Goal: Task Accomplishment & Management: Complete application form

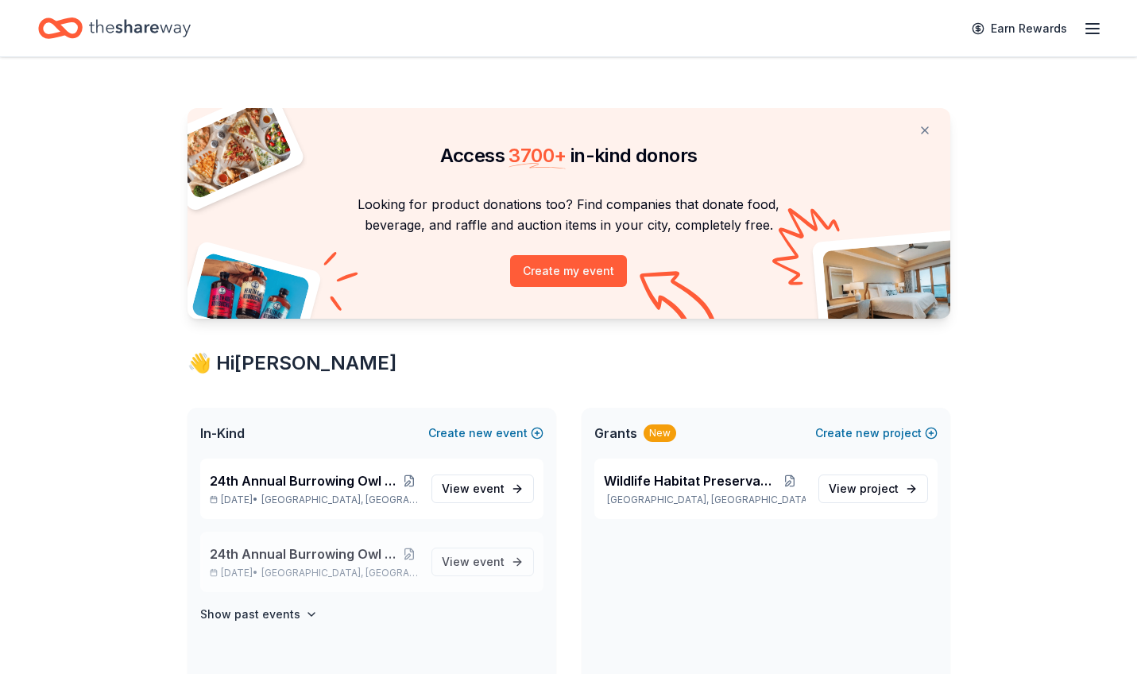
click at [365, 555] on span "24th Annual Burrowing Owl Festival and on-line auction" at bounding box center [305, 553] width 191 height 19
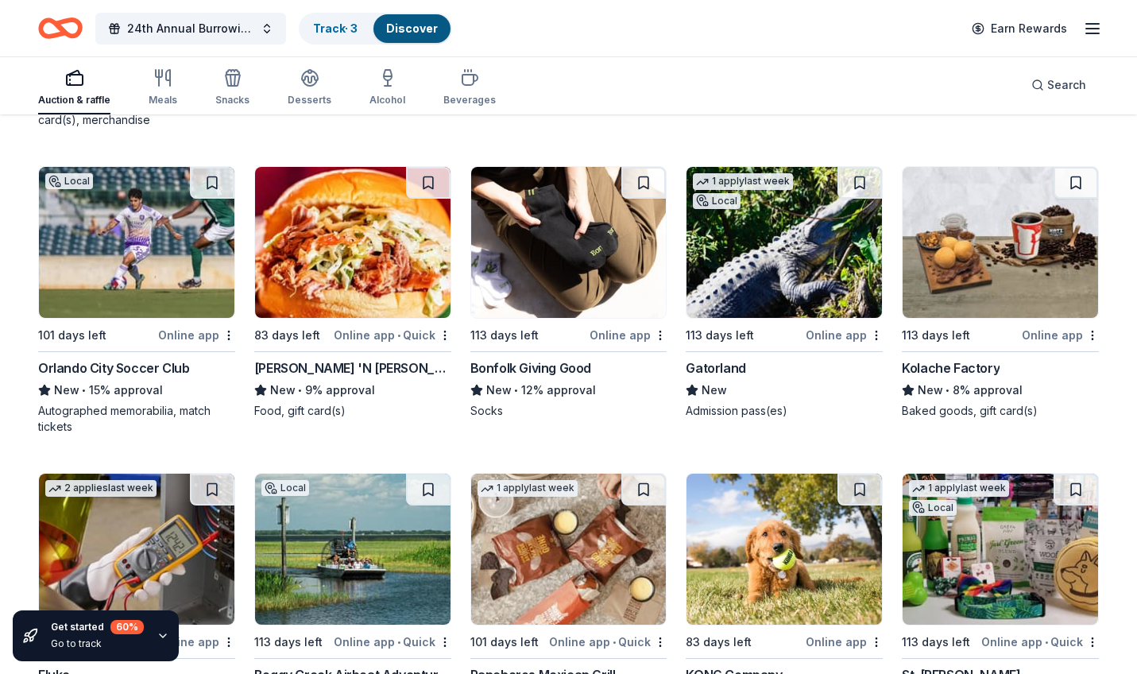
scroll to position [5028, 0]
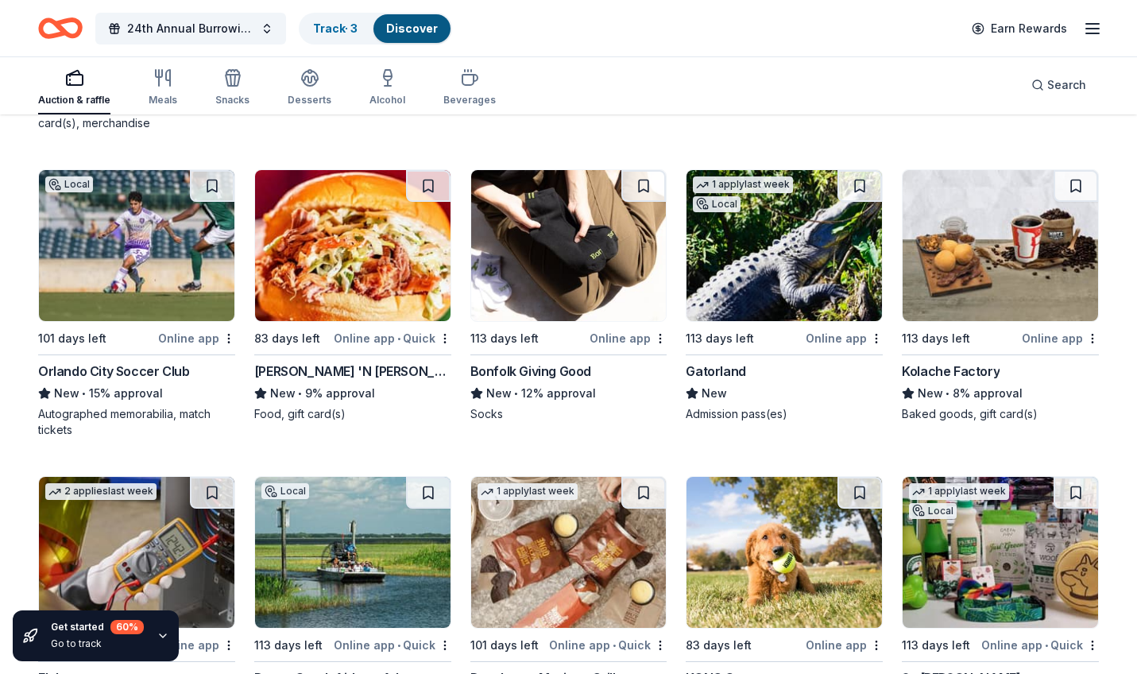
click at [368, 337] on div "Online app • Quick" at bounding box center [393, 338] width 118 height 20
click at [624, 257] on img at bounding box center [568, 245] width 195 height 151
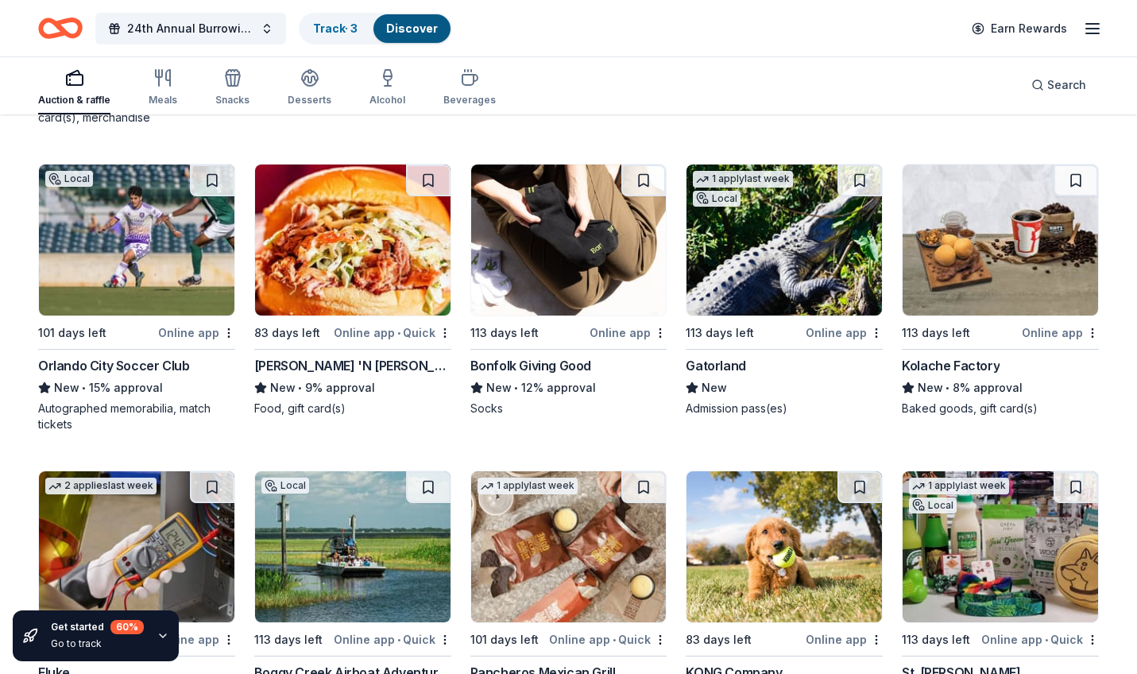
click at [1007, 243] on img at bounding box center [999, 239] width 195 height 151
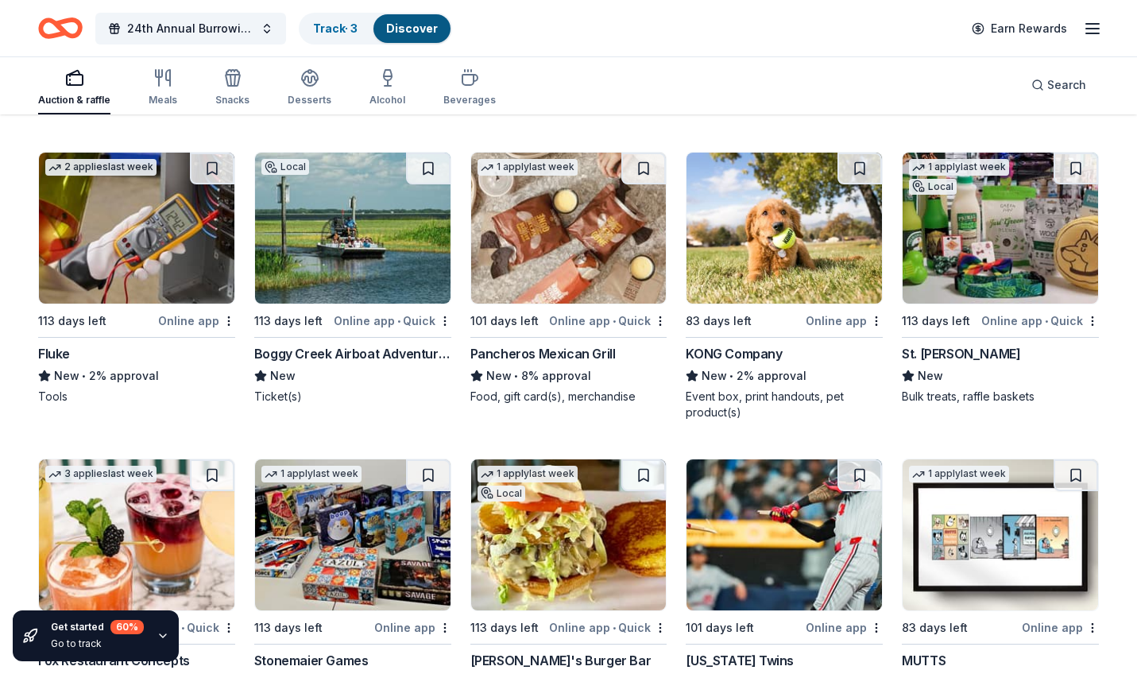
scroll to position [5353, 0]
click at [596, 227] on img at bounding box center [568, 227] width 195 height 151
click at [989, 250] on img at bounding box center [999, 227] width 195 height 151
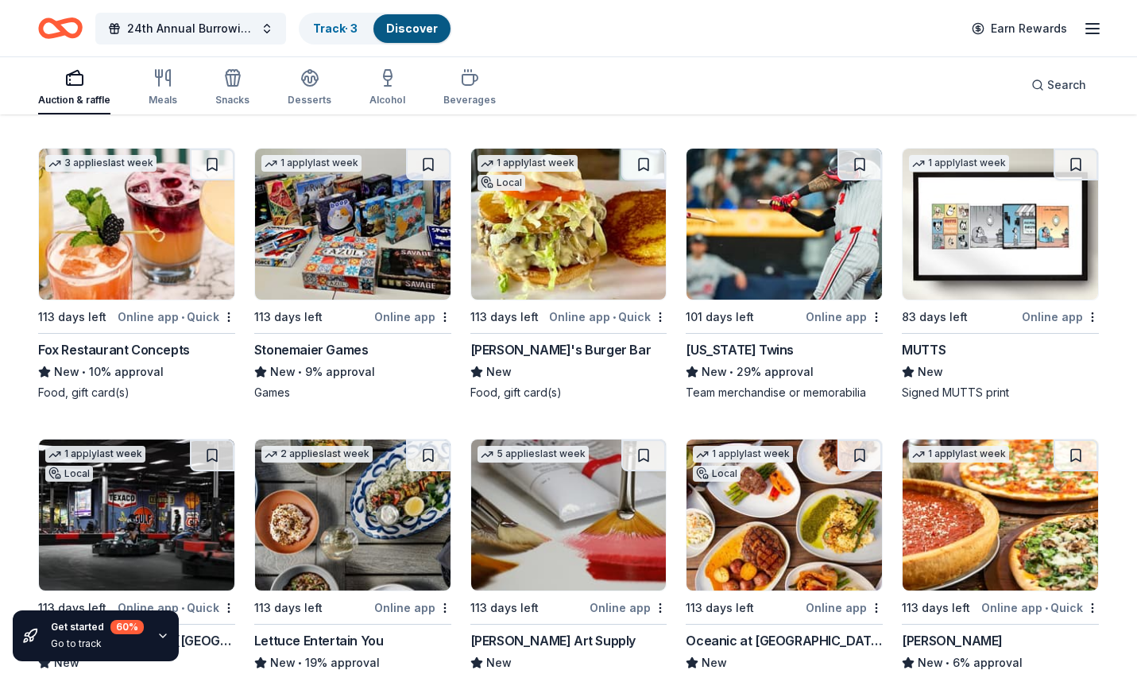
scroll to position [5690, 0]
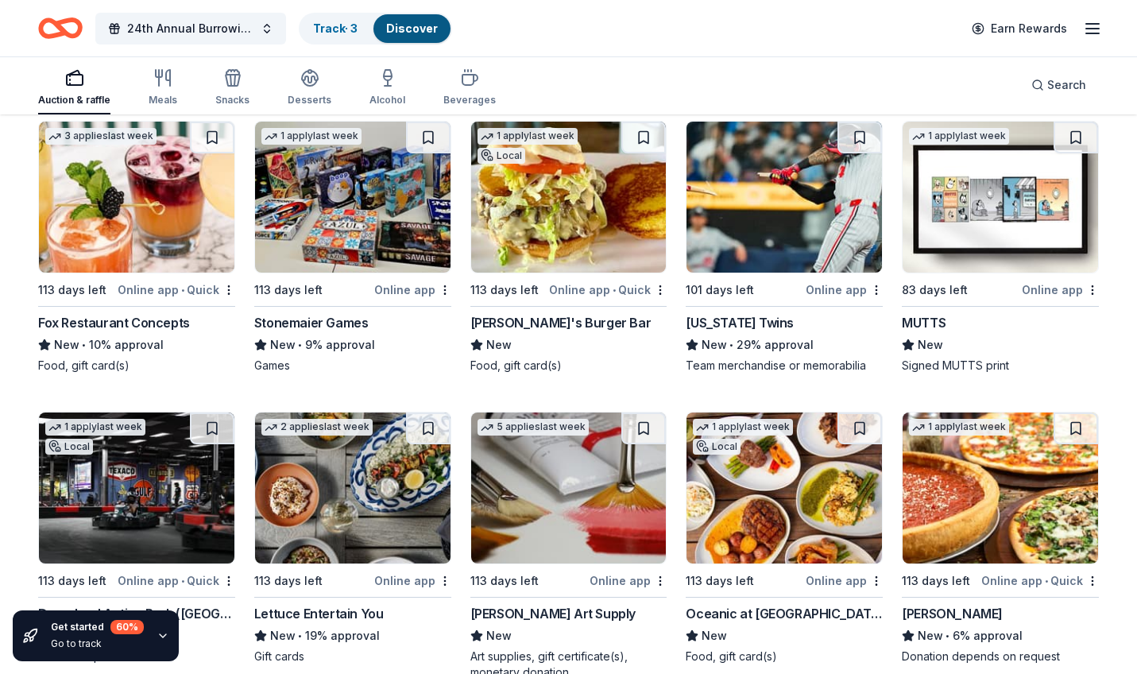
click at [145, 175] on img at bounding box center [136, 197] width 195 height 151
click at [367, 222] on img at bounding box center [352, 197] width 195 height 151
click at [602, 203] on img at bounding box center [568, 197] width 195 height 151
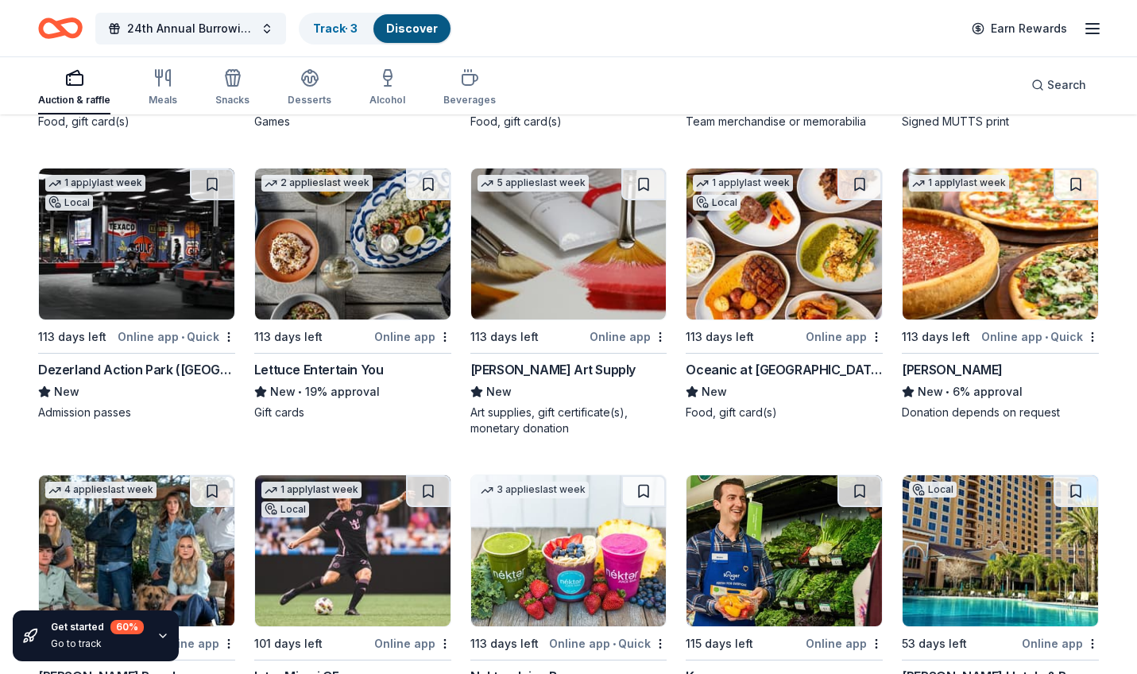
scroll to position [5933, 0]
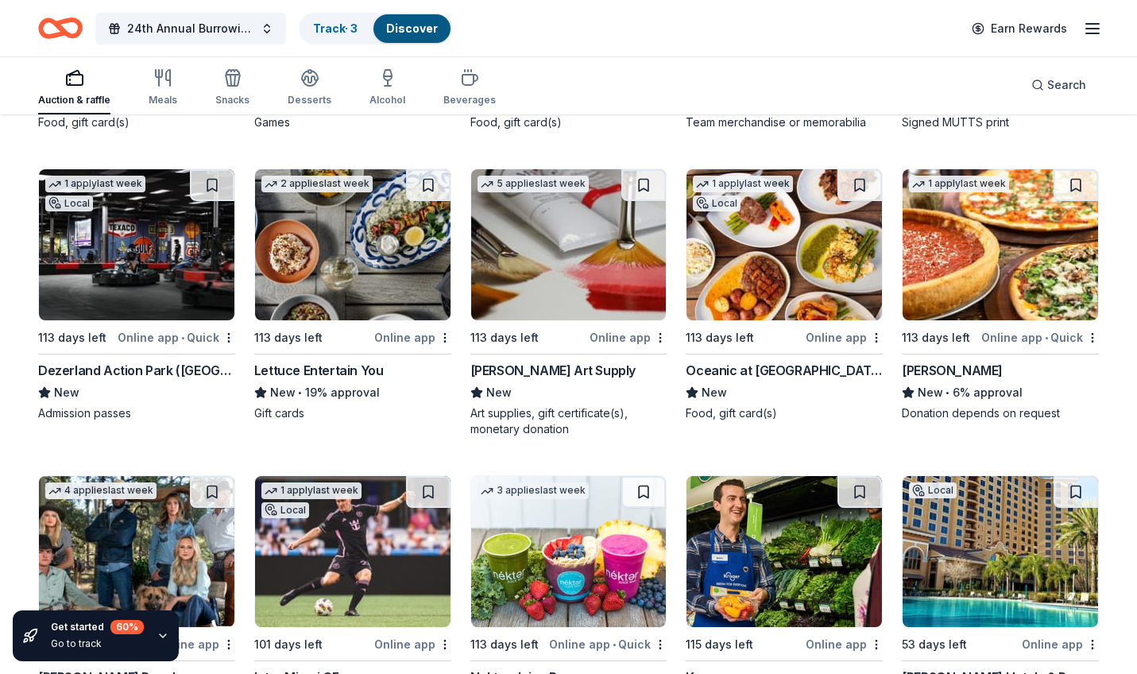
click at [809, 249] on img at bounding box center [783, 244] width 195 height 151
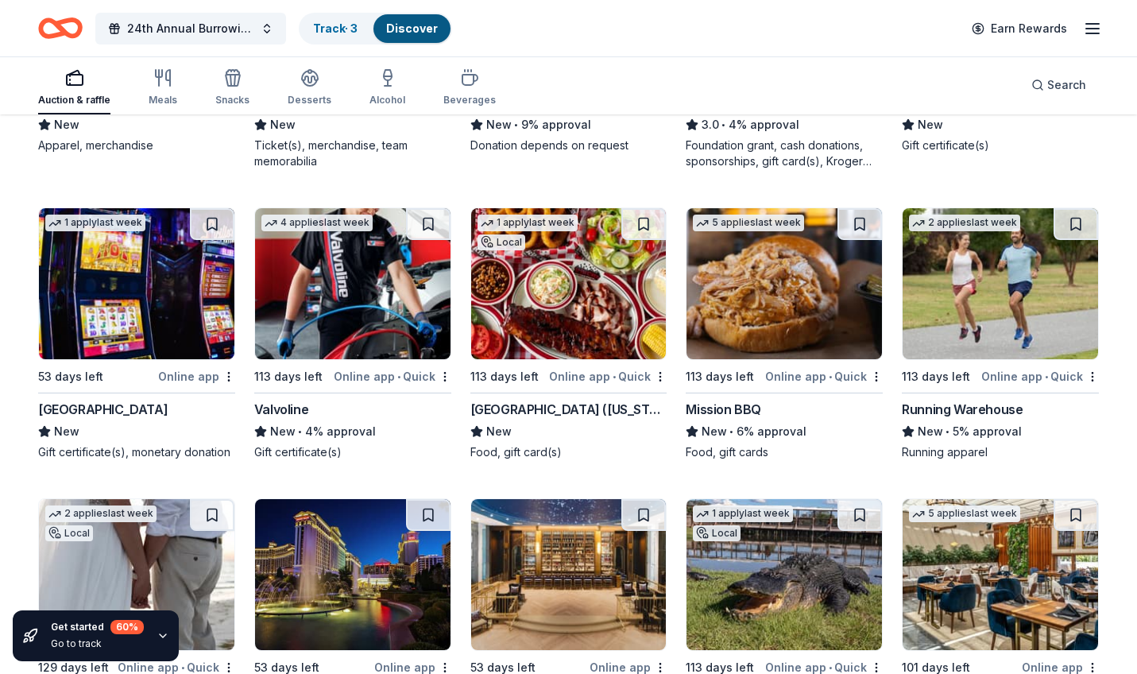
scroll to position [6508, 0]
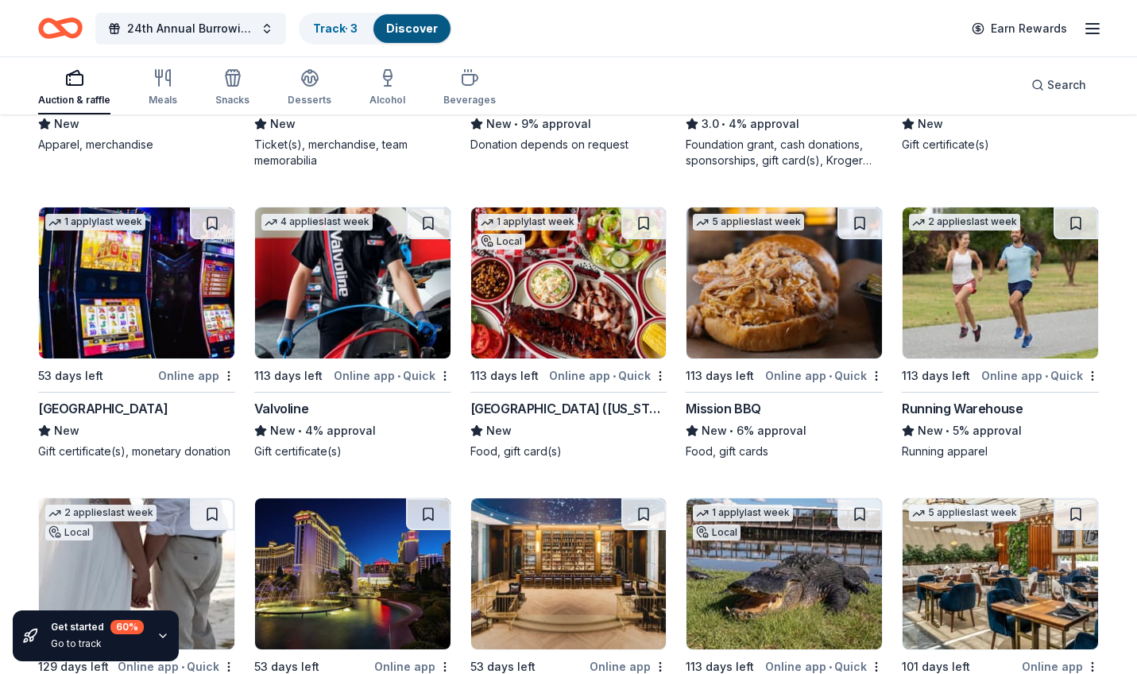
click at [195, 294] on img at bounding box center [136, 282] width 195 height 151
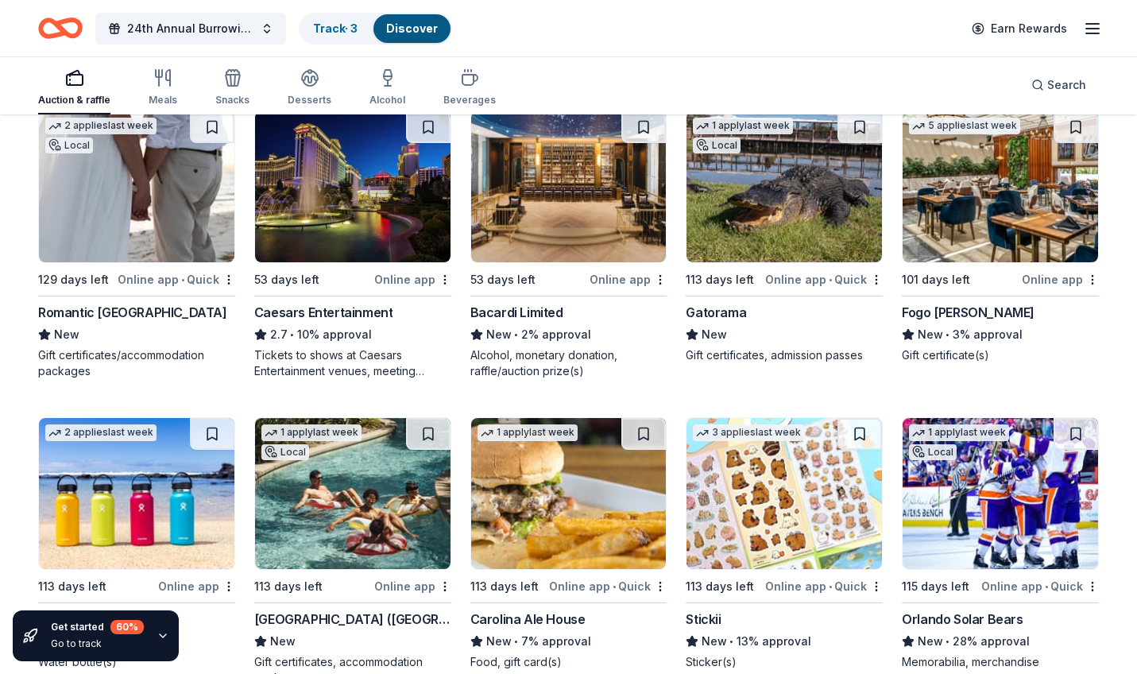
scroll to position [6897, 0]
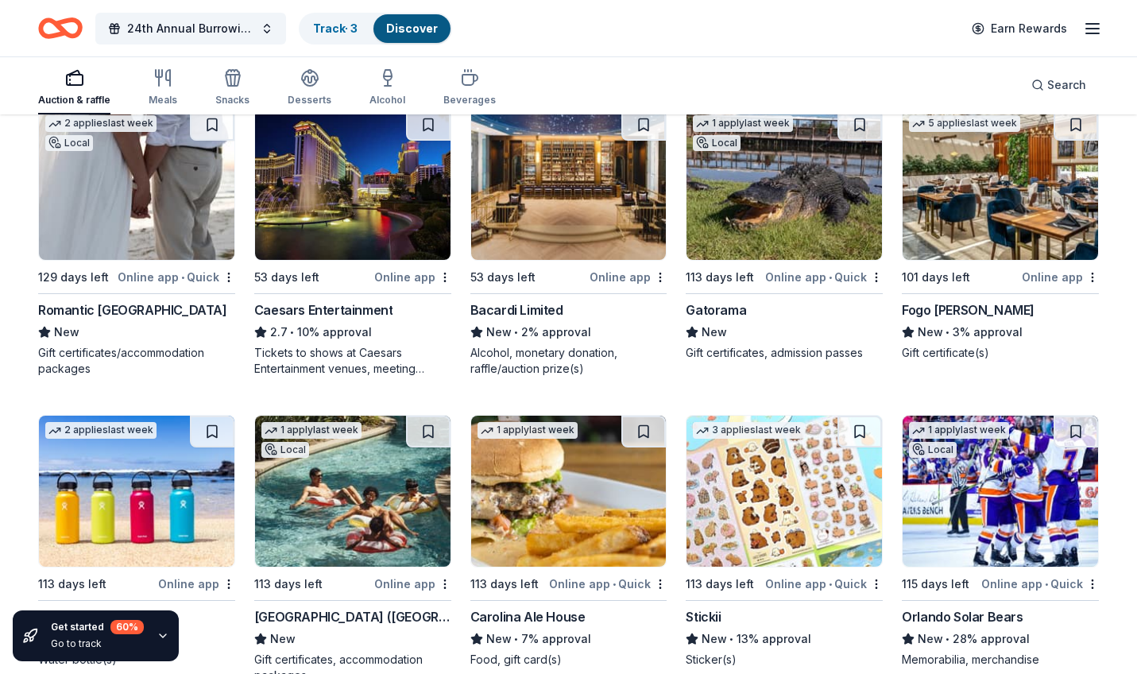
click at [181, 189] on img at bounding box center [136, 184] width 195 height 151
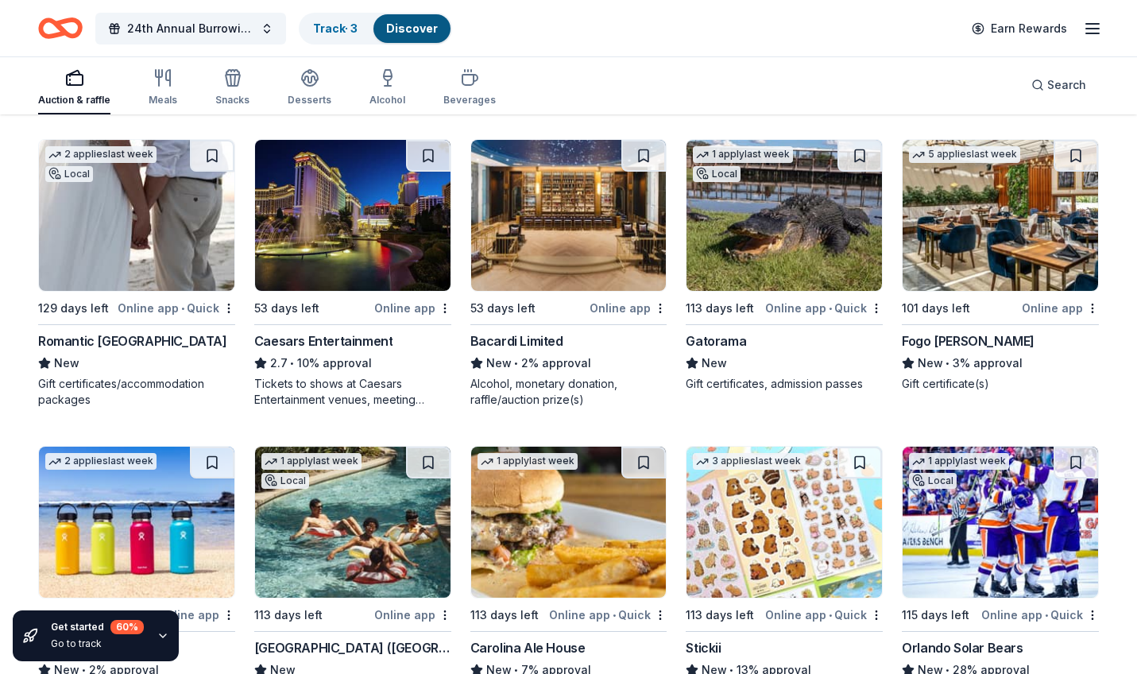
scroll to position [6866, 0]
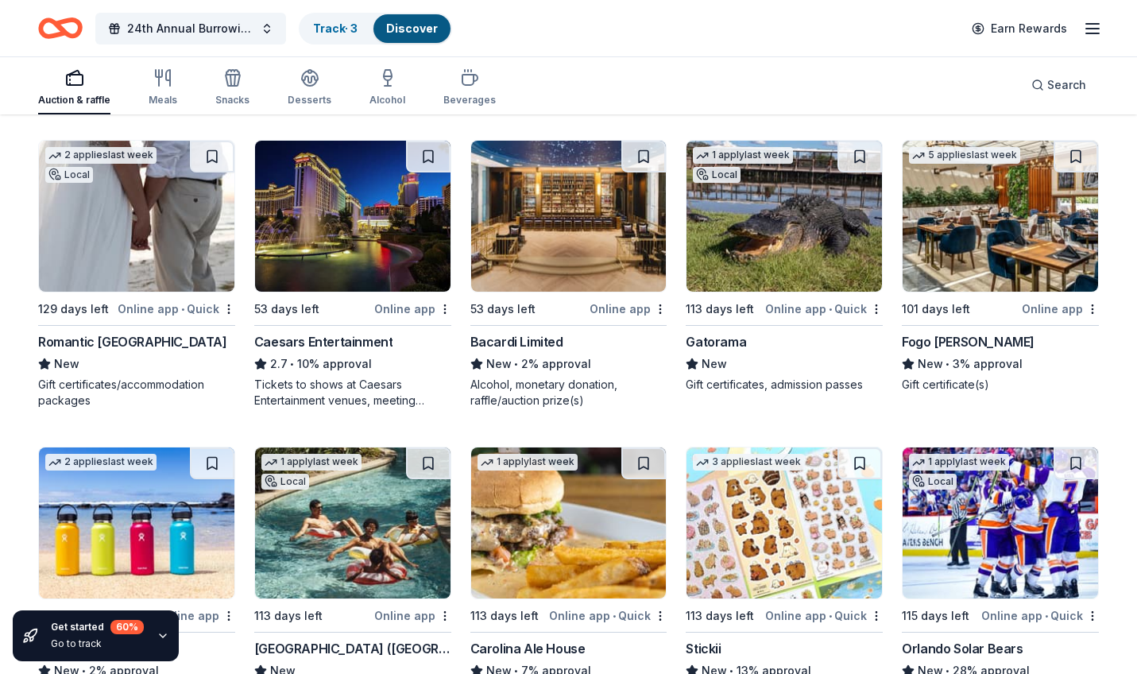
click at [403, 236] on img at bounding box center [352, 216] width 195 height 151
click at [578, 238] on img at bounding box center [568, 216] width 195 height 151
click at [767, 263] on img at bounding box center [783, 216] width 195 height 151
click at [985, 222] on img at bounding box center [999, 216] width 195 height 151
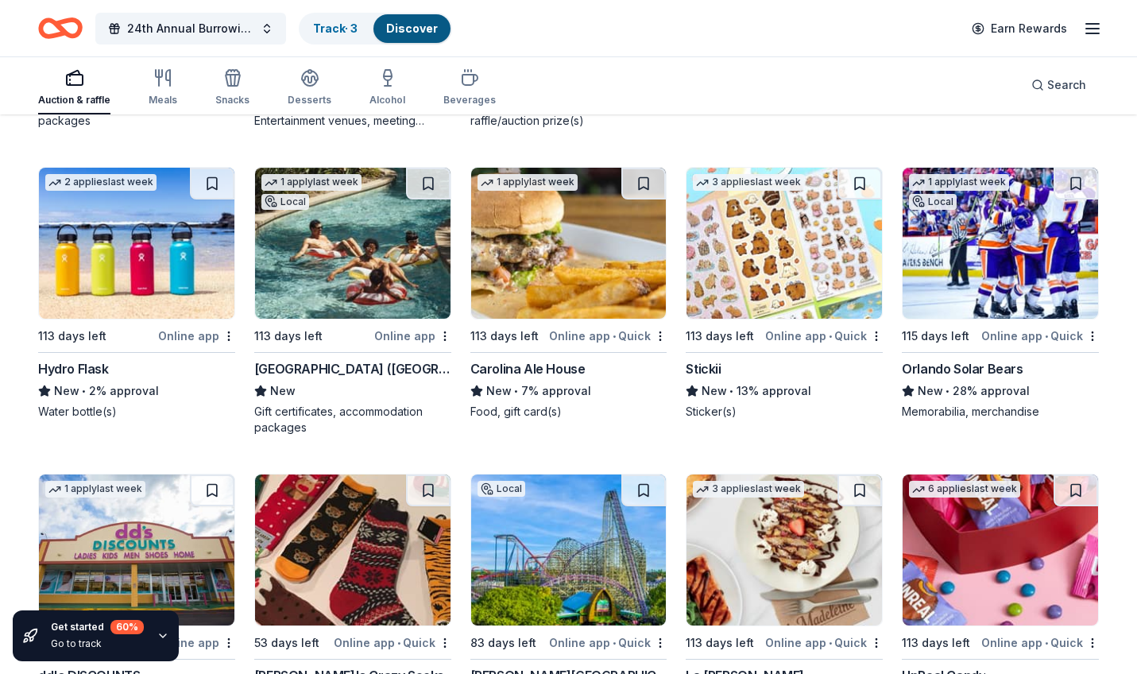
scroll to position [7148, 0]
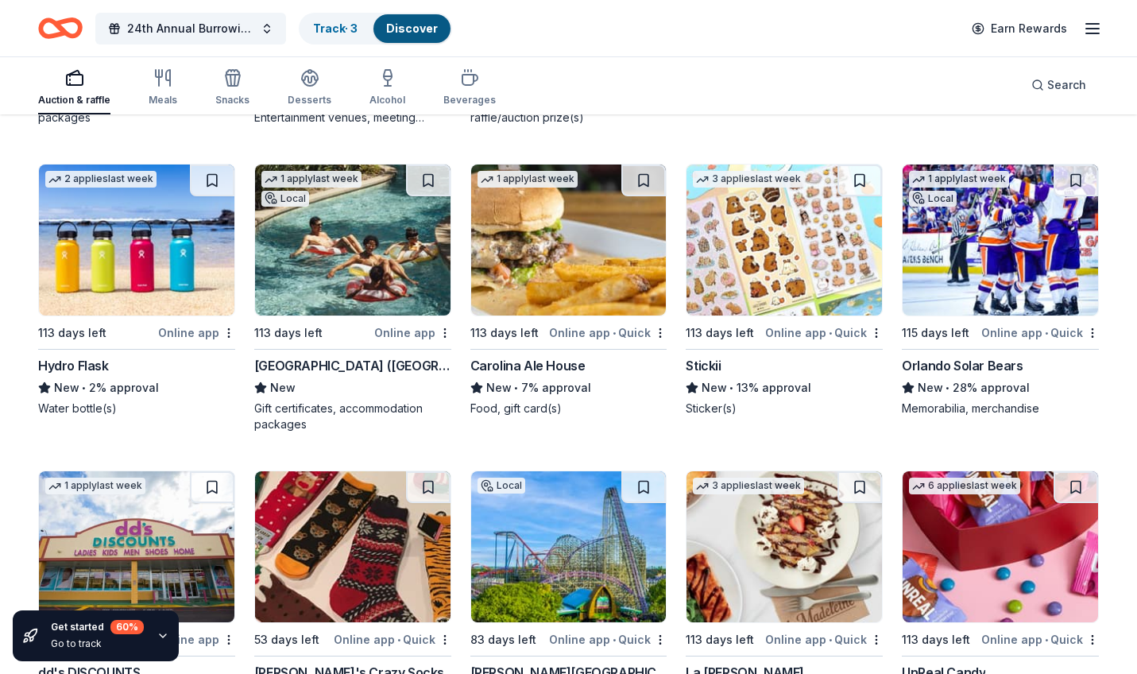
click at [767, 257] on img at bounding box center [783, 239] width 195 height 151
click at [1025, 246] on img at bounding box center [999, 239] width 195 height 151
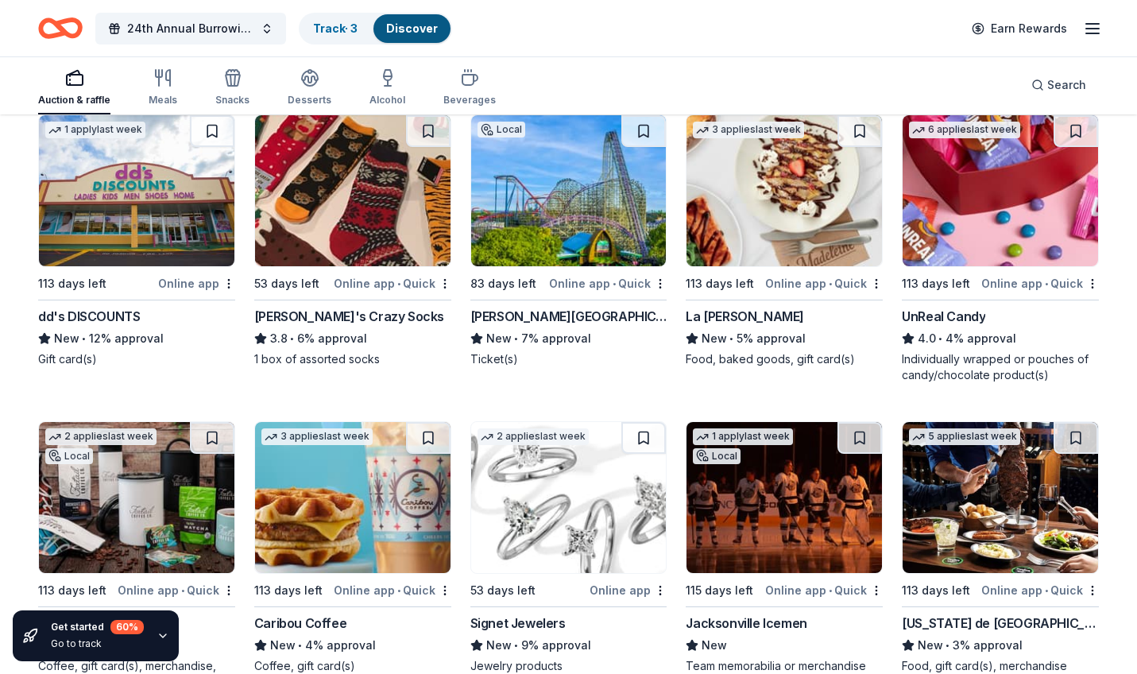
scroll to position [7508, 0]
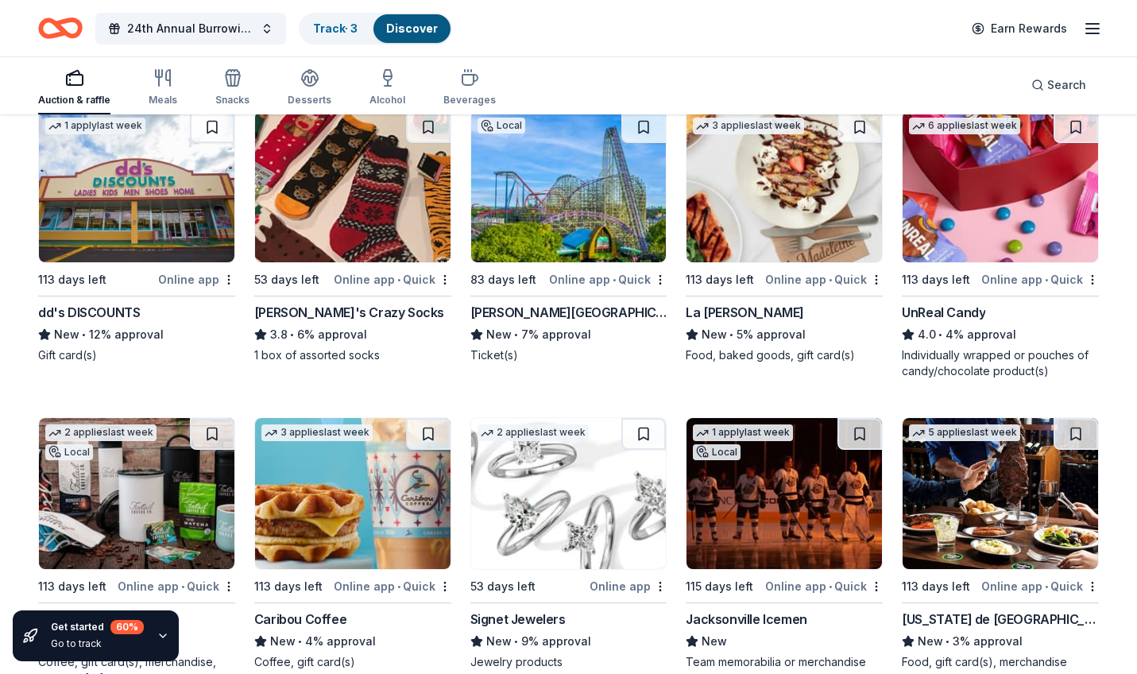
click at [589, 215] on img at bounding box center [568, 186] width 195 height 151
click at [801, 205] on img at bounding box center [783, 186] width 195 height 151
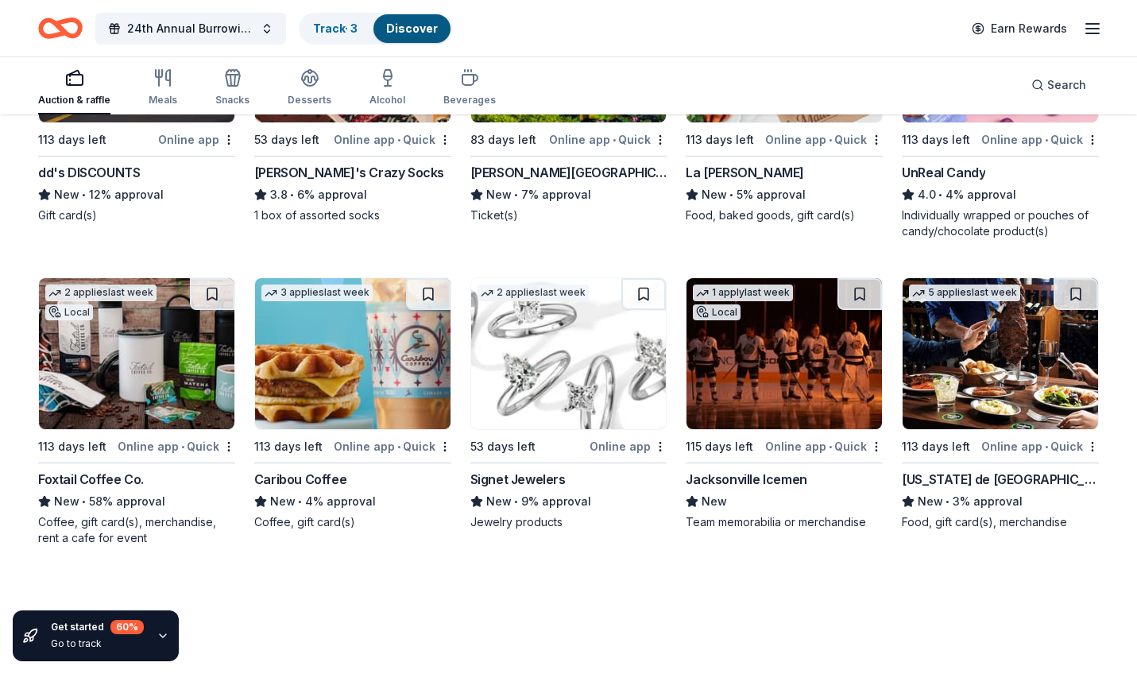
scroll to position [7647, 0]
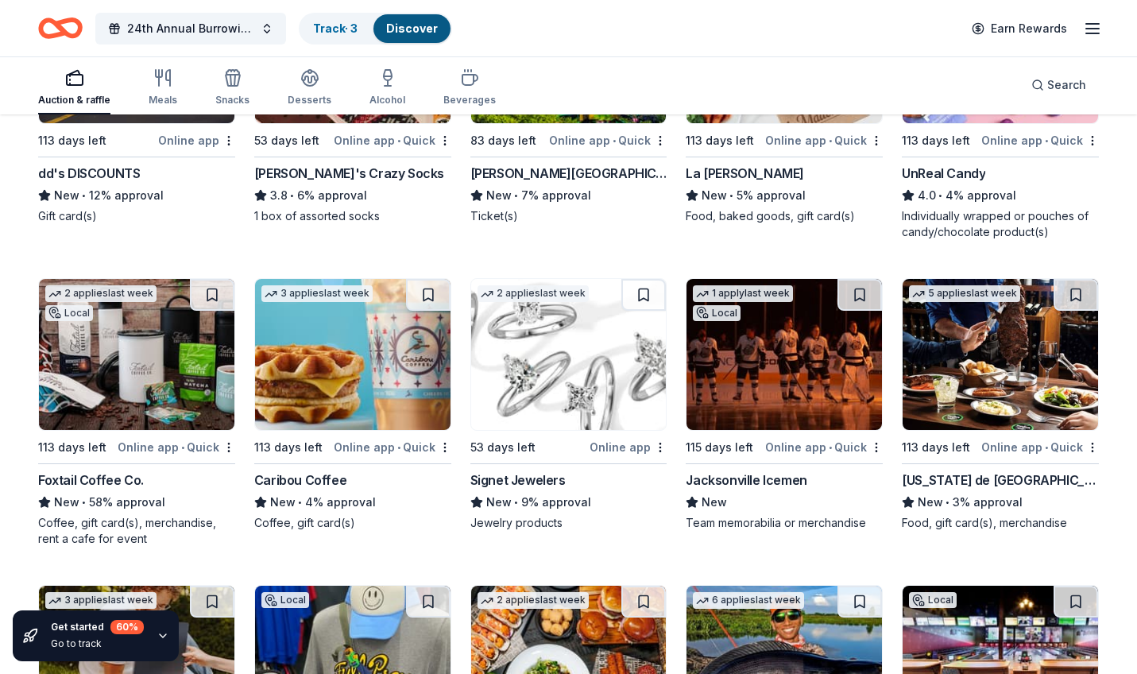
click at [380, 362] on img at bounding box center [352, 354] width 195 height 151
click at [581, 336] on img at bounding box center [568, 354] width 195 height 151
click at [770, 357] on img at bounding box center [783, 354] width 195 height 151
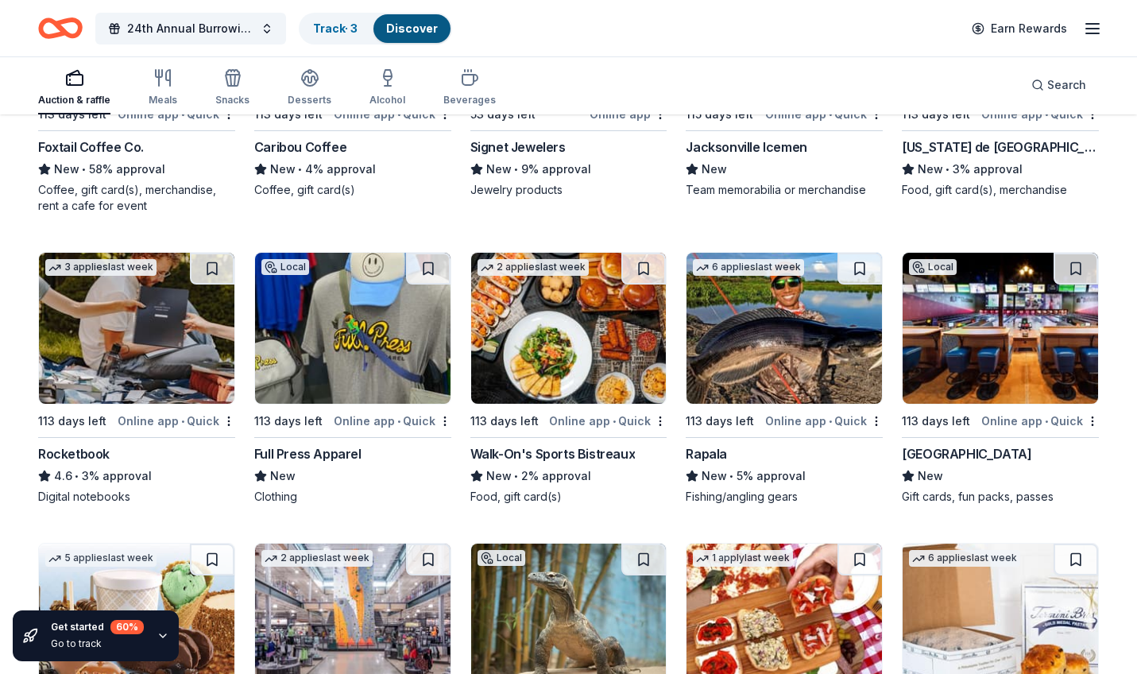
scroll to position [7982, 0]
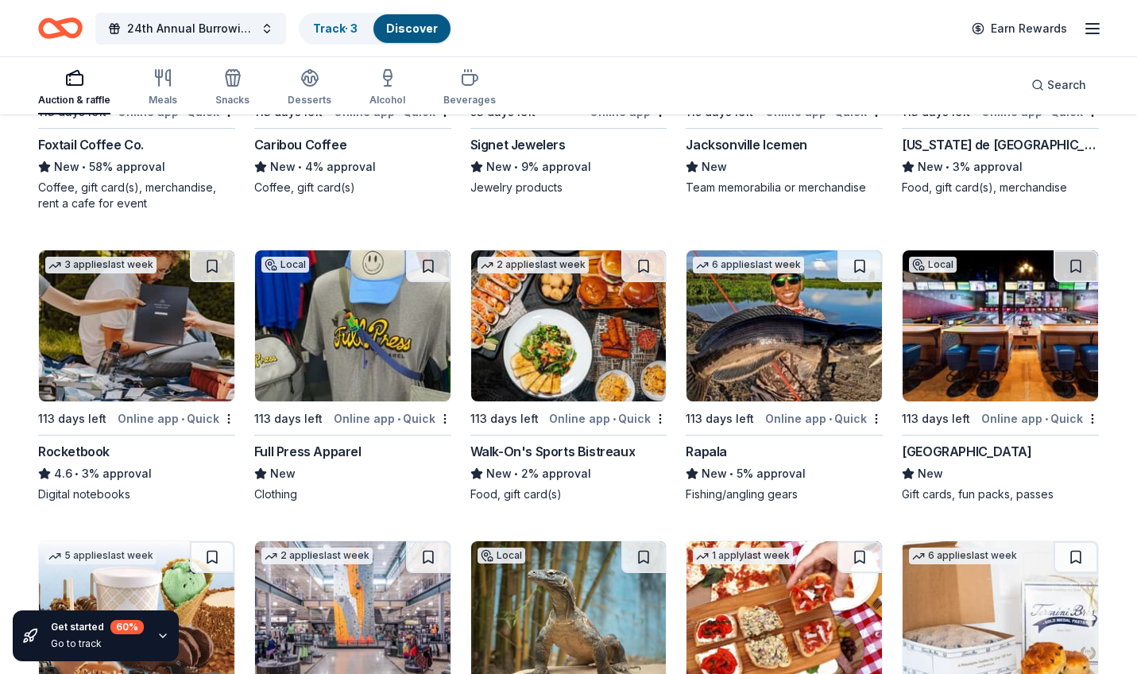
click at [378, 330] on img at bounding box center [352, 325] width 195 height 151
click at [603, 298] on img at bounding box center [568, 325] width 195 height 151
click at [775, 334] on img at bounding box center [783, 325] width 195 height 151
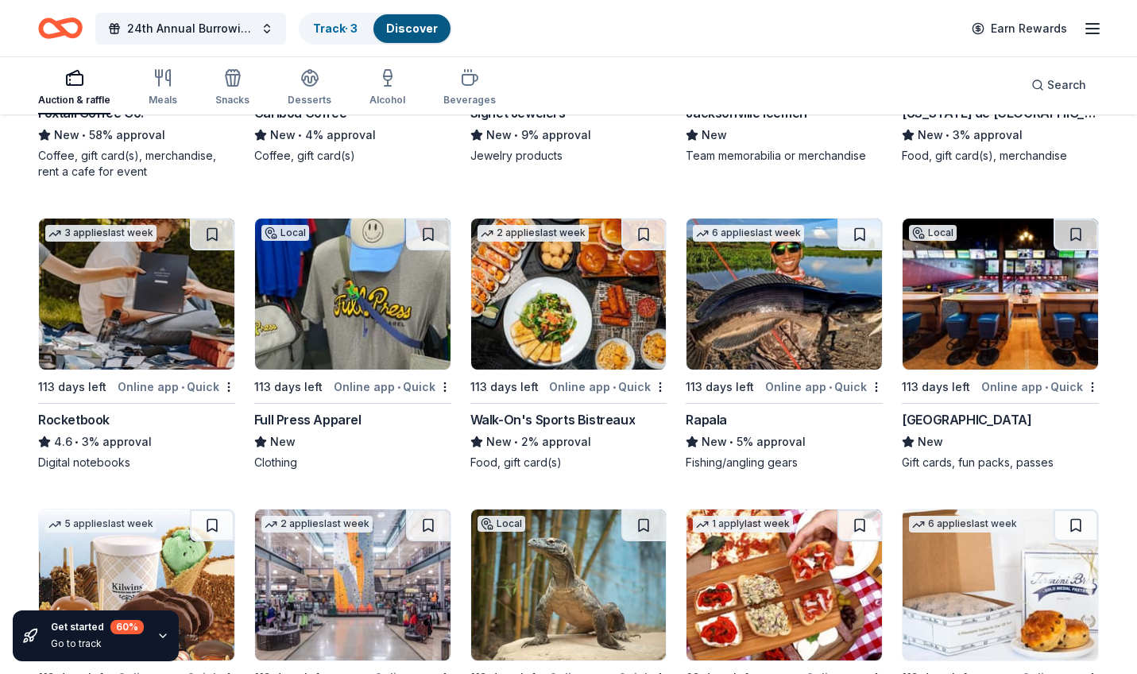
scroll to position [8026, 0]
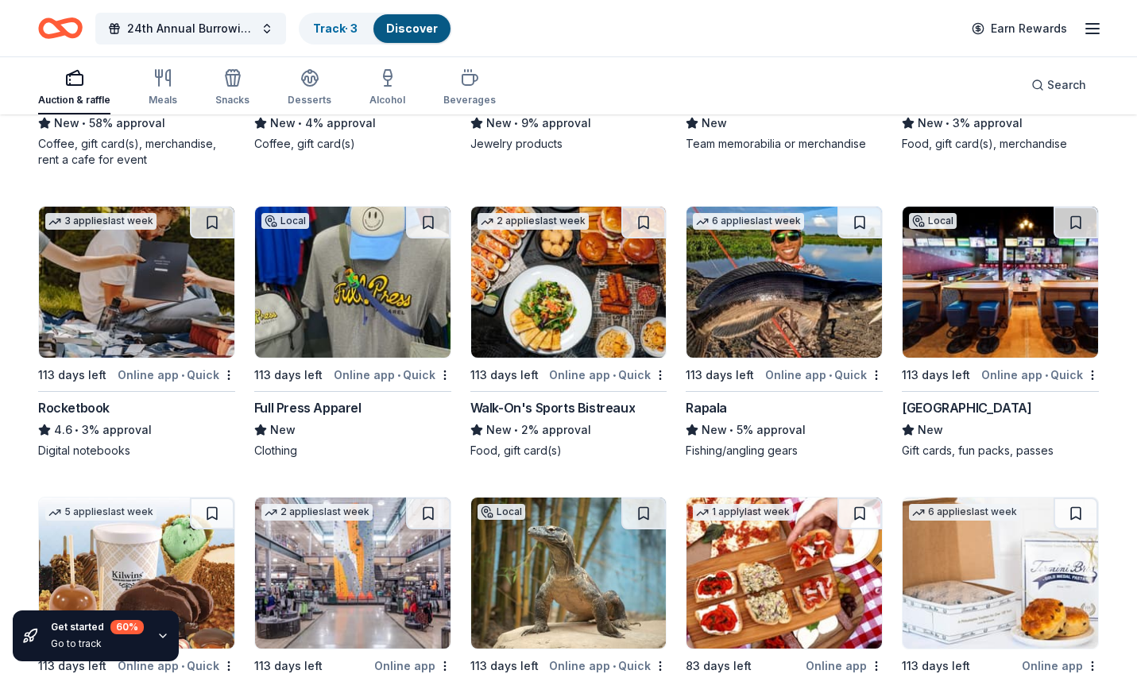
click at [1025, 300] on img at bounding box center [999, 282] width 195 height 151
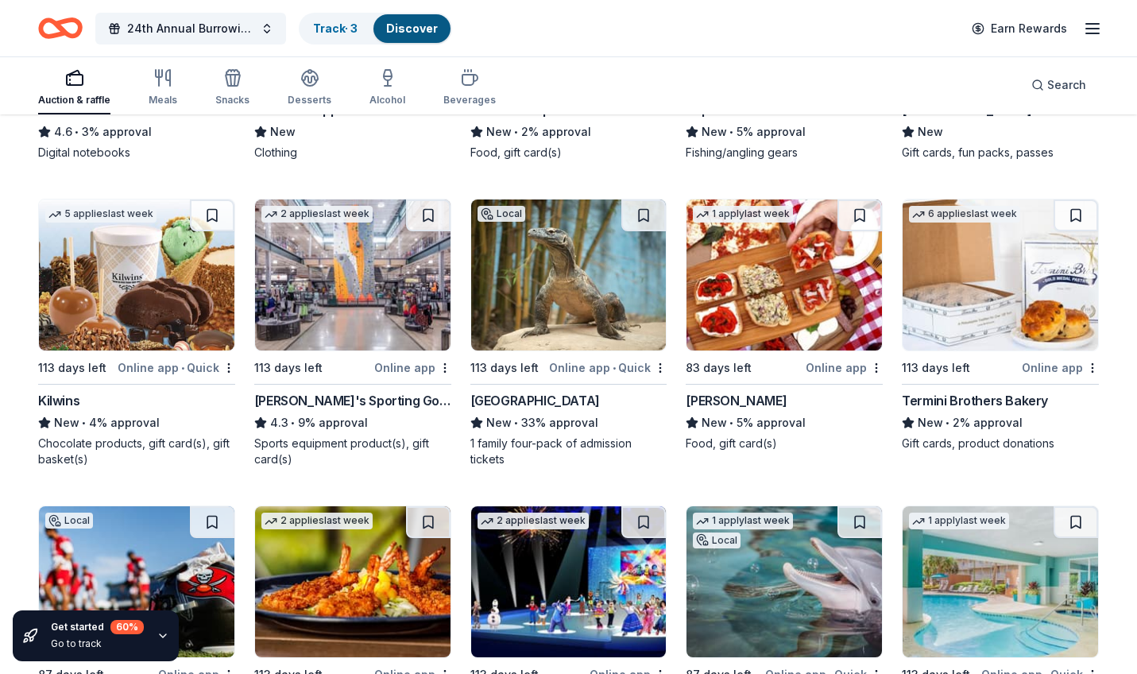
scroll to position [8363, 0]
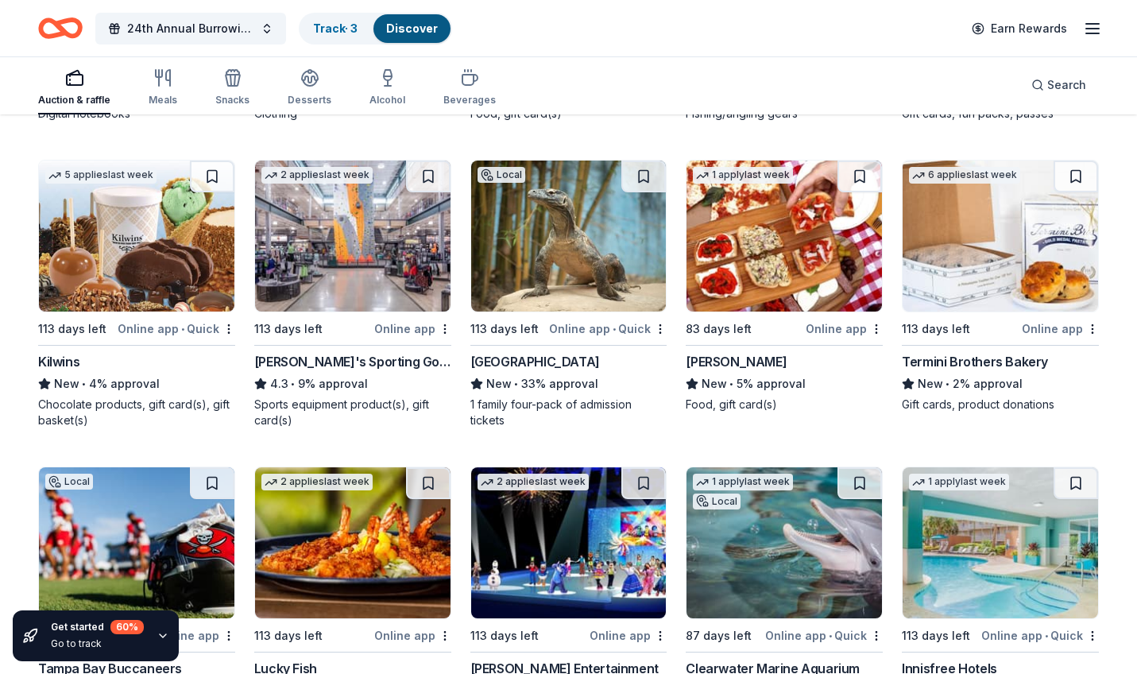
click at [340, 261] on img at bounding box center [352, 235] width 195 height 151
click at [590, 223] on img at bounding box center [568, 235] width 195 height 151
click at [794, 260] on img at bounding box center [783, 235] width 195 height 151
click at [994, 245] on img at bounding box center [999, 235] width 195 height 151
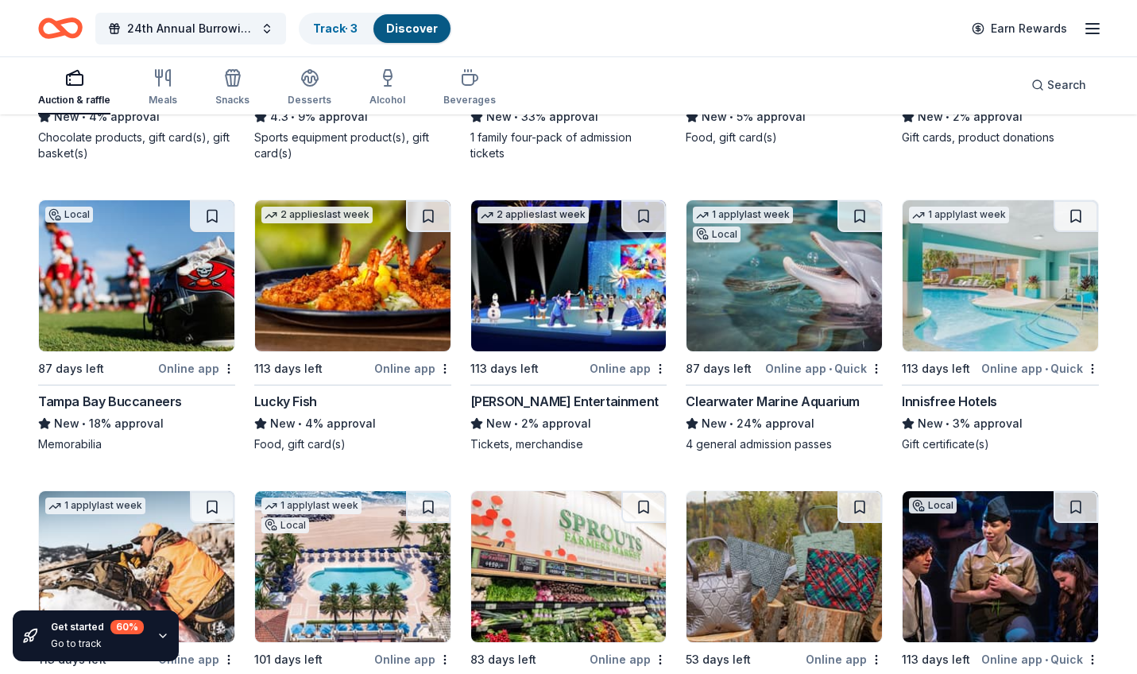
scroll to position [8630, 0]
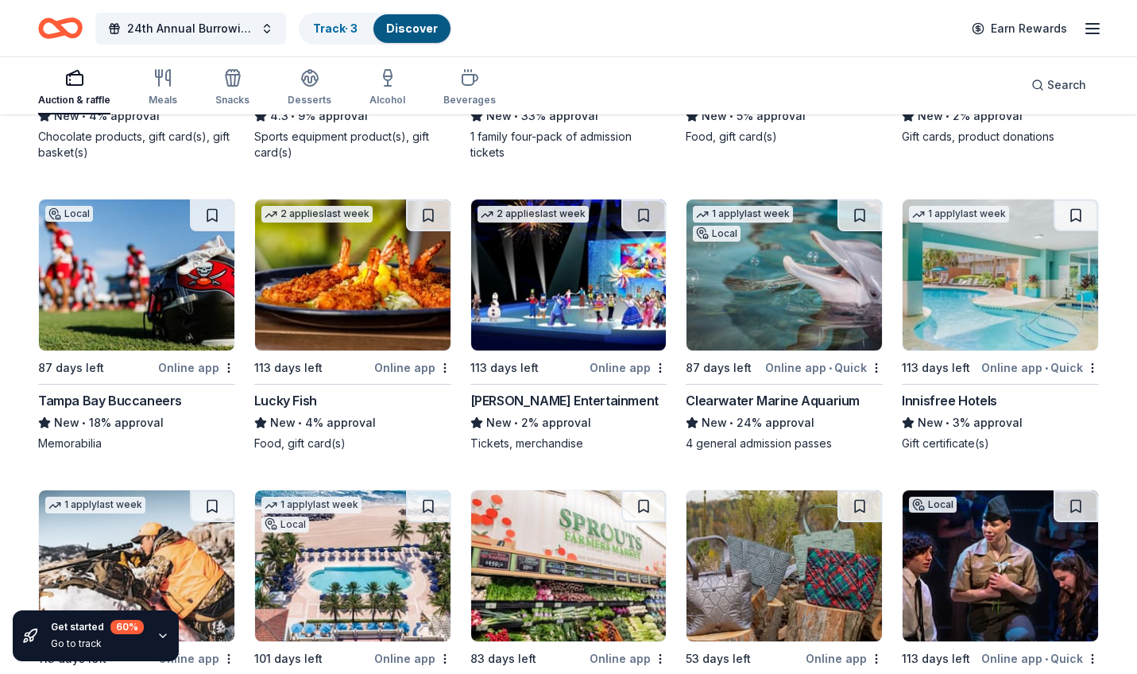
click at [152, 309] on img at bounding box center [136, 274] width 195 height 151
click at [388, 297] on img at bounding box center [352, 274] width 195 height 151
click at [614, 296] on img at bounding box center [568, 274] width 195 height 151
click at [1006, 284] on img at bounding box center [999, 274] width 195 height 151
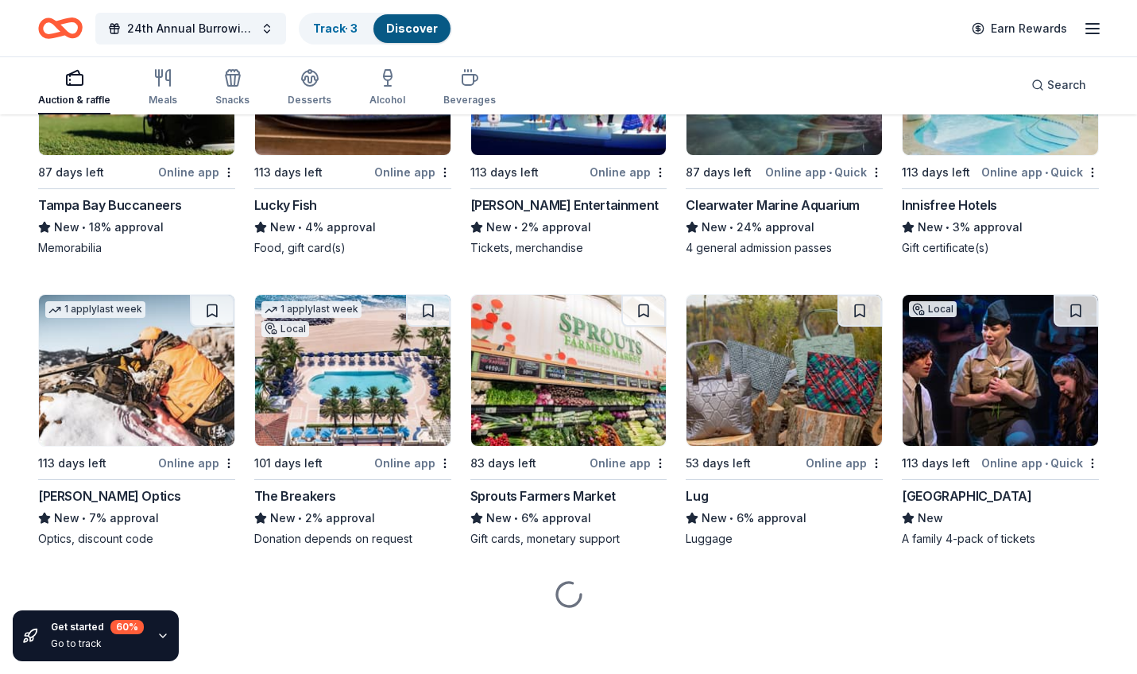
scroll to position [8826, 0]
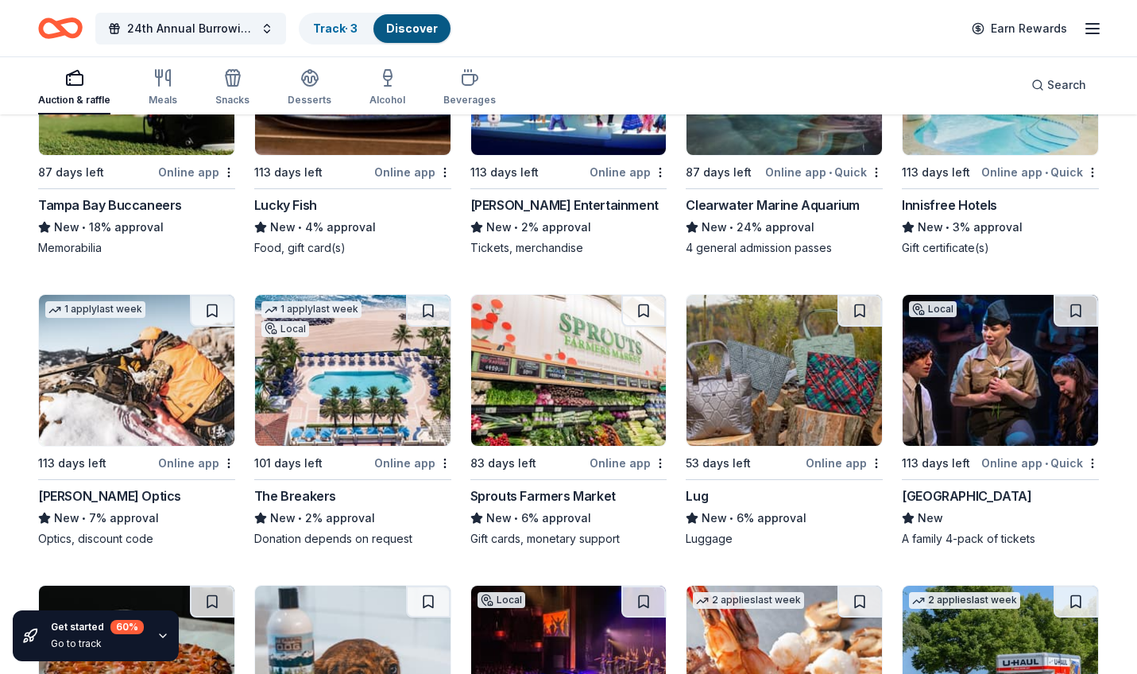
click at [189, 374] on img at bounding box center [136, 370] width 195 height 151
click at [351, 358] on img at bounding box center [352, 370] width 195 height 151
click at [607, 351] on img at bounding box center [568, 370] width 195 height 151
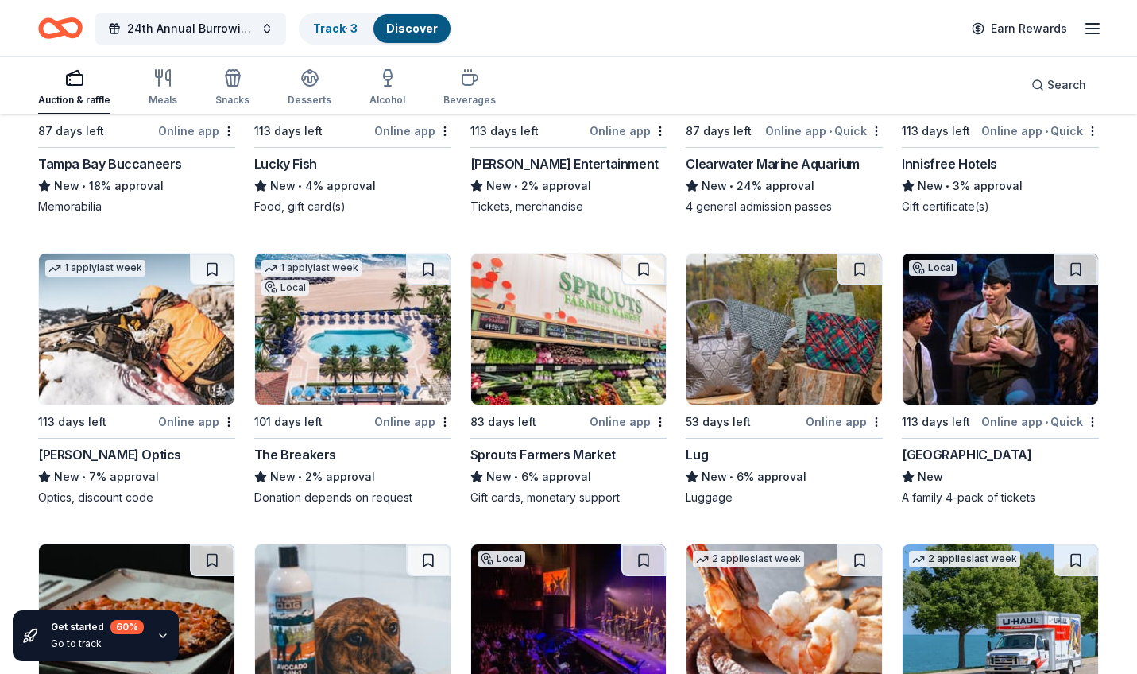
click at [817, 335] on img at bounding box center [783, 328] width 195 height 151
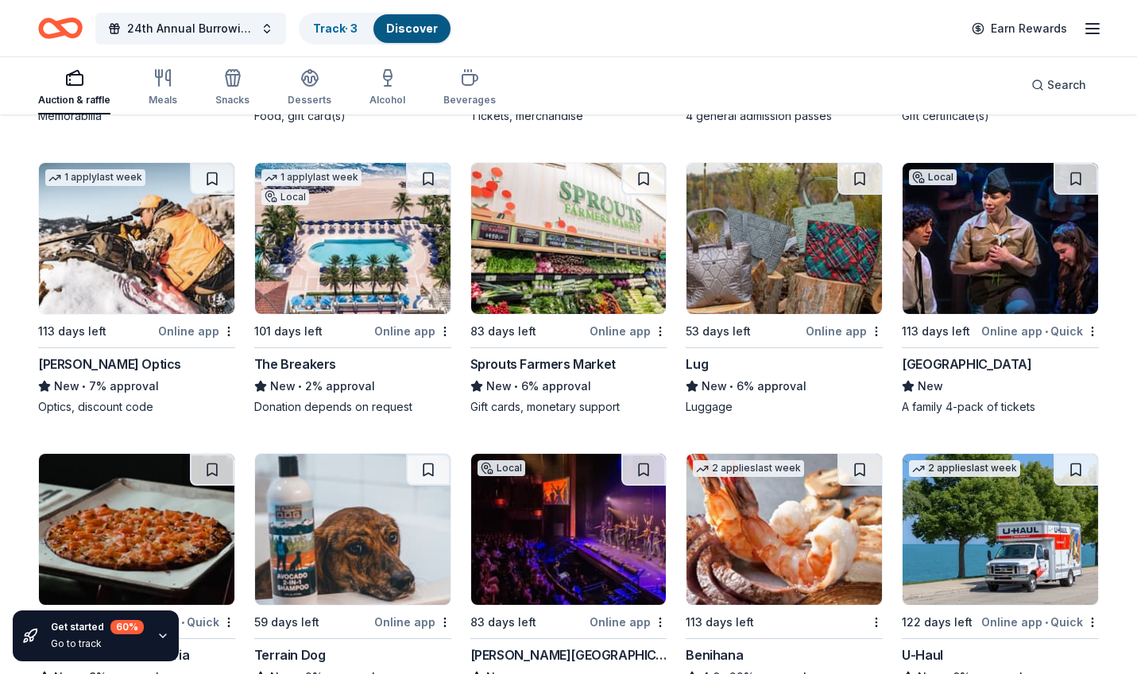
scroll to position [8968, 0]
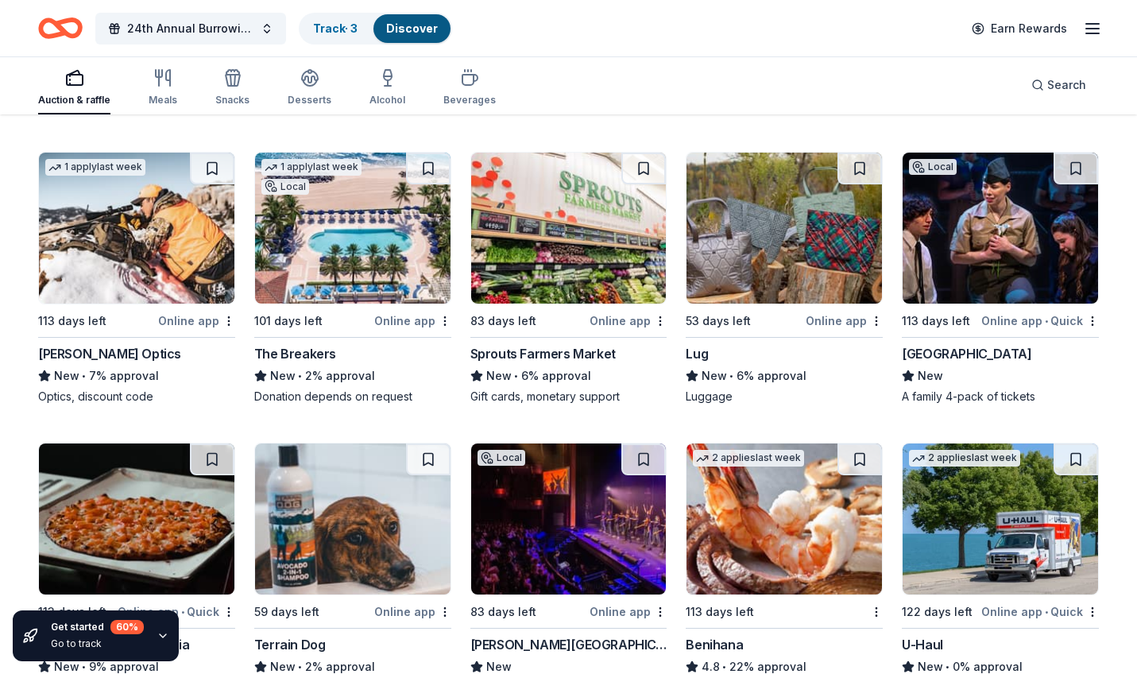
click at [998, 234] on img at bounding box center [999, 227] width 195 height 151
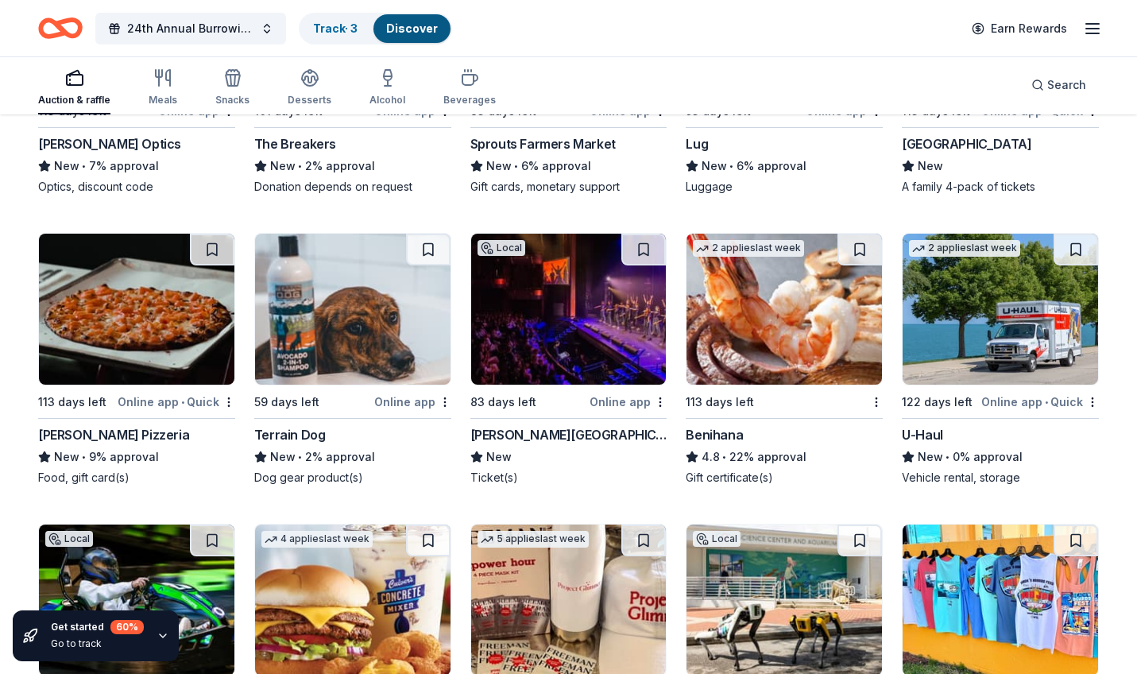
scroll to position [9179, 0]
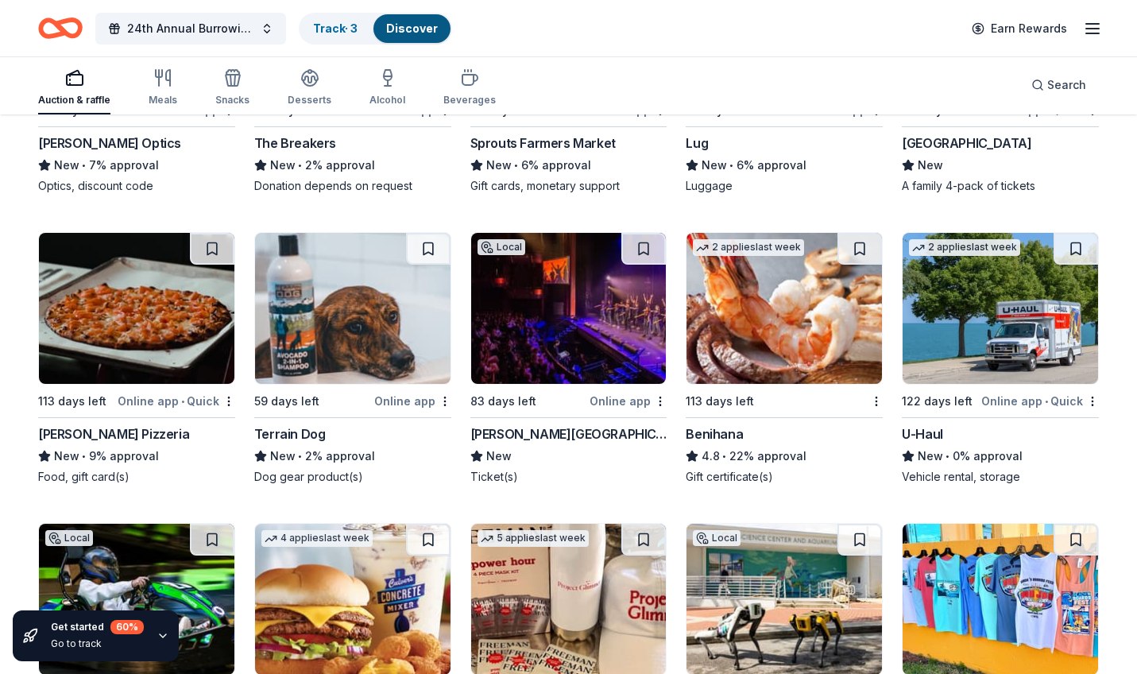
click at [143, 310] on img at bounding box center [136, 308] width 195 height 151
click at [552, 328] on img at bounding box center [568, 308] width 195 height 151
click at [567, 324] on img at bounding box center [568, 308] width 195 height 151
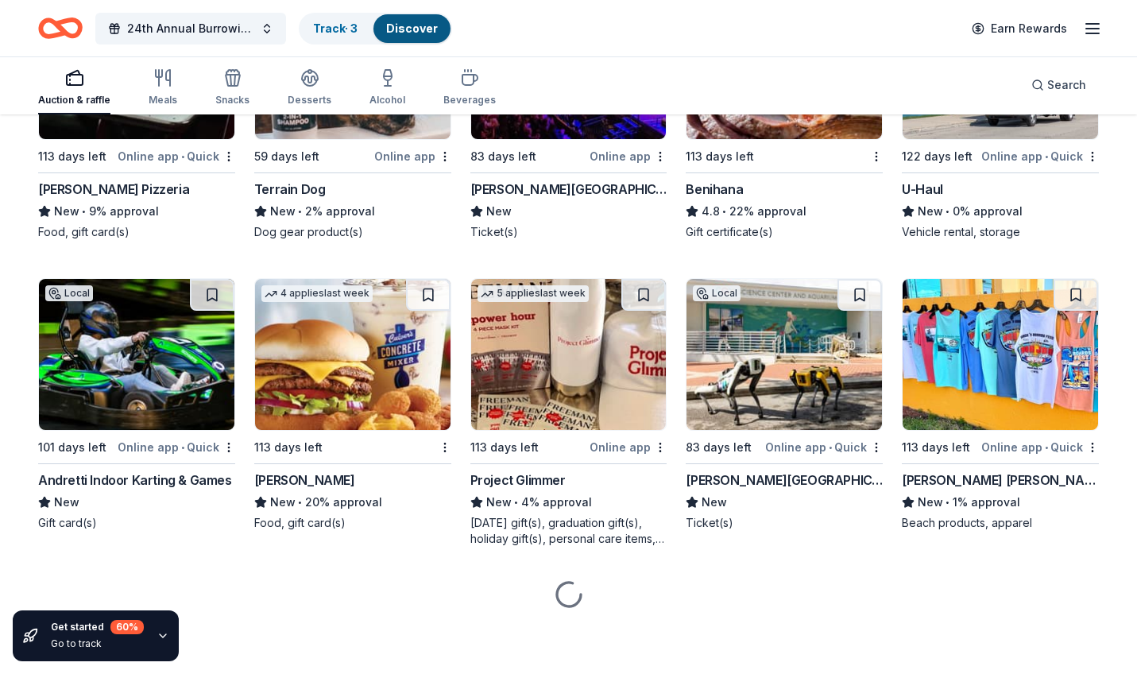
scroll to position [9423, 0]
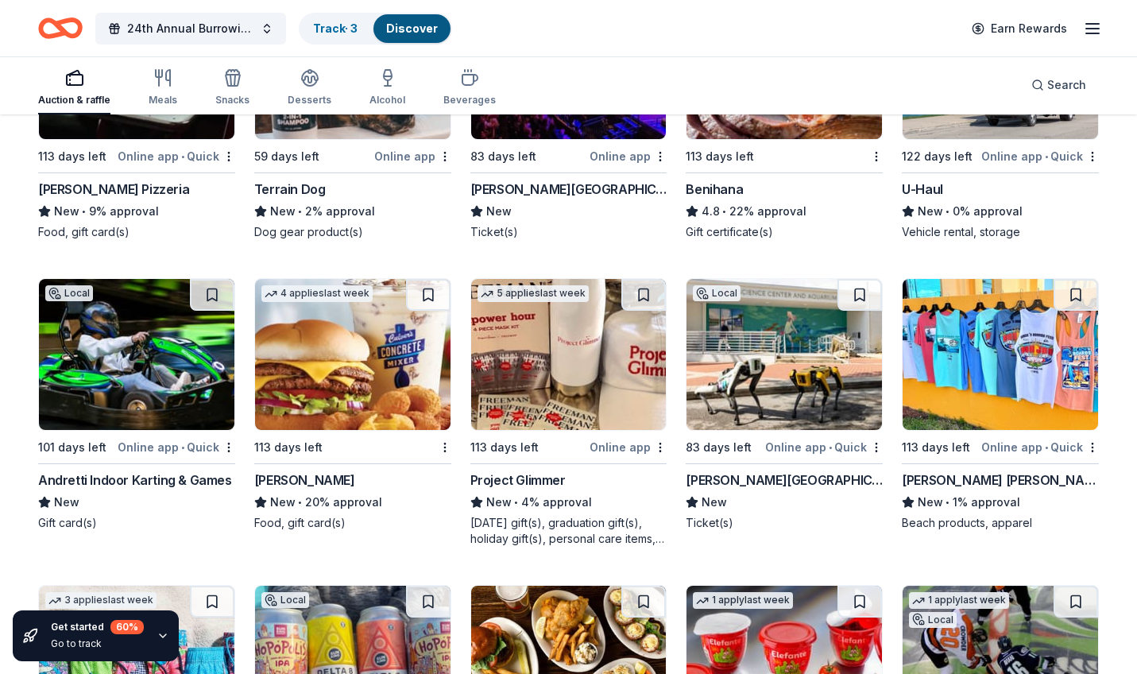
click at [338, 352] on img at bounding box center [352, 354] width 195 height 151
click at [569, 331] on img at bounding box center [568, 354] width 195 height 151
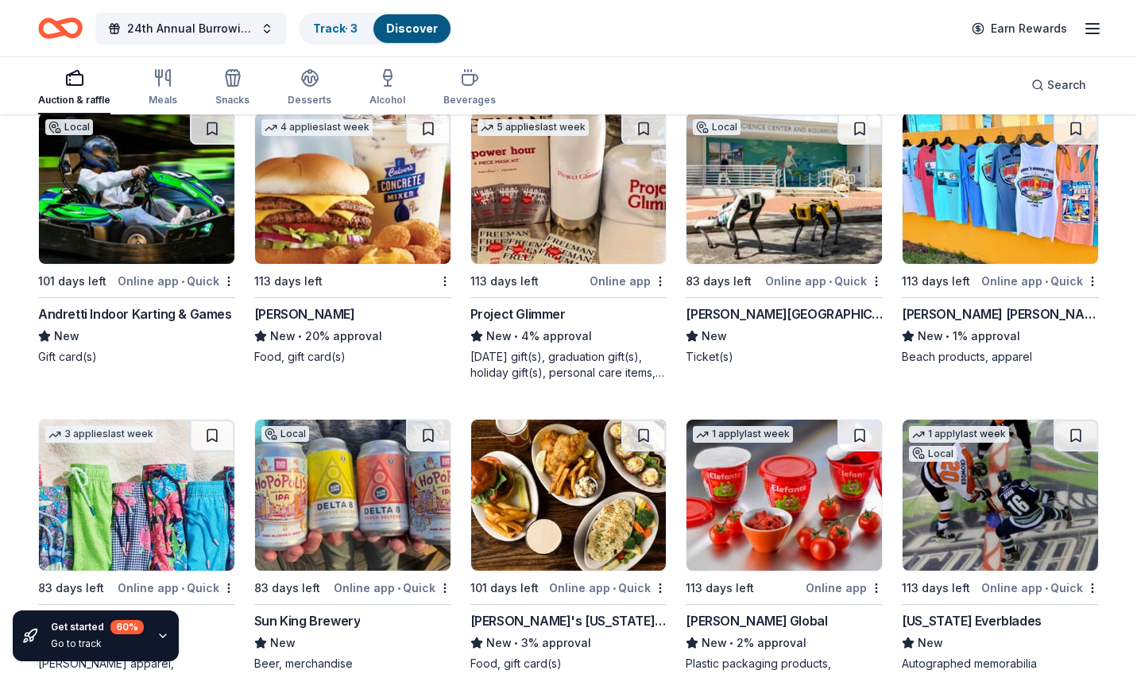
scroll to position [9583, 0]
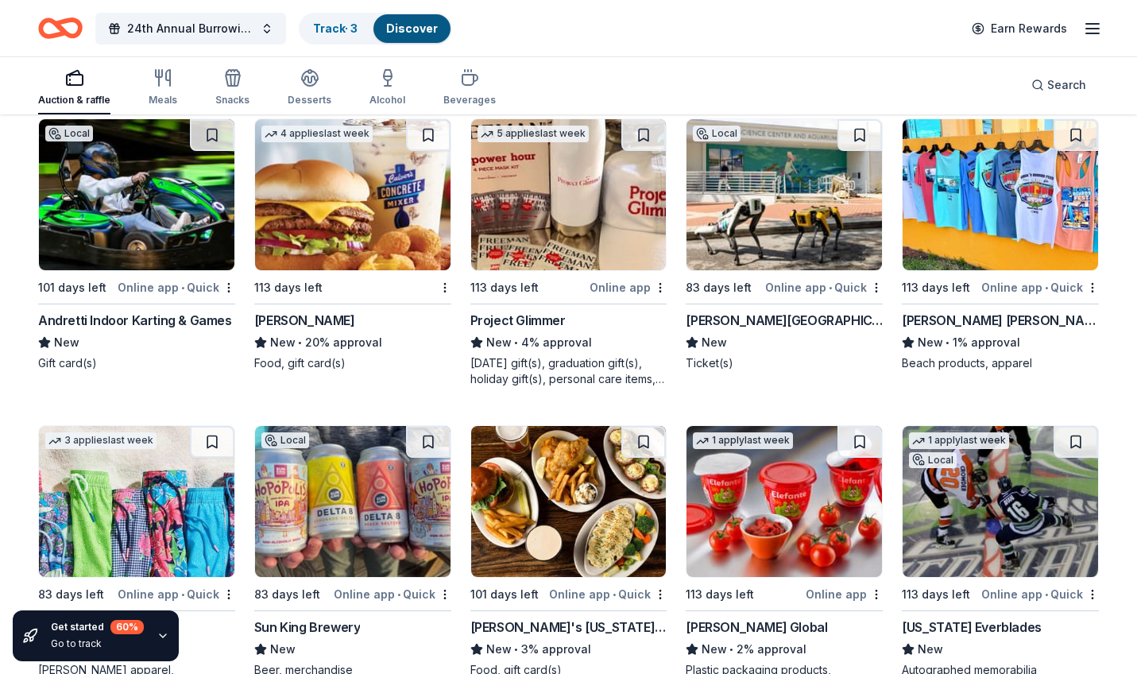
click at [992, 183] on img at bounding box center [999, 194] width 195 height 151
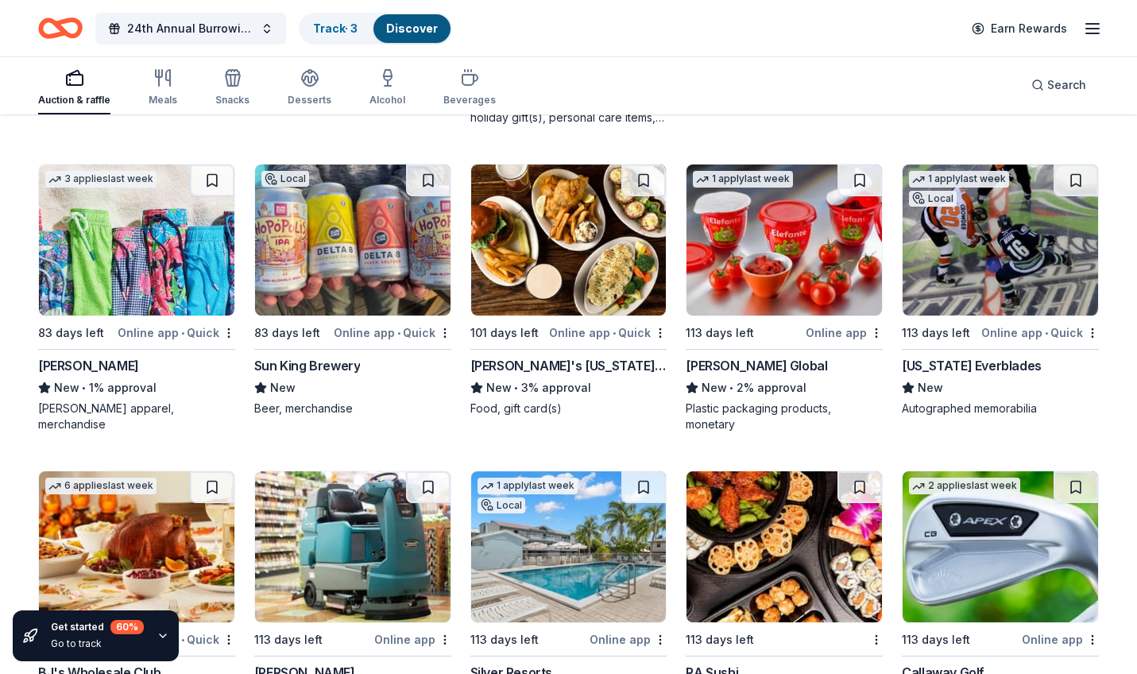
scroll to position [9825, 0]
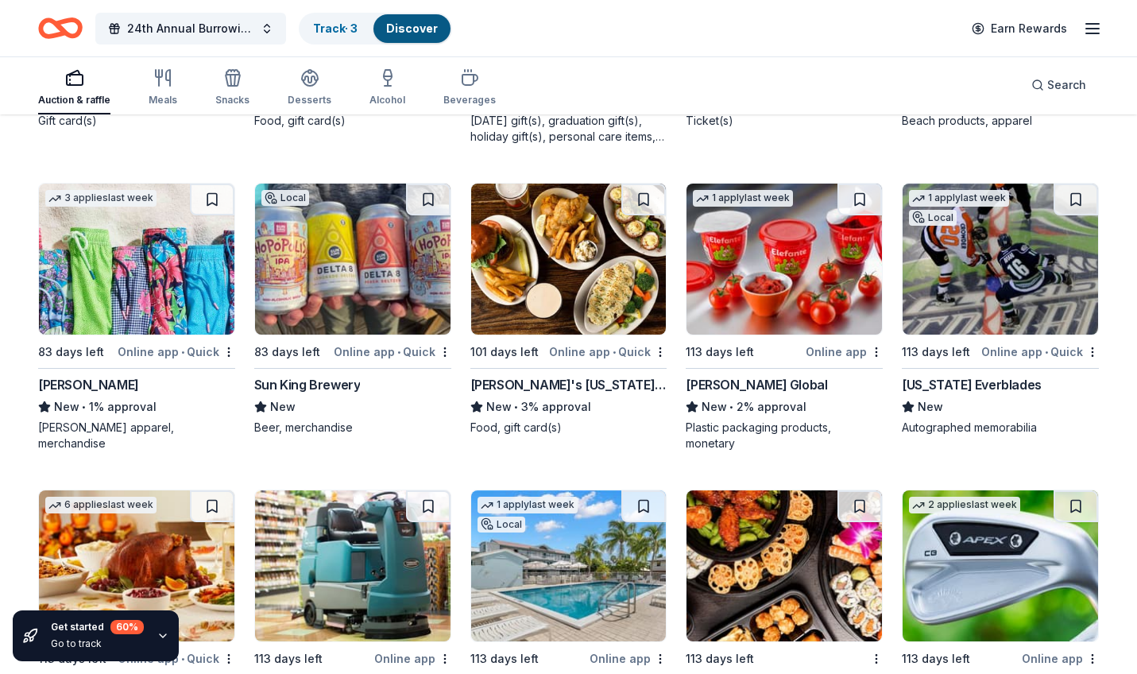
click at [1020, 277] on img at bounding box center [999, 258] width 195 height 151
click at [161, 289] on img at bounding box center [136, 258] width 195 height 151
click at [362, 263] on img at bounding box center [352, 258] width 195 height 151
click at [581, 285] on img at bounding box center [568, 258] width 195 height 151
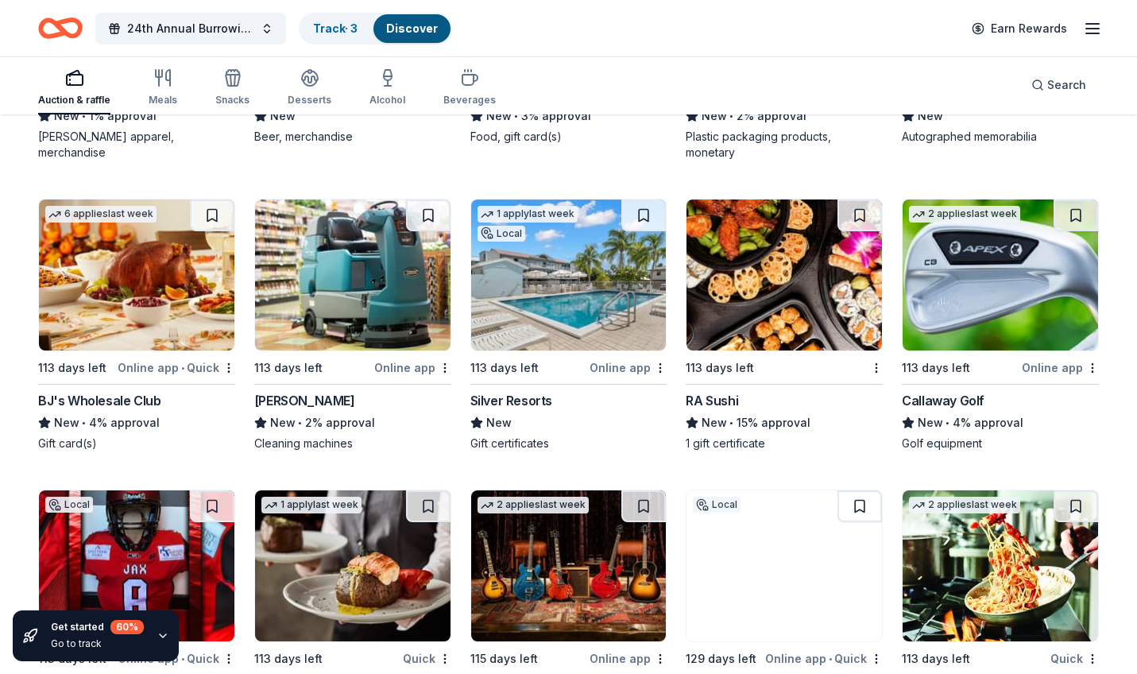
scroll to position [10125, 0]
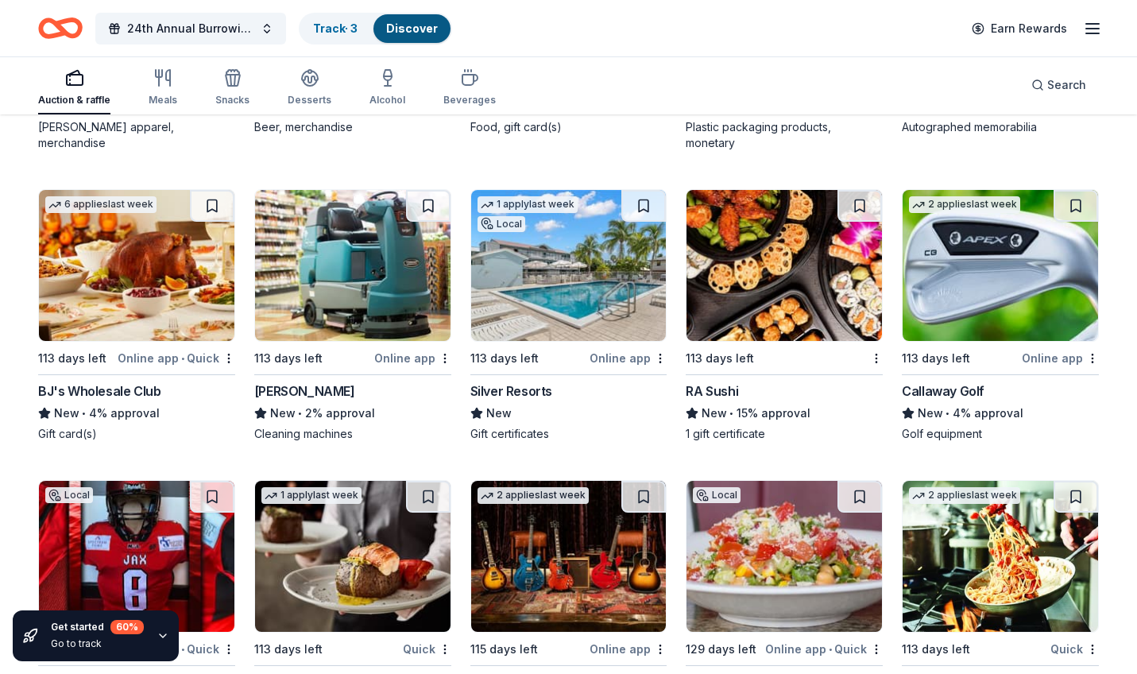
click at [178, 278] on img at bounding box center [136, 265] width 195 height 151
click at [573, 263] on img at bounding box center [568, 265] width 195 height 151
click at [969, 265] on img at bounding box center [999, 265] width 195 height 151
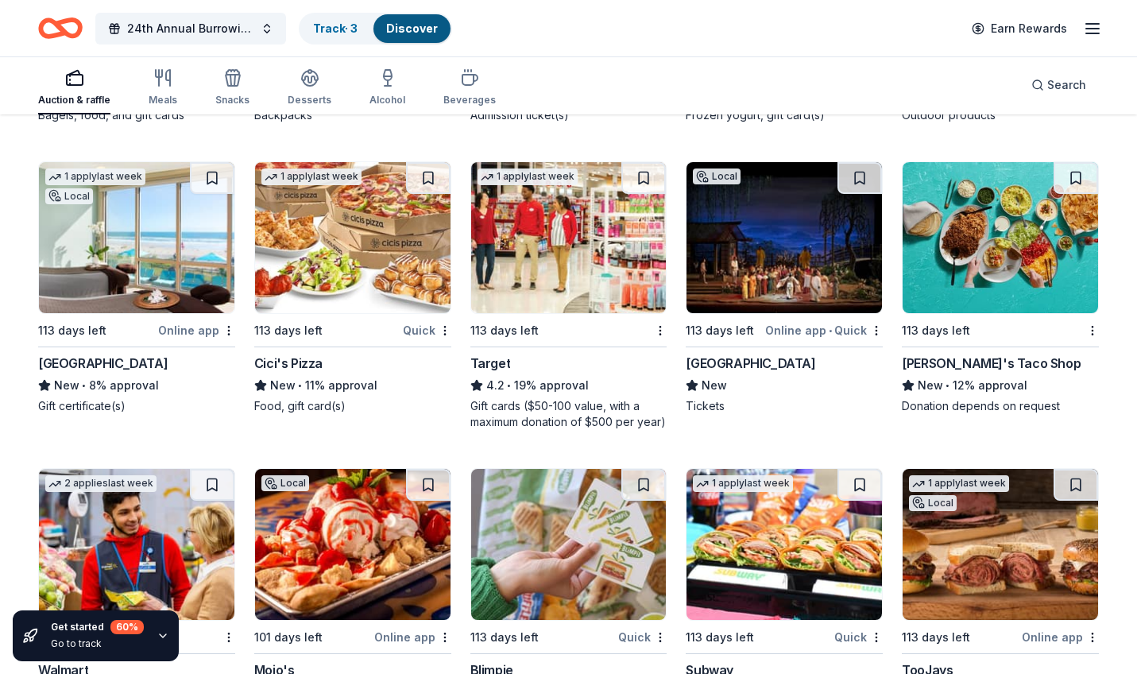
scroll to position [11318, 0]
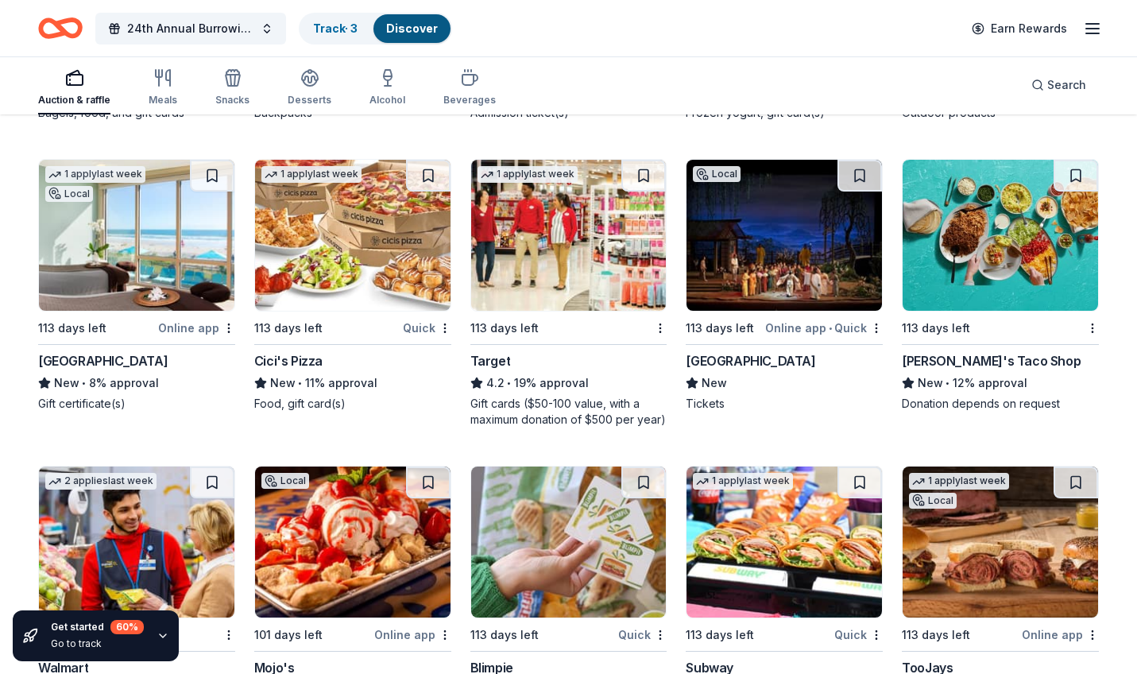
click at [769, 244] on img at bounding box center [783, 235] width 195 height 151
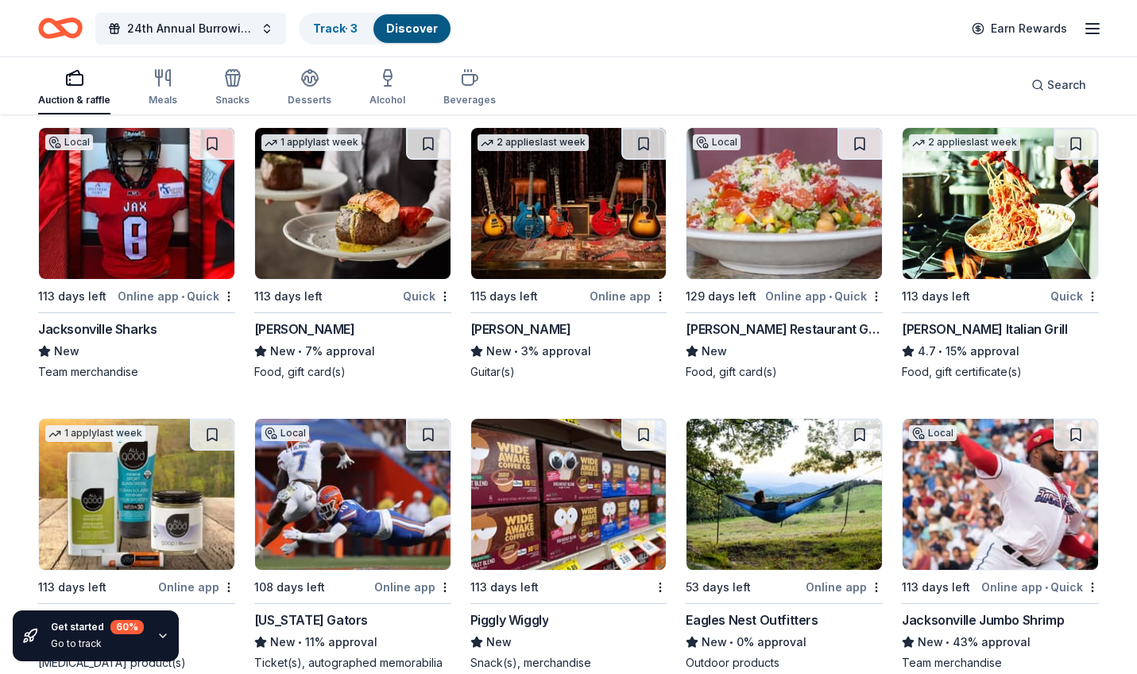
scroll to position [10472, 0]
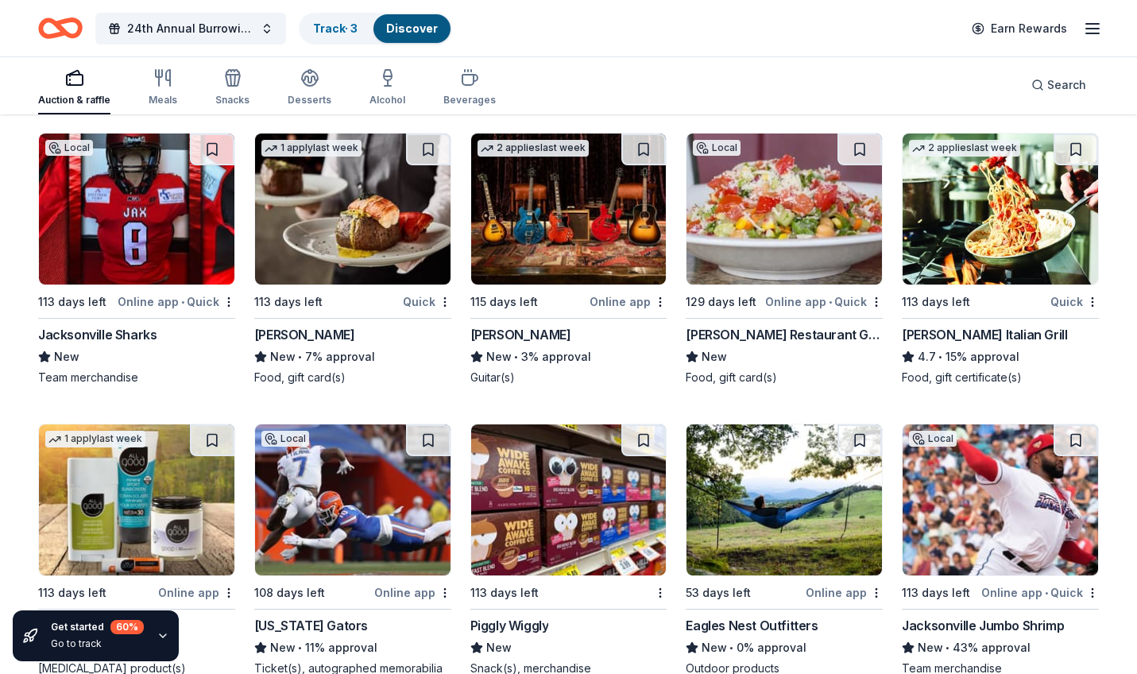
click at [152, 233] on img at bounding box center [136, 208] width 195 height 151
click at [129, 212] on img at bounding box center [136, 208] width 195 height 151
click at [384, 217] on img at bounding box center [352, 208] width 195 height 151
click at [782, 218] on img at bounding box center [783, 208] width 195 height 151
click at [995, 220] on img at bounding box center [999, 208] width 195 height 151
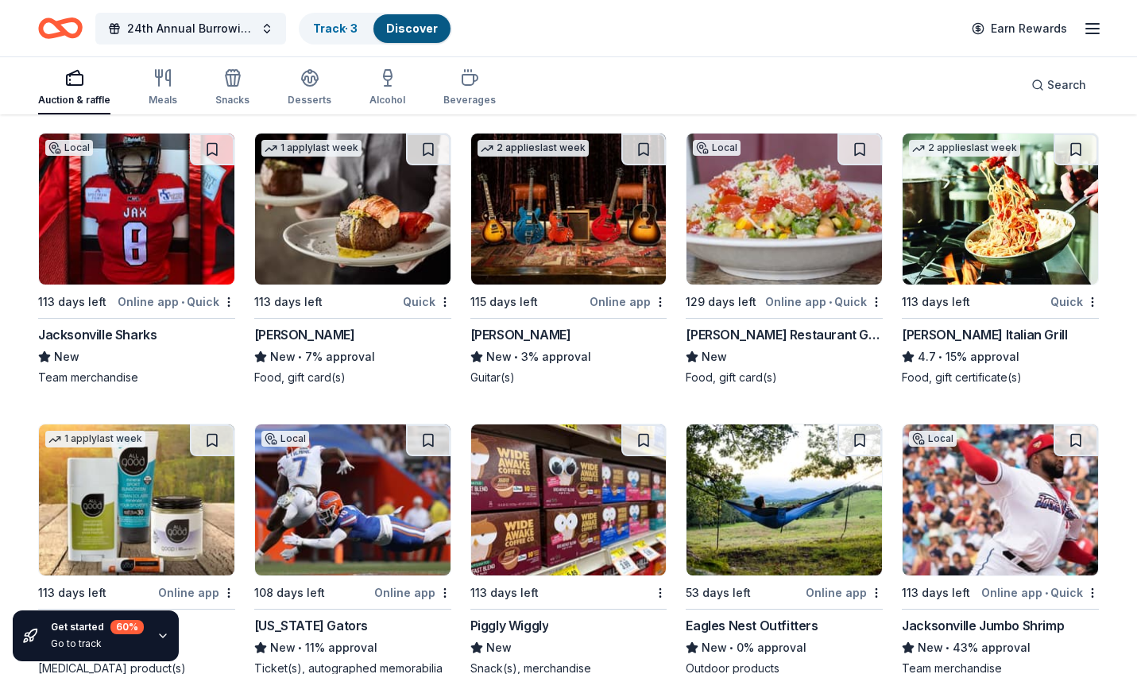
click at [546, 223] on img at bounding box center [568, 208] width 195 height 151
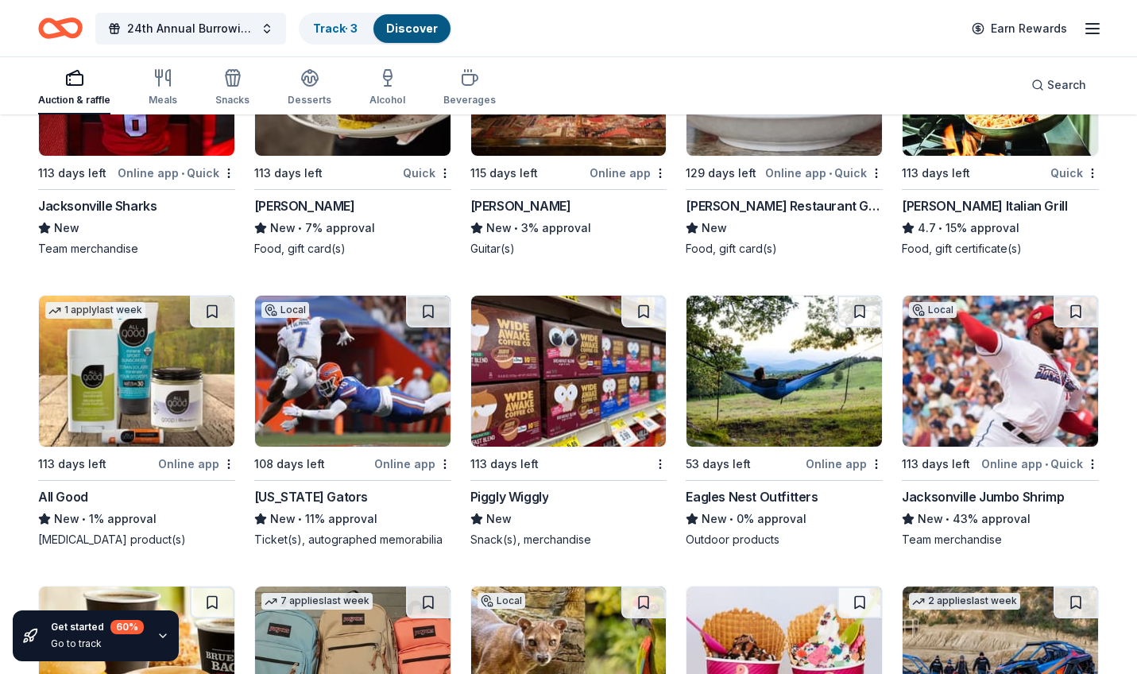
scroll to position [10599, 0]
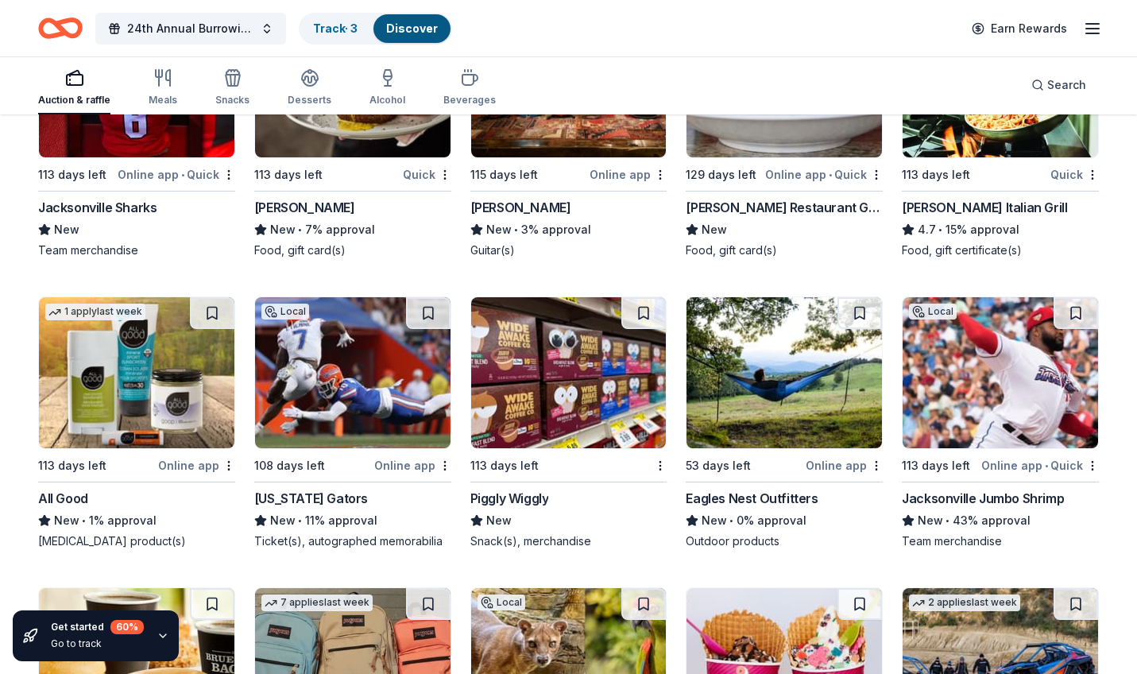
click at [143, 353] on img at bounding box center [136, 372] width 195 height 151
click at [364, 362] on img at bounding box center [352, 372] width 195 height 151
click at [798, 384] on img at bounding box center [783, 372] width 195 height 151
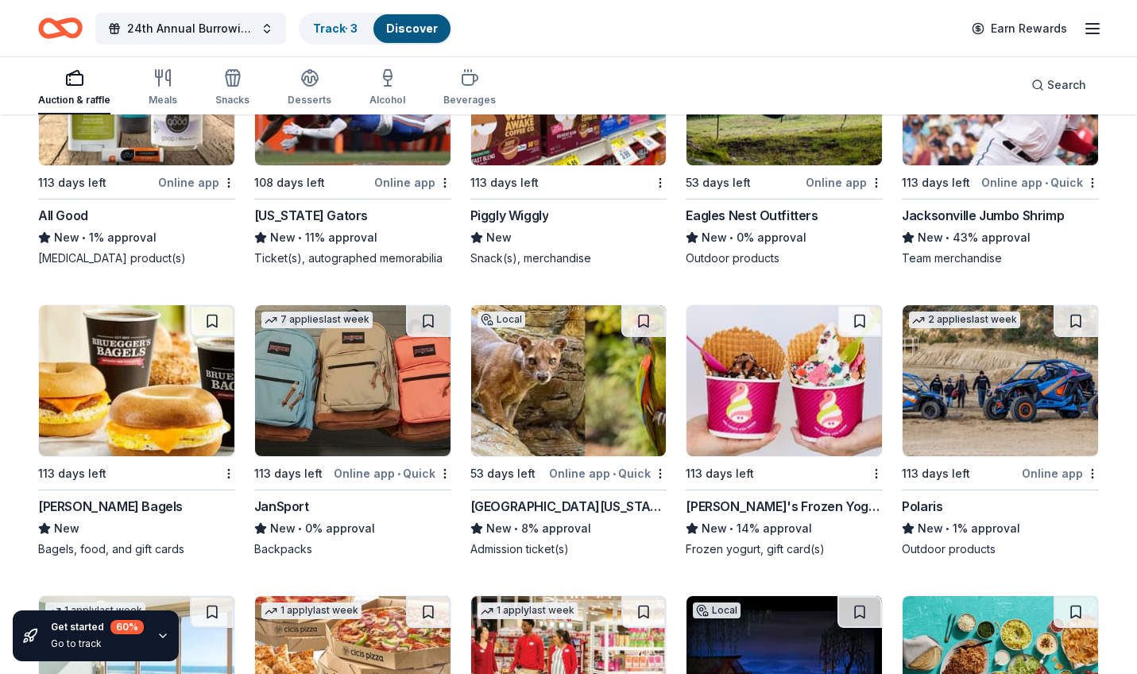
scroll to position [10881, 0]
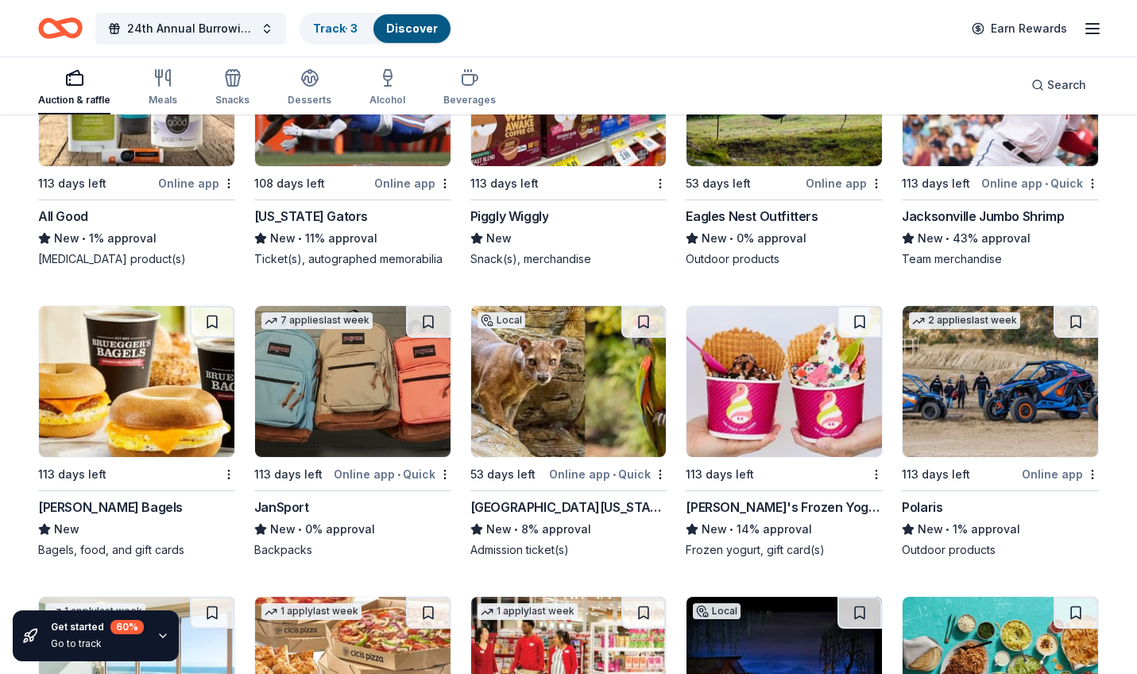
click at [566, 396] on img at bounding box center [568, 381] width 195 height 151
click at [1000, 383] on img at bounding box center [999, 381] width 195 height 151
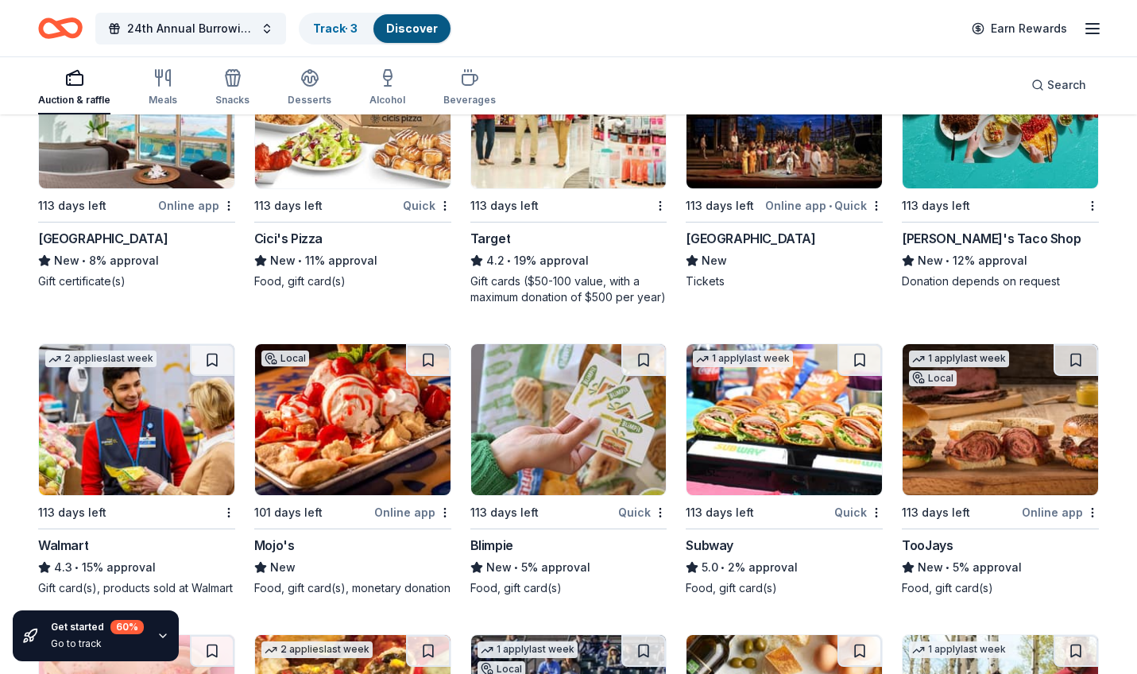
scroll to position [11442, 0]
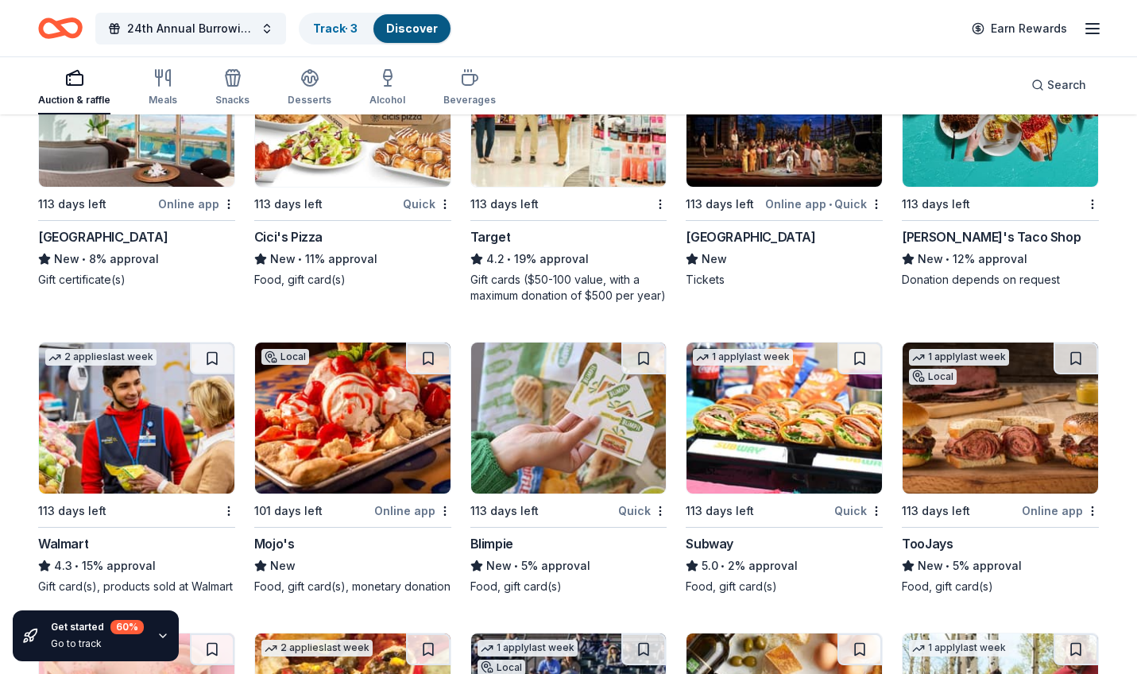
click at [1033, 140] on img at bounding box center [999, 111] width 195 height 151
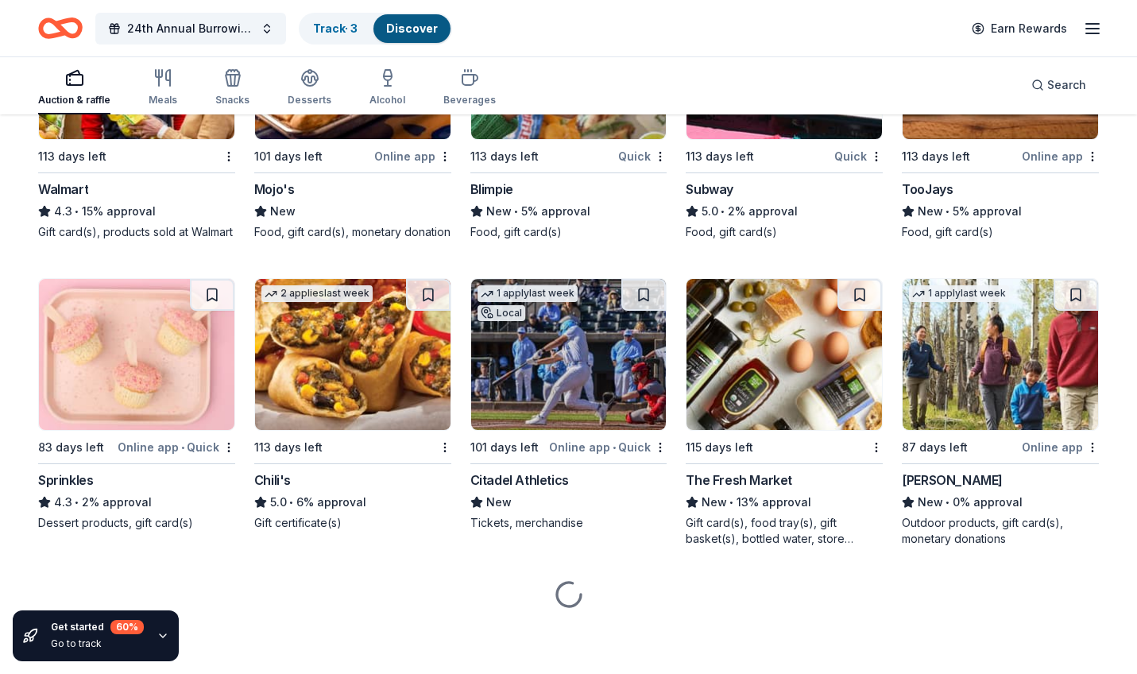
scroll to position [11796, 0]
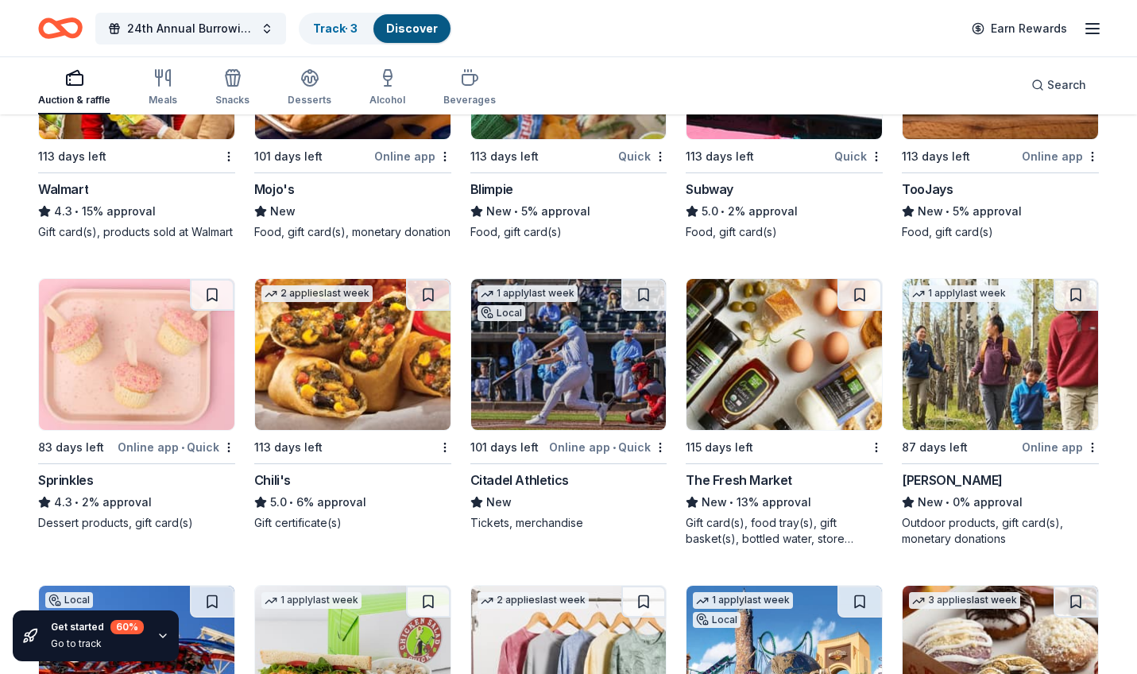
click at [770, 355] on img at bounding box center [783, 354] width 195 height 151
click at [788, 339] on img at bounding box center [783, 354] width 195 height 151
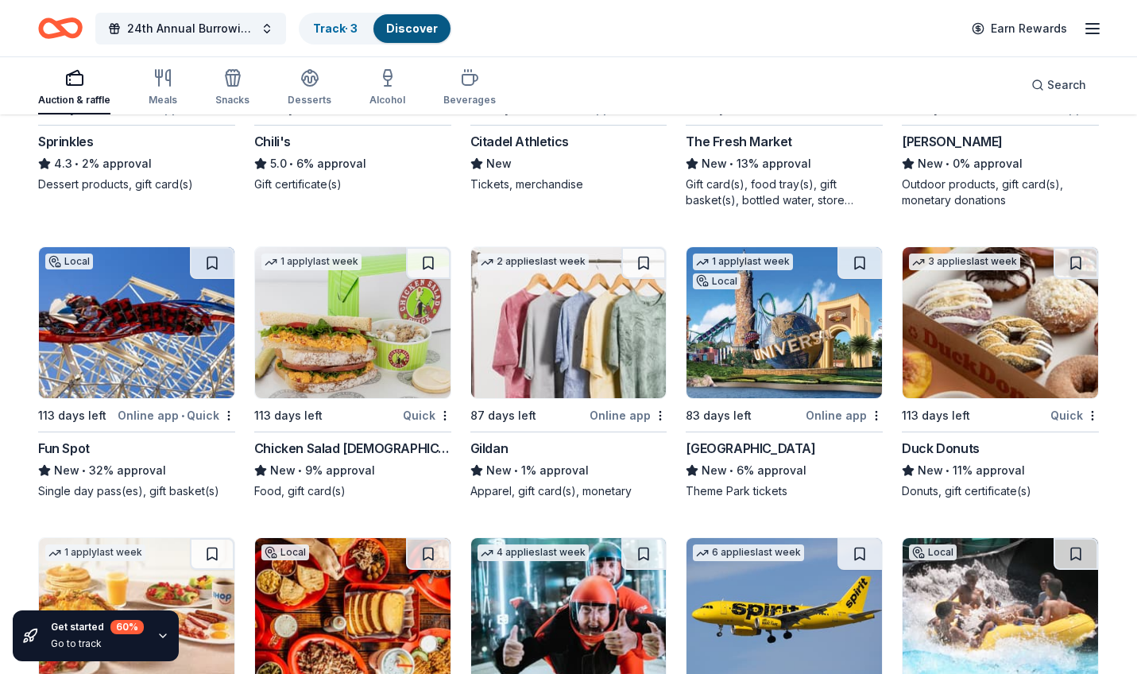
scroll to position [12136, 0]
click at [156, 345] on img at bounding box center [136, 321] width 195 height 151
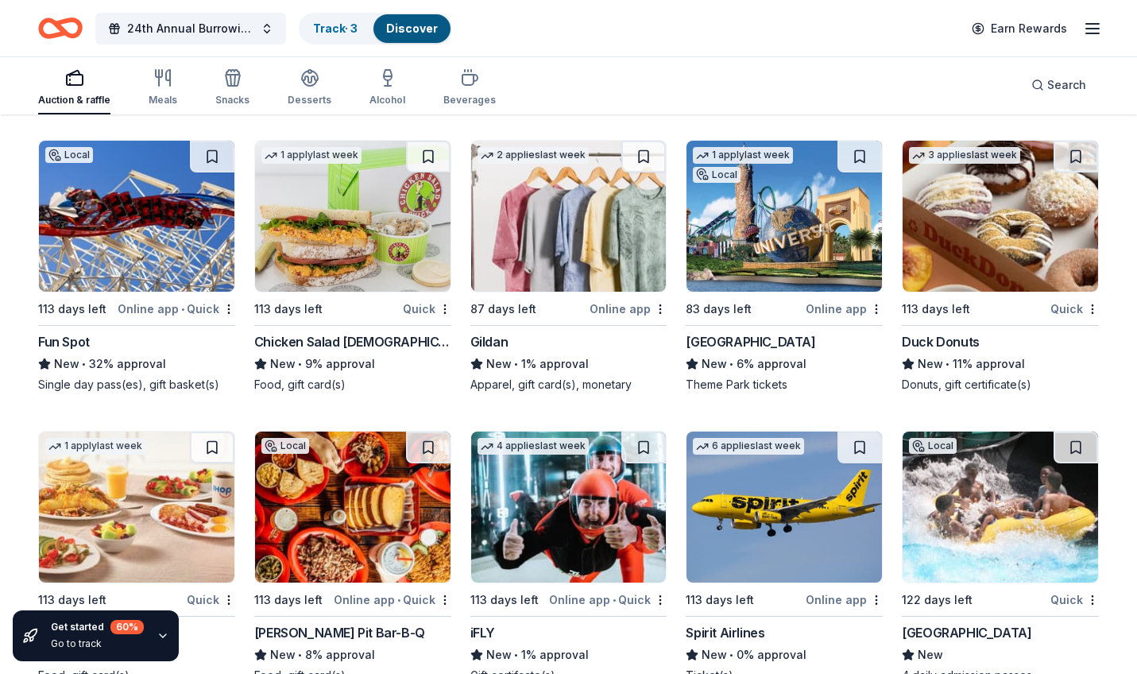
scroll to position [12240, 0]
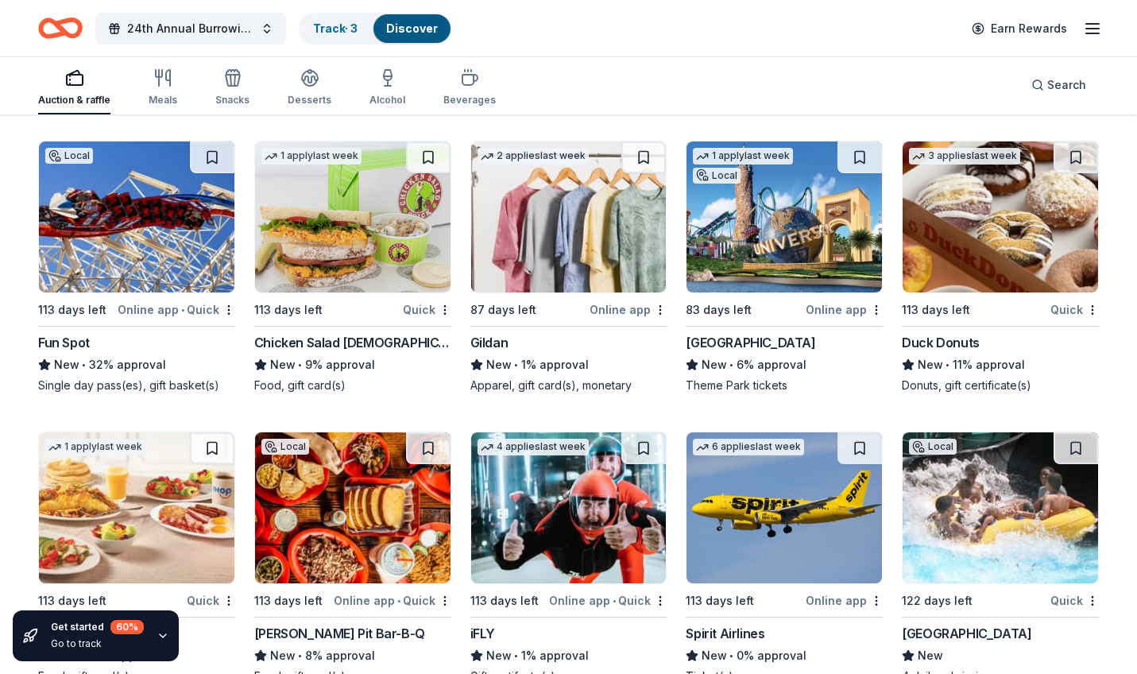
click at [793, 230] on img at bounding box center [783, 216] width 195 height 151
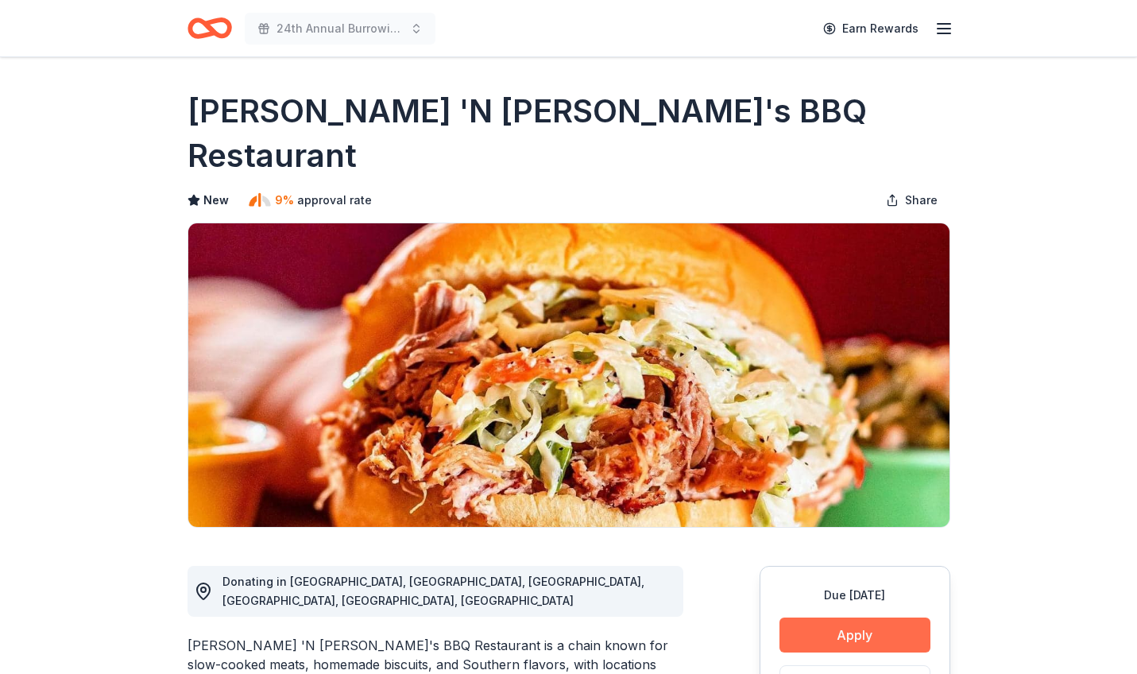
click at [860, 617] on button "Apply" at bounding box center [854, 634] width 151 height 35
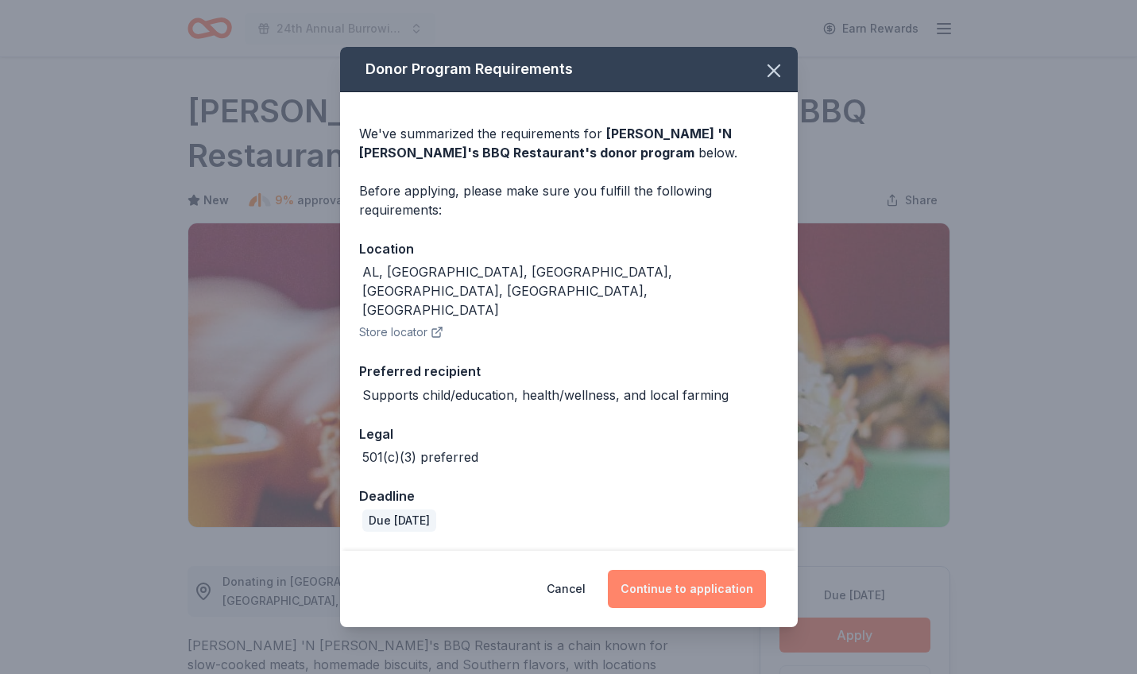
click at [674, 569] on button "Continue to application" at bounding box center [687, 588] width 158 height 38
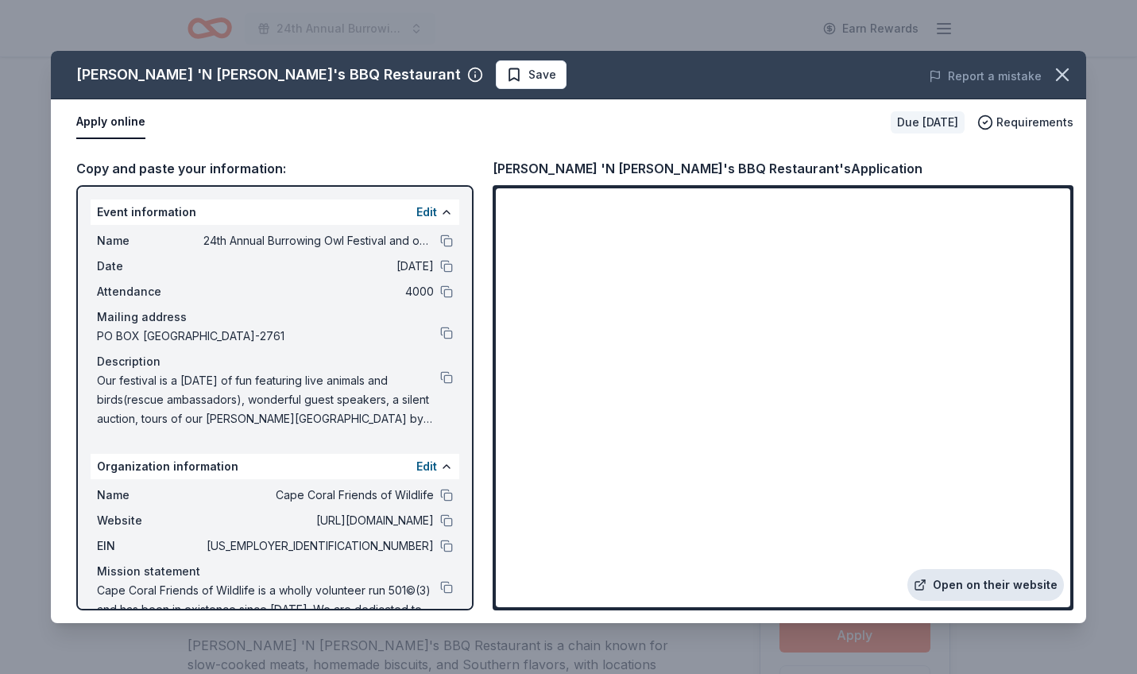
click at [997, 585] on link "Open on their website" at bounding box center [985, 585] width 156 height 32
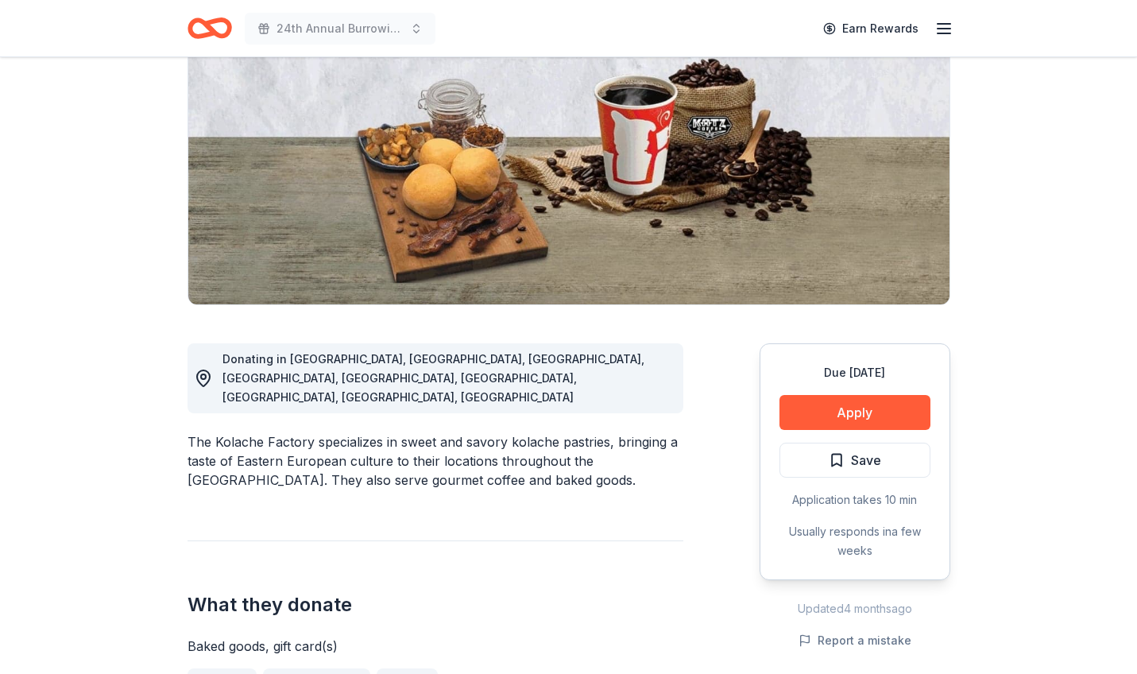
scroll to position [171, 0]
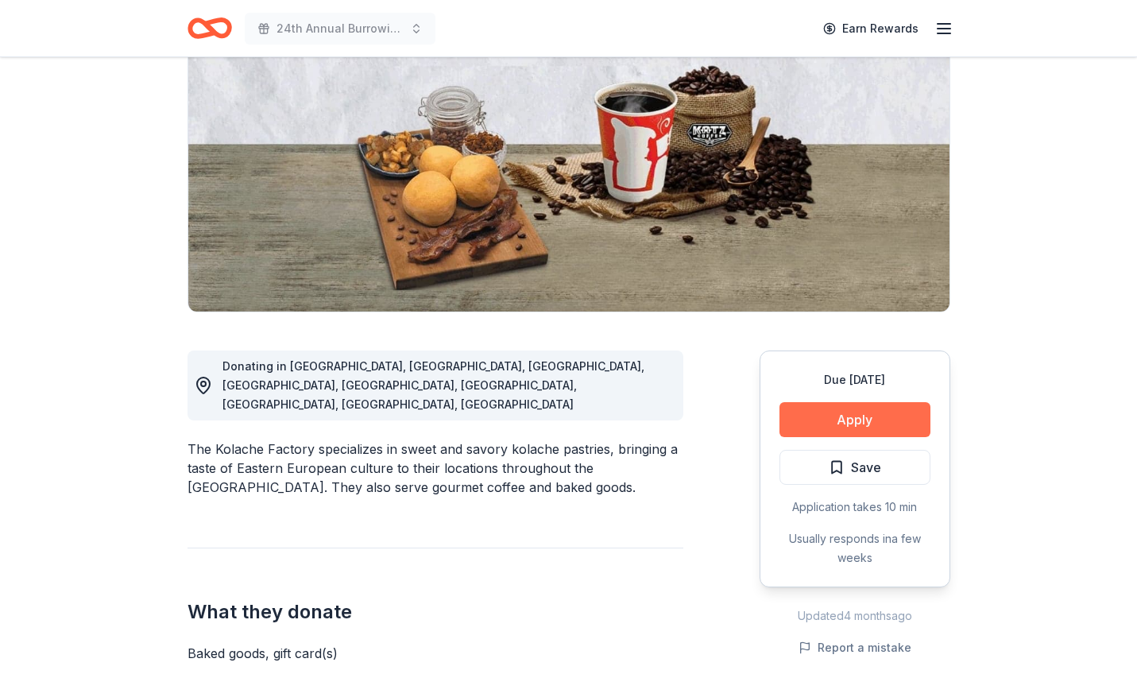
click at [856, 417] on button "Apply" at bounding box center [854, 419] width 151 height 35
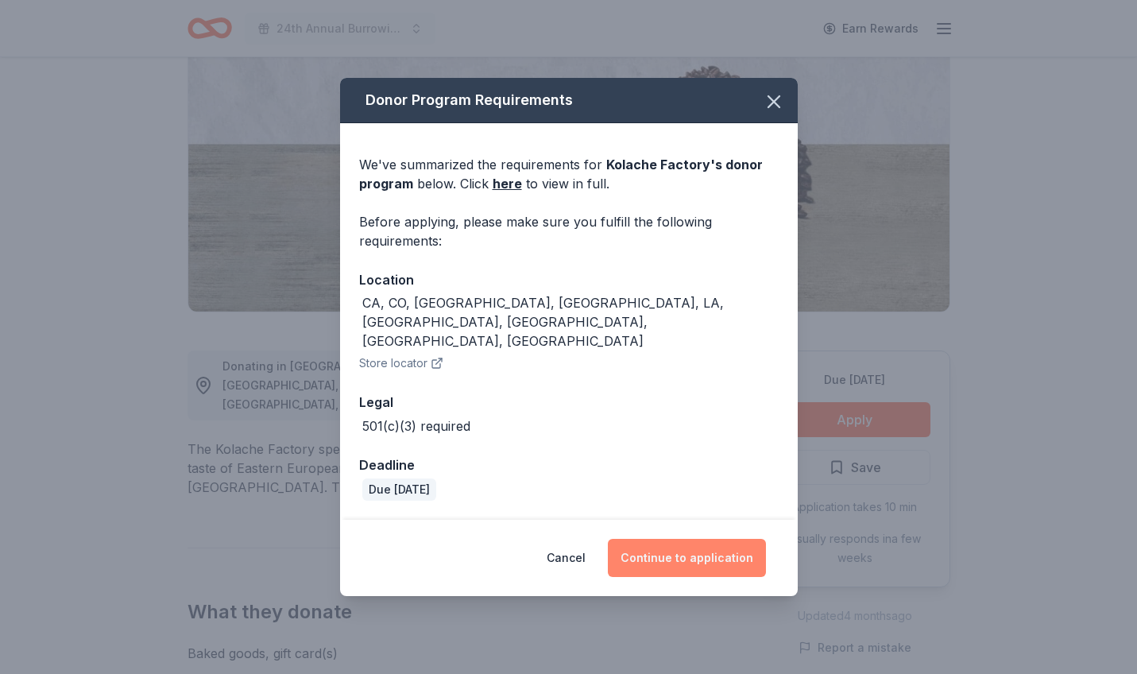
click at [699, 539] on button "Continue to application" at bounding box center [687, 558] width 158 height 38
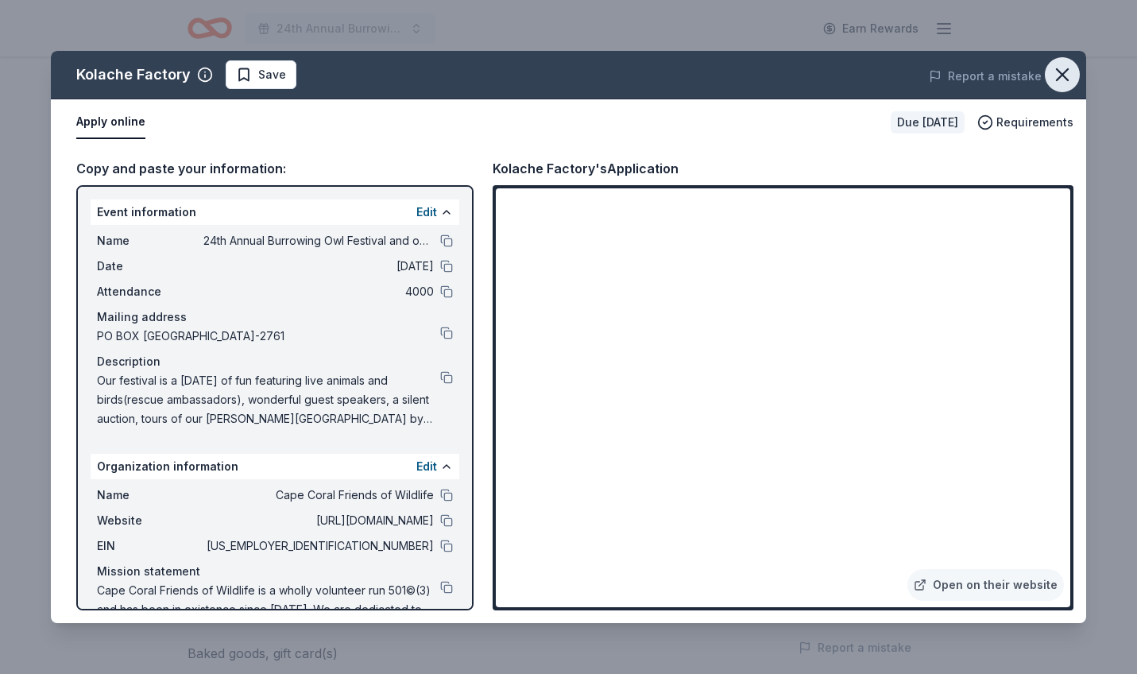
click at [1065, 76] on icon "button" at bounding box center [1062, 75] width 22 height 22
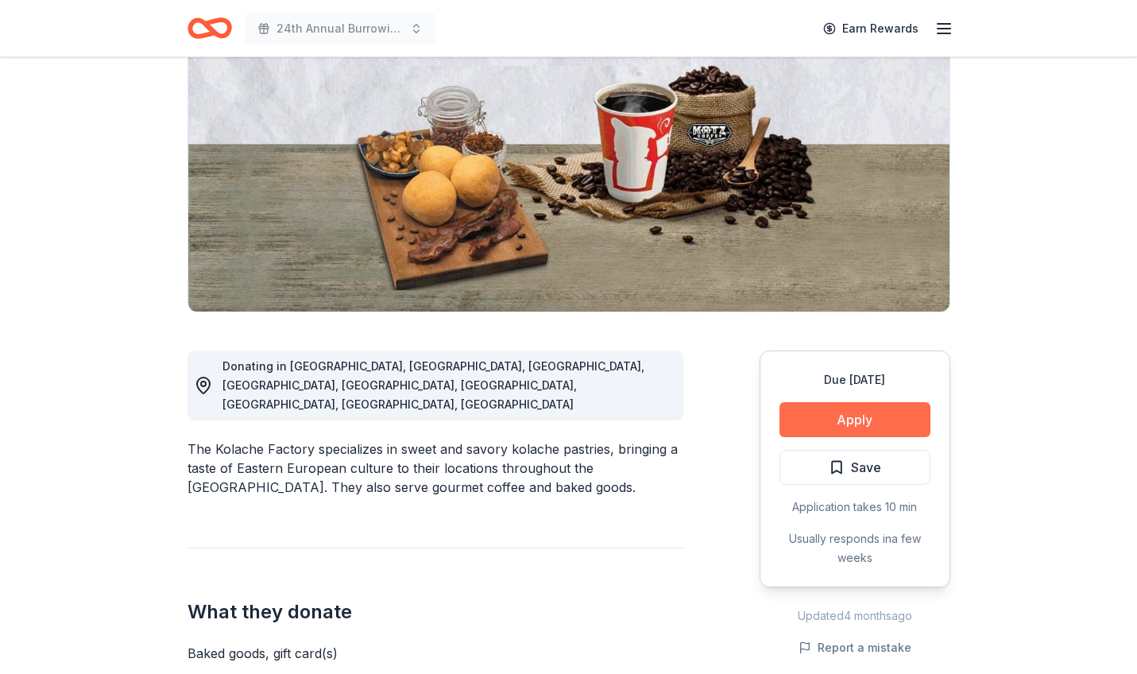
click at [854, 418] on button "Apply" at bounding box center [854, 419] width 151 height 35
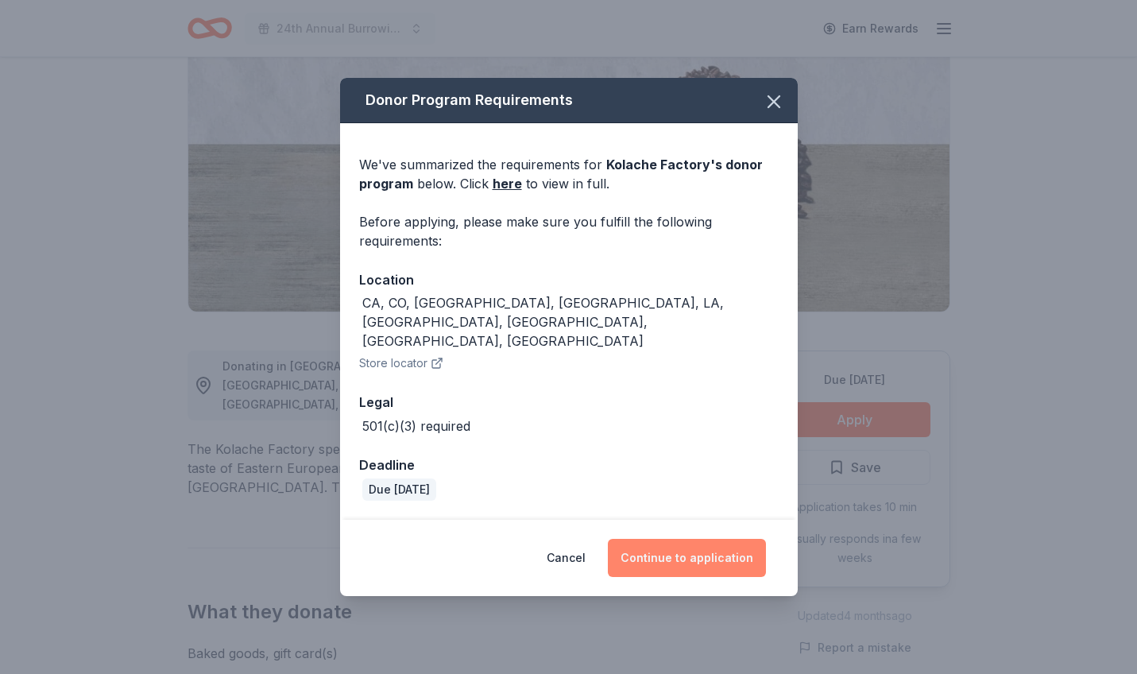
click at [689, 542] on button "Continue to application" at bounding box center [687, 558] width 158 height 38
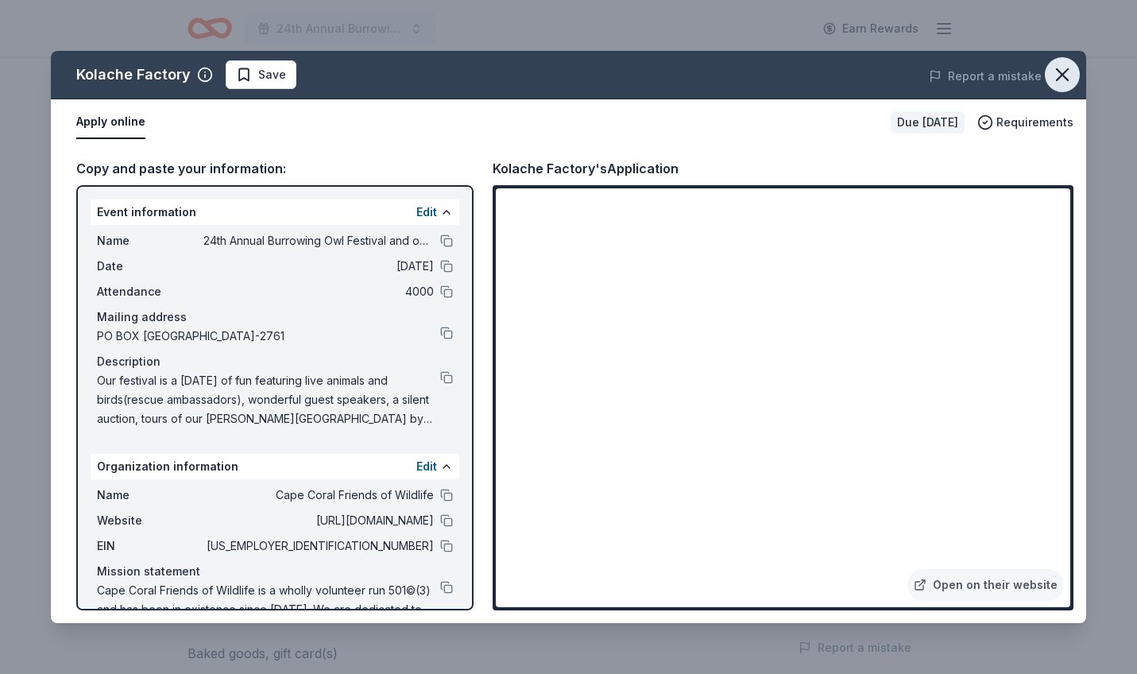
click at [1058, 71] on icon "button" at bounding box center [1061, 74] width 11 height 11
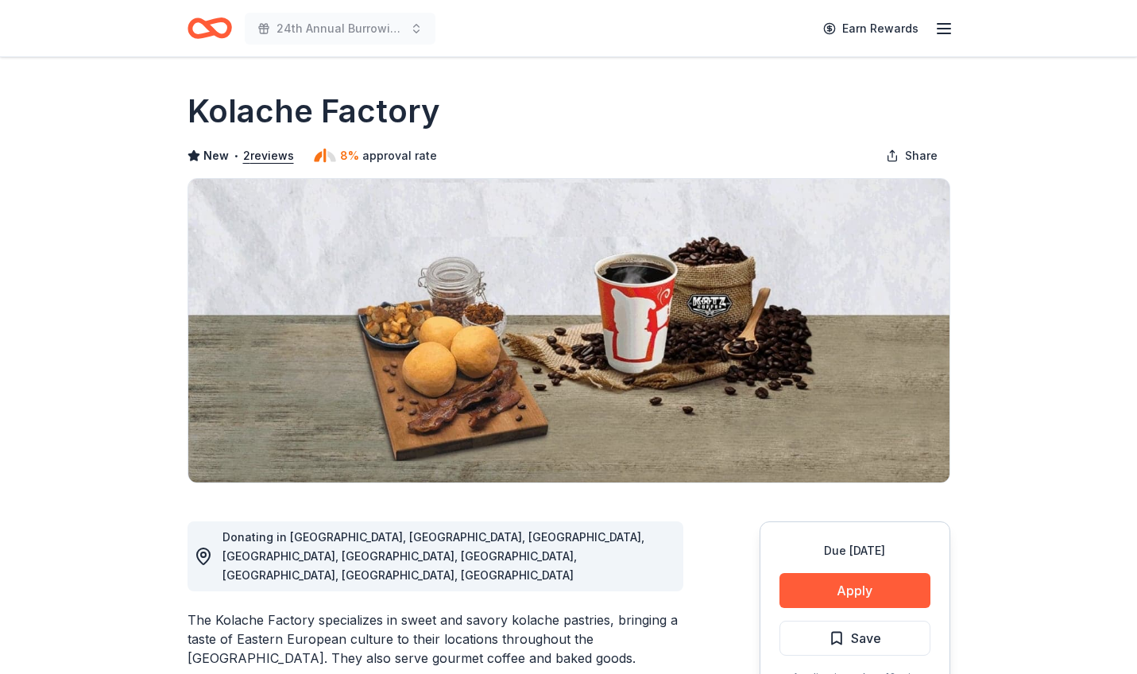
scroll to position [0, 0]
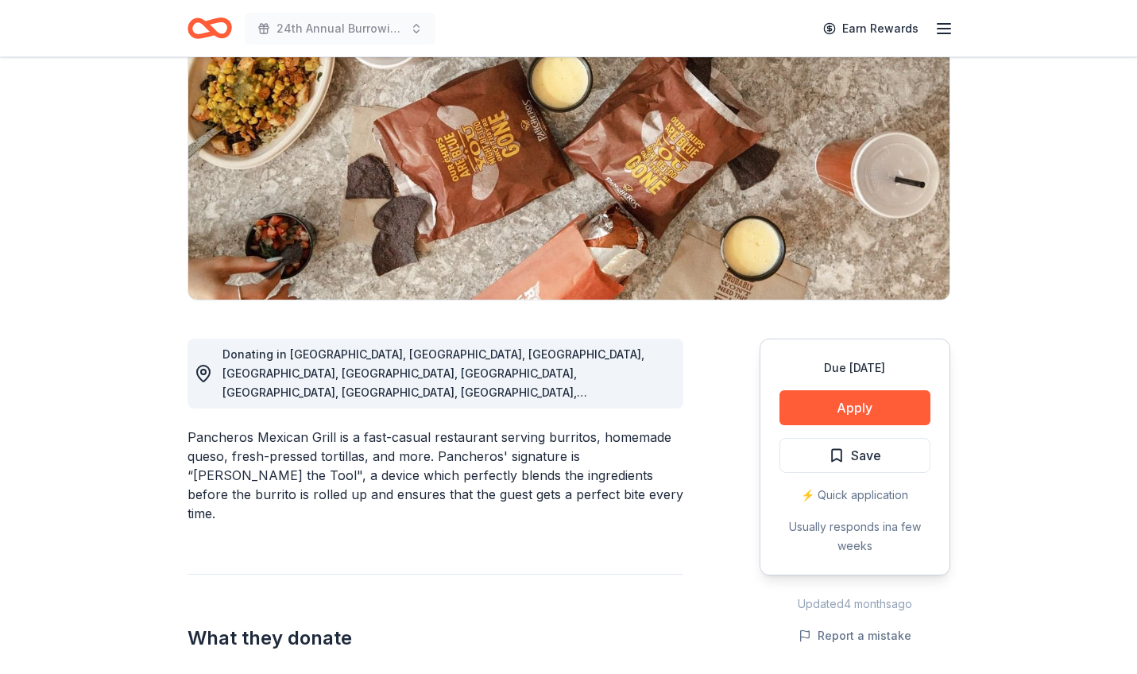
scroll to position [183, 0]
click at [844, 404] on button "Apply" at bounding box center [854, 406] width 151 height 35
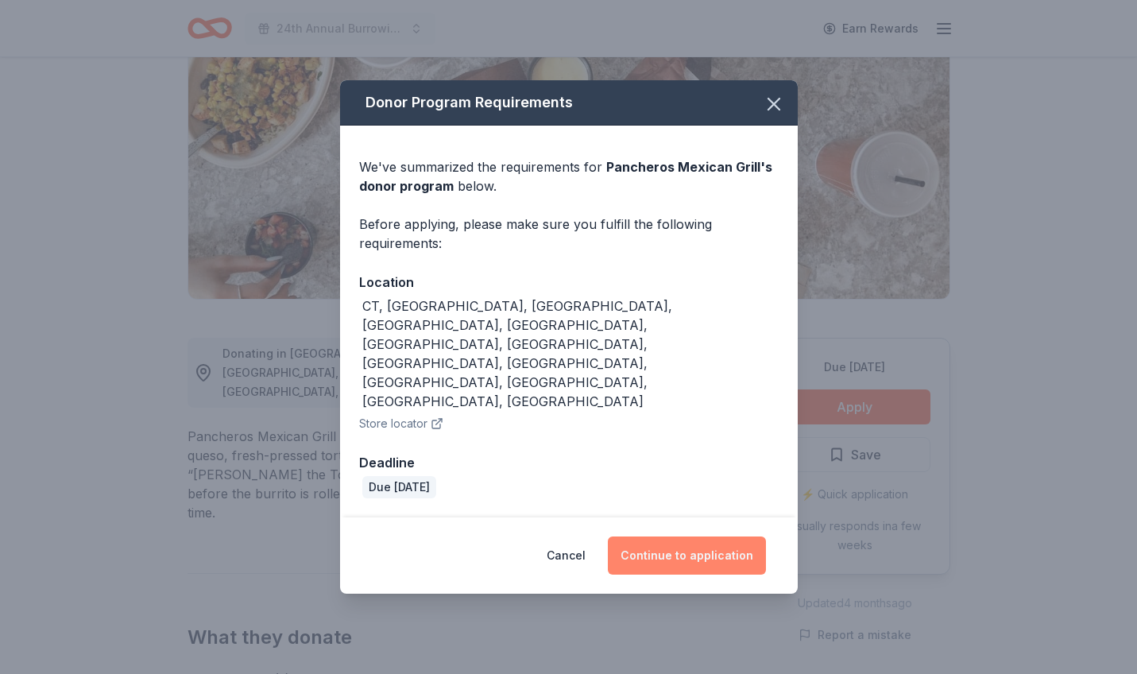
click at [701, 536] on button "Continue to application" at bounding box center [687, 555] width 158 height 38
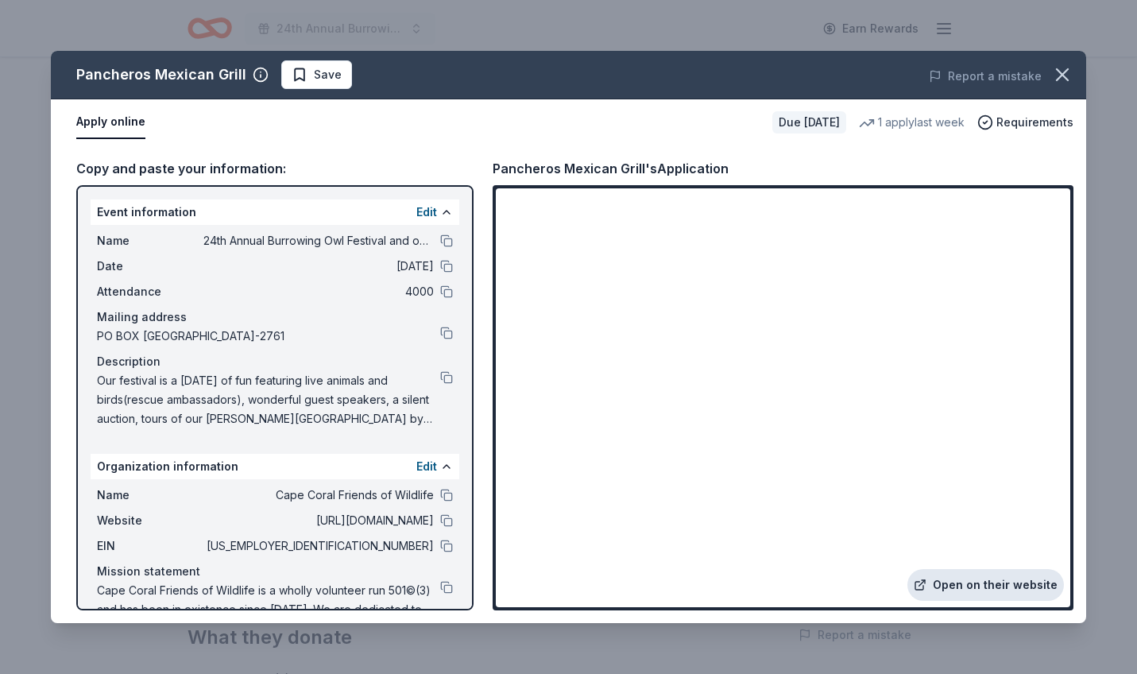
click at [1009, 589] on link "Open on their website" at bounding box center [985, 585] width 156 height 32
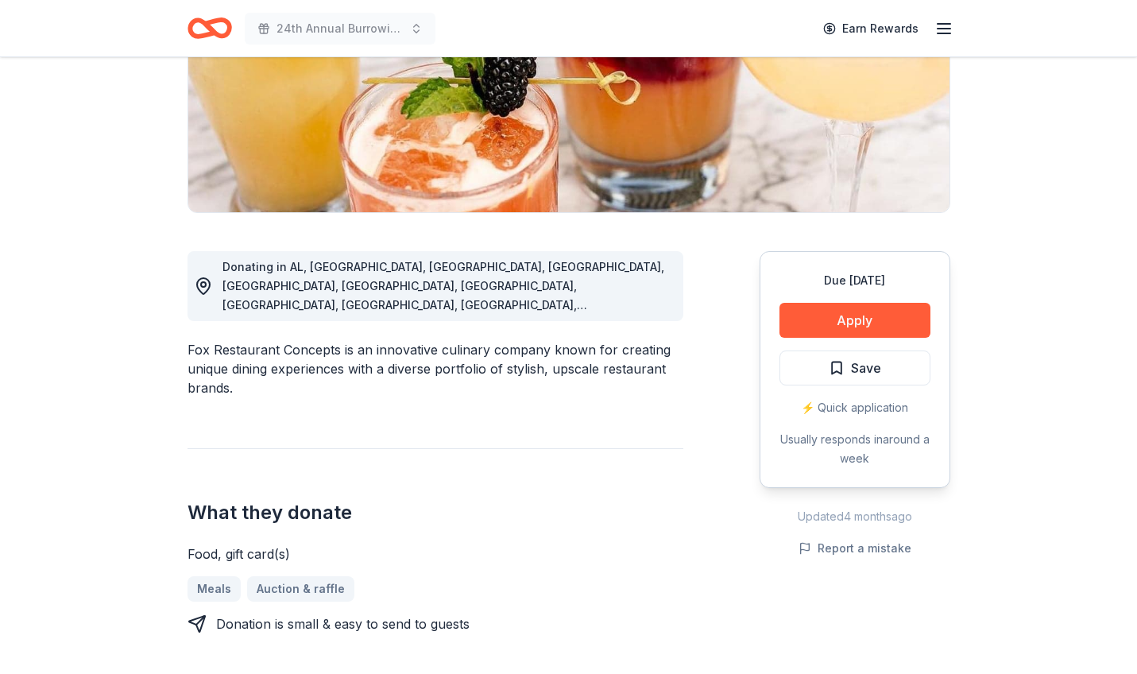
scroll to position [272, 0]
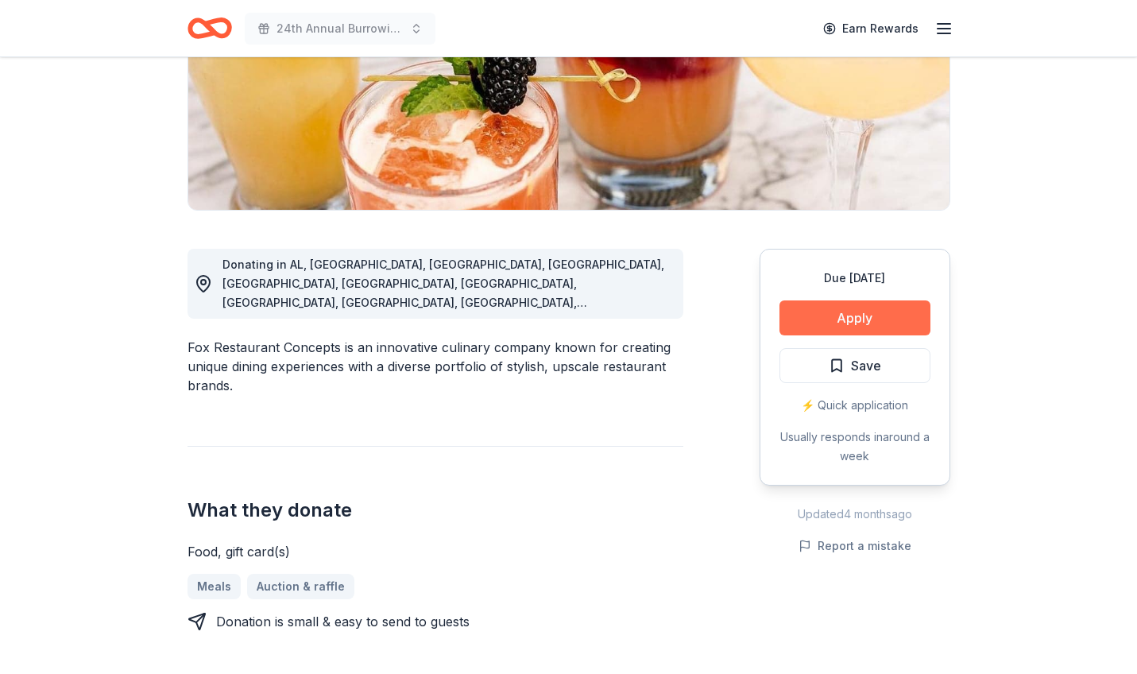
click at [865, 313] on button "Apply" at bounding box center [854, 317] width 151 height 35
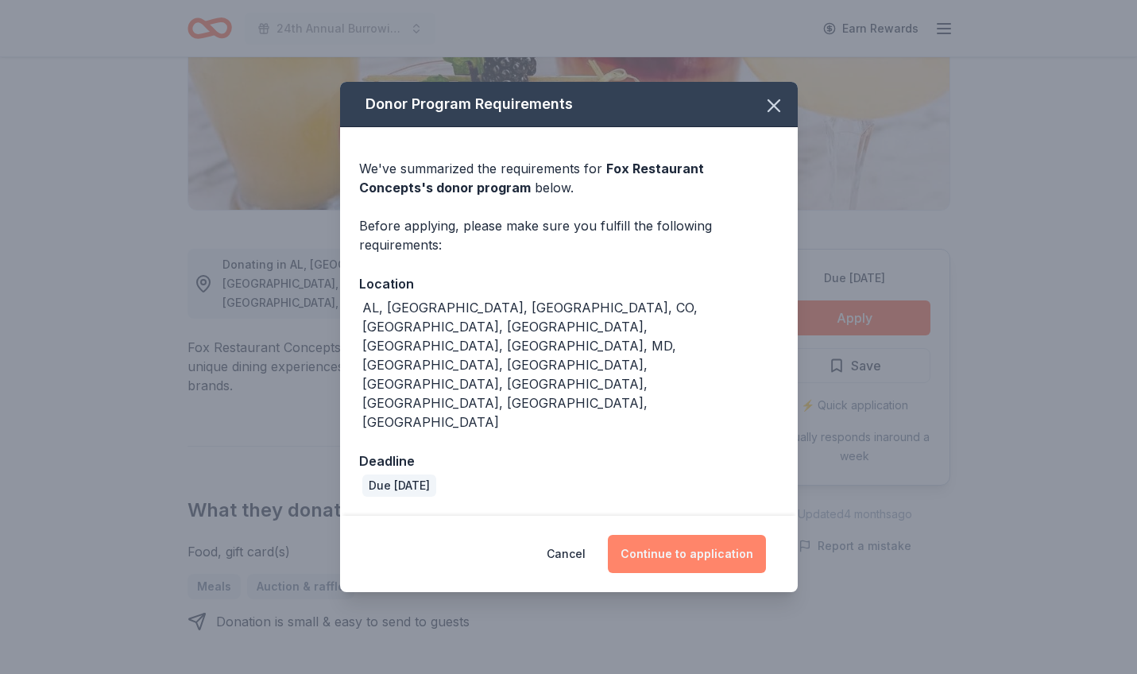
click at [716, 535] on button "Continue to application" at bounding box center [687, 554] width 158 height 38
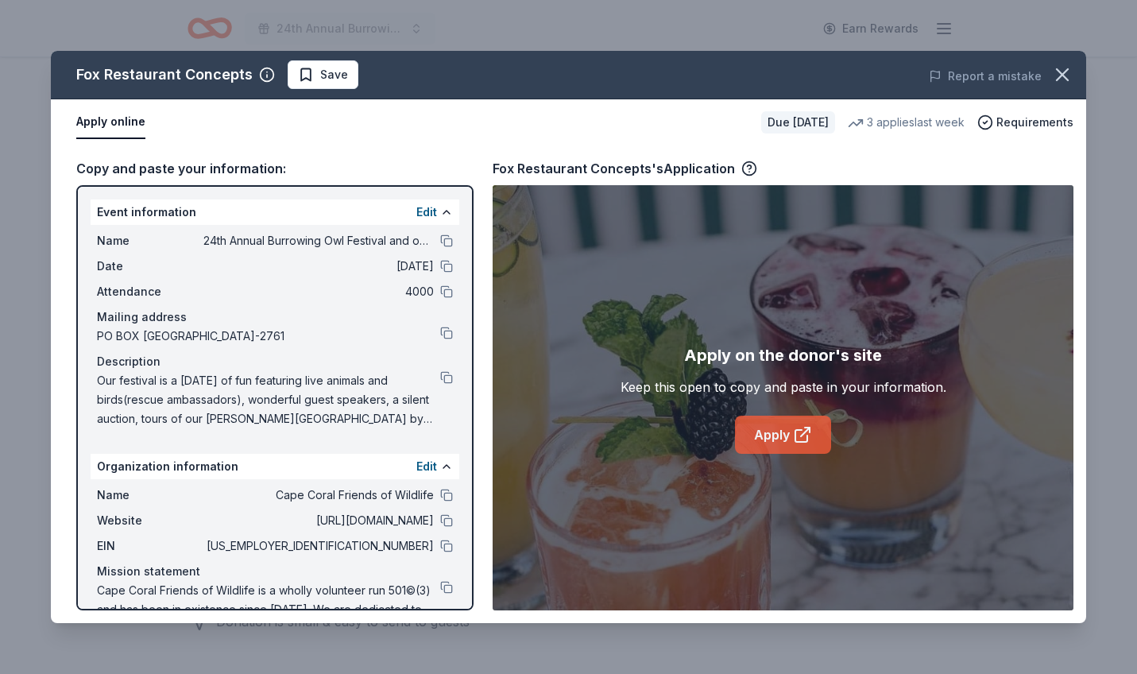
click at [778, 434] on link "Apply" at bounding box center [783, 434] width 96 height 38
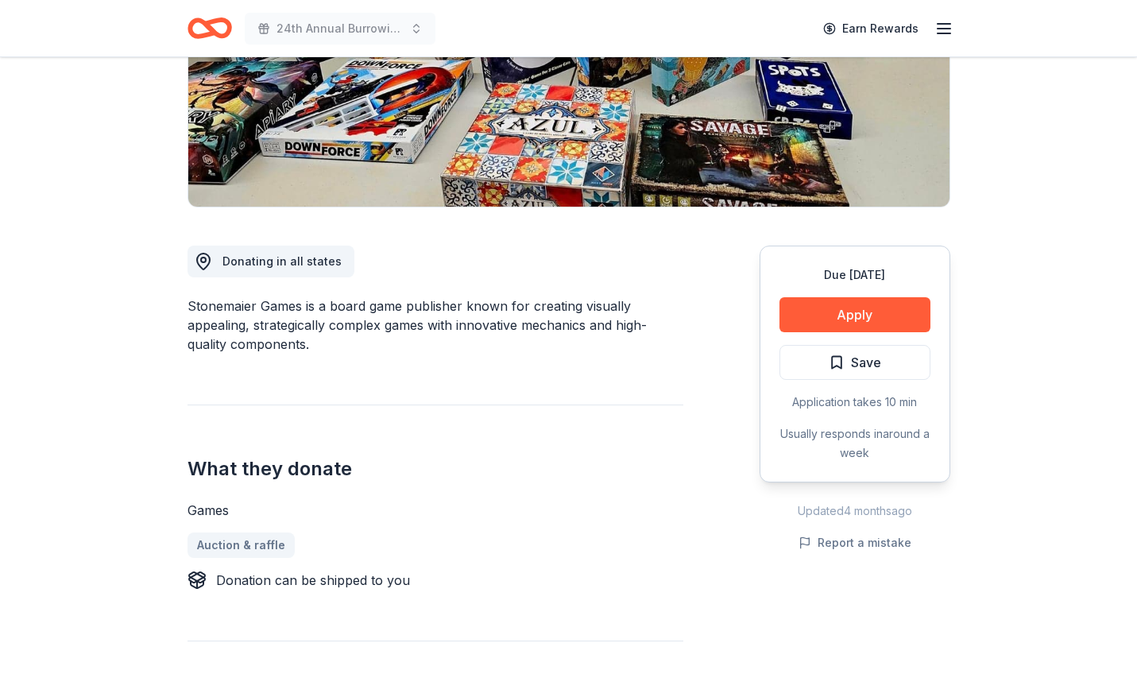
scroll to position [279, 0]
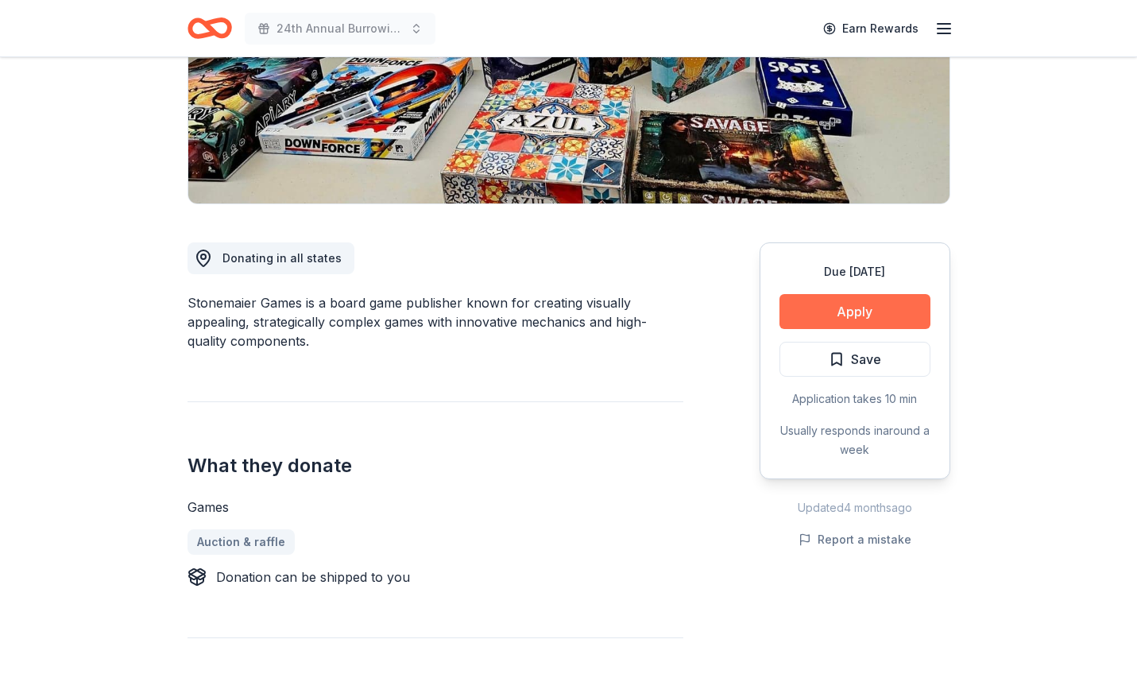
click at [835, 310] on button "Apply" at bounding box center [854, 311] width 151 height 35
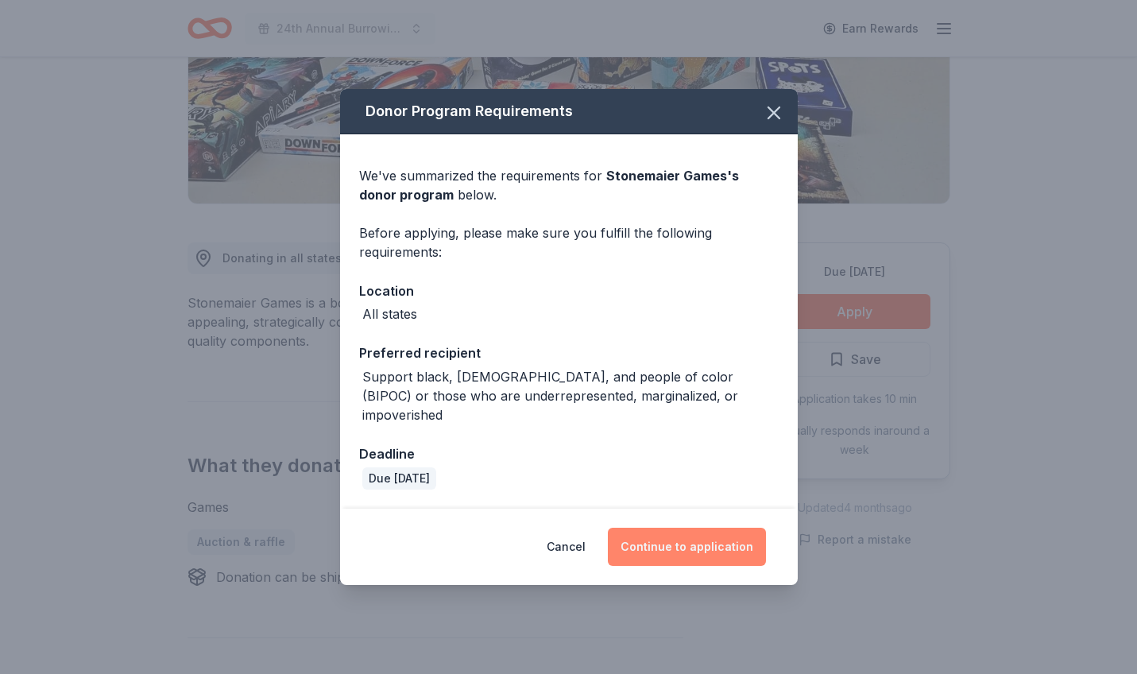
click at [691, 531] on button "Continue to application" at bounding box center [687, 546] width 158 height 38
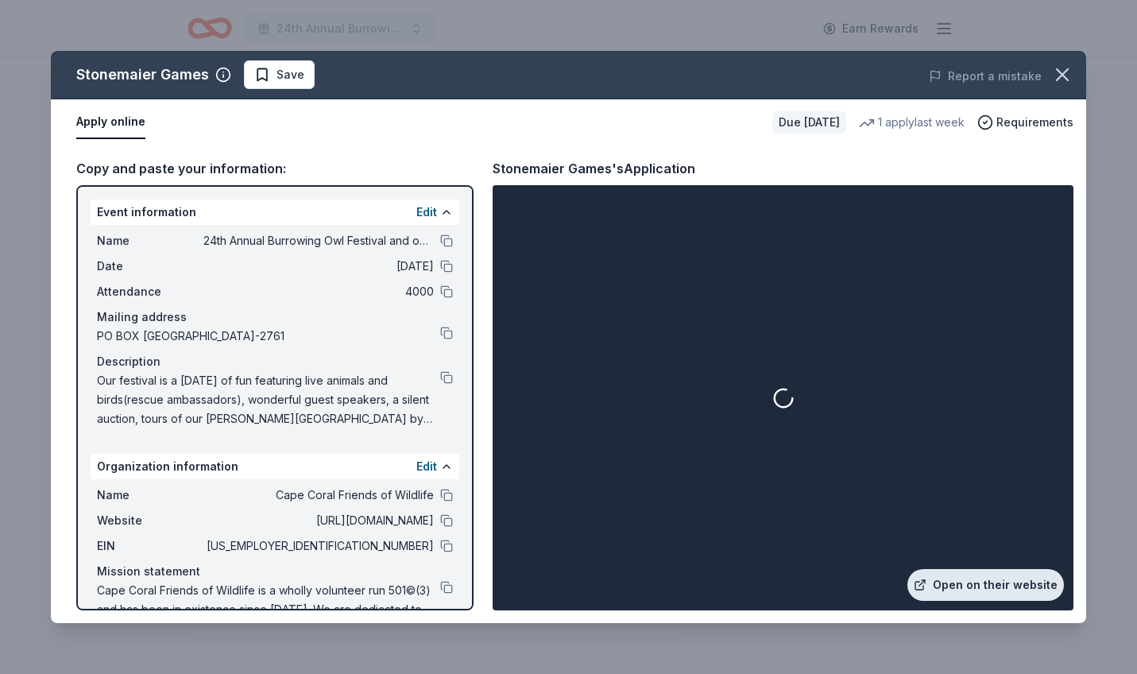
click at [989, 582] on link "Open on their website" at bounding box center [985, 585] width 156 height 32
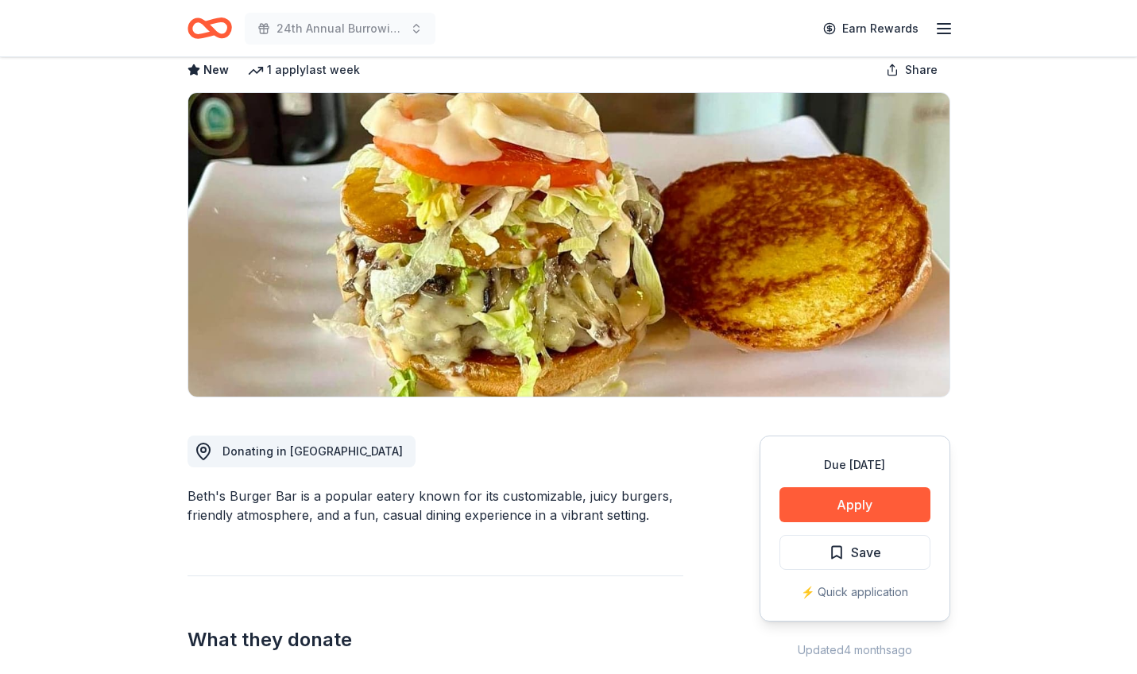
scroll to position [90, 0]
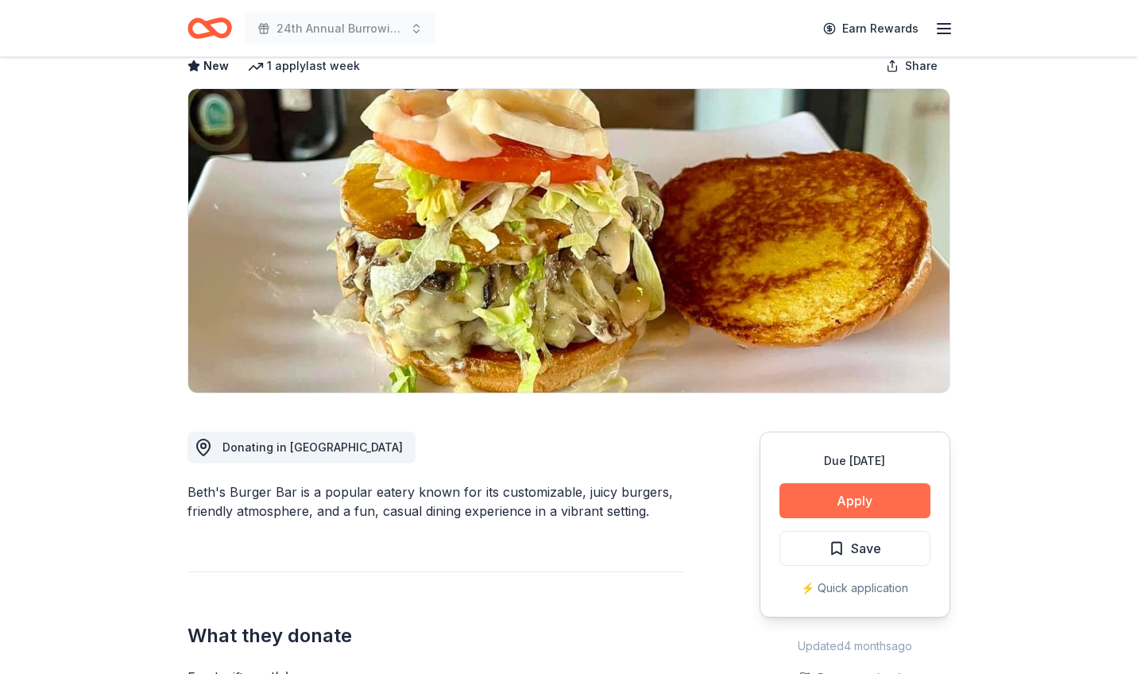
click at [871, 502] on button "Apply" at bounding box center [854, 500] width 151 height 35
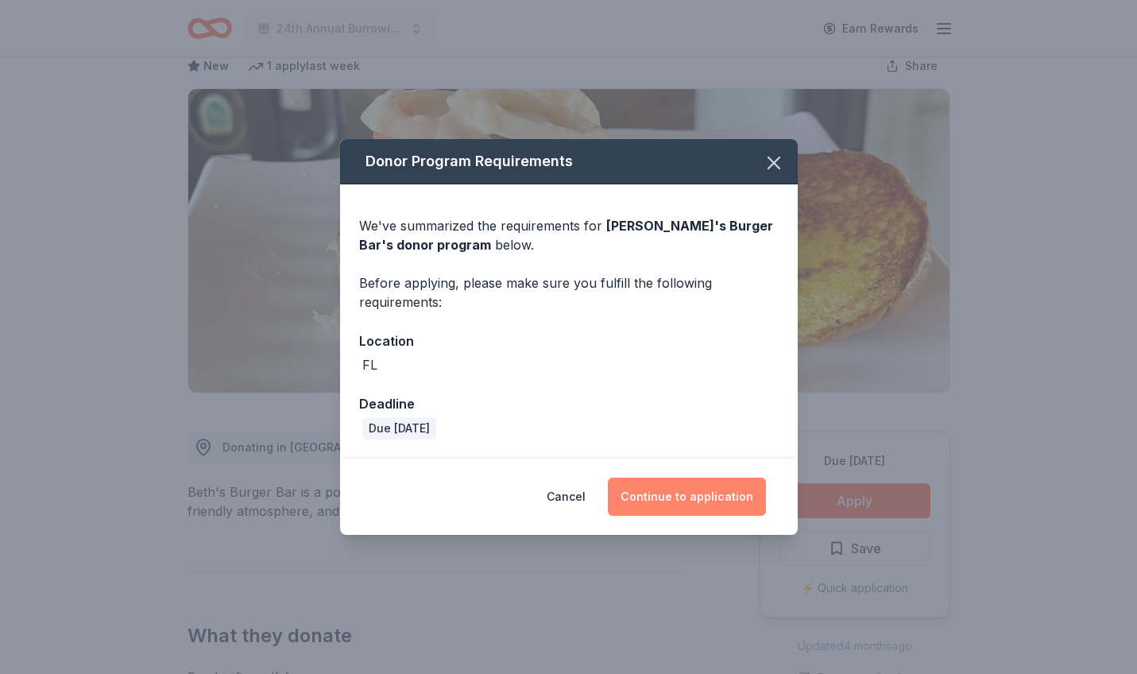
click at [691, 501] on button "Continue to application" at bounding box center [687, 496] width 158 height 38
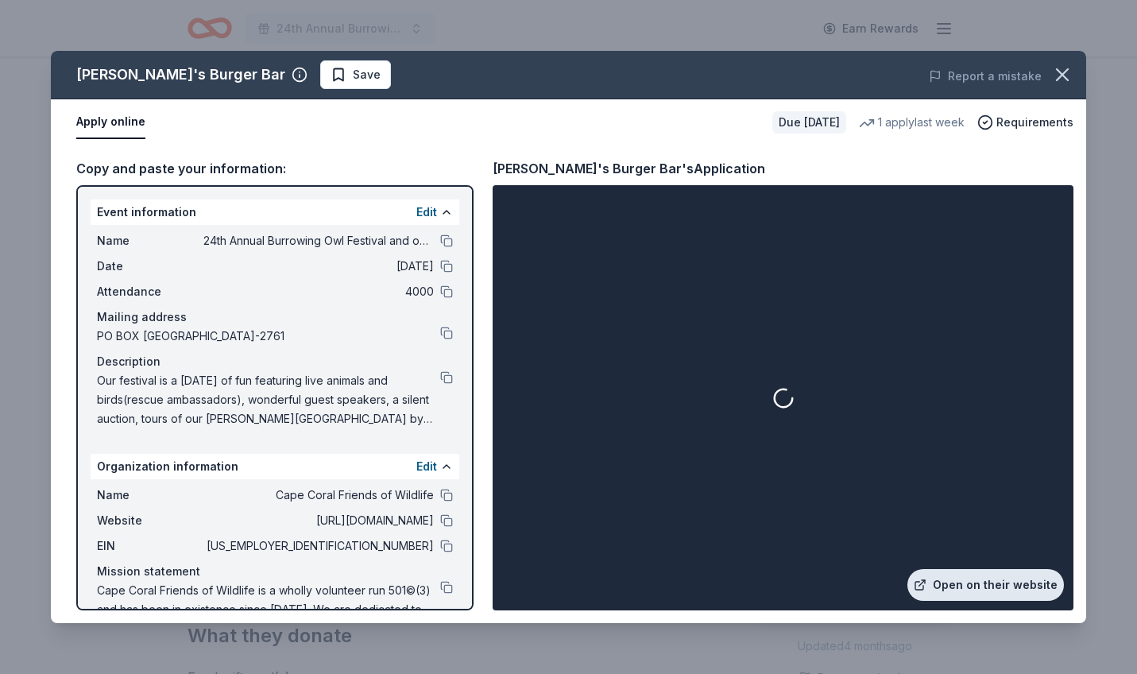
click at [965, 584] on link "Open on their website" at bounding box center [985, 585] width 156 height 32
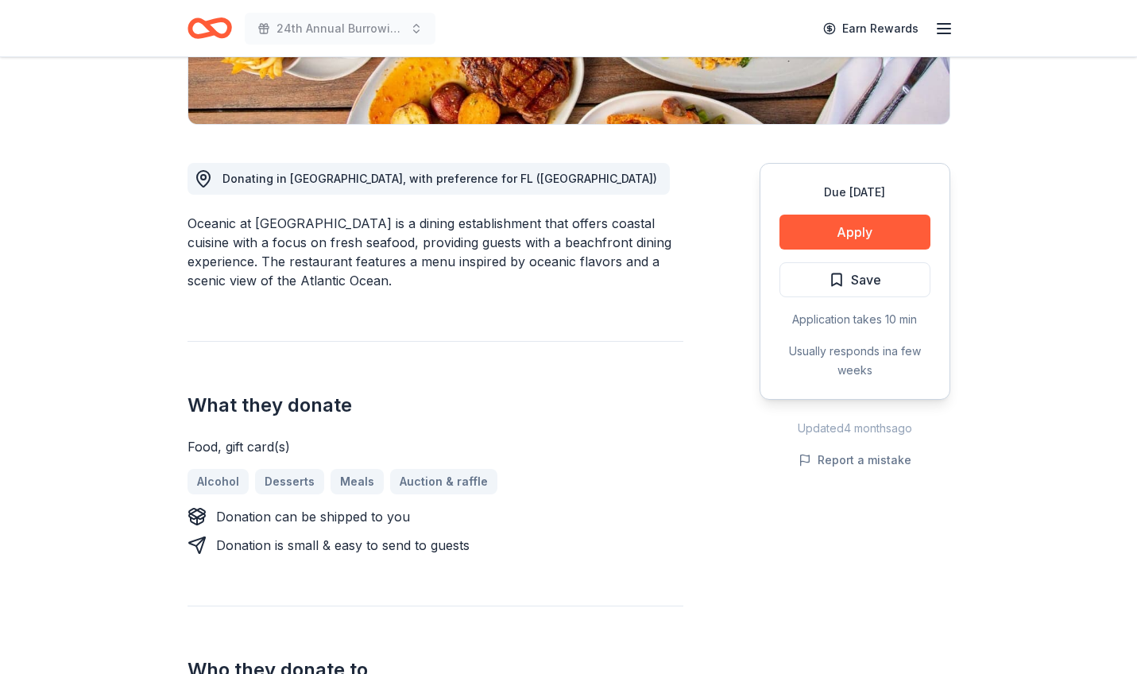
scroll to position [361, 0]
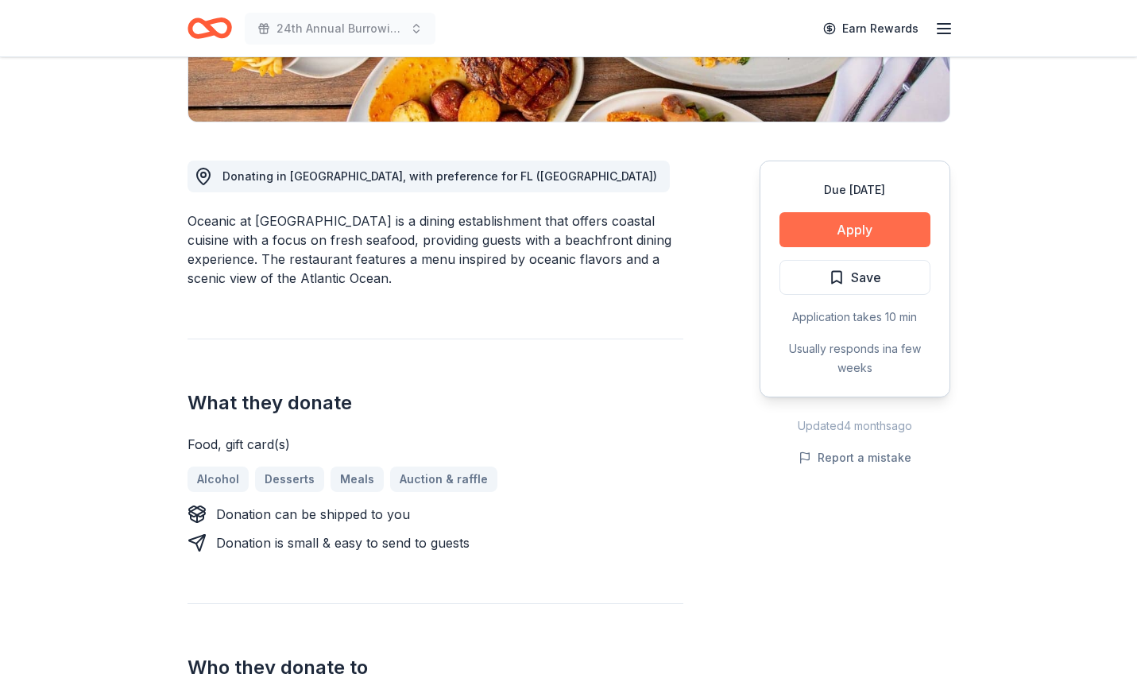
click at [848, 229] on button "Apply" at bounding box center [854, 229] width 151 height 35
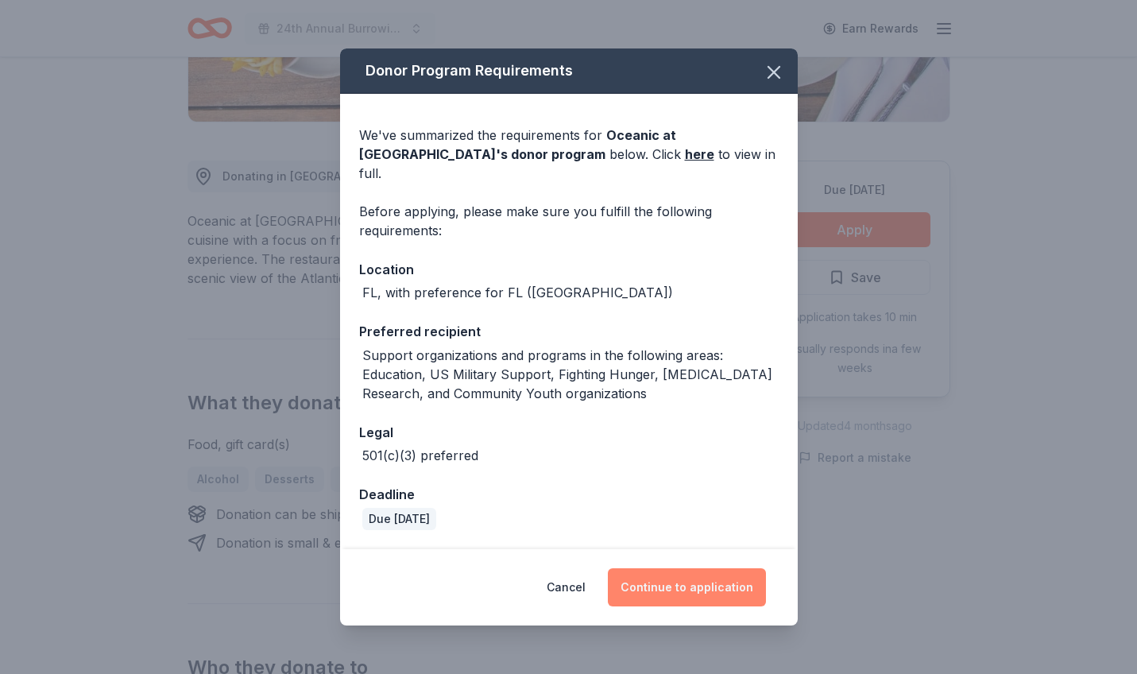
click at [708, 581] on button "Continue to application" at bounding box center [687, 587] width 158 height 38
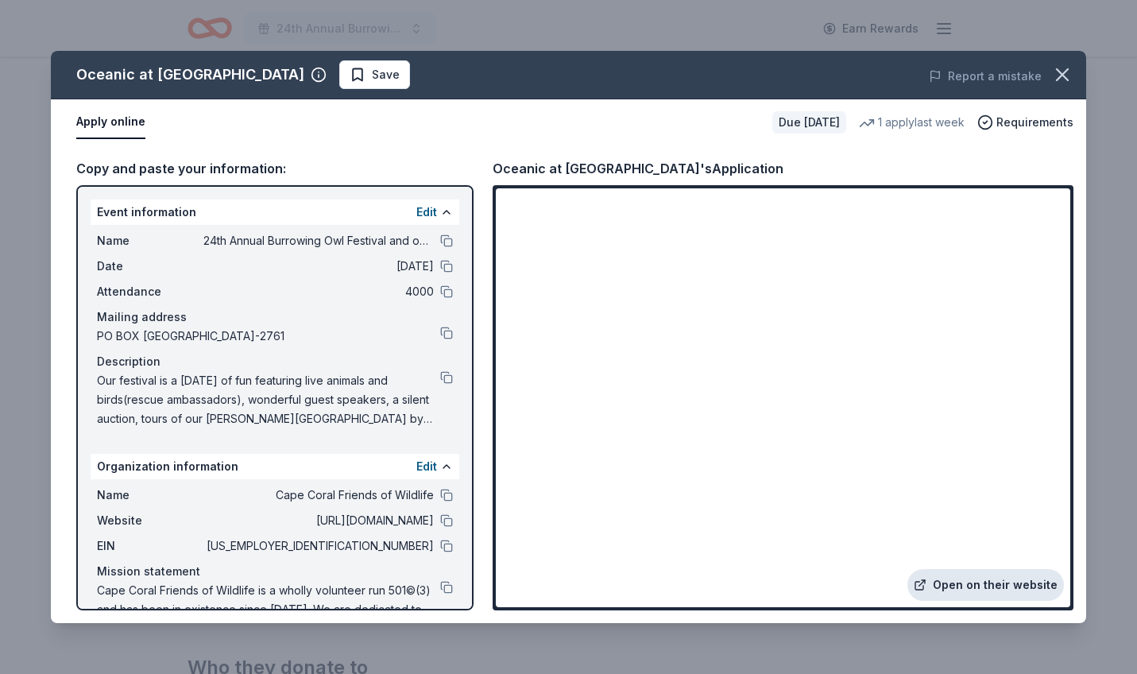
click at [997, 585] on link "Open on their website" at bounding box center [985, 585] width 156 height 32
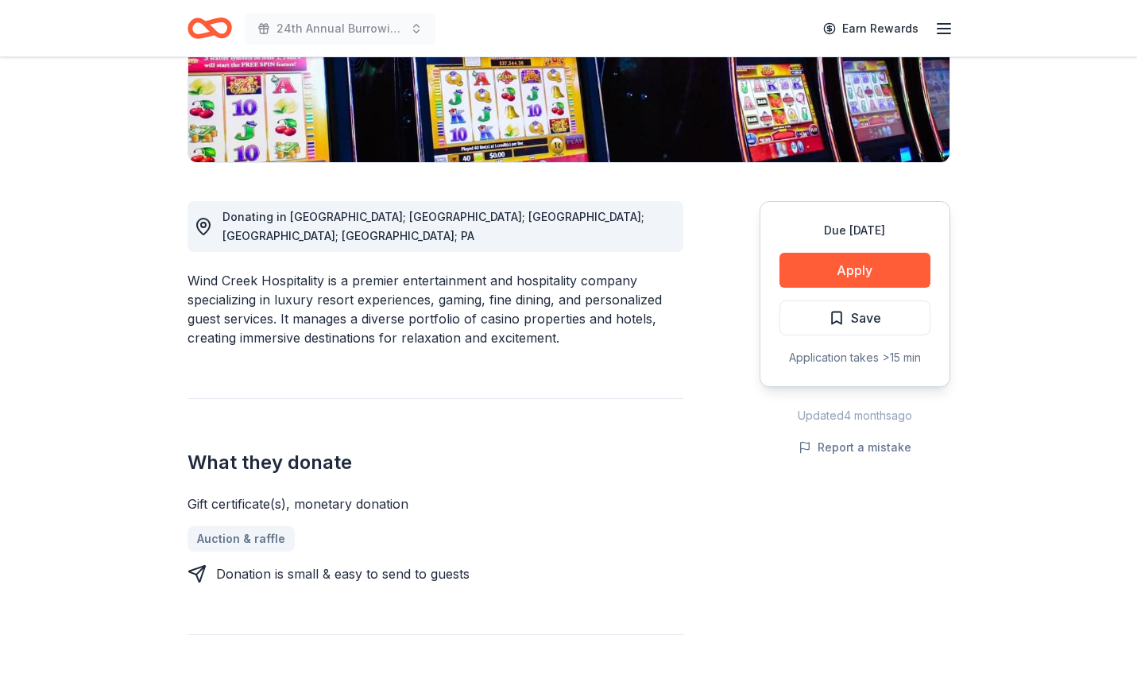
scroll to position [322, 0]
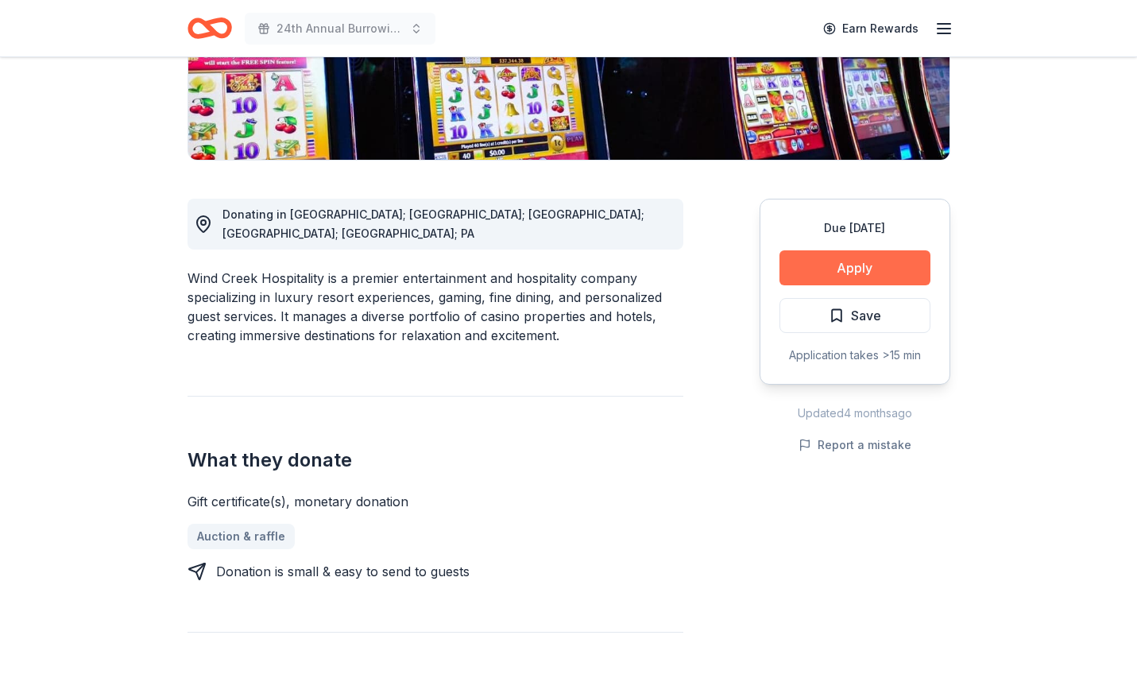
click at [849, 268] on button "Apply" at bounding box center [854, 267] width 151 height 35
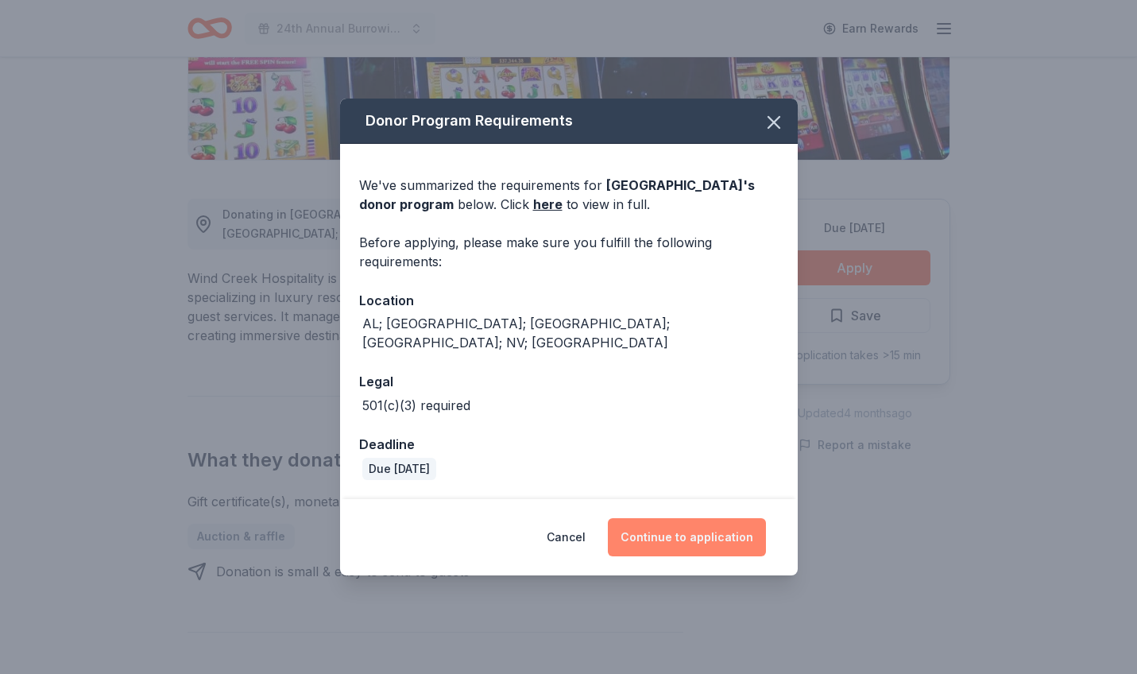
click at [686, 531] on button "Continue to application" at bounding box center [687, 537] width 158 height 38
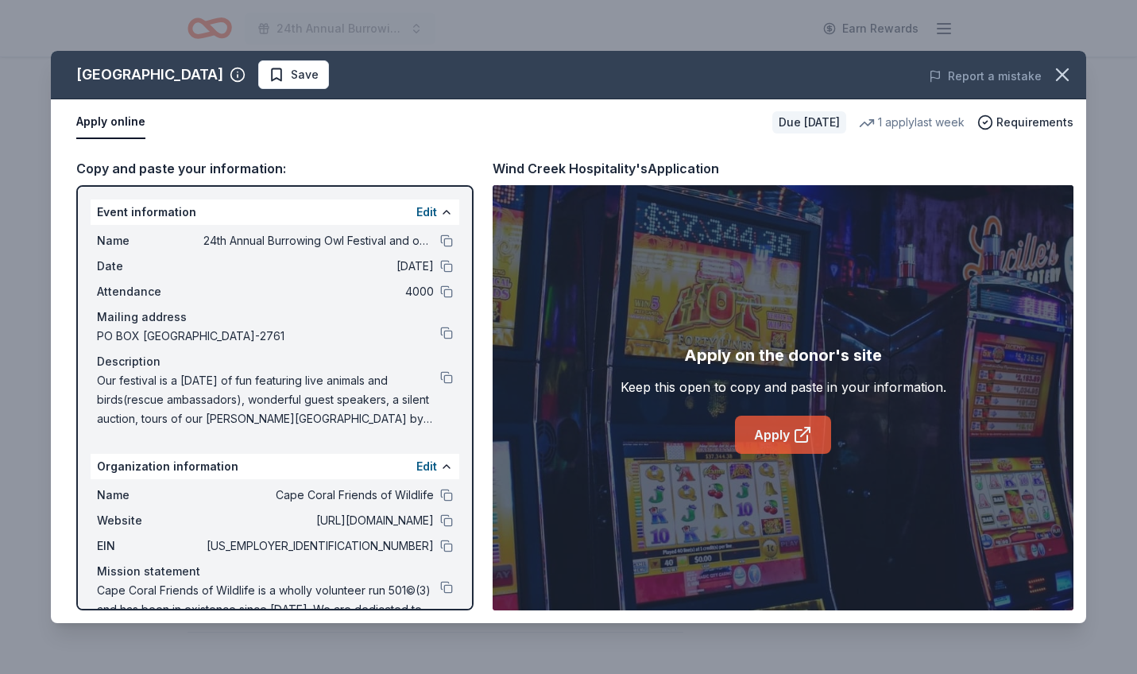
click at [774, 434] on link "Apply" at bounding box center [783, 434] width 96 height 38
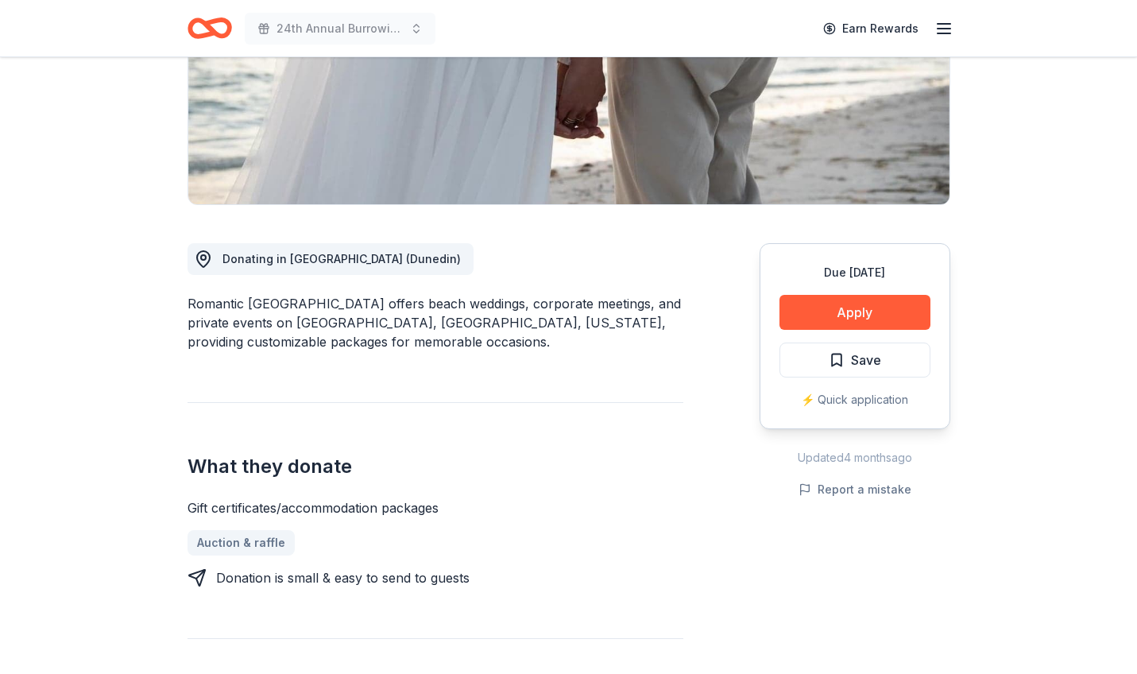
scroll to position [282, 0]
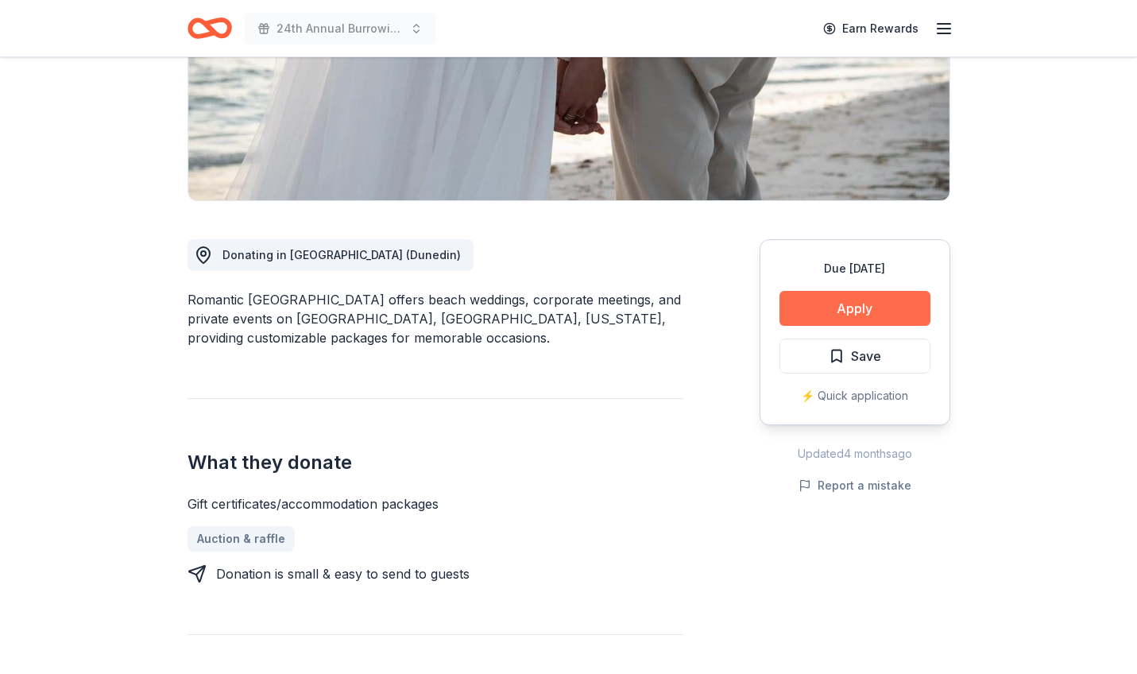
click at [862, 310] on button "Apply" at bounding box center [854, 308] width 151 height 35
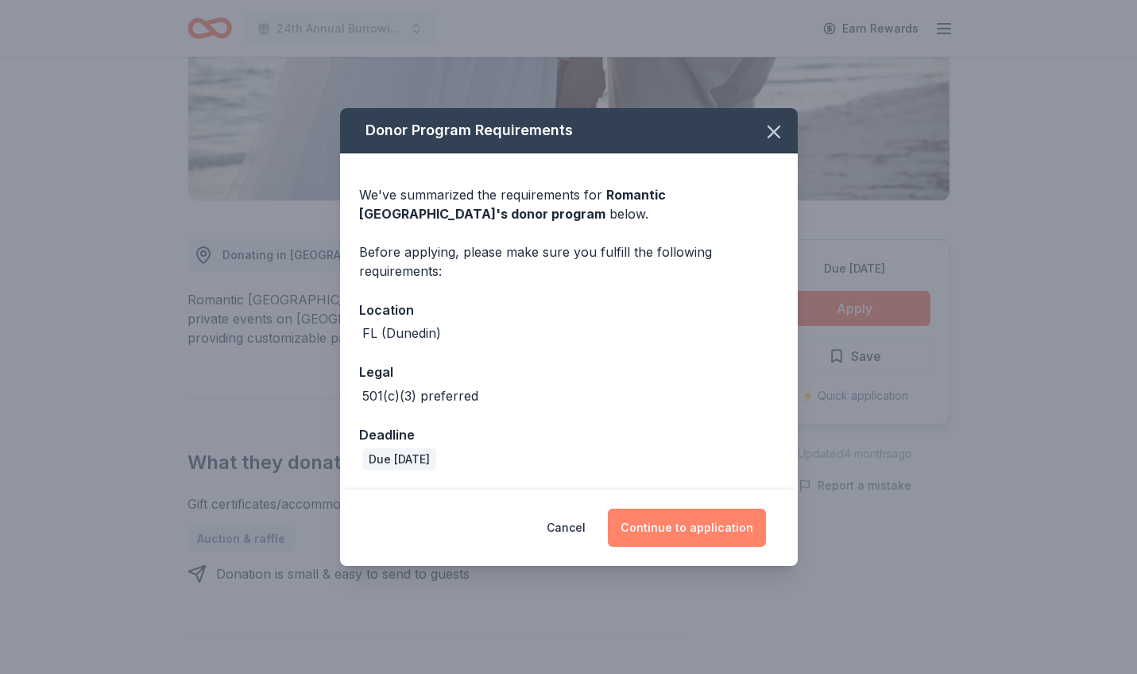
click at [688, 530] on button "Continue to application" at bounding box center [687, 527] width 158 height 38
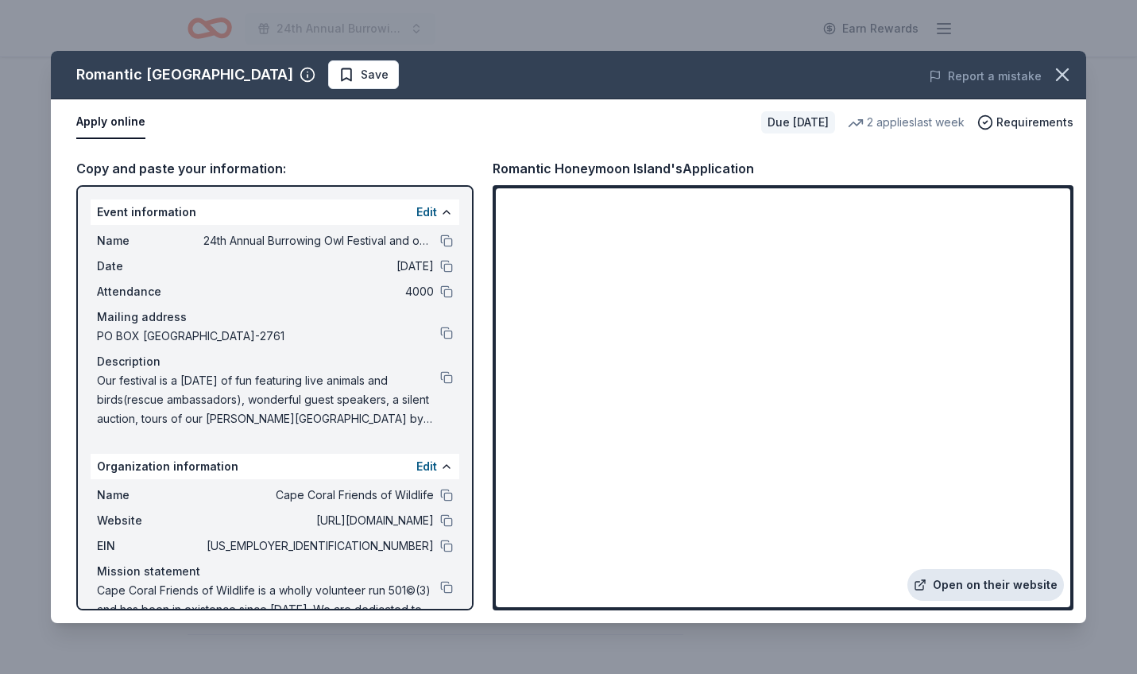
click at [952, 584] on link "Open on their website" at bounding box center [985, 585] width 156 height 32
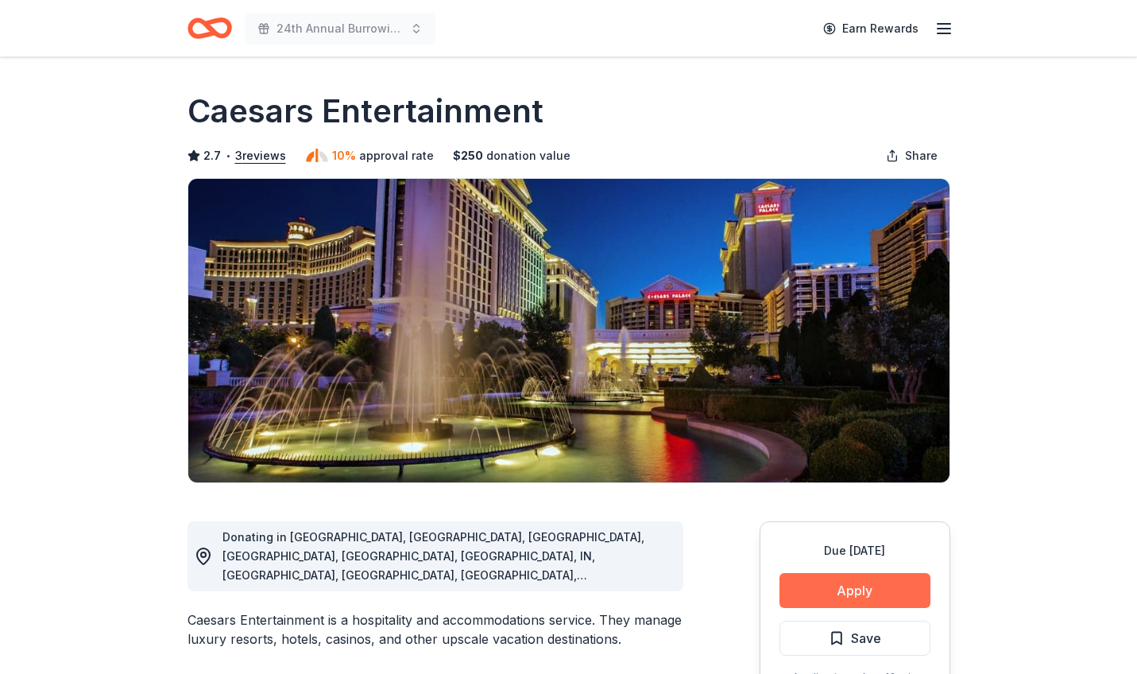
click at [859, 591] on button "Apply" at bounding box center [854, 590] width 151 height 35
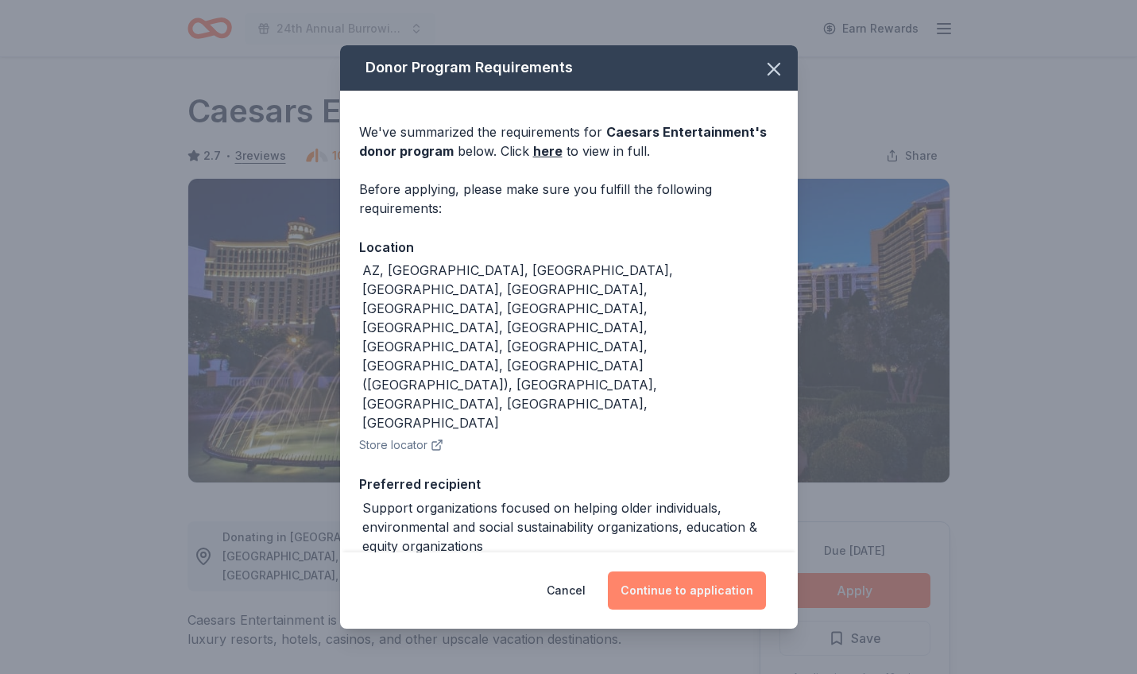
click at [703, 588] on button "Continue to application" at bounding box center [687, 590] width 158 height 38
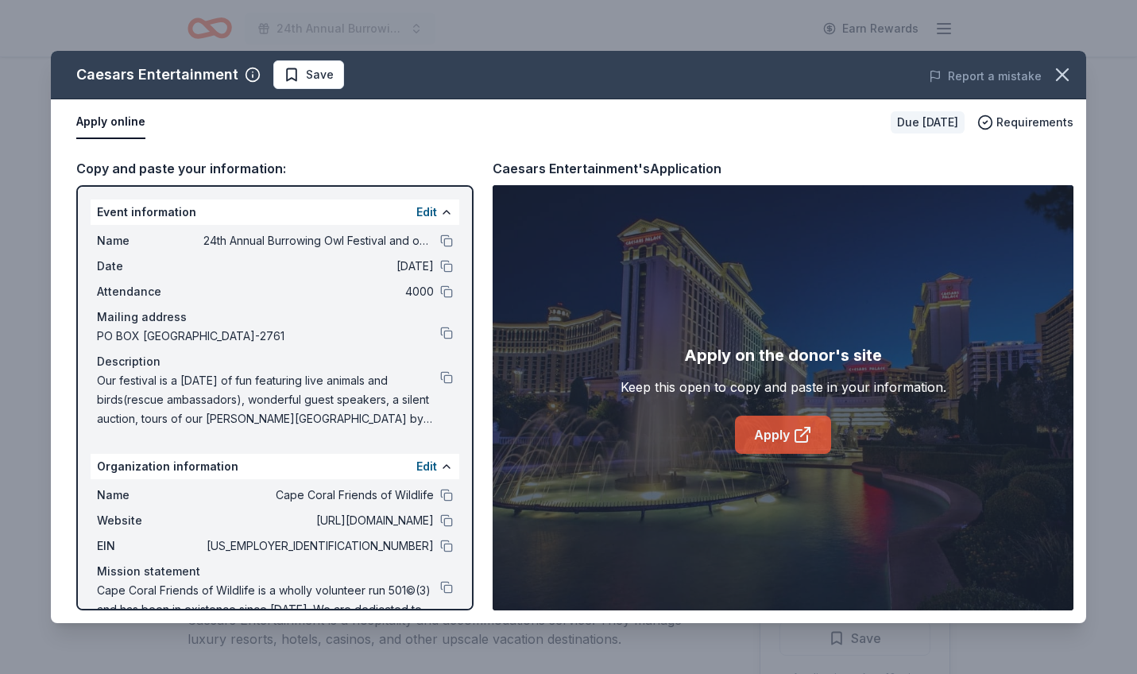
click at [769, 442] on link "Apply" at bounding box center [783, 434] width 96 height 38
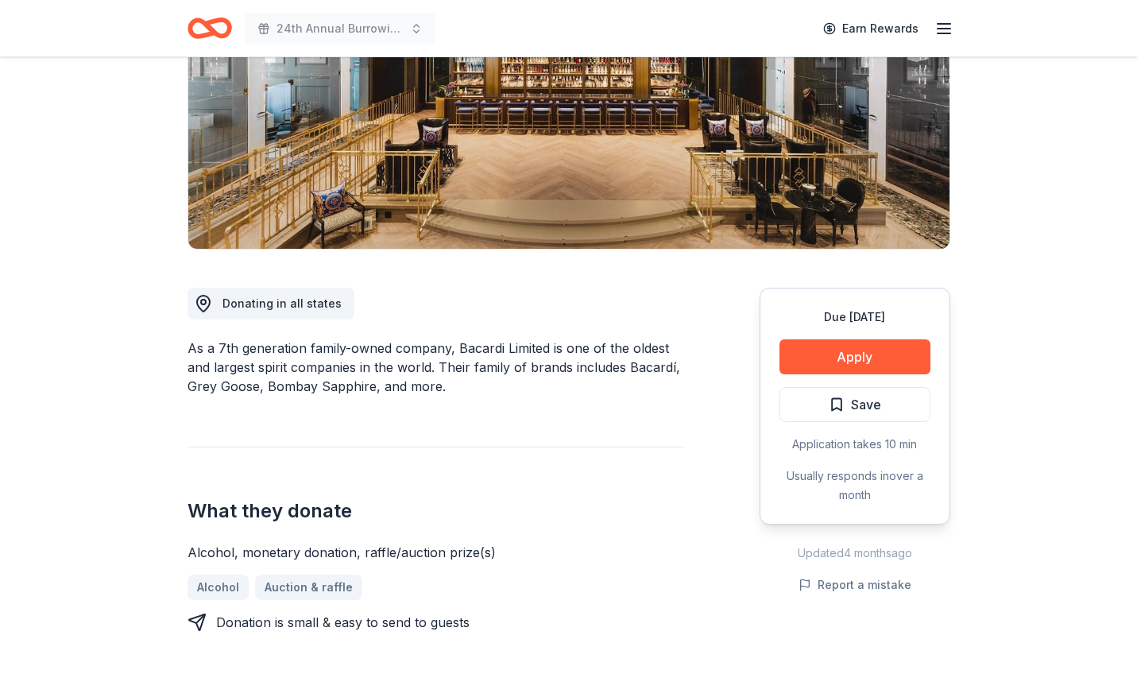
scroll to position [234, 0]
click at [863, 352] on button "Apply" at bounding box center [854, 355] width 151 height 35
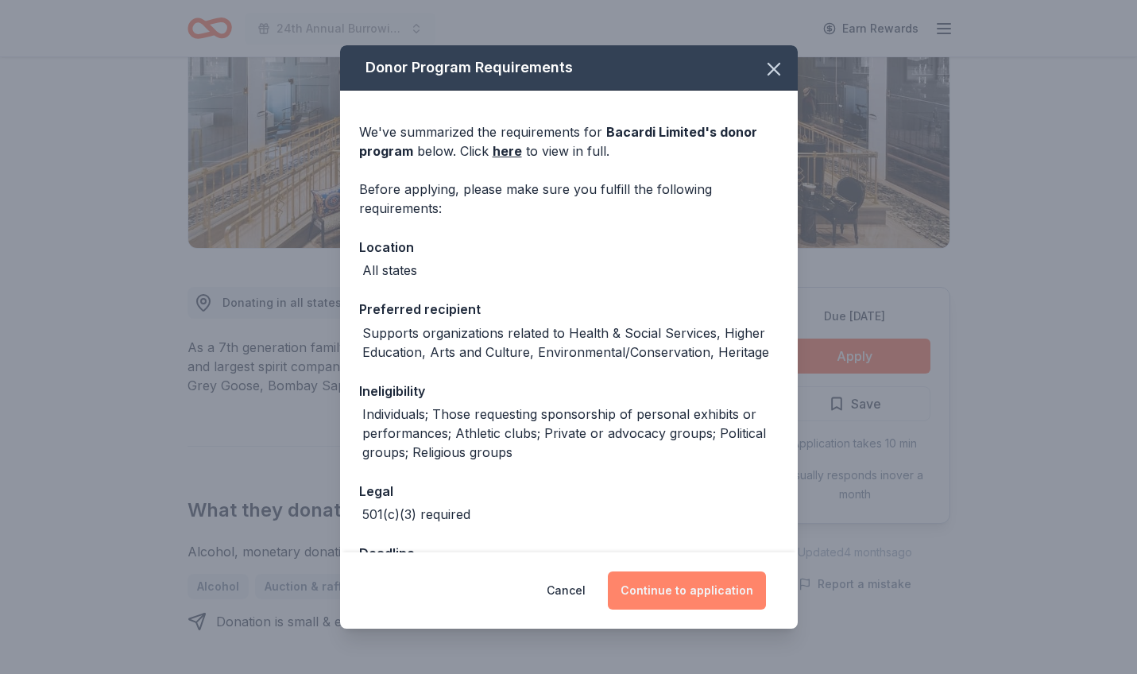
click at [705, 595] on button "Continue to application" at bounding box center [687, 590] width 158 height 38
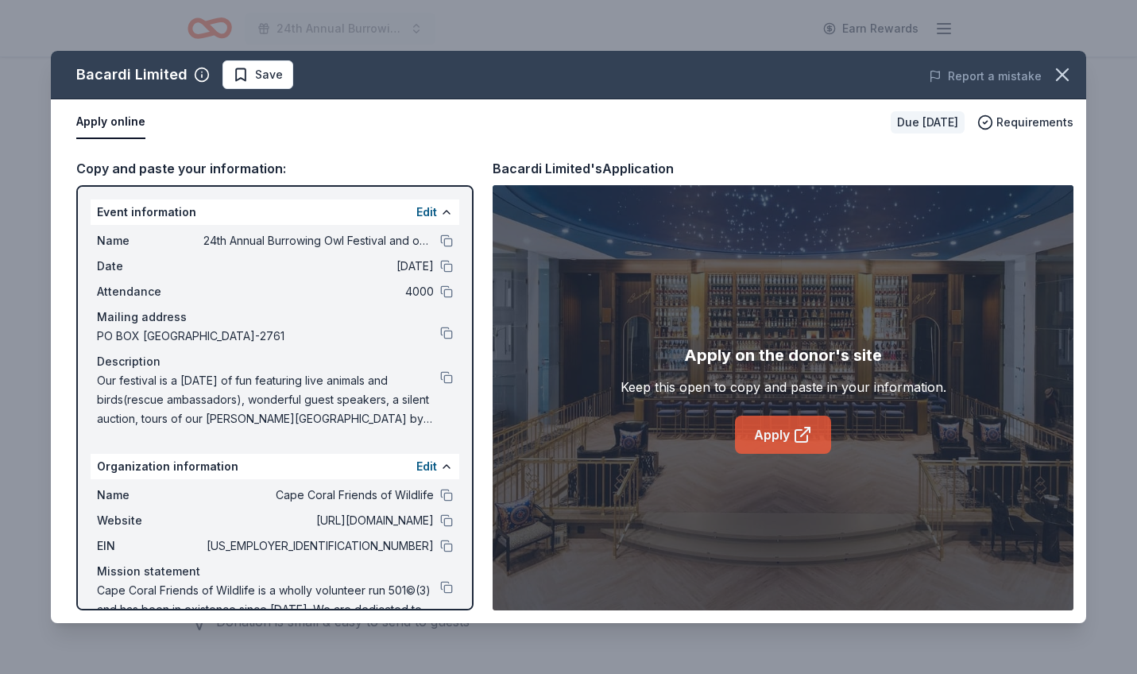
click at [772, 434] on link "Apply" at bounding box center [783, 434] width 96 height 38
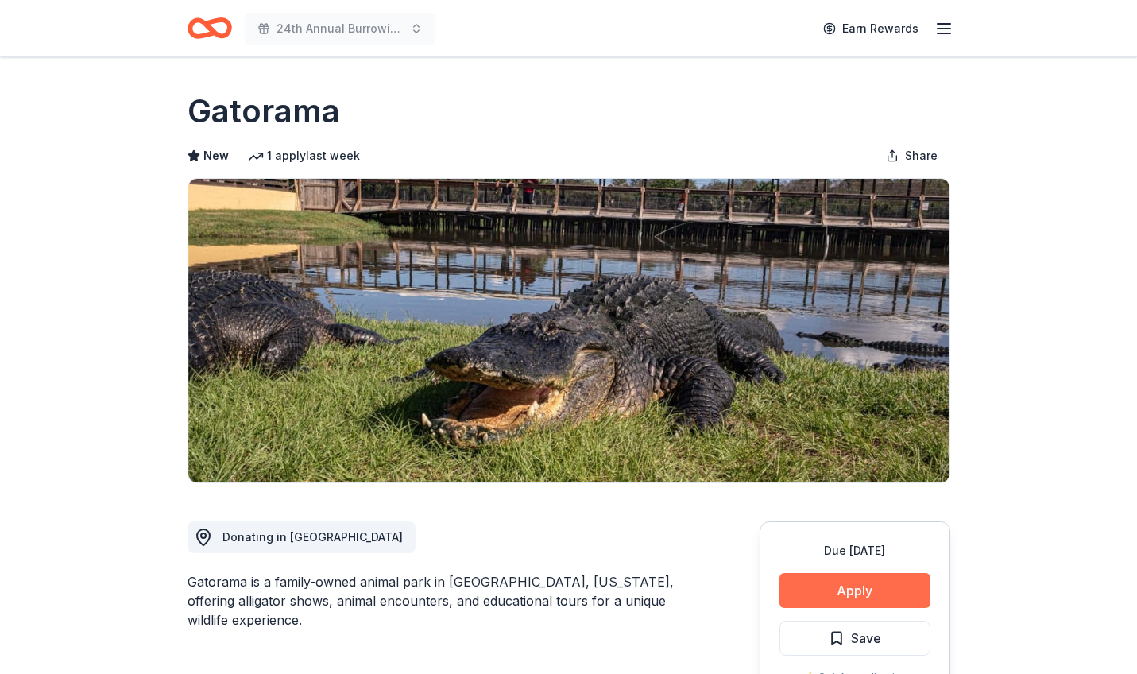
click at [863, 589] on button "Apply" at bounding box center [854, 590] width 151 height 35
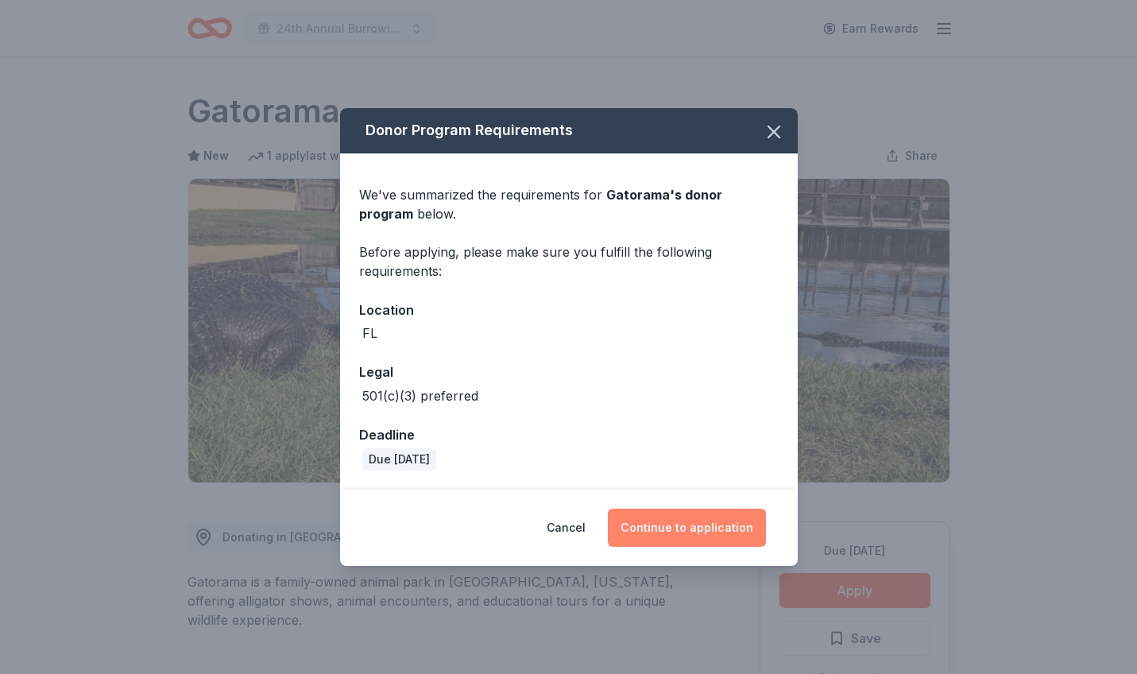
click at [681, 527] on button "Continue to application" at bounding box center [687, 527] width 158 height 38
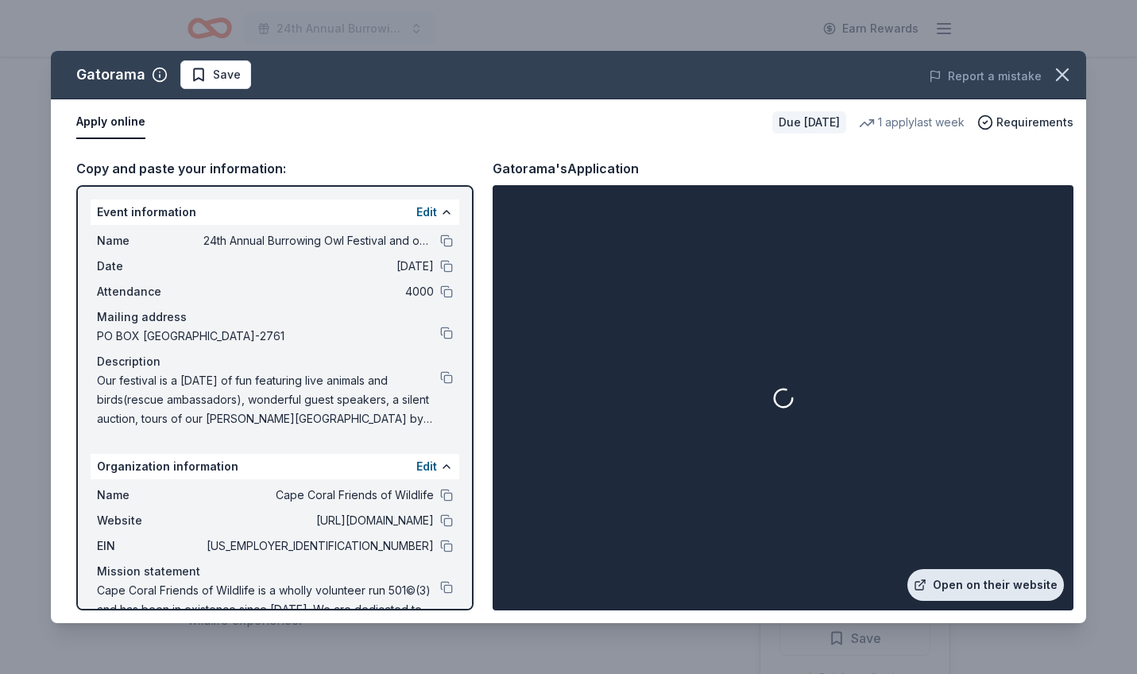
click at [1005, 583] on link "Open on their website" at bounding box center [985, 585] width 156 height 32
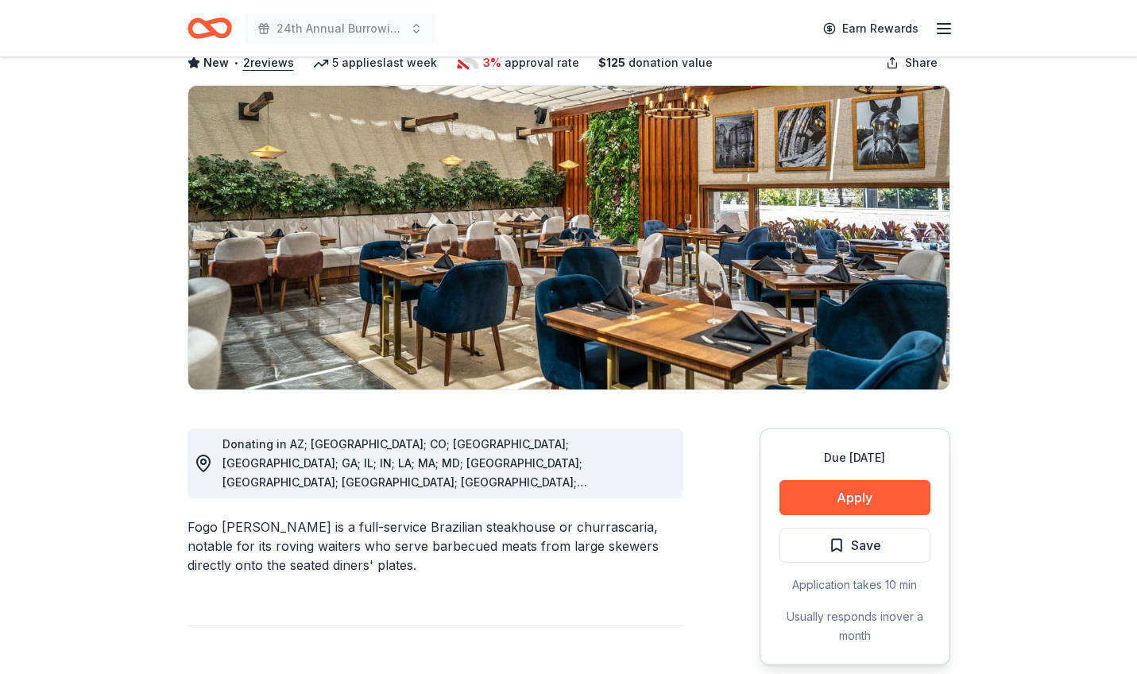
scroll to position [113, 0]
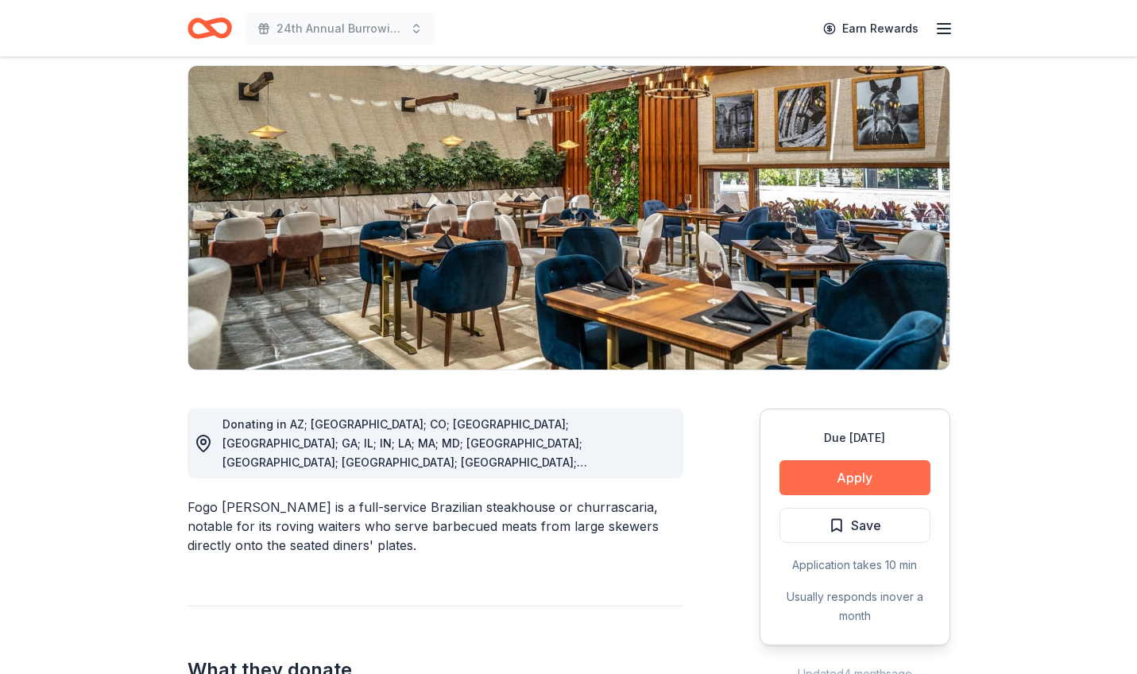
click at [858, 478] on button "Apply" at bounding box center [854, 477] width 151 height 35
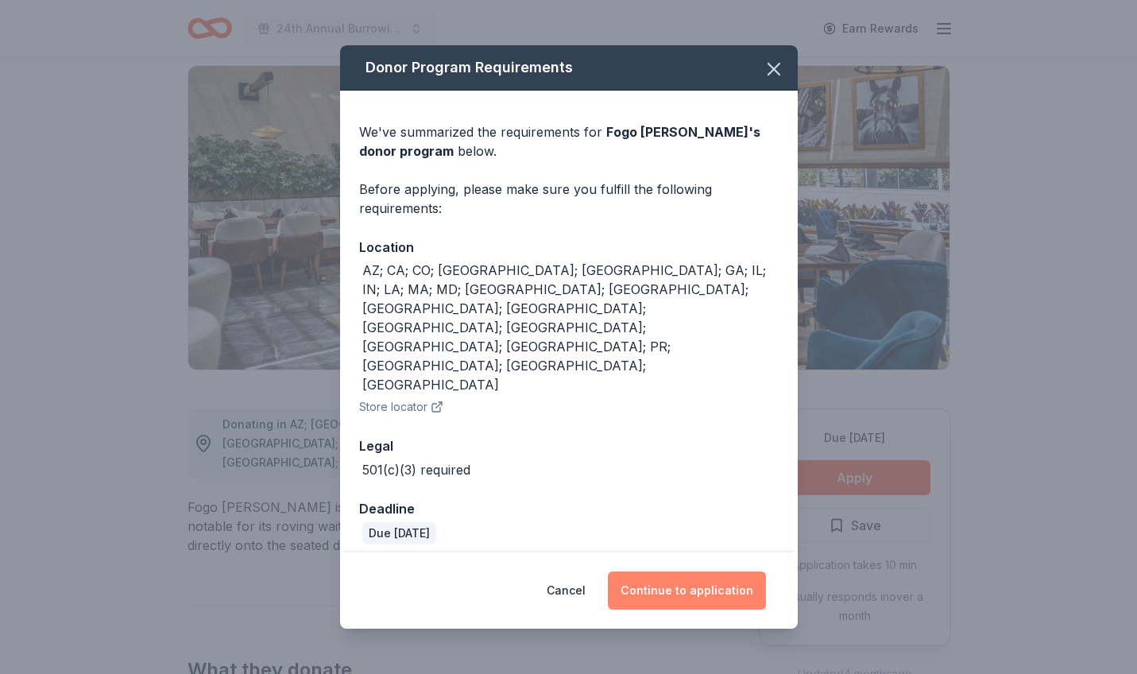
click at [685, 571] on button "Continue to application" at bounding box center [687, 590] width 158 height 38
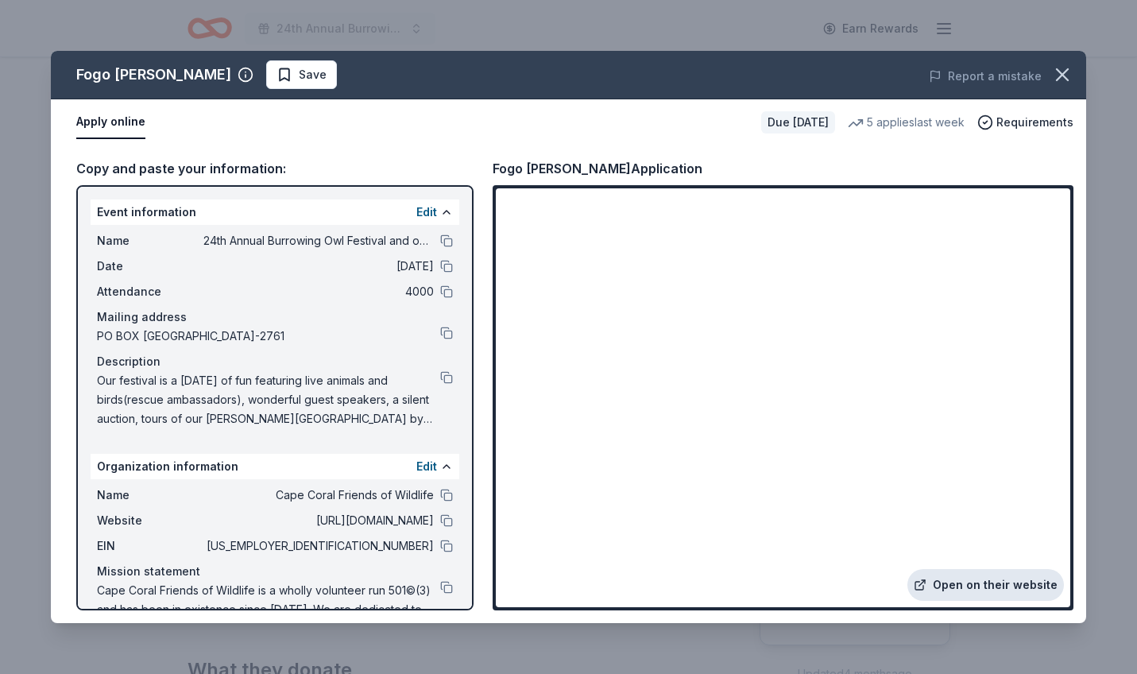
click at [977, 585] on link "Open on their website" at bounding box center [985, 585] width 156 height 32
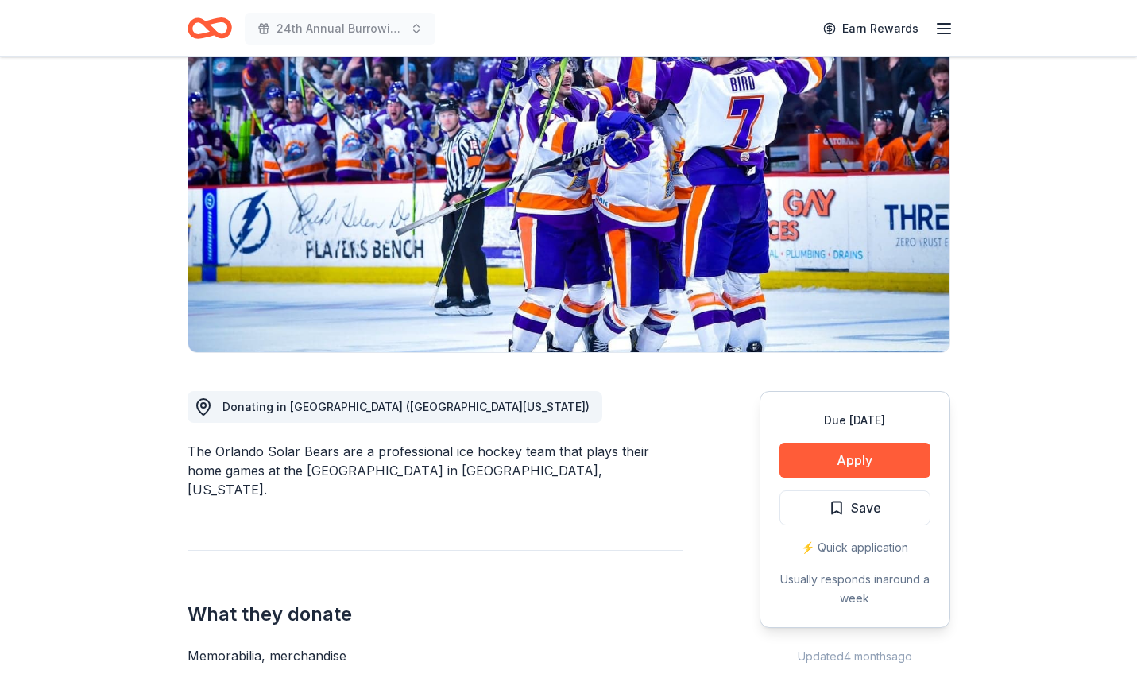
scroll to position [134, 0]
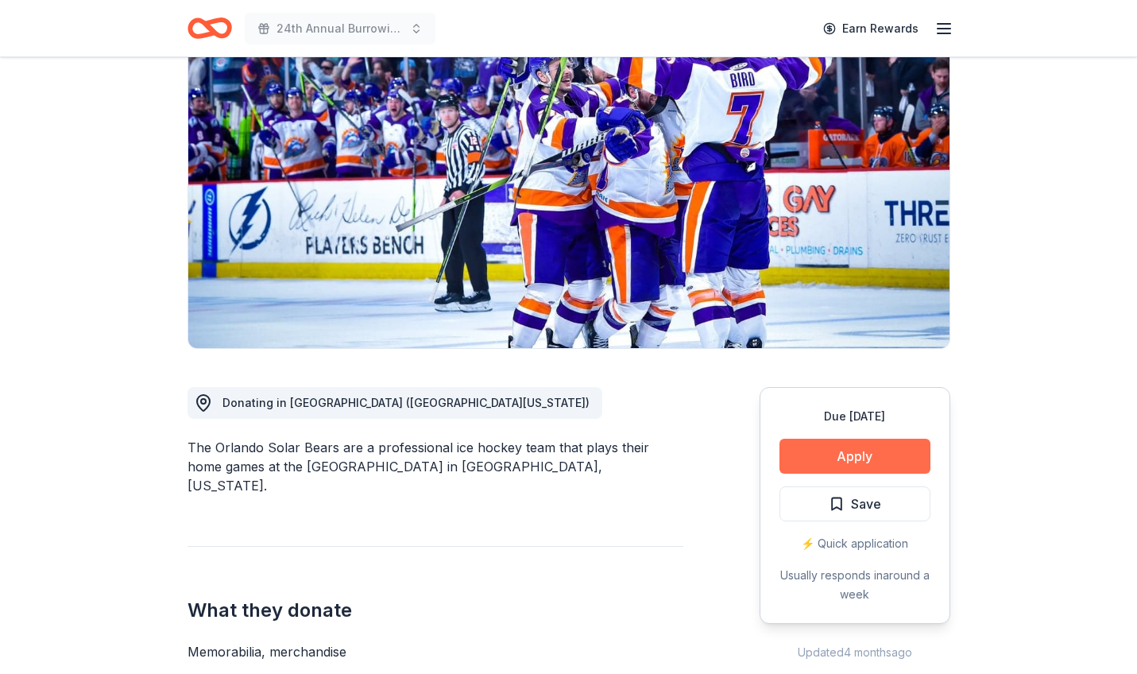
click at [863, 457] on button "Apply" at bounding box center [854, 455] width 151 height 35
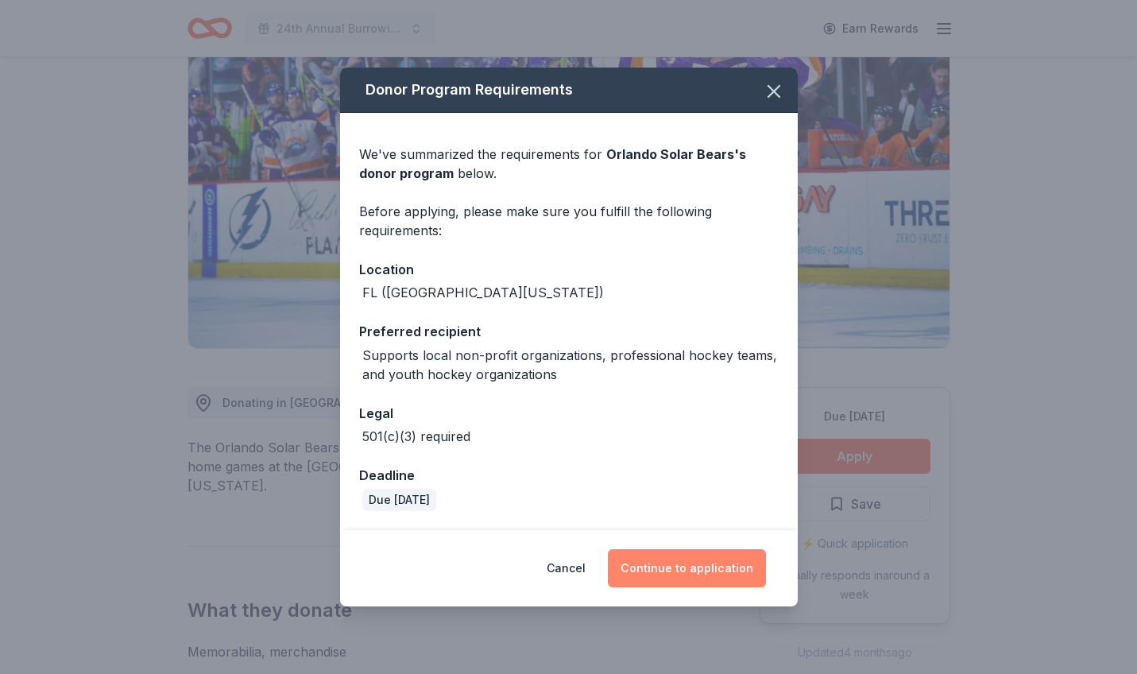
click at [684, 568] on button "Continue to application" at bounding box center [687, 568] width 158 height 38
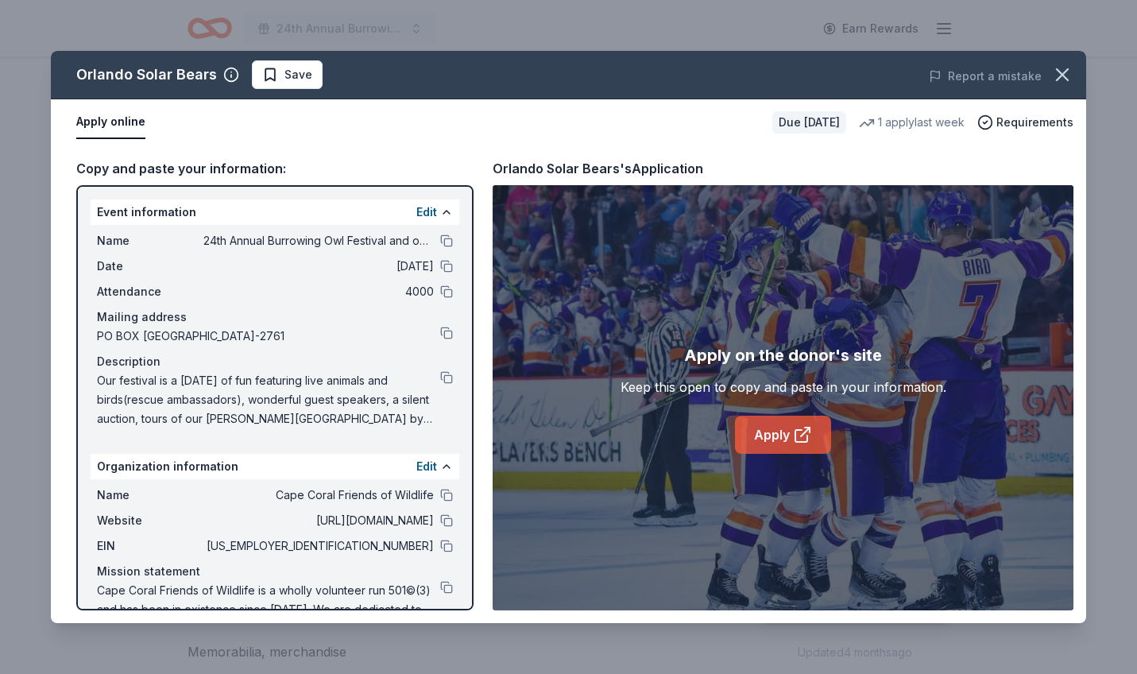
click at [763, 433] on link "Apply" at bounding box center [783, 434] width 96 height 38
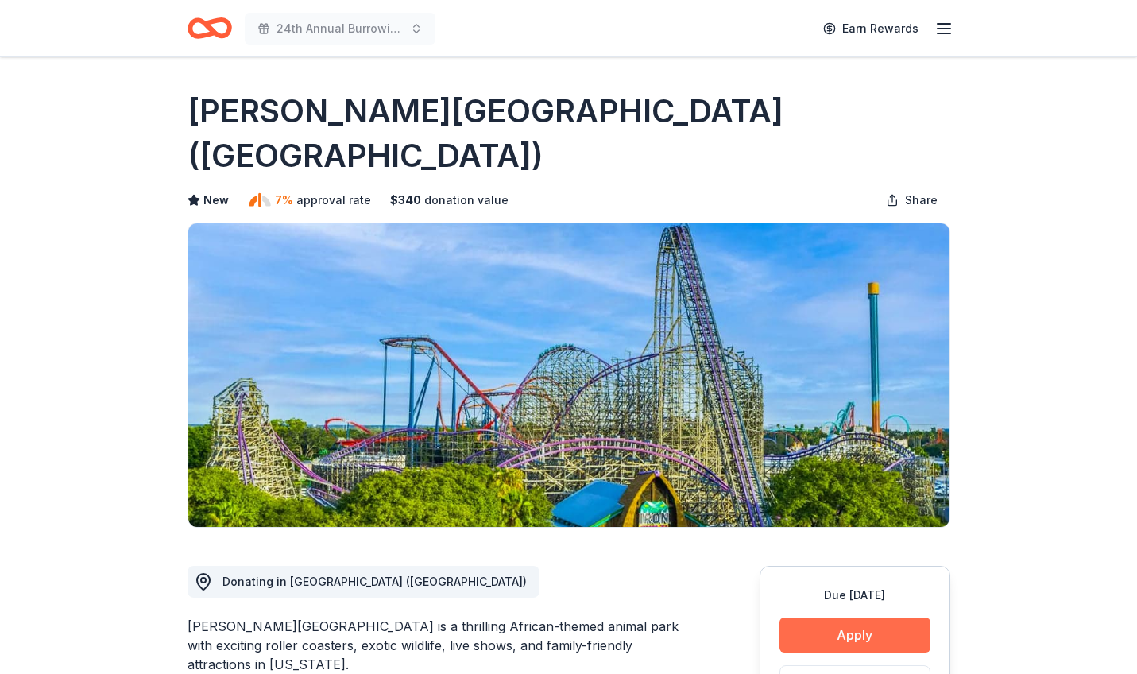
click at [855, 617] on button "Apply" at bounding box center [854, 634] width 151 height 35
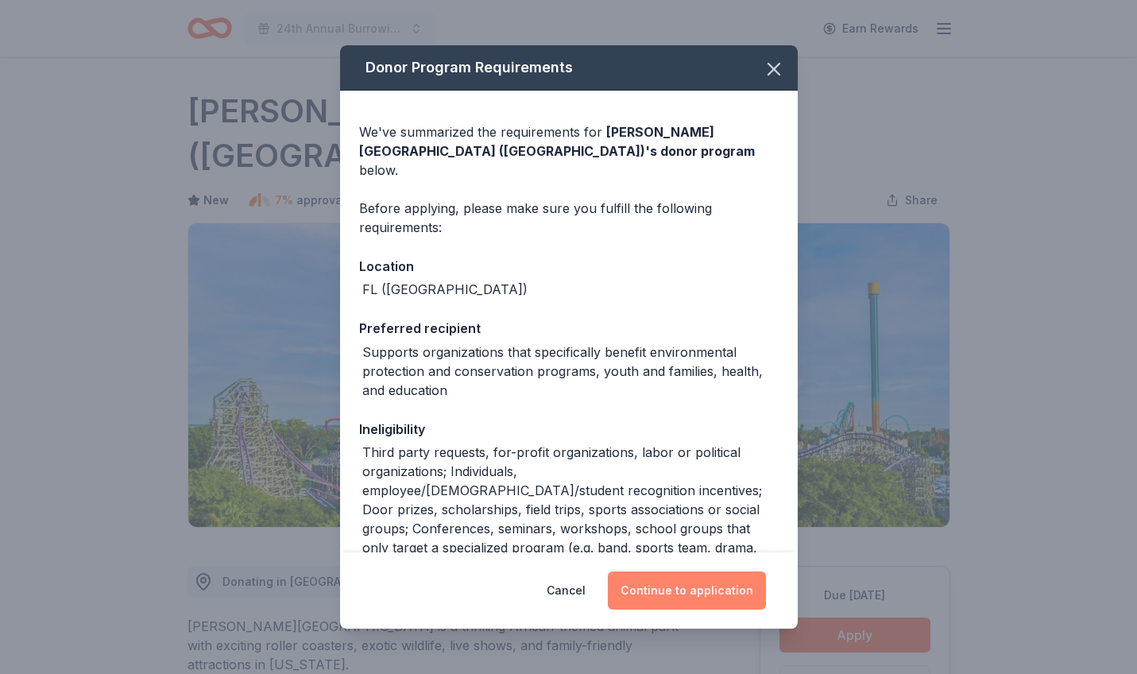
click at [673, 586] on button "Continue to application" at bounding box center [687, 590] width 158 height 38
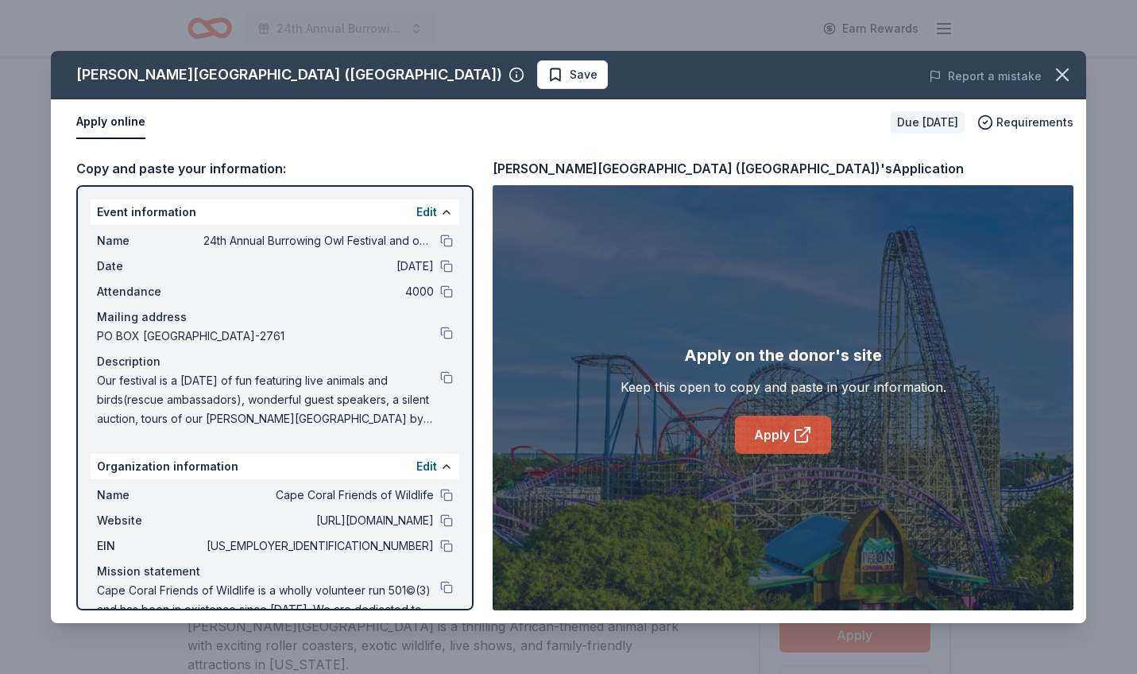
click at [772, 438] on link "Apply" at bounding box center [783, 434] width 96 height 38
click at [771, 437] on link "Apply" at bounding box center [783, 434] width 96 height 38
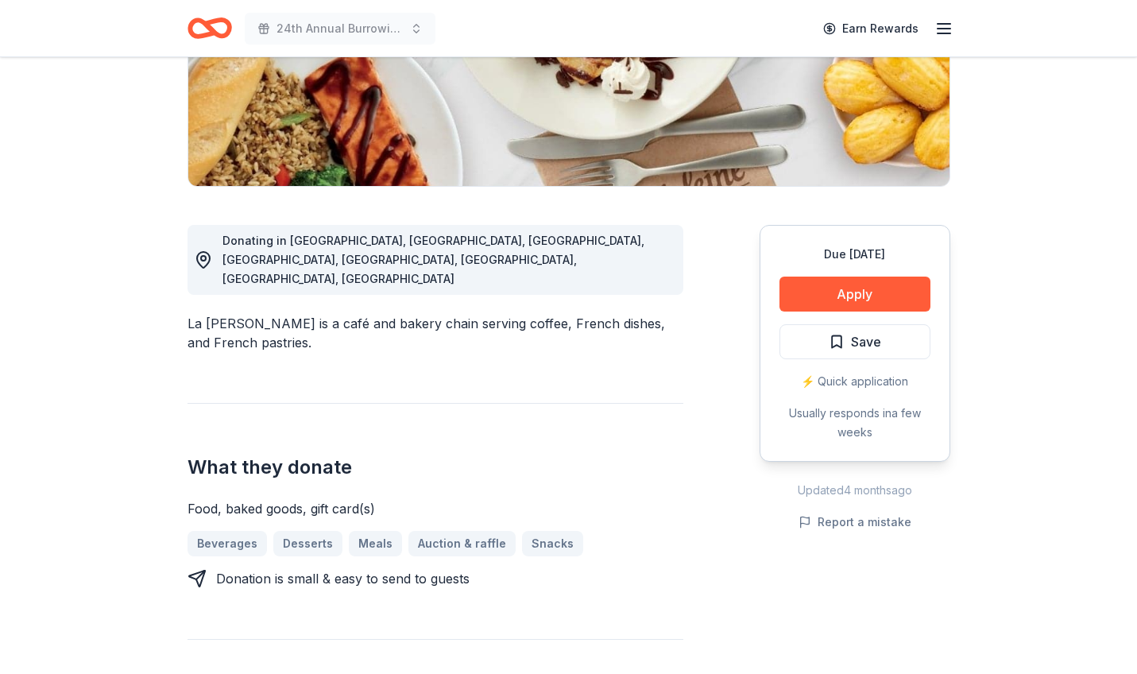
scroll to position [299, 0]
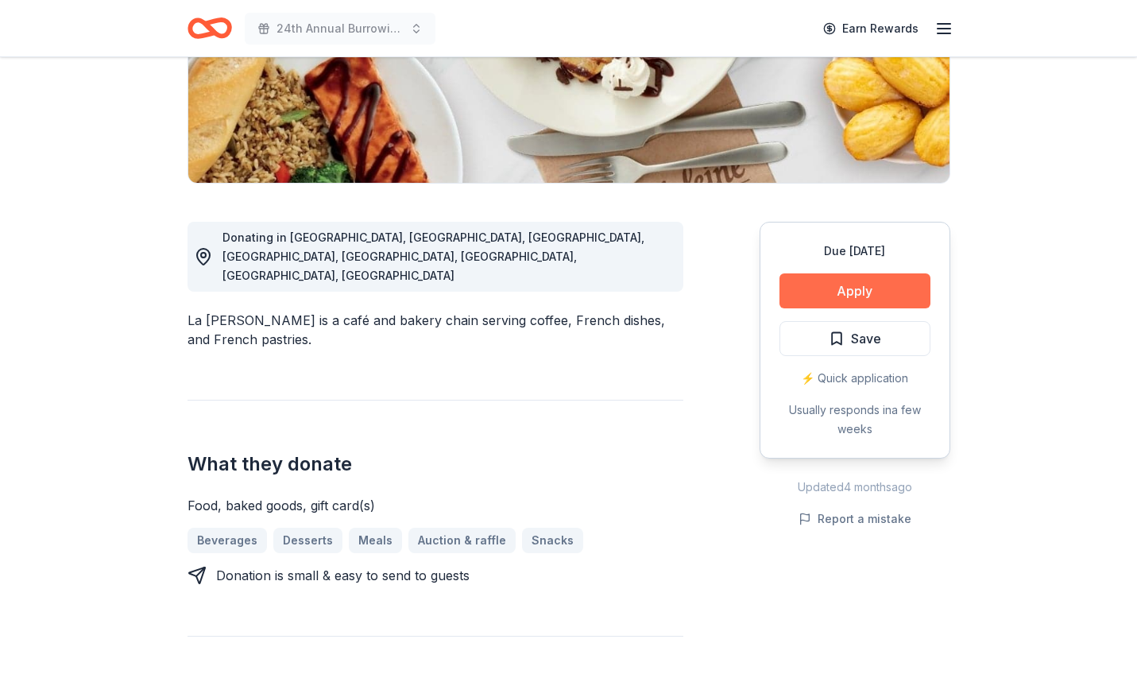
click at [854, 292] on button "Apply" at bounding box center [854, 290] width 151 height 35
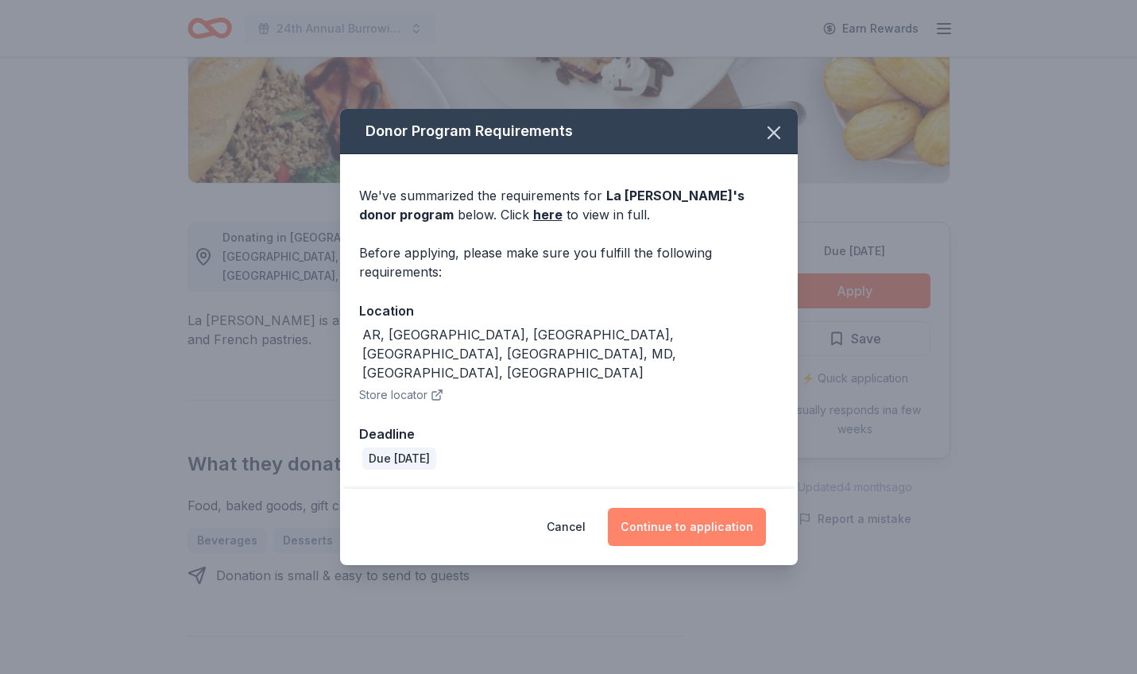
click at [689, 512] on button "Continue to application" at bounding box center [687, 527] width 158 height 38
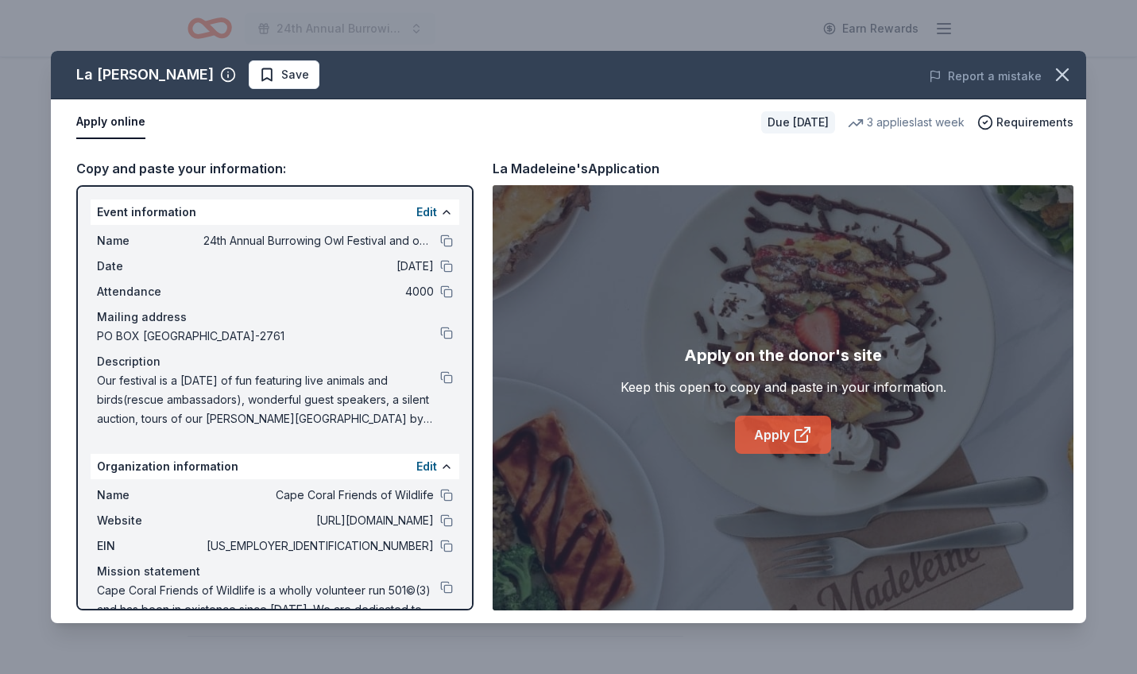
click at [780, 433] on link "Apply" at bounding box center [783, 434] width 96 height 38
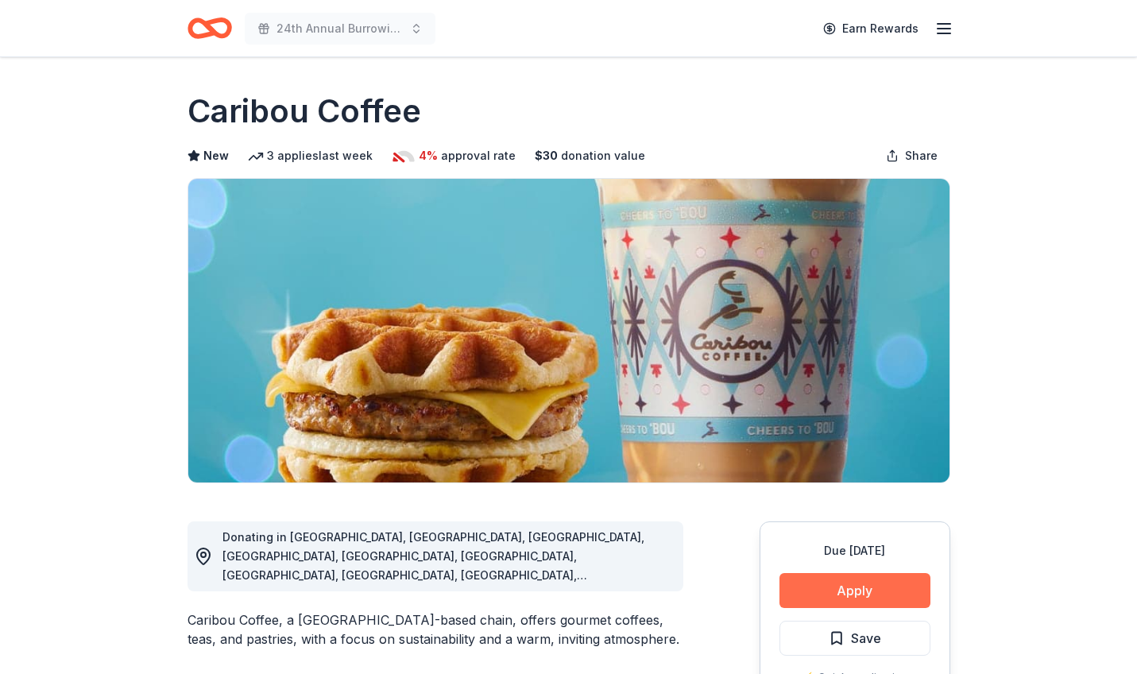
click at [845, 591] on button "Apply" at bounding box center [854, 590] width 151 height 35
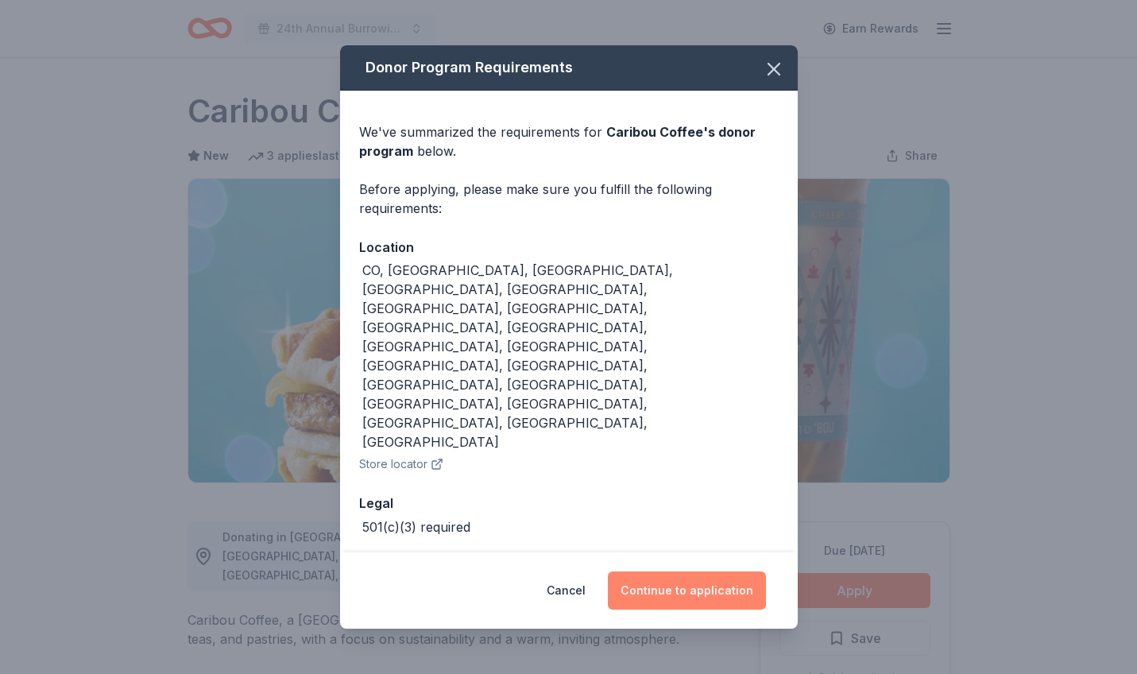
click at [704, 571] on button "Continue to application" at bounding box center [687, 590] width 158 height 38
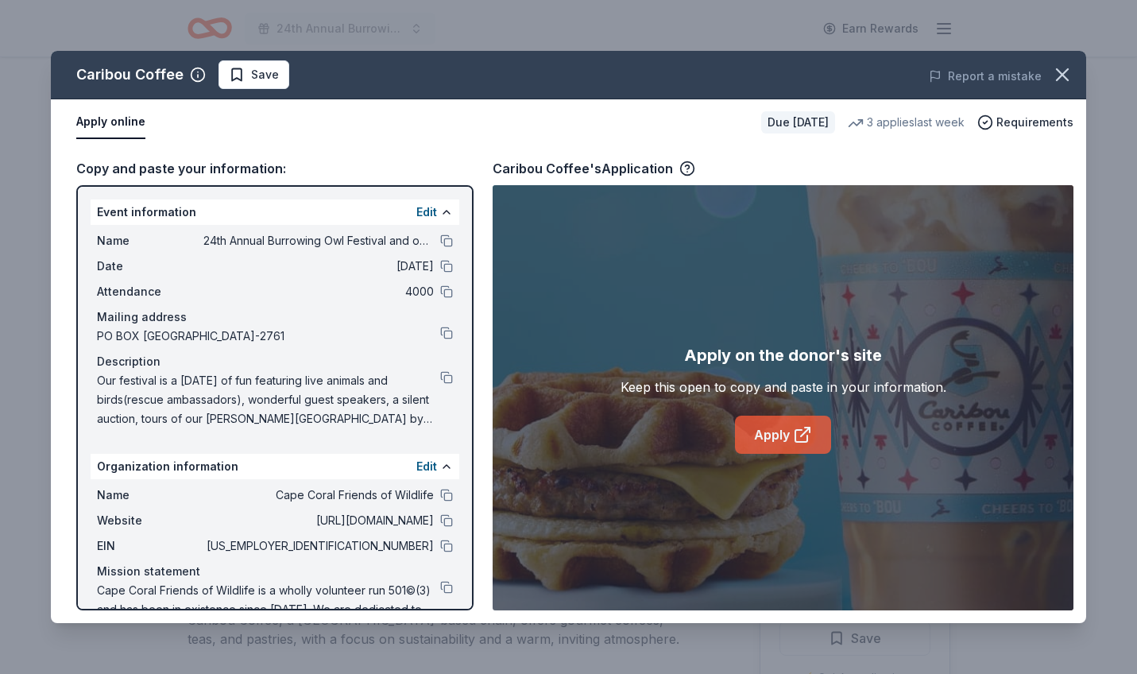
click at [771, 437] on link "Apply" at bounding box center [783, 434] width 96 height 38
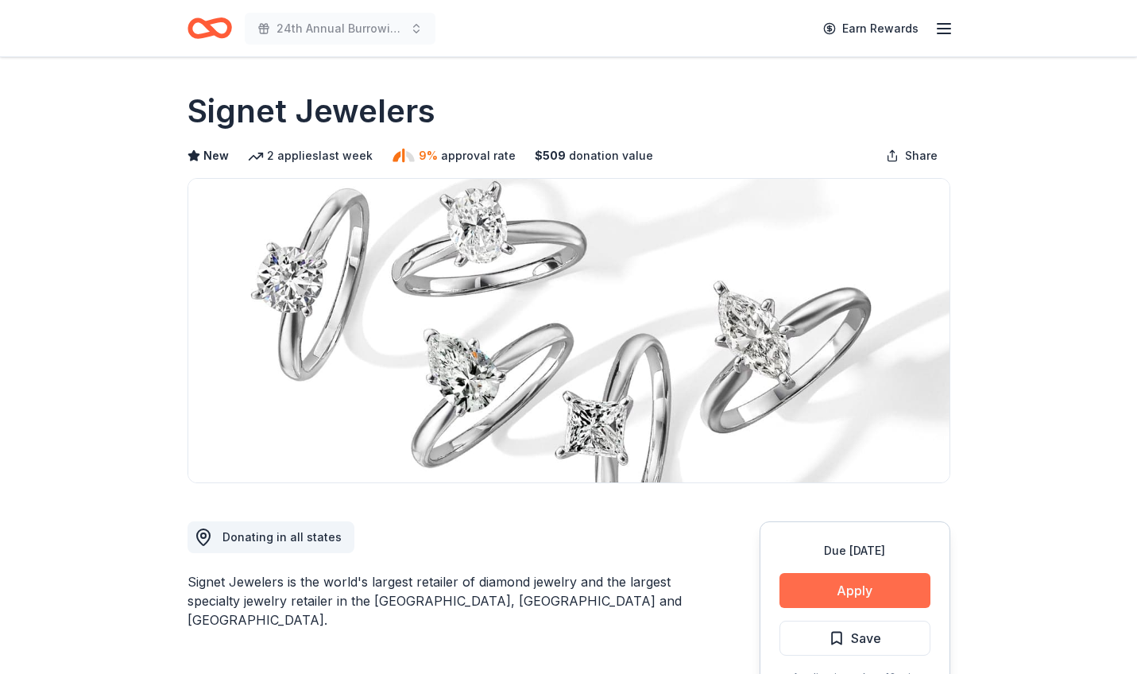
click at [848, 588] on button "Apply" at bounding box center [854, 590] width 151 height 35
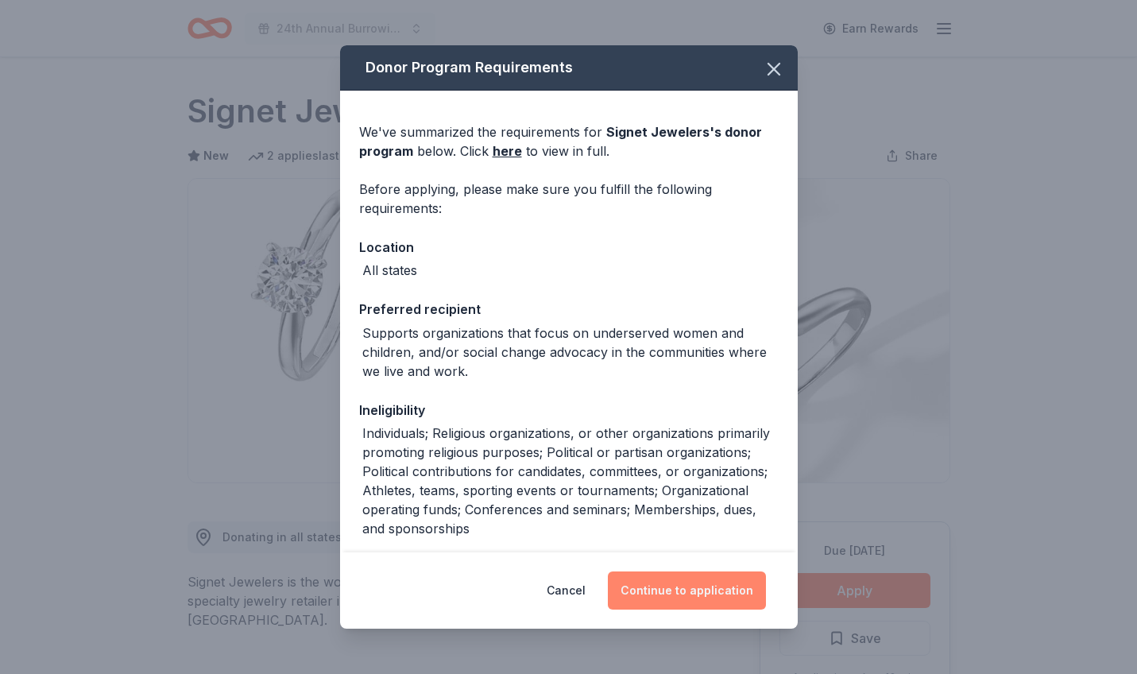
click at [688, 584] on button "Continue to application" at bounding box center [687, 590] width 158 height 38
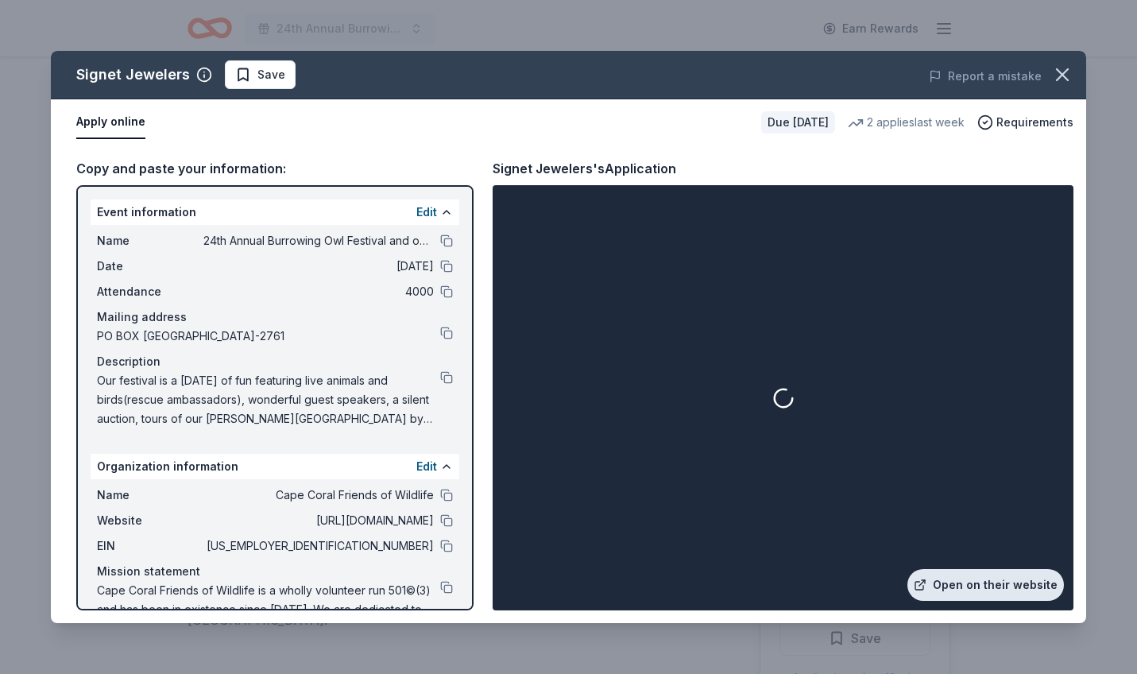
click at [983, 585] on link "Open on their website" at bounding box center [985, 585] width 156 height 32
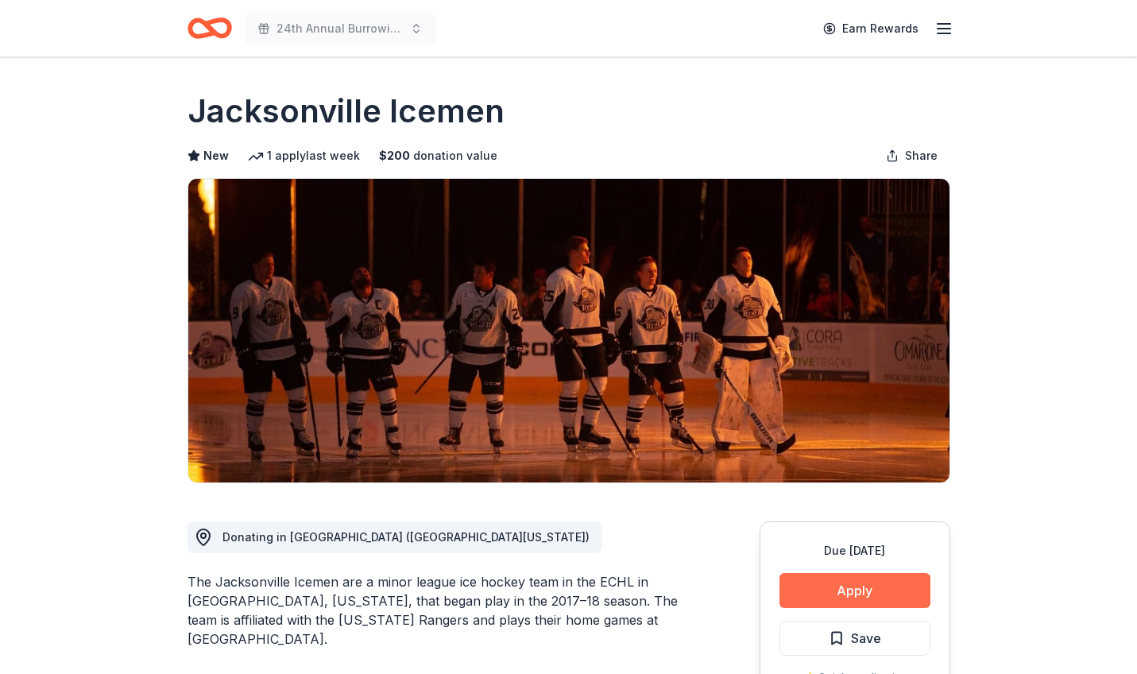
click at [855, 591] on button "Apply" at bounding box center [854, 590] width 151 height 35
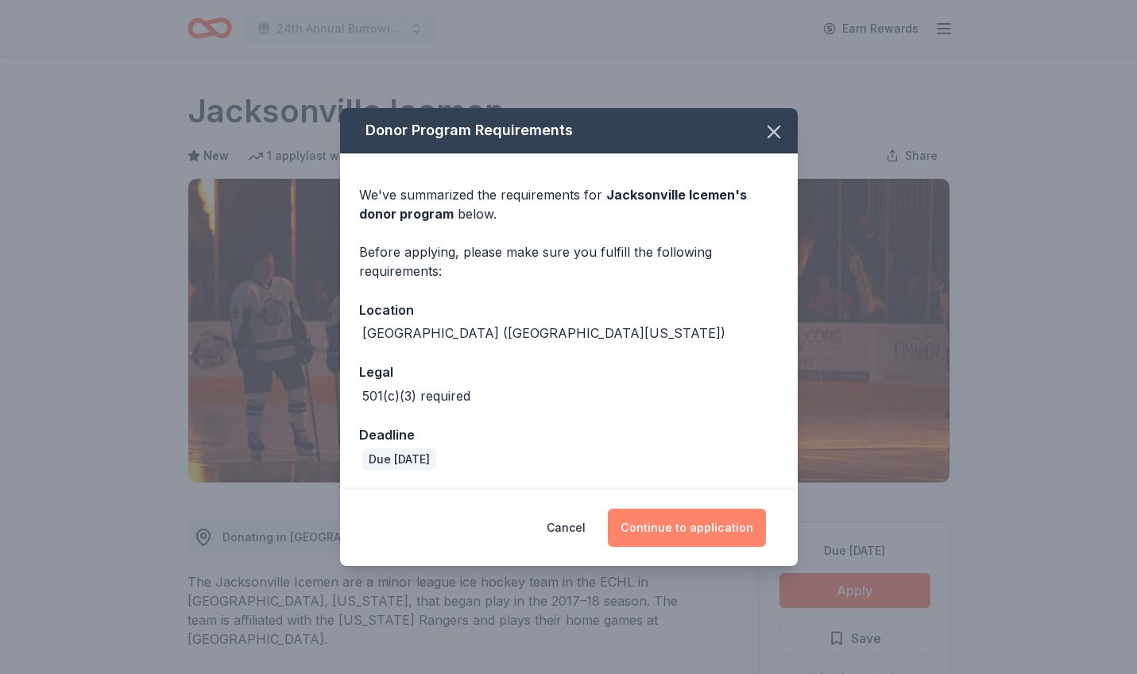
click at [678, 524] on button "Continue to application" at bounding box center [687, 527] width 158 height 38
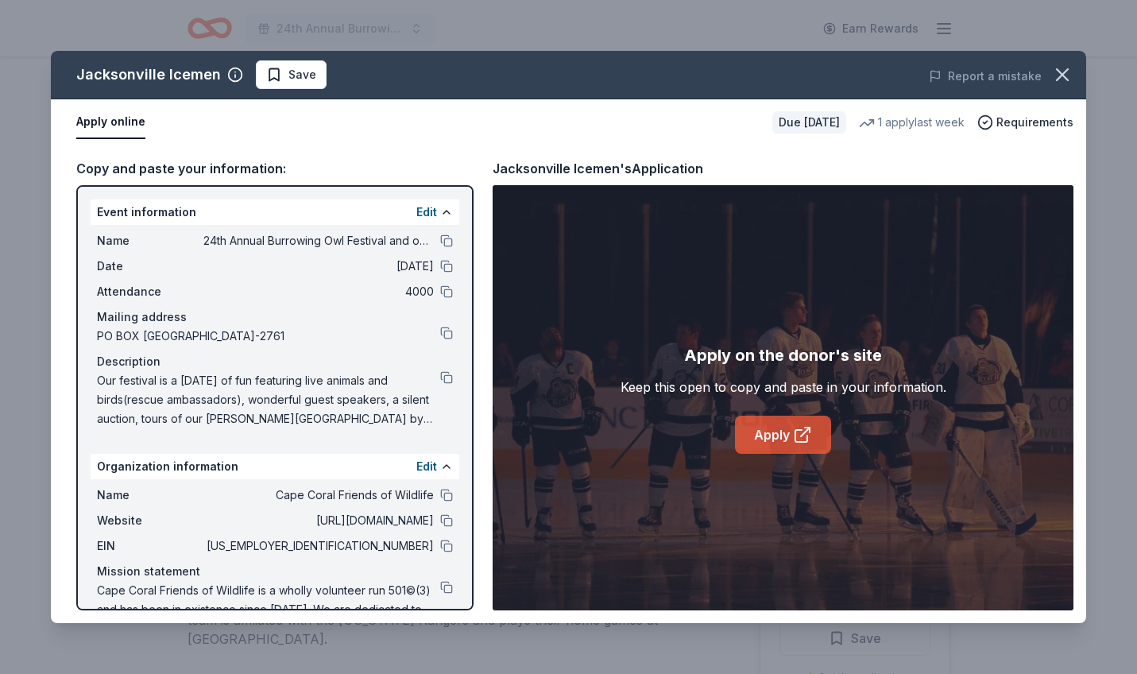
click at [781, 437] on link "Apply" at bounding box center [783, 434] width 96 height 38
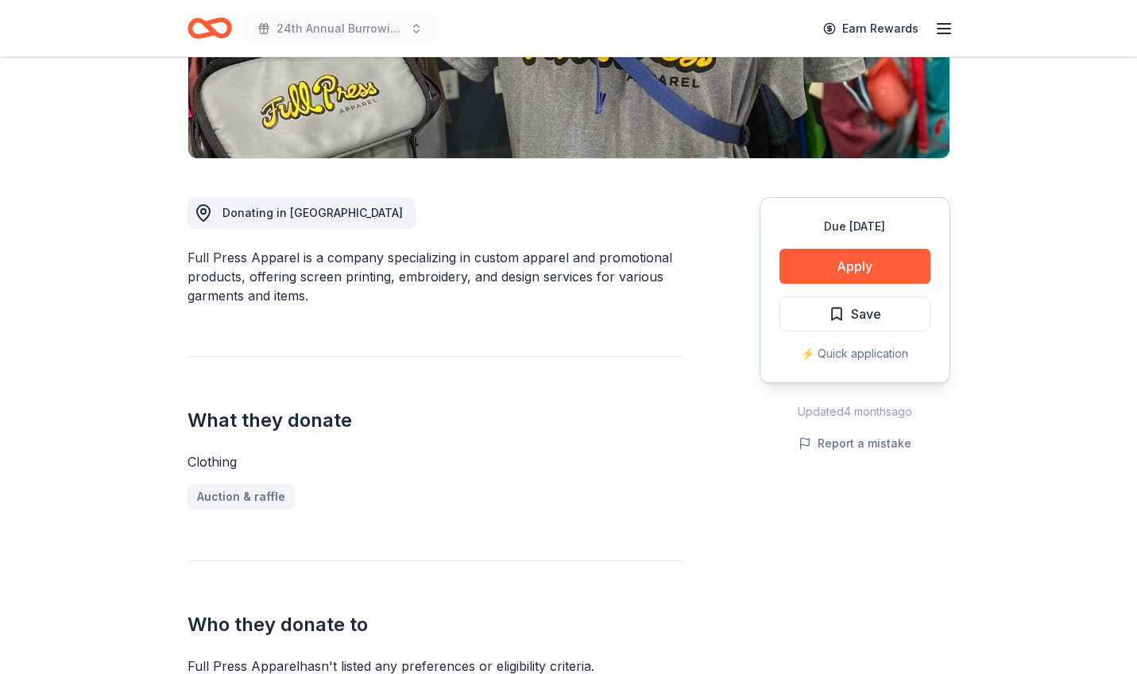
scroll to position [325, 0]
click at [860, 267] on button "Apply" at bounding box center [854, 265] width 151 height 35
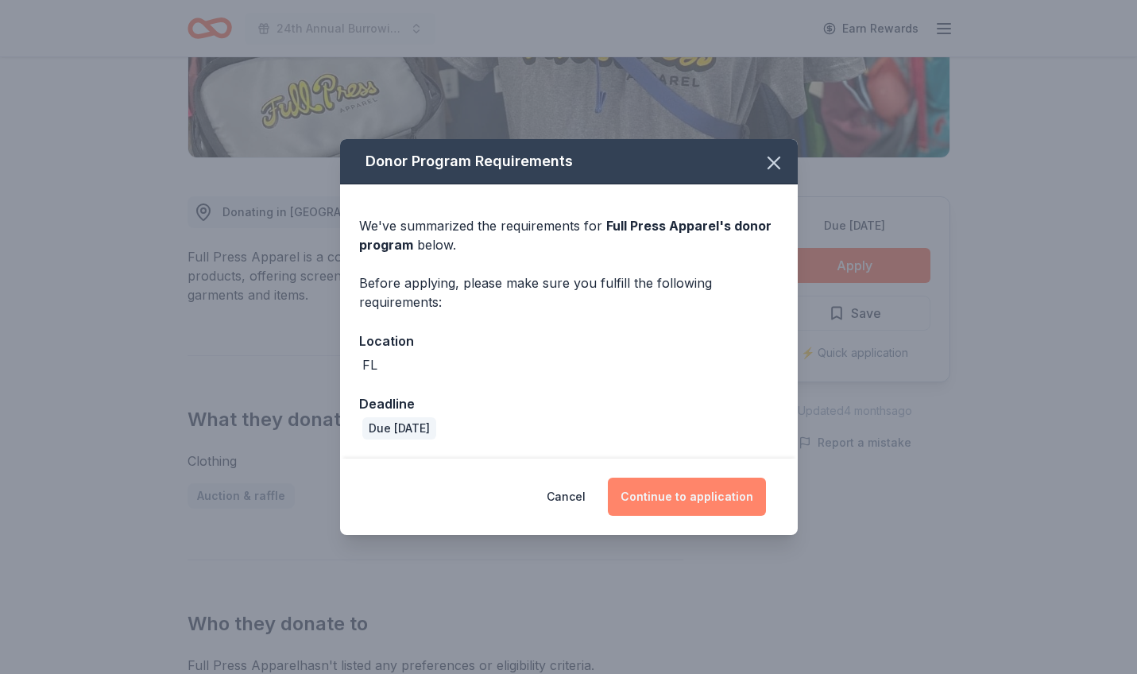
click at [690, 496] on button "Continue to application" at bounding box center [687, 496] width 158 height 38
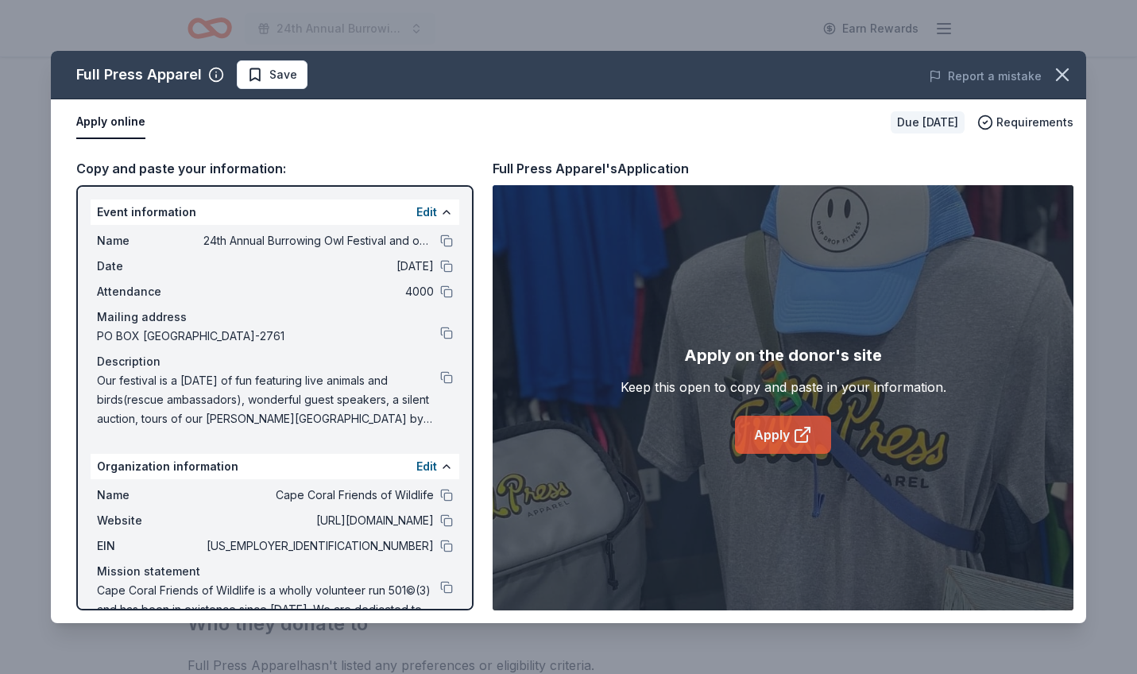
click at [774, 434] on link "Apply" at bounding box center [783, 434] width 96 height 38
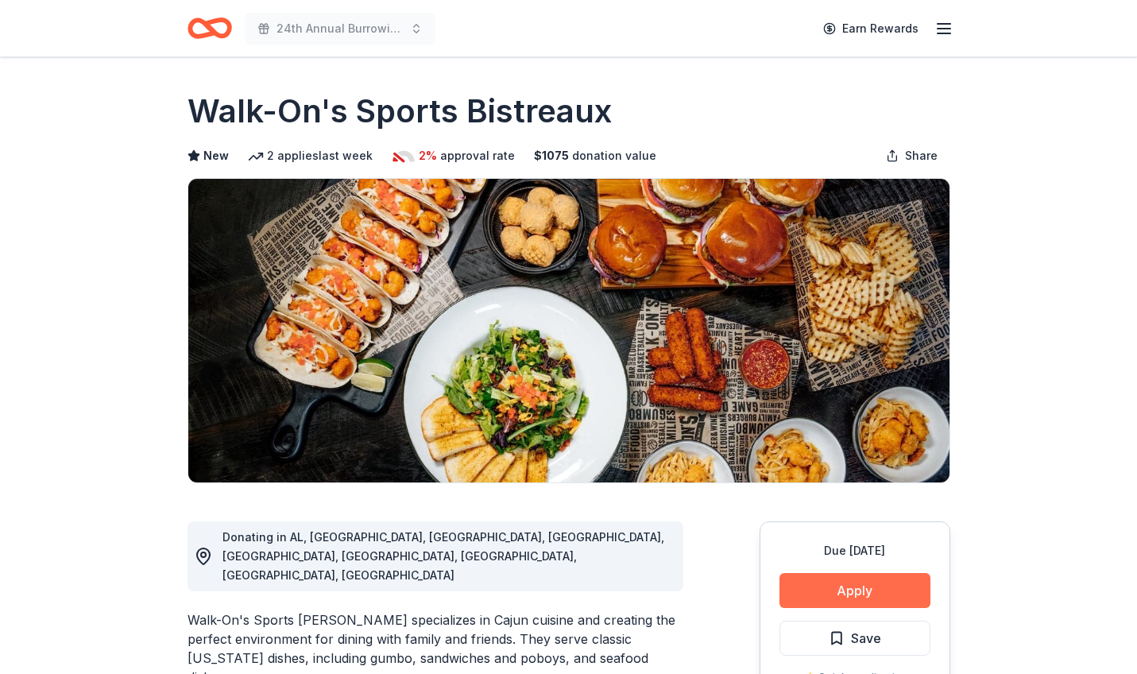
click at [869, 591] on button "Apply" at bounding box center [854, 590] width 151 height 35
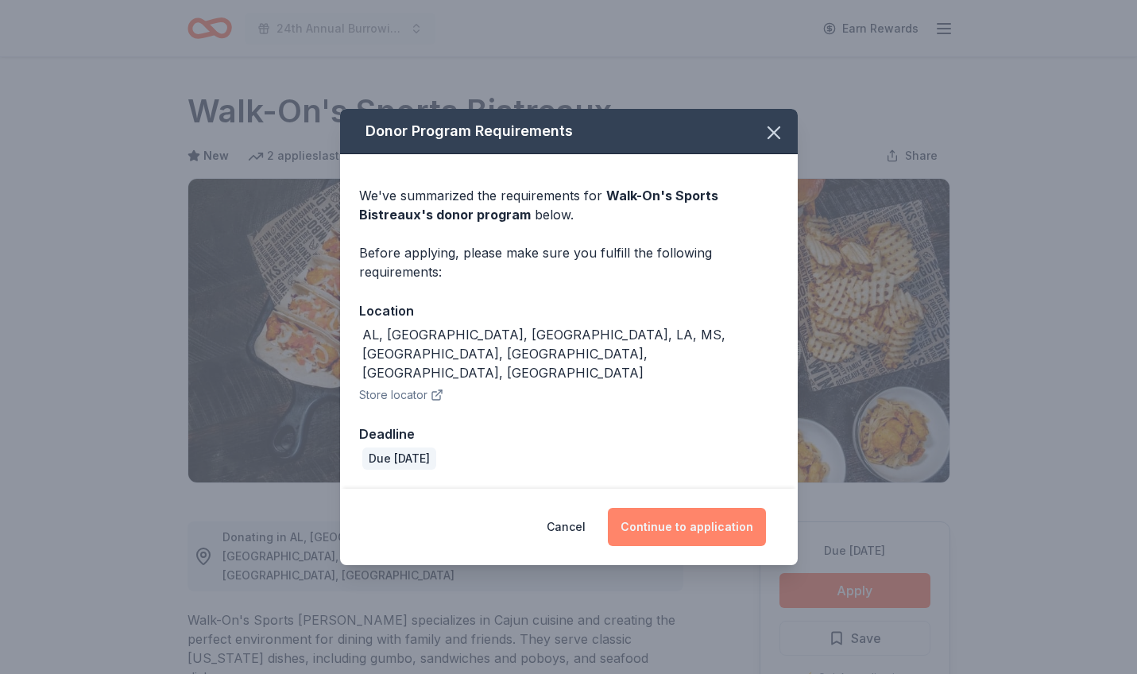
click at [710, 514] on button "Continue to application" at bounding box center [687, 527] width 158 height 38
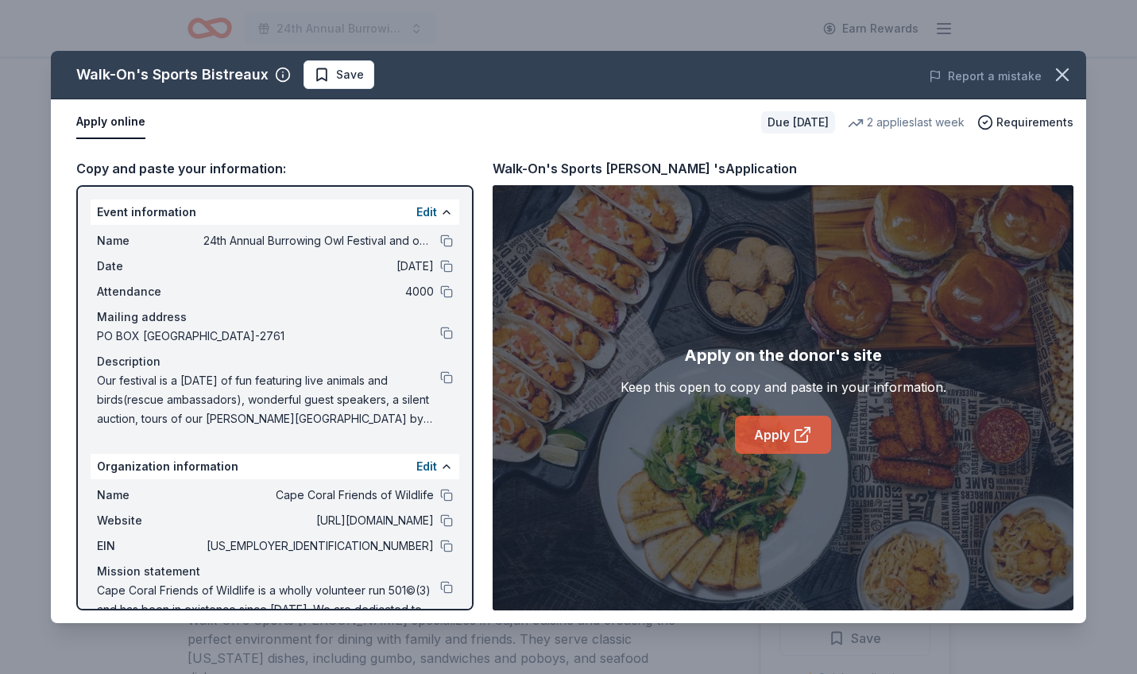
click at [779, 436] on link "Apply" at bounding box center [783, 434] width 96 height 38
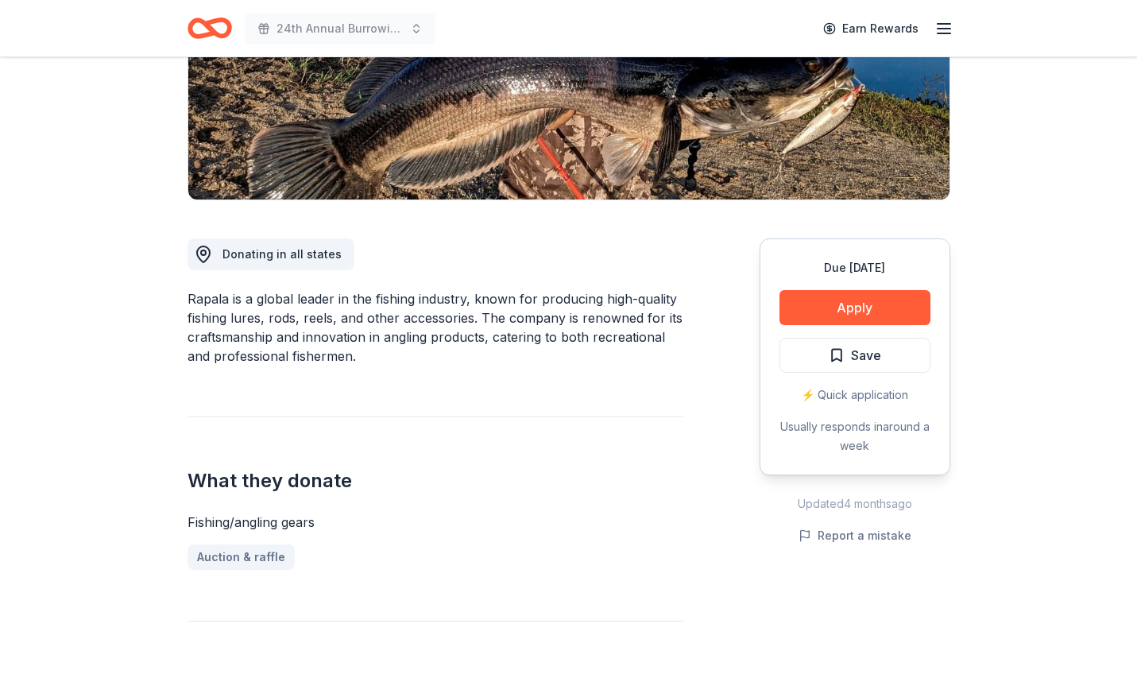
scroll to position [288, 0]
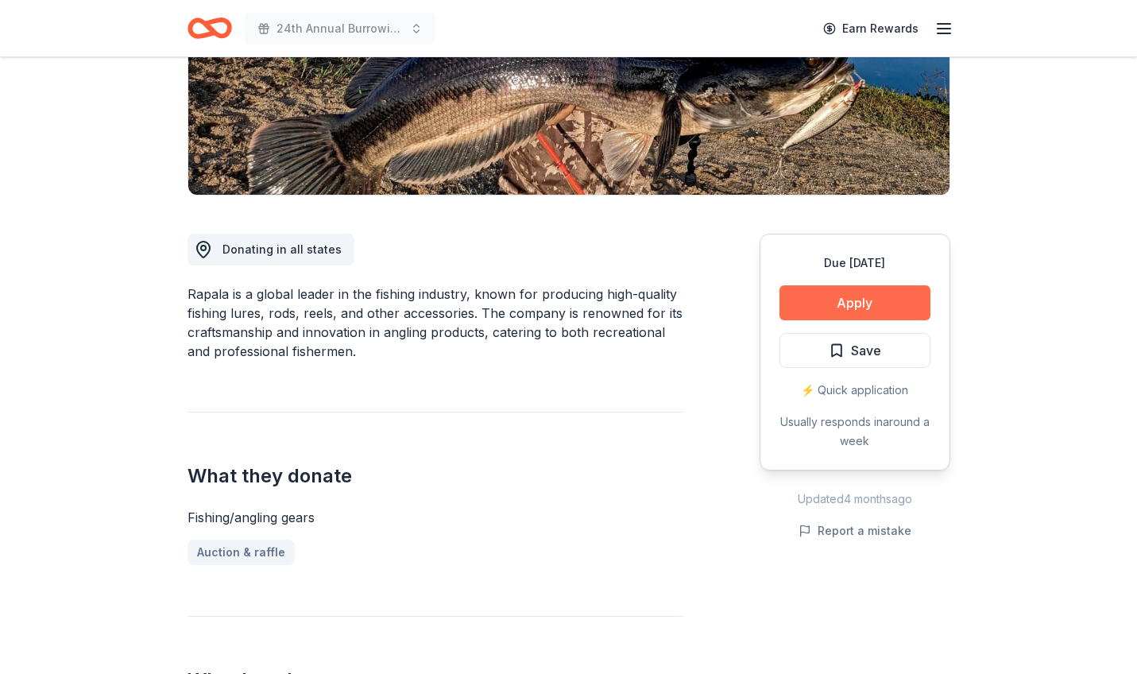
click at [871, 303] on button "Apply" at bounding box center [854, 302] width 151 height 35
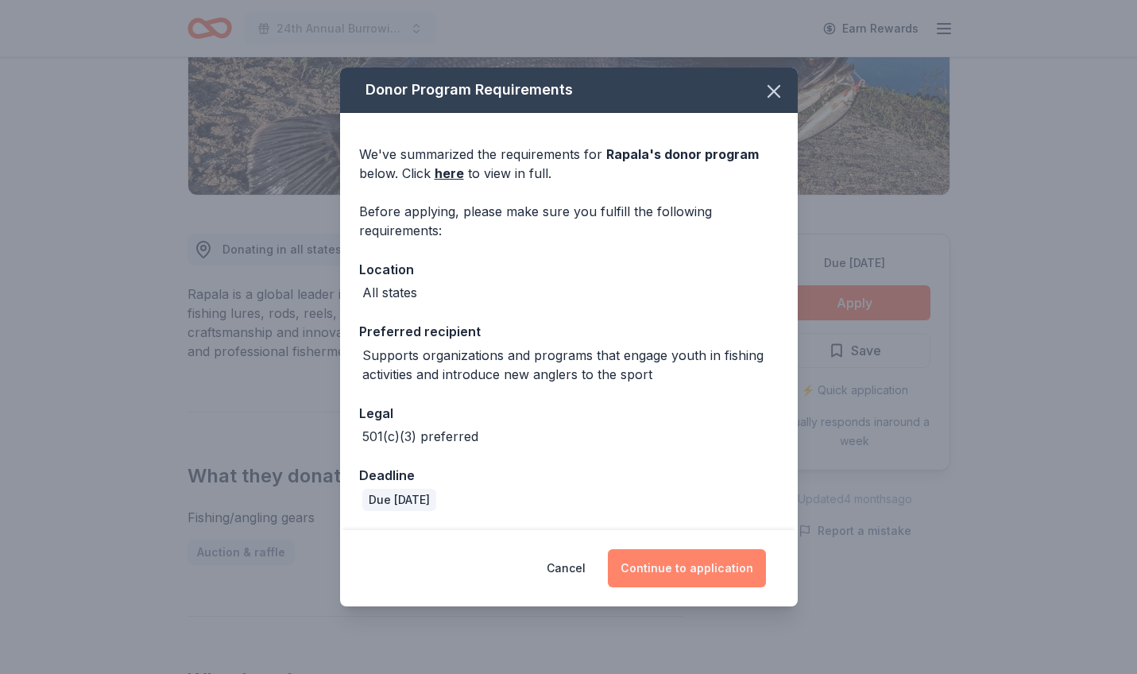
click at [707, 573] on button "Continue to application" at bounding box center [687, 568] width 158 height 38
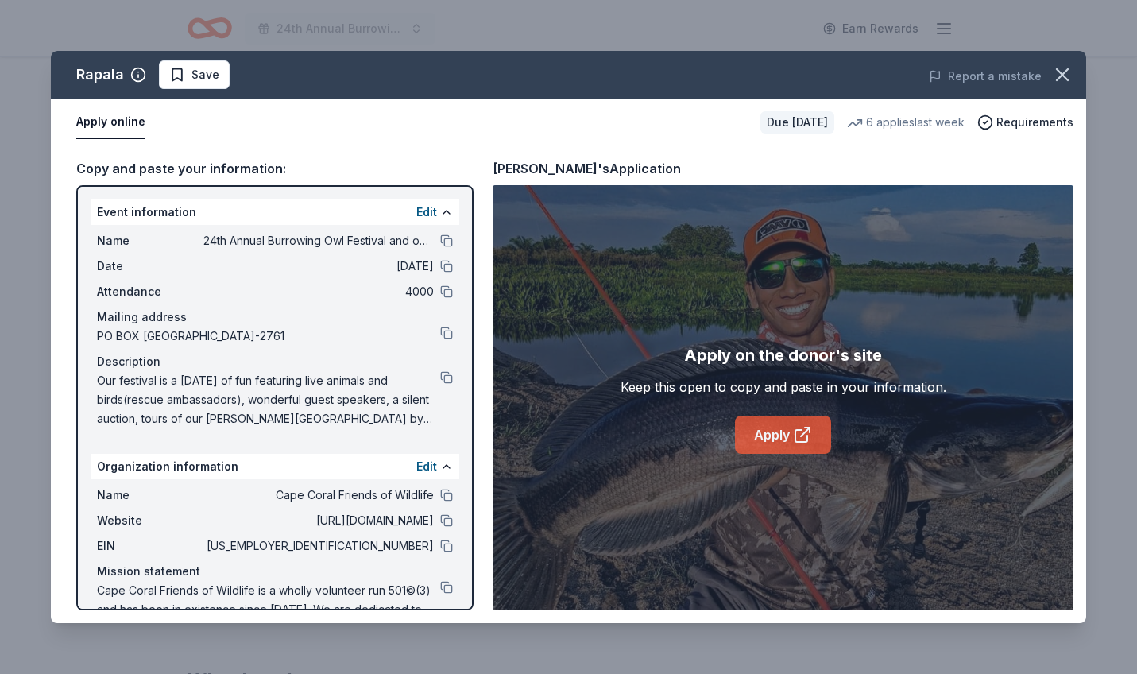
click at [774, 437] on link "Apply" at bounding box center [783, 434] width 96 height 38
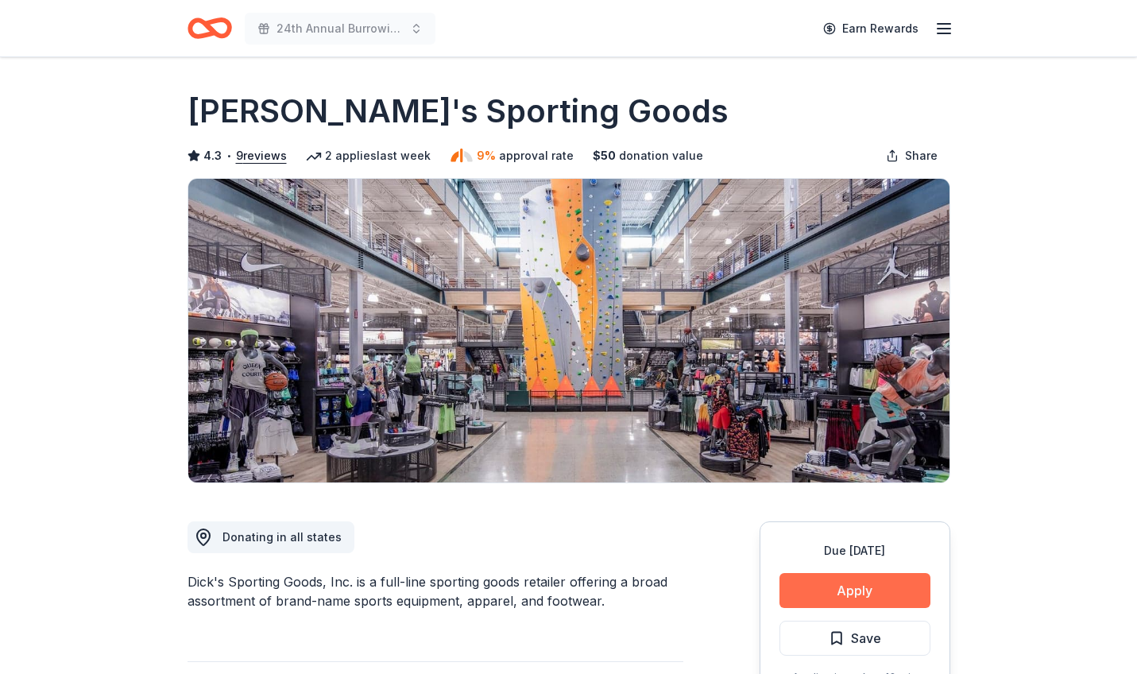
click at [835, 593] on button "Apply" at bounding box center [854, 590] width 151 height 35
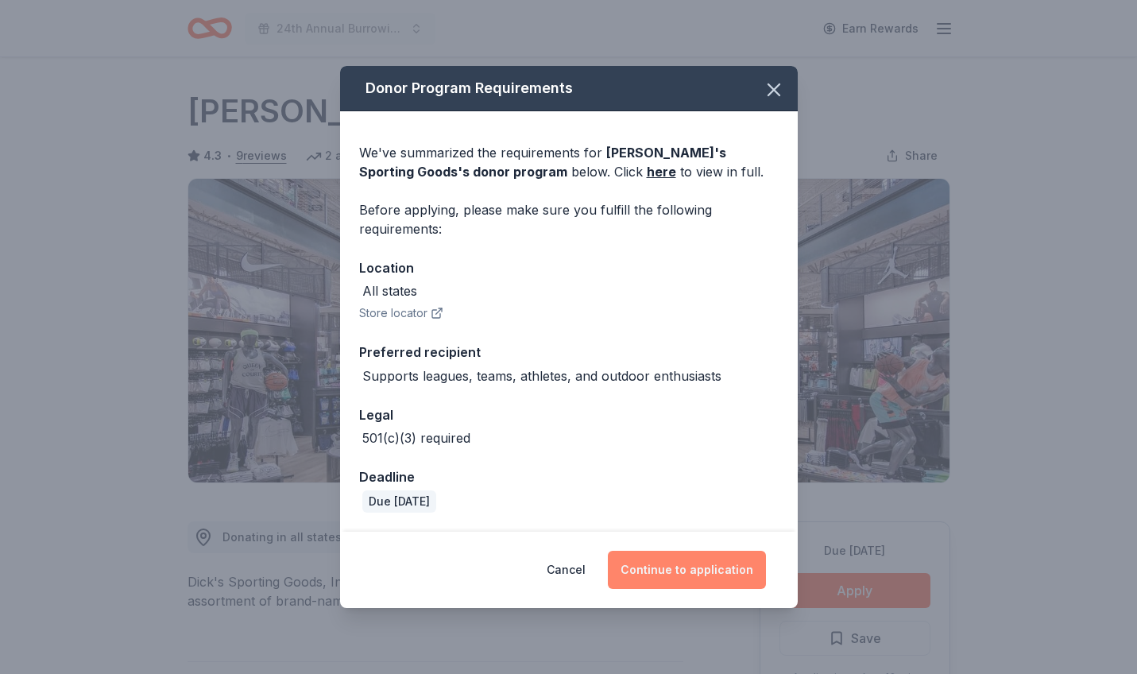
click at [659, 573] on button "Continue to application" at bounding box center [687, 569] width 158 height 38
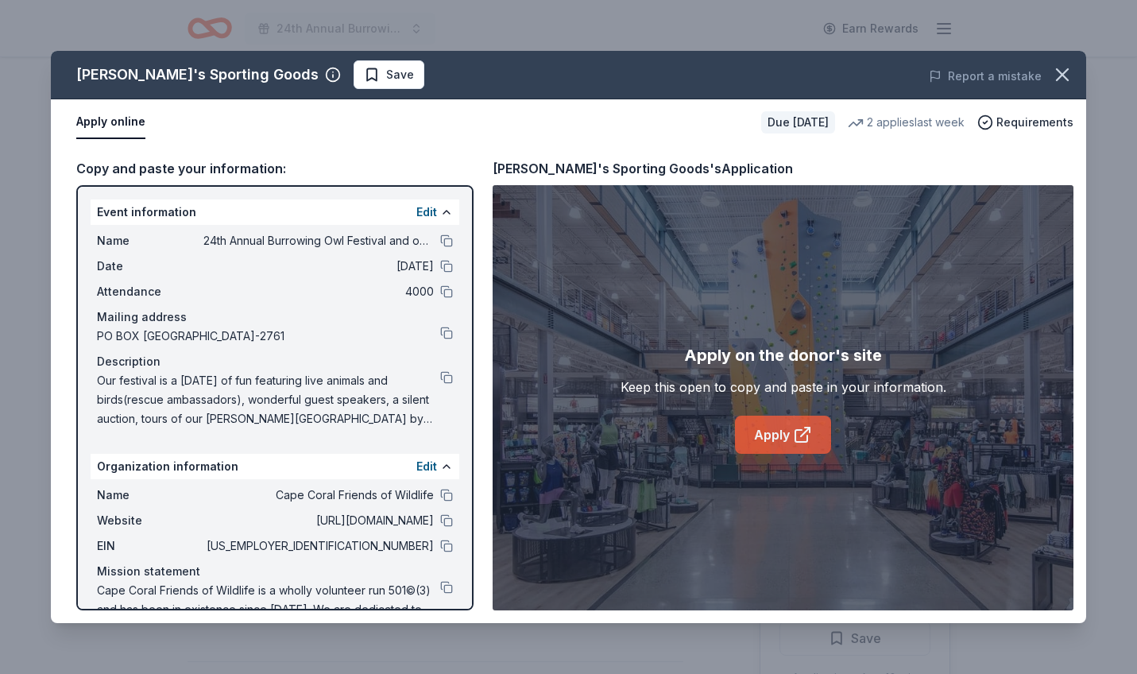
click at [770, 433] on link "Apply" at bounding box center [783, 434] width 96 height 38
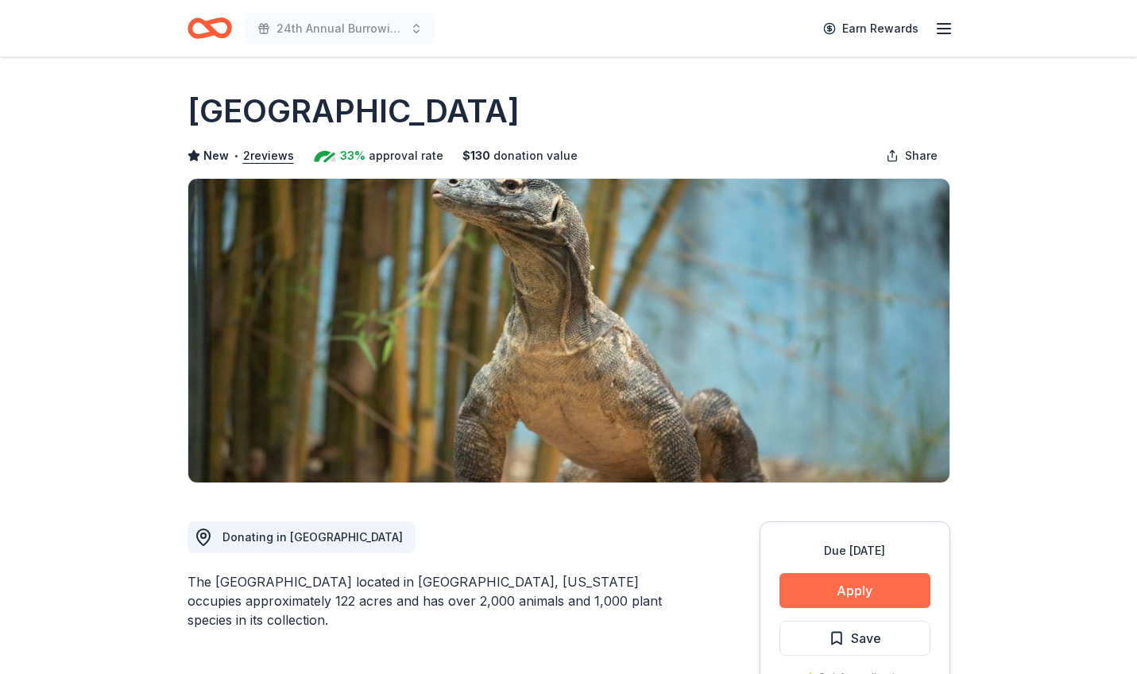
click at [855, 592] on button "Apply" at bounding box center [854, 590] width 151 height 35
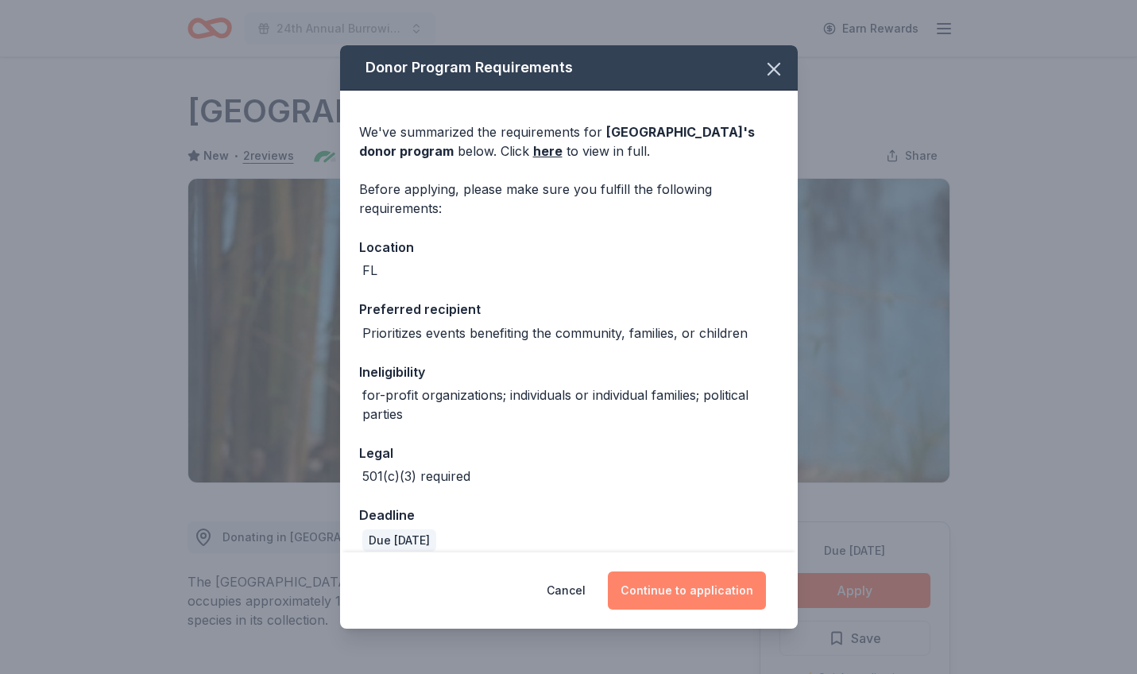
click at [678, 585] on button "Continue to application" at bounding box center [687, 590] width 158 height 38
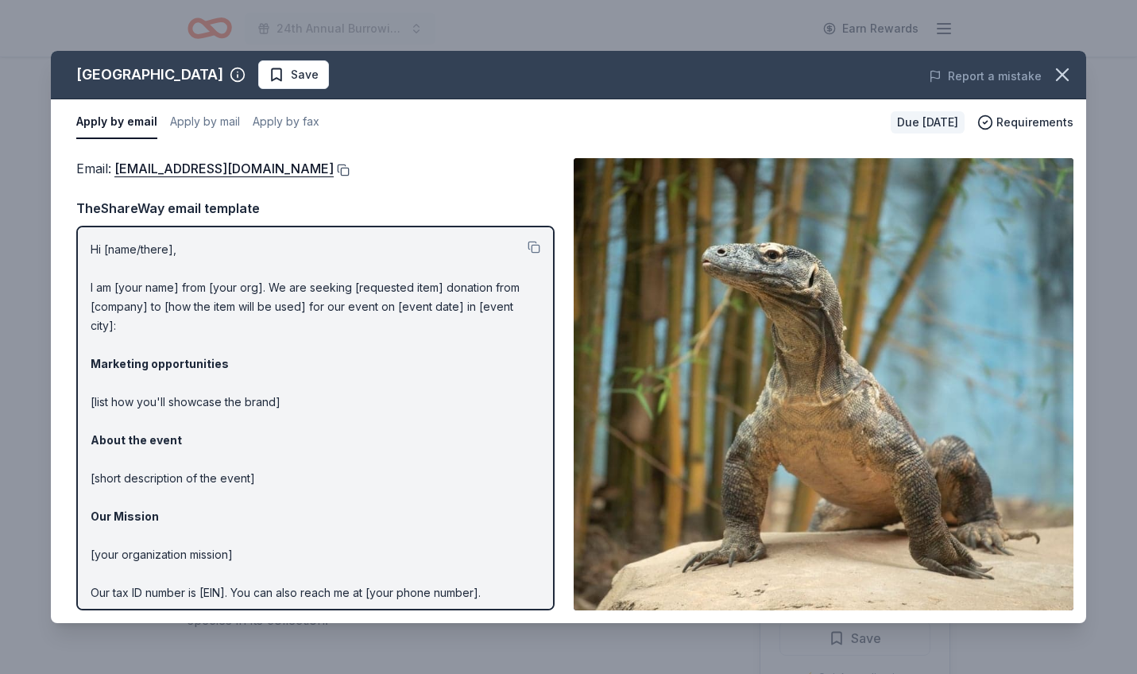
click at [334, 174] on button at bounding box center [342, 170] width 16 height 13
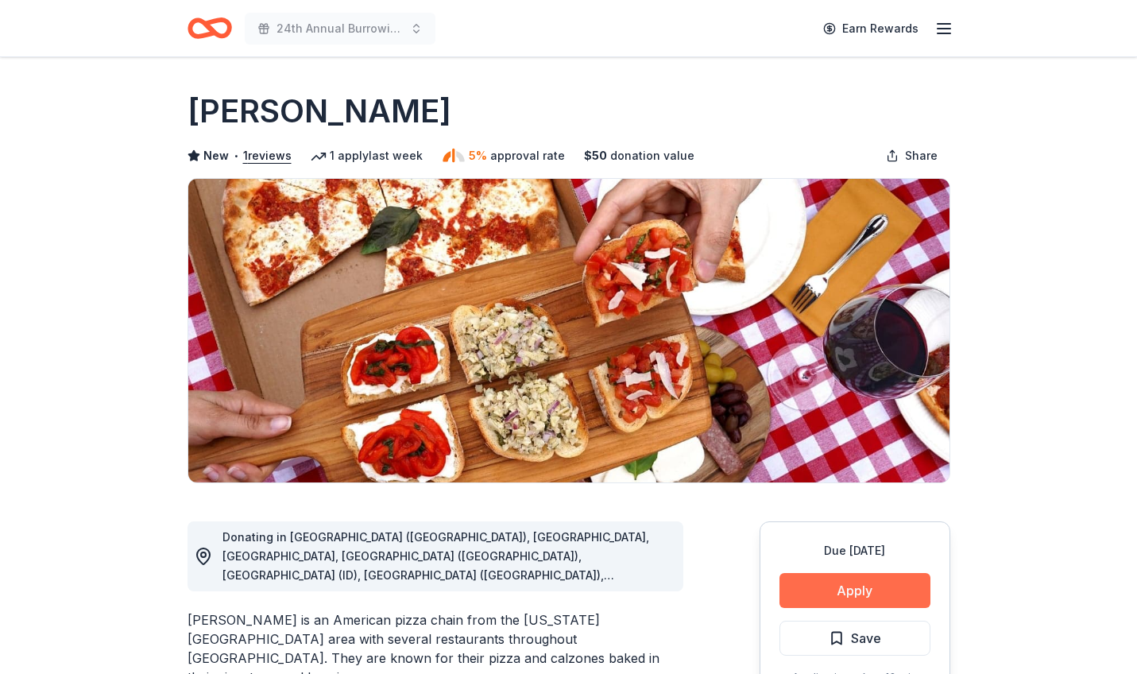
click at [859, 590] on button "Apply" at bounding box center [854, 590] width 151 height 35
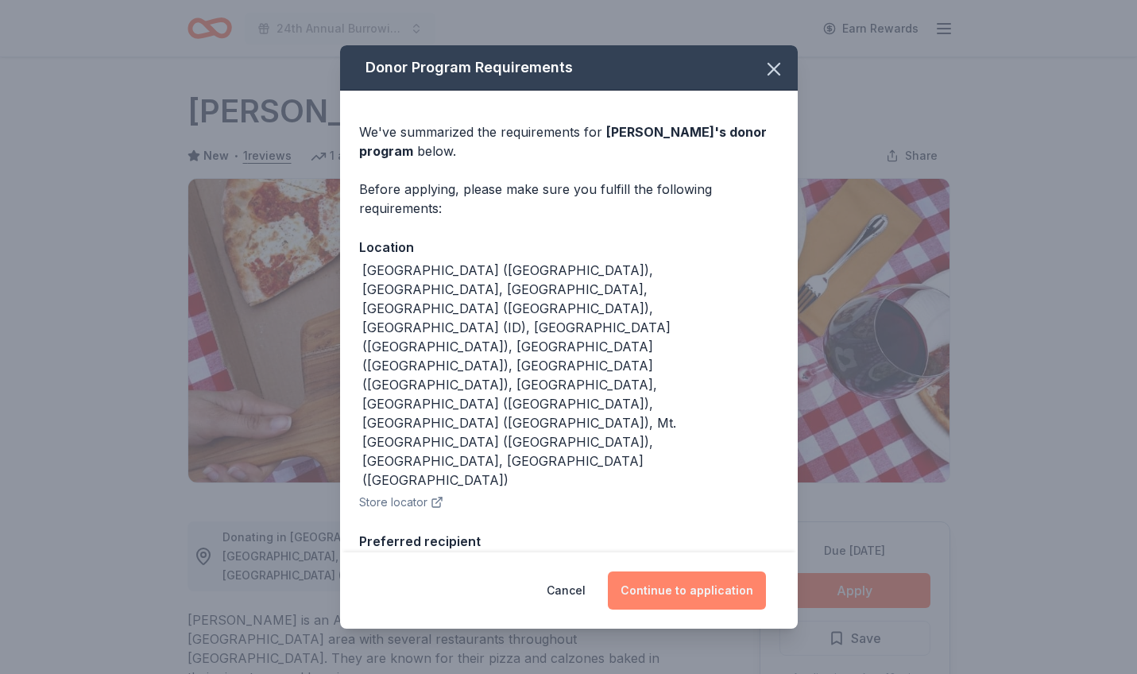
click at [697, 589] on button "Continue to application" at bounding box center [687, 590] width 158 height 38
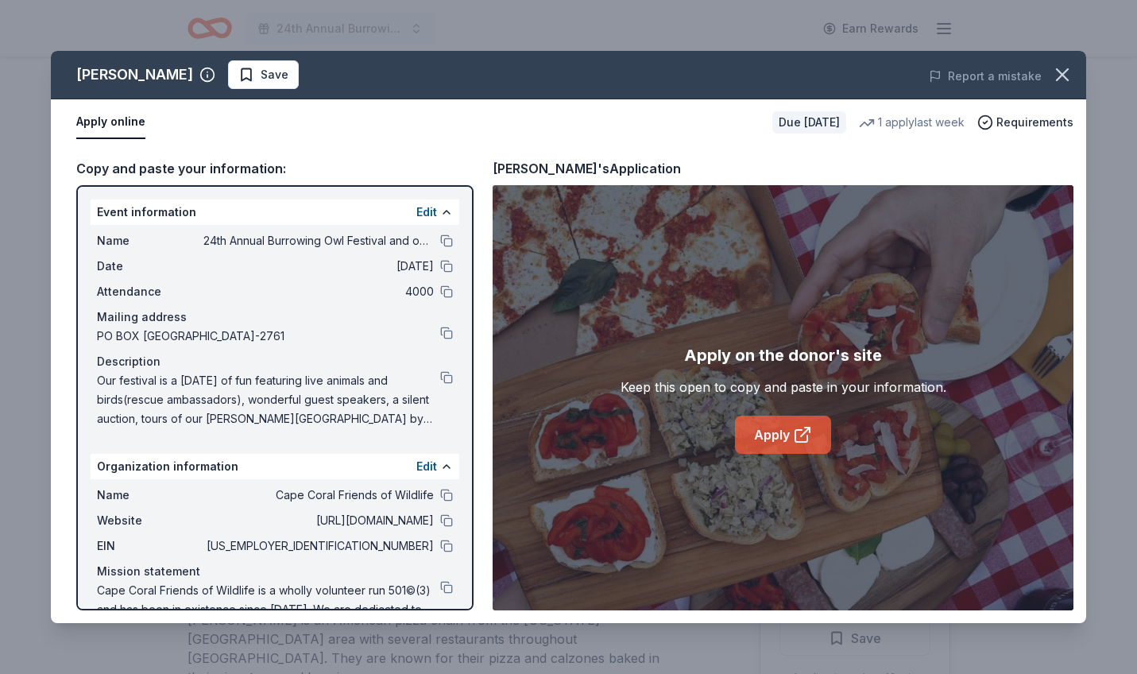
click at [776, 434] on link "Apply" at bounding box center [783, 434] width 96 height 38
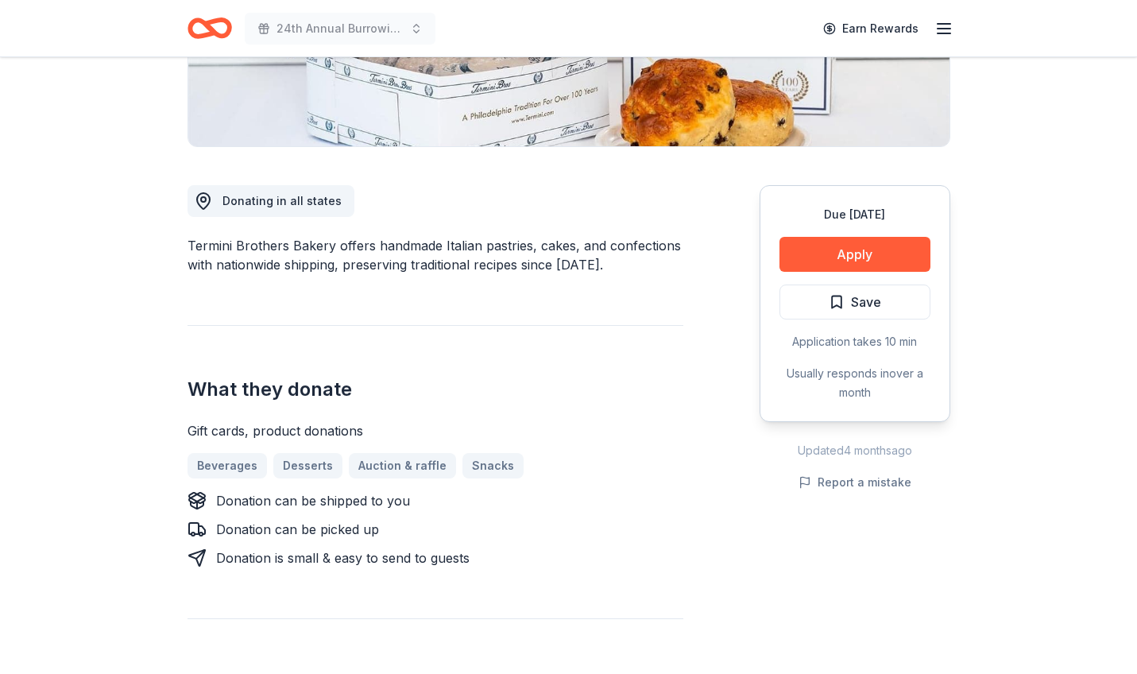
scroll to position [336, 0]
click at [854, 253] on button "Apply" at bounding box center [854, 254] width 151 height 35
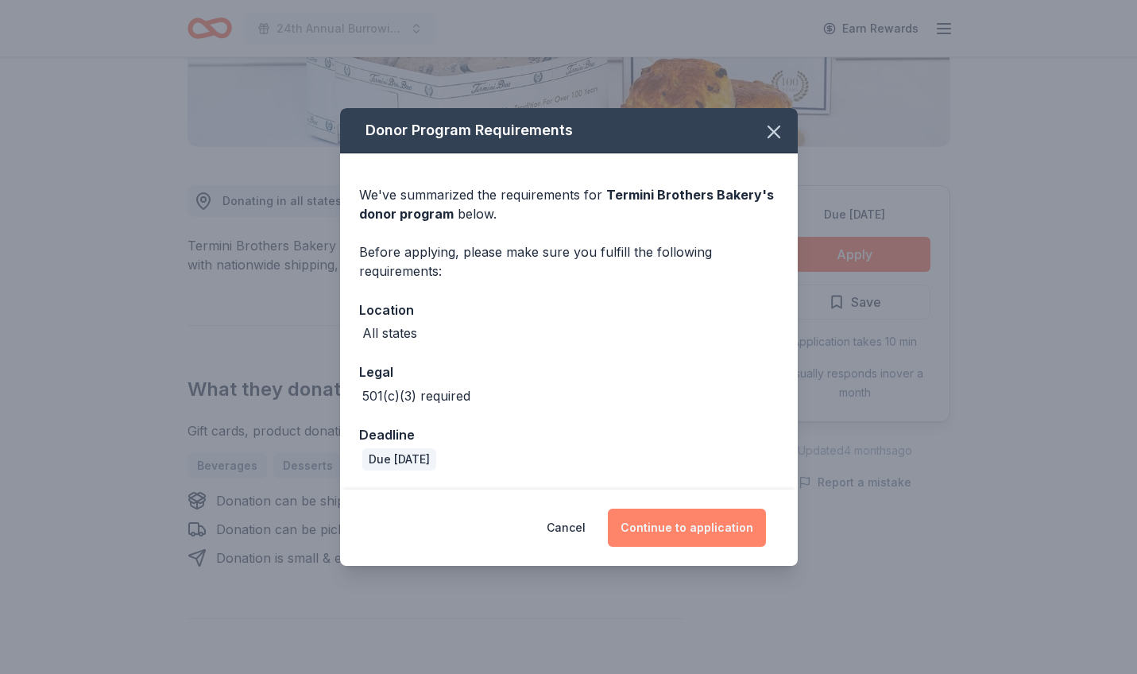
click at [694, 529] on button "Continue to application" at bounding box center [687, 527] width 158 height 38
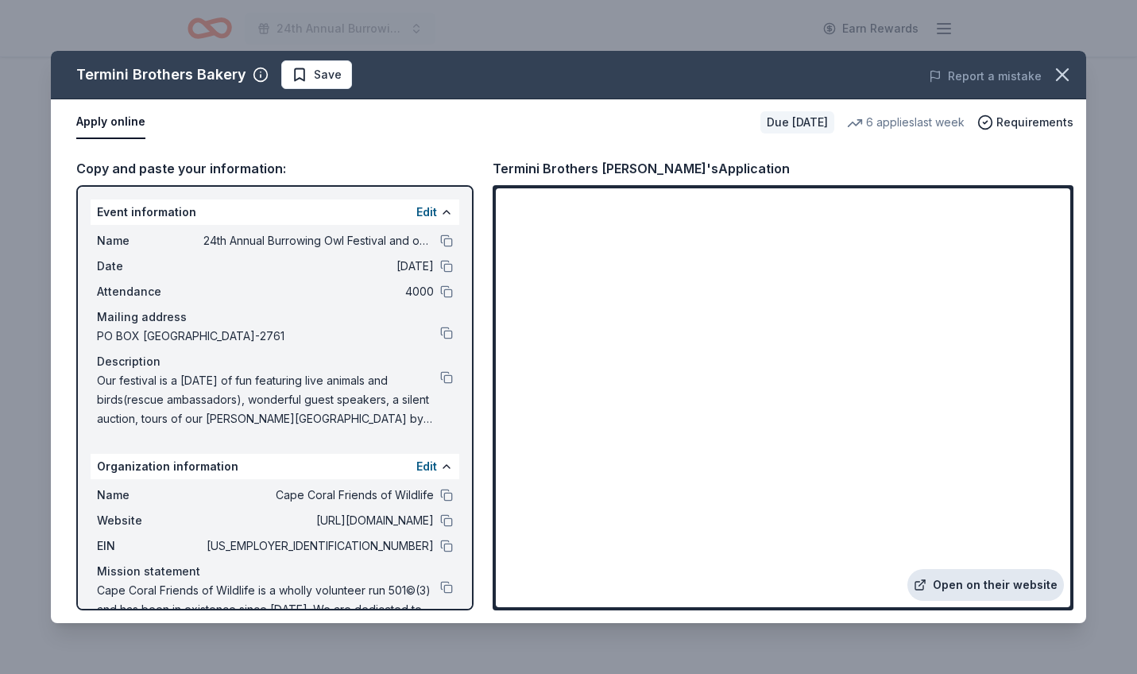
click at [1002, 582] on link "Open on their website" at bounding box center [985, 585] width 156 height 32
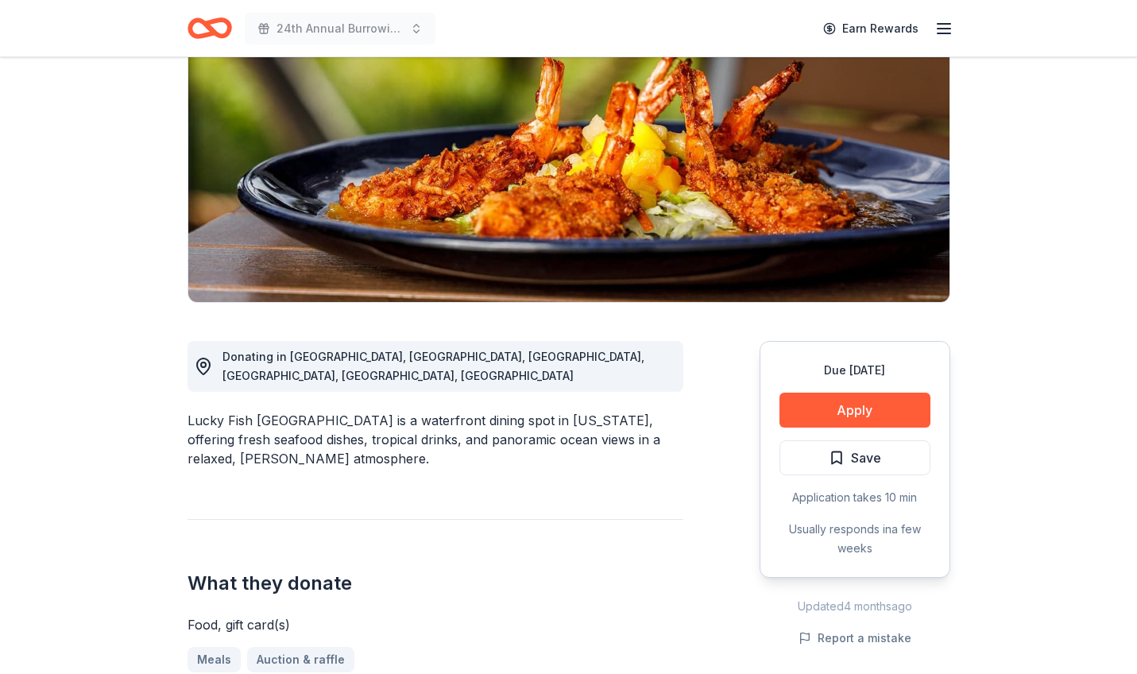
scroll to position [191, 0]
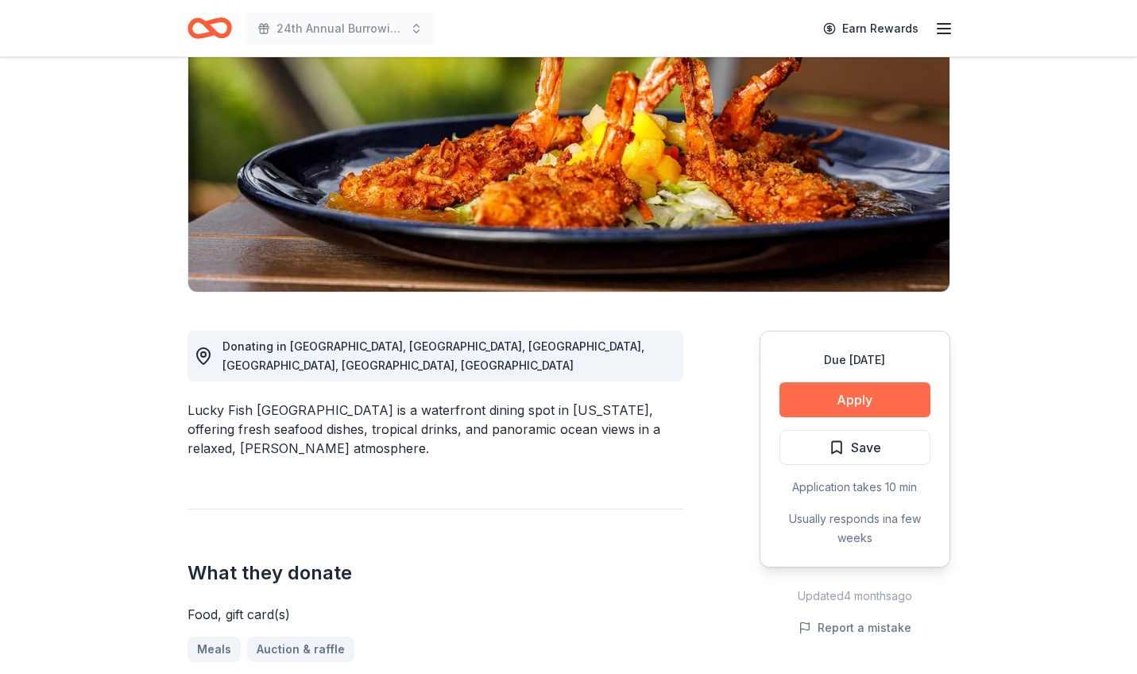
click at [862, 401] on button "Apply" at bounding box center [854, 399] width 151 height 35
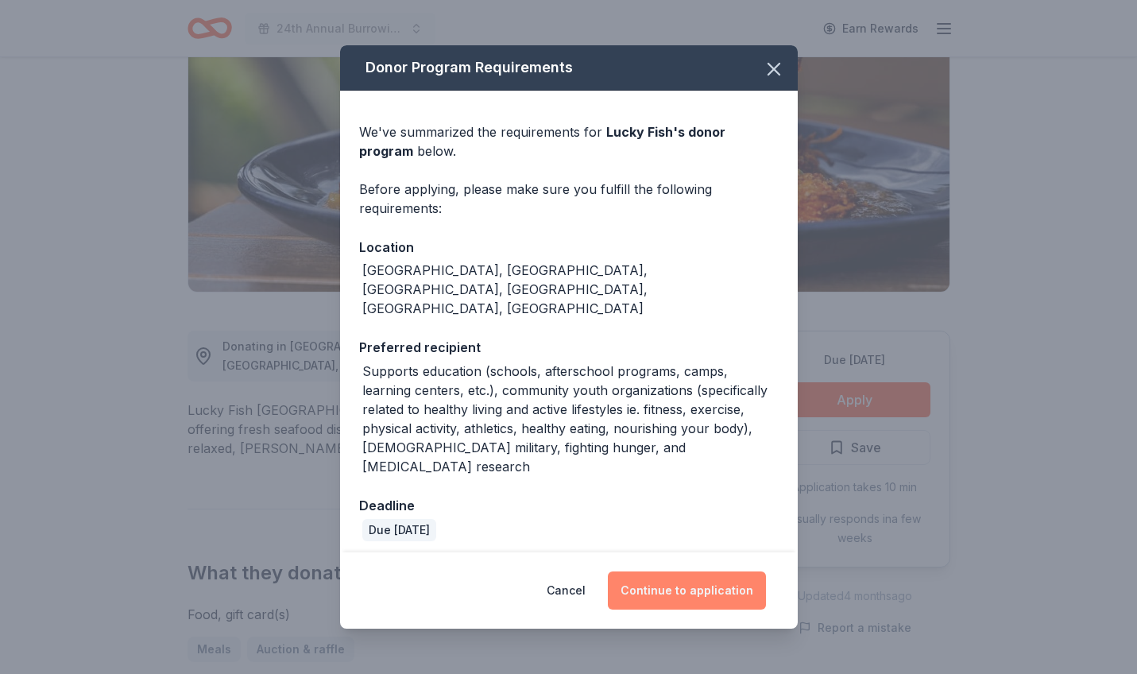
click at [696, 571] on button "Continue to application" at bounding box center [687, 590] width 158 height 38
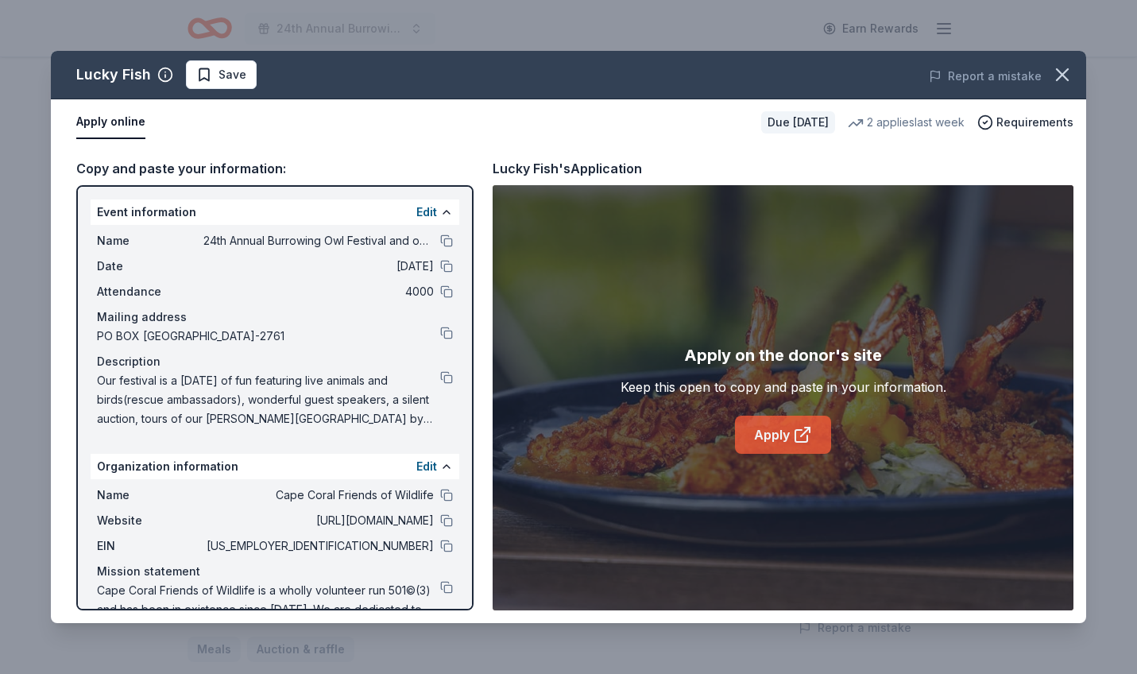
click at [768, 438] on link "Apply" at bounding box center [783, 434] width 96 height 38
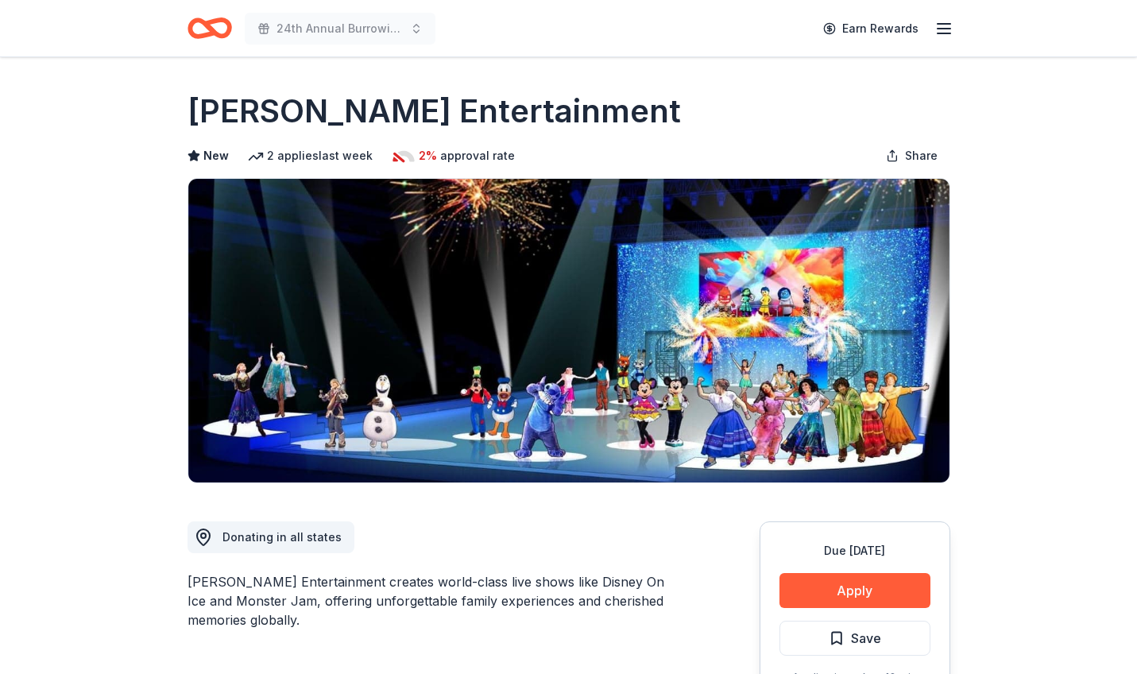
scroll to position [33, 0]
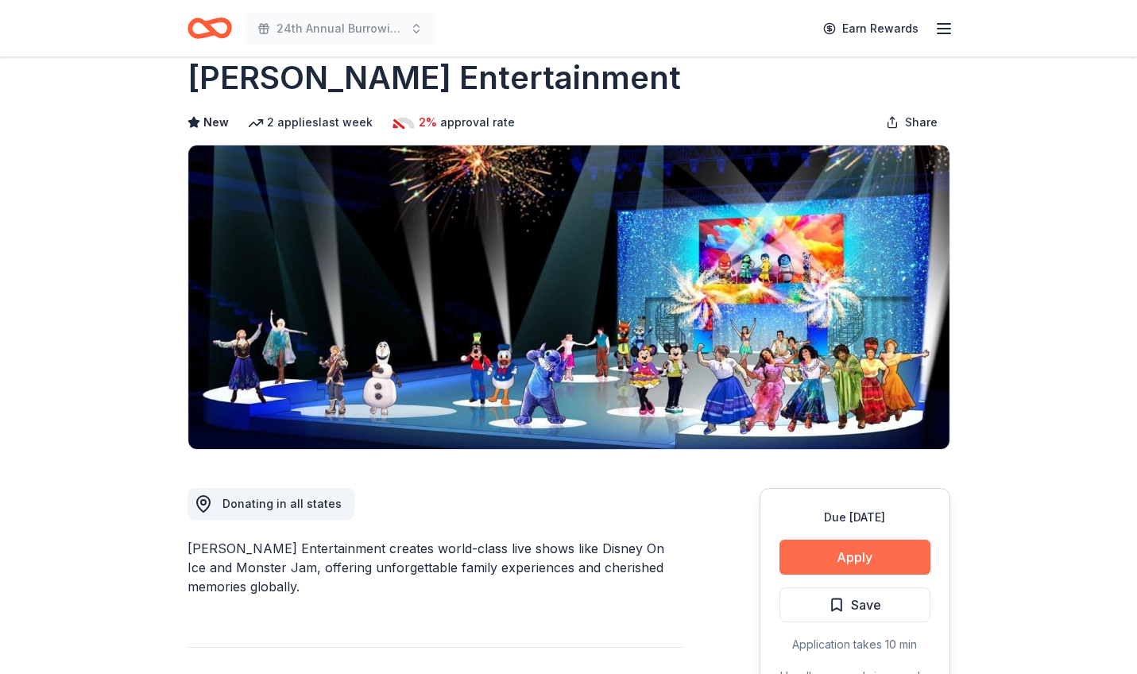
click at [863, 556] on button "Apply" at bounding box center [854, 556] width 151 height 35
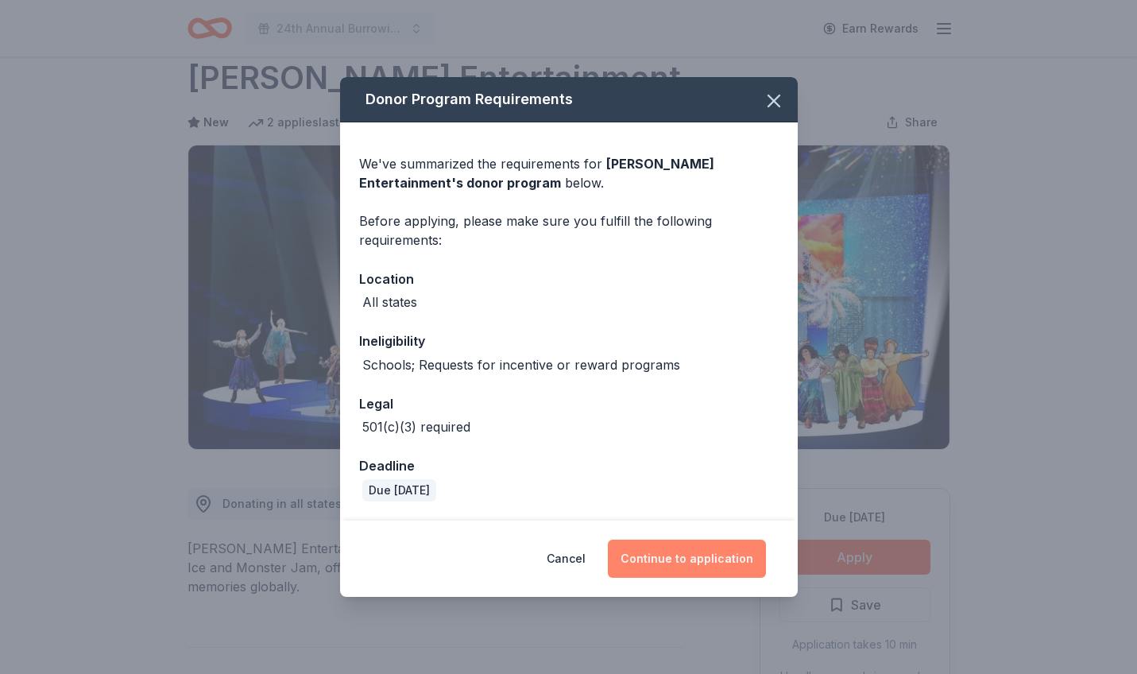
click at [706, 559] on button "Continue to application" at bounding box center [687, 558] width 158 height 38
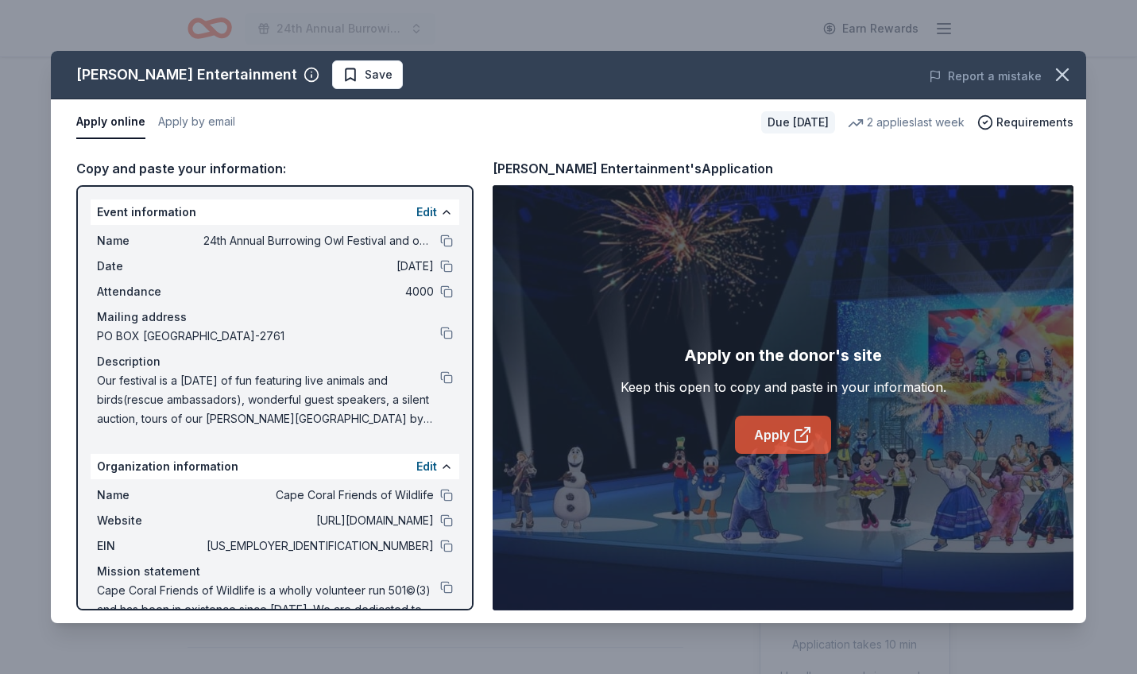
click at [766, 442] on link "Apply" at bounding box center [783, 434] width 96 height 38
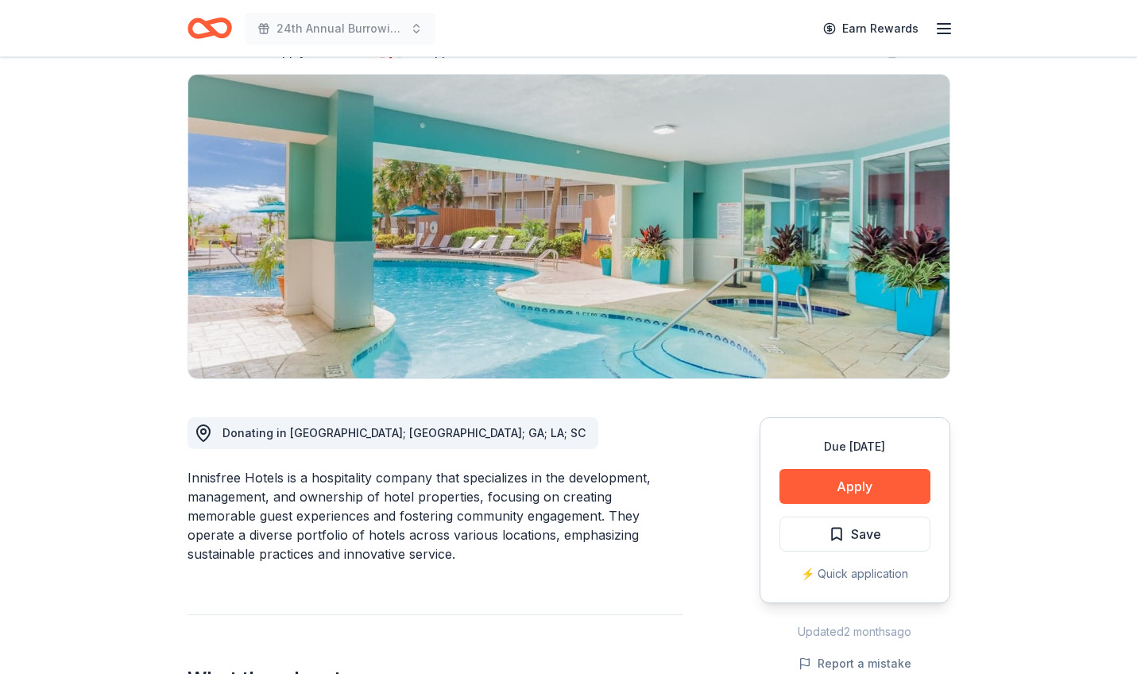
scroll to position [107, 0]
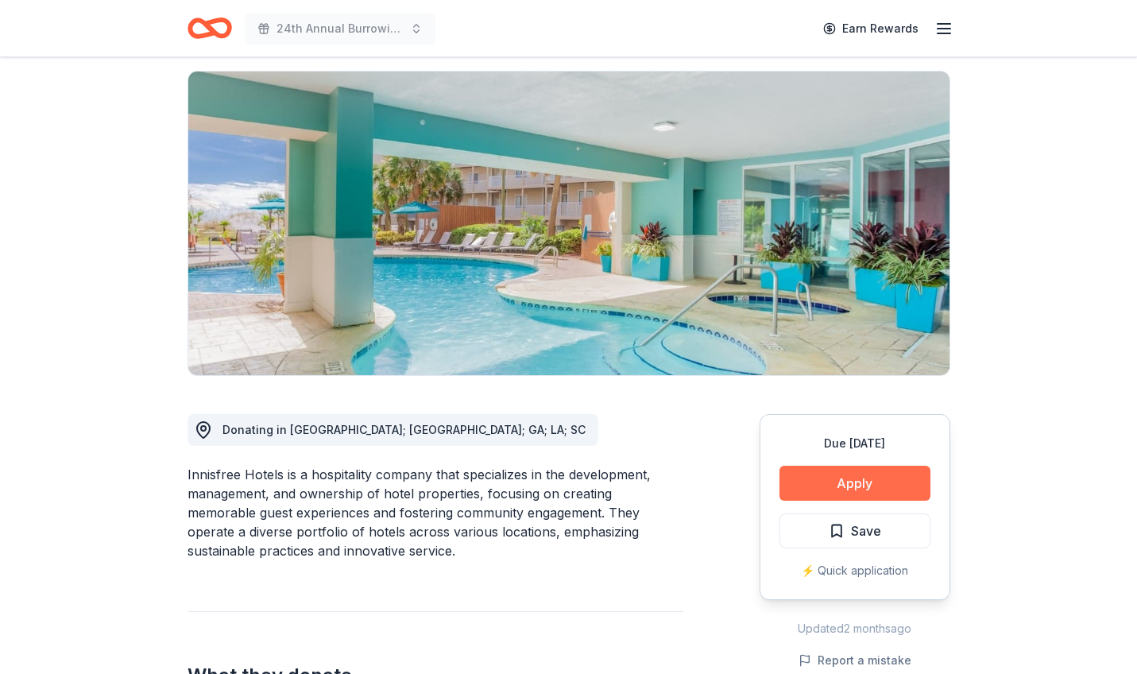
click at [866, 485] on button "Apply" at bounding box center [854, 482] width 151 height 35
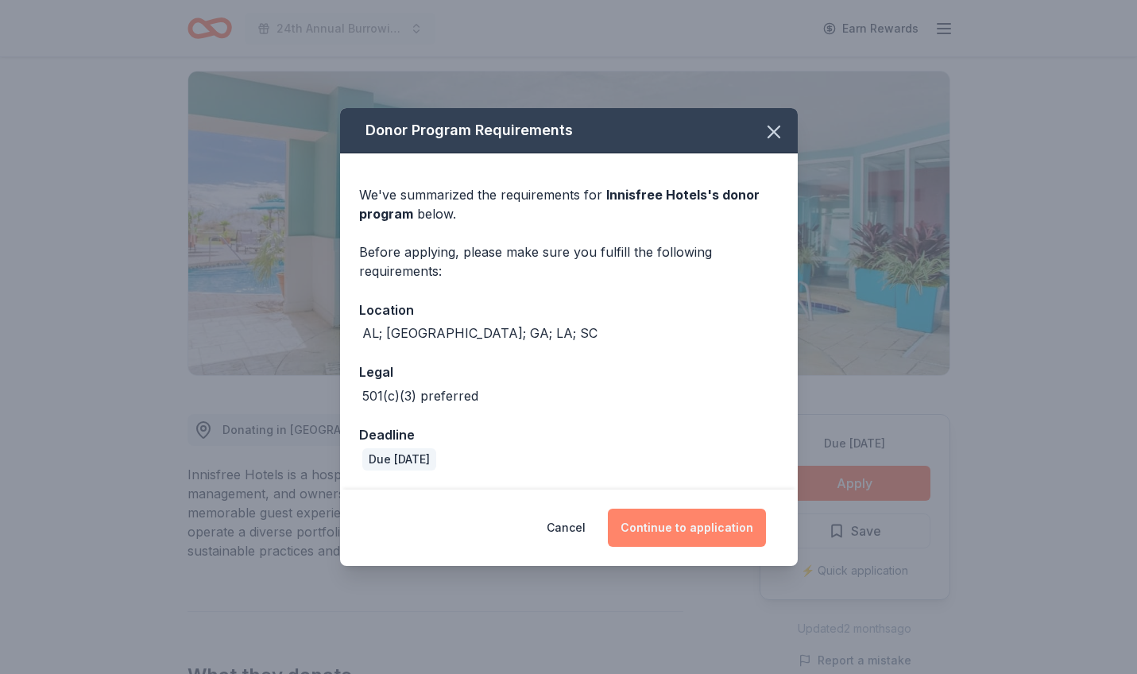
click at [677, 527] on button "Continue to application" at bounding box center [687, 527] width 158 height 38
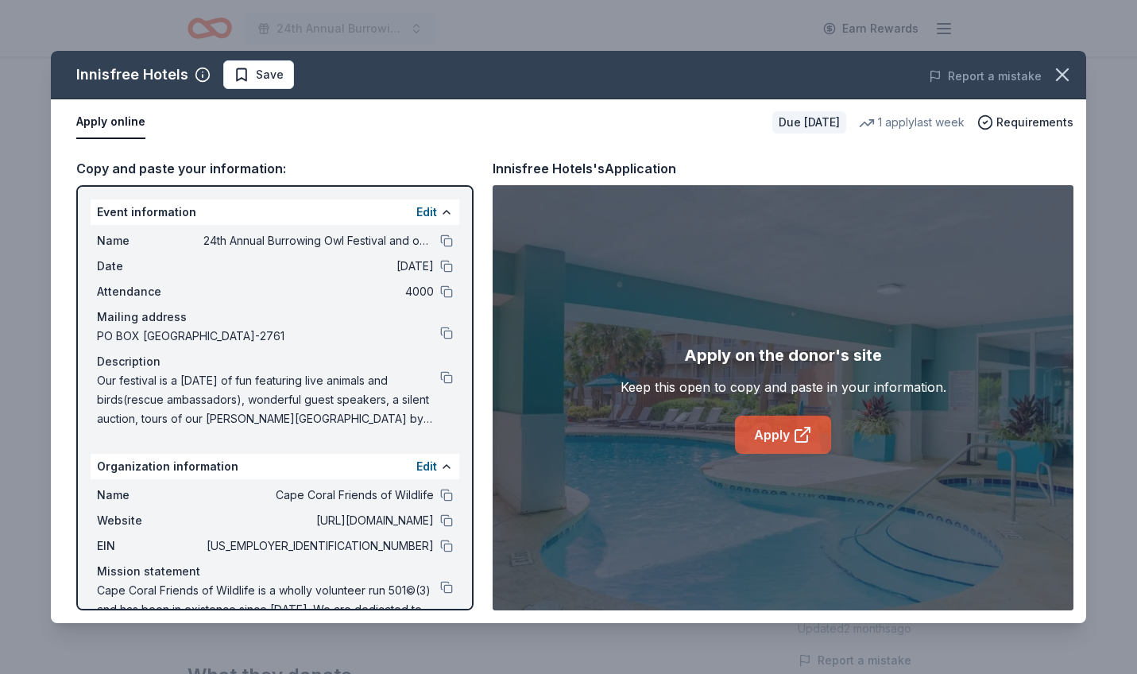
click at [774, 438] on link "Apply" at bounding box center [783, 434] width 96 height 38
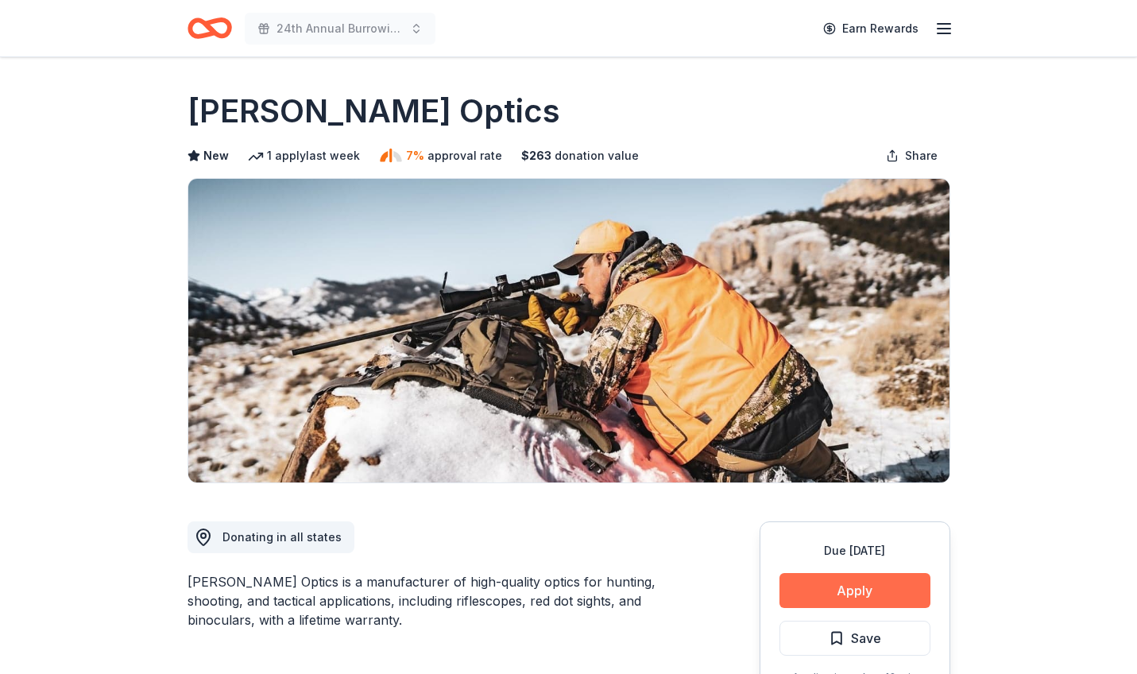
click at [874, 589] on button "Apply" at bounding box center [854, 590] width 151 height 35
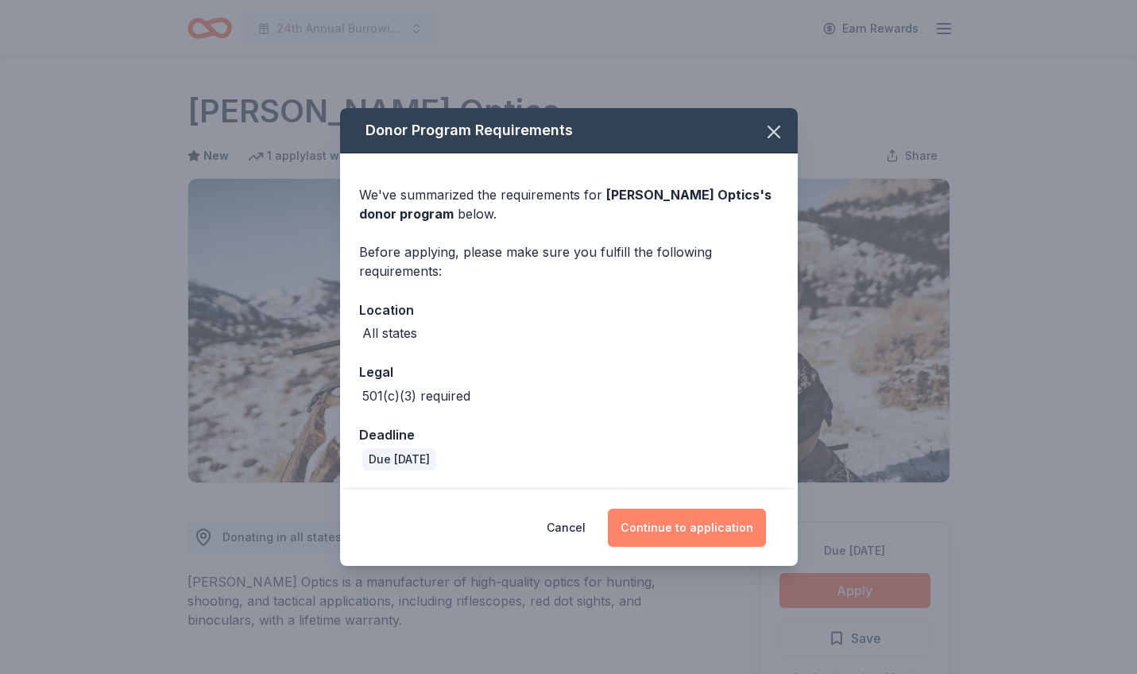
click at [736, 531] on button "Continue to application" at bounding box center [687, 527] width 158 height 38
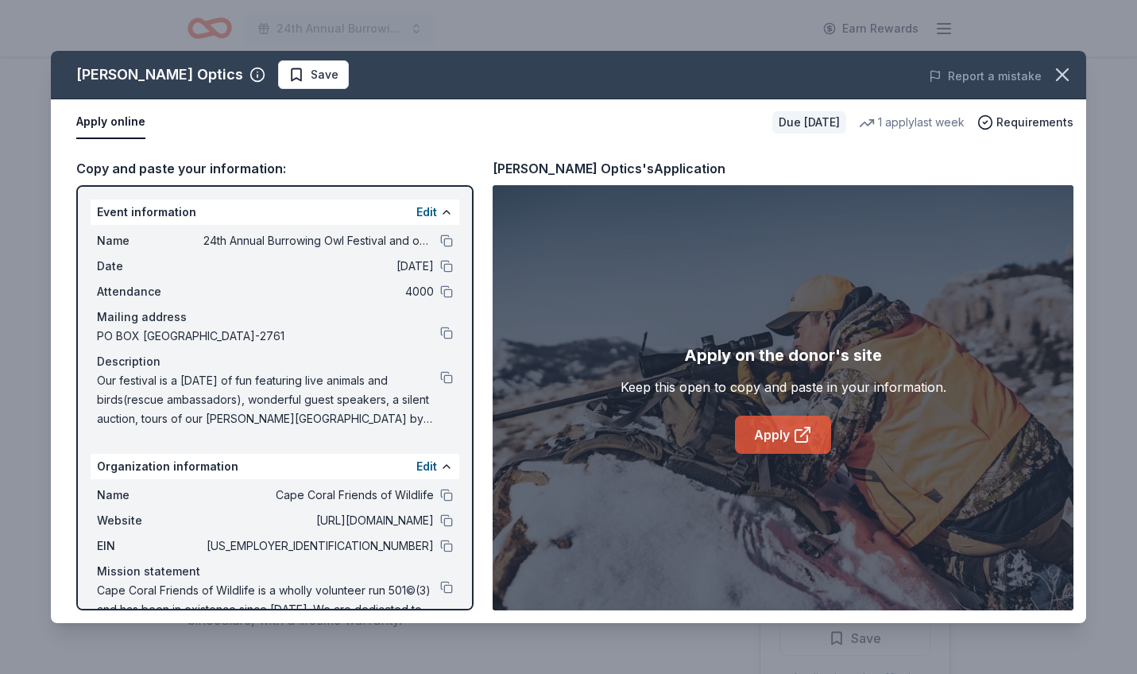
click at [771, 436] on link "Apply" at bounding box center [783, 434] width 96 height 38
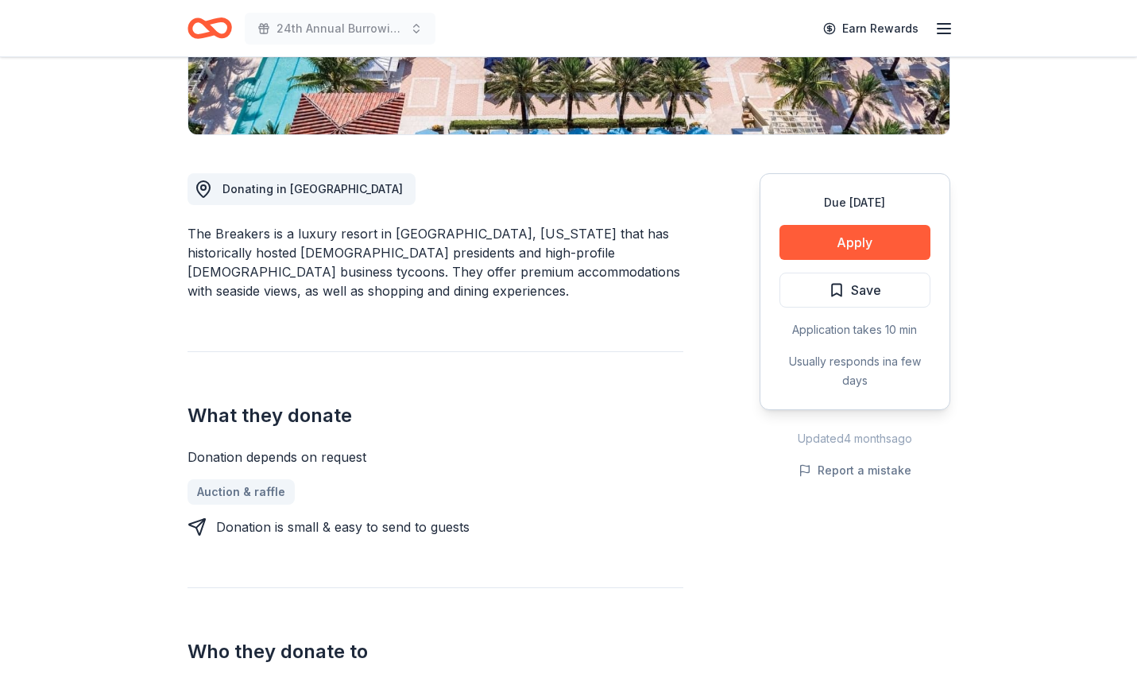
scroll to position [350, 0]
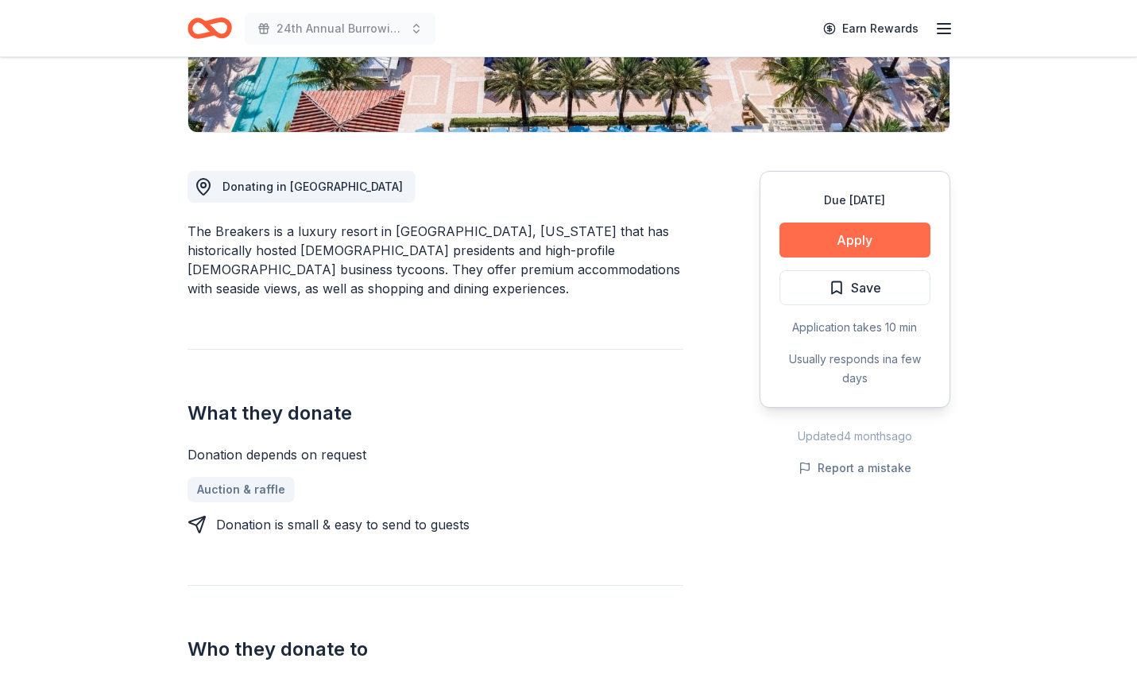
click at [863, 247] on button "Apply" at bounding box center [854, 239] width 151 height 35
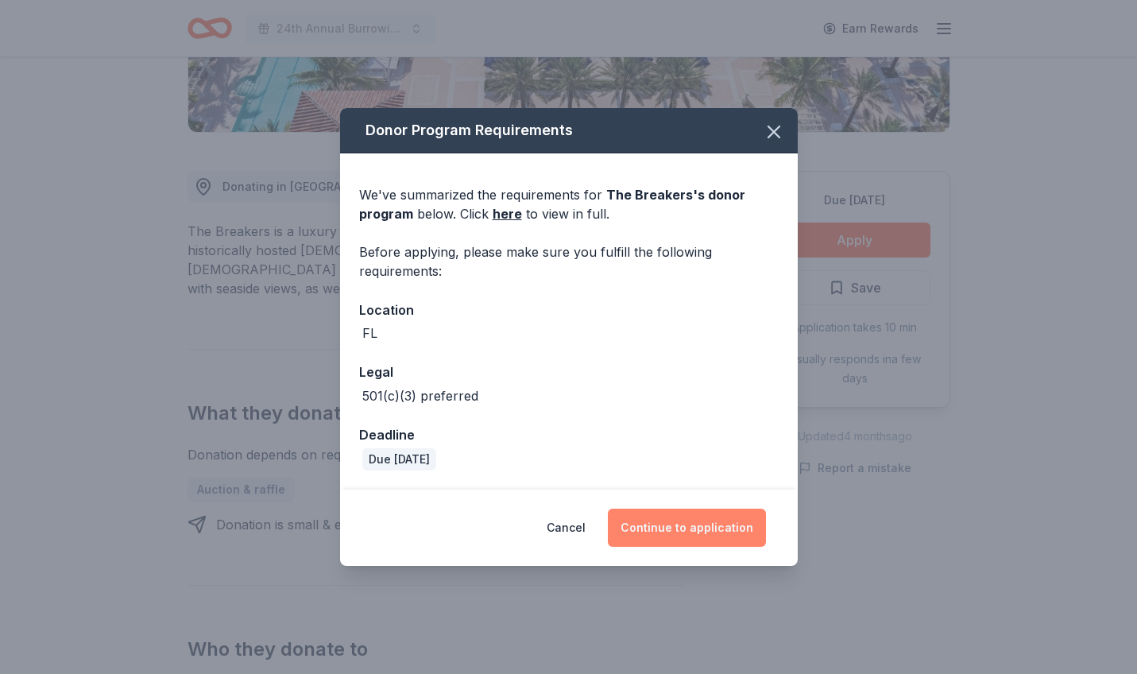
click at [678, 531] on button "Continue to application" at bounding box center [687, 527] width 158 height 38
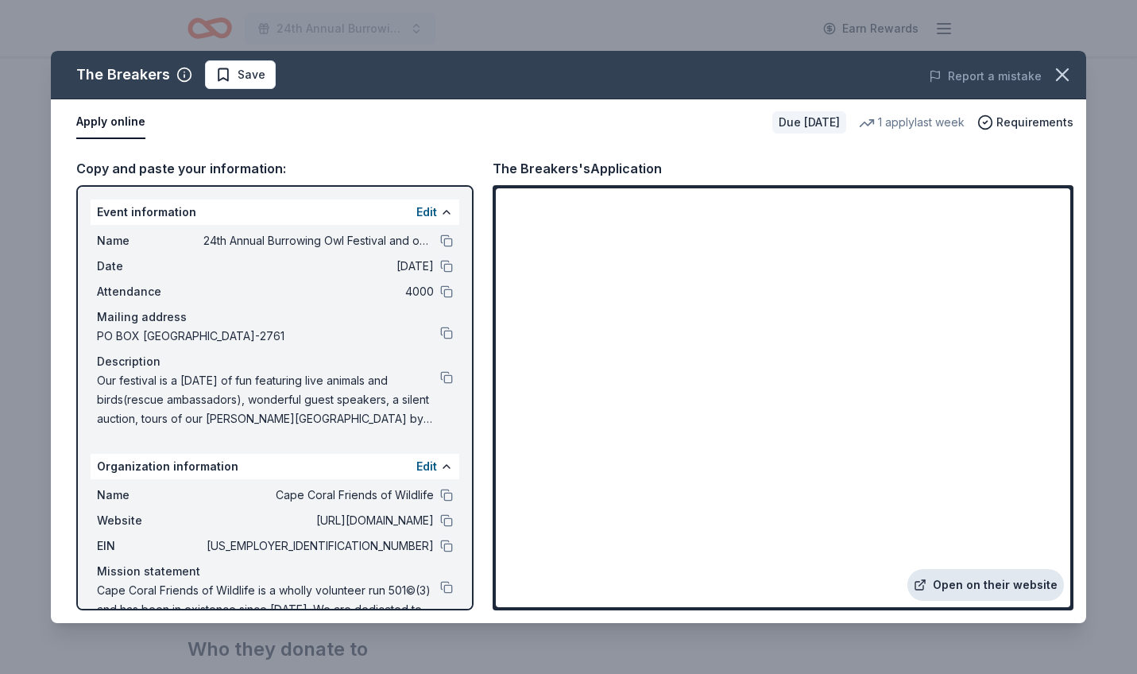
click at [976, 585] on link "Open on their website" at bounding box center [985, 585] width 156 height 32
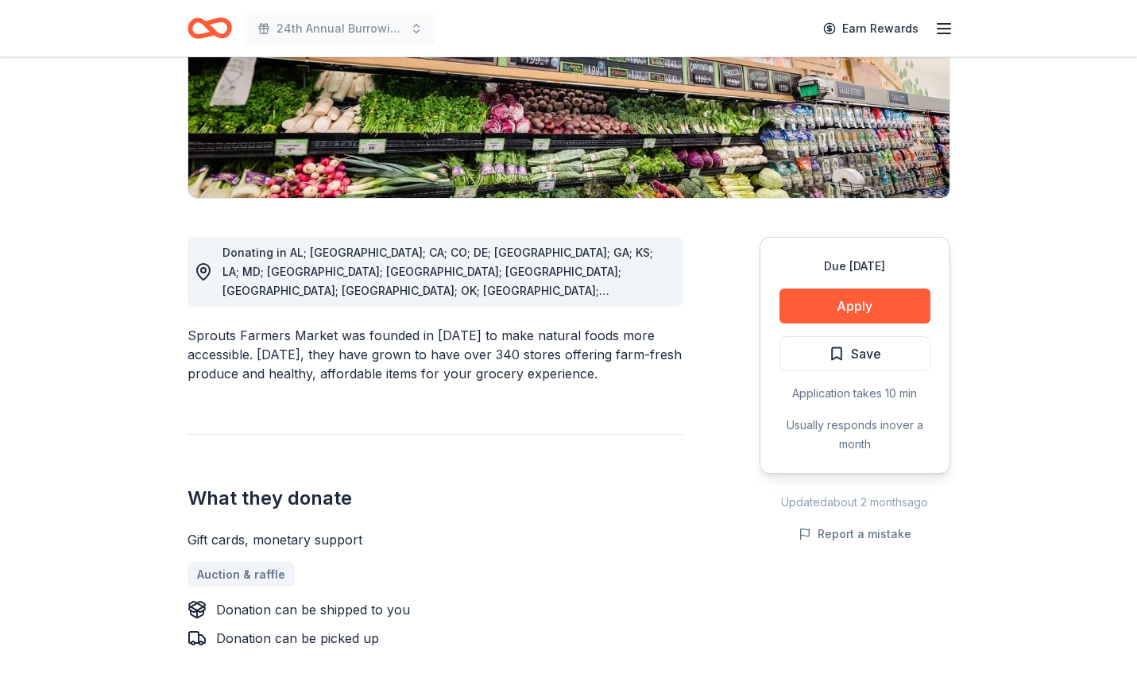
scroll to position [294, 0]
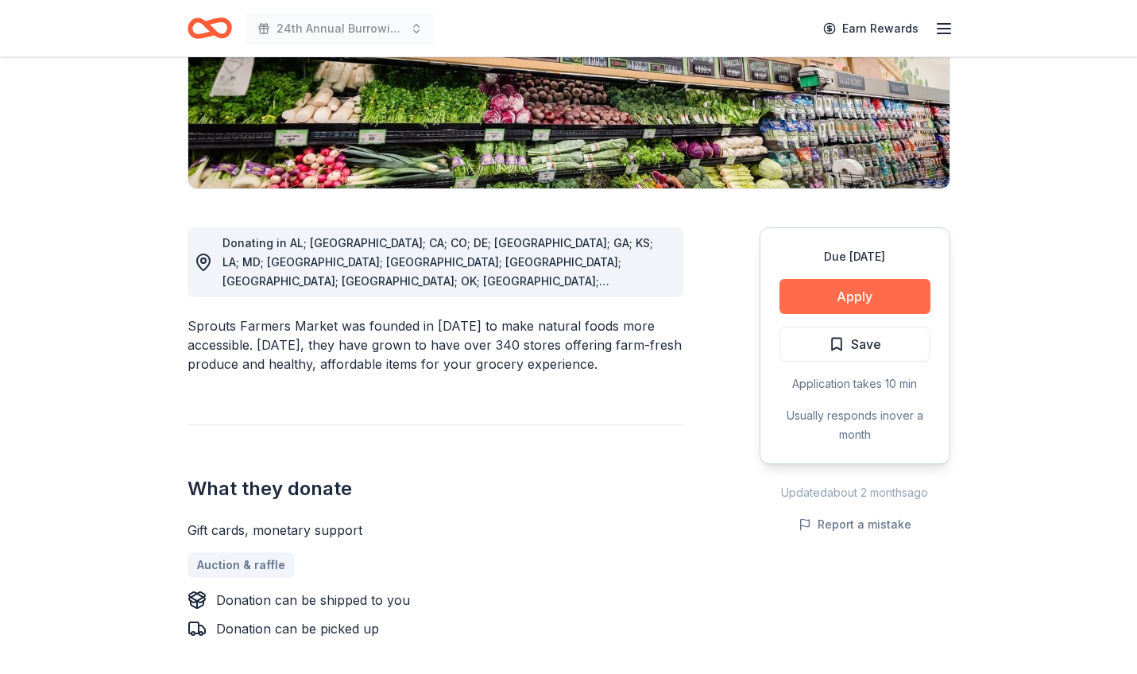
click at [864, 297] on button "Apply" at bounding box center [854, 296] width 151 height 35
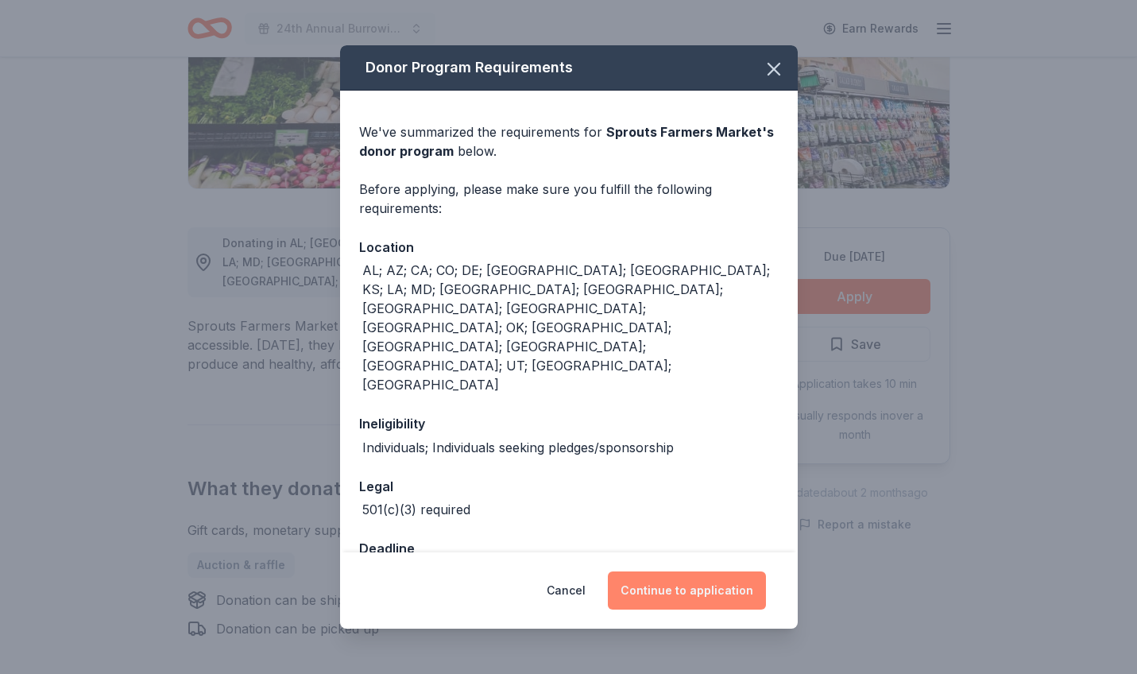
click at [689, 571] on button "Continue to application" at bounding box center [687, 590] width 158 height 38
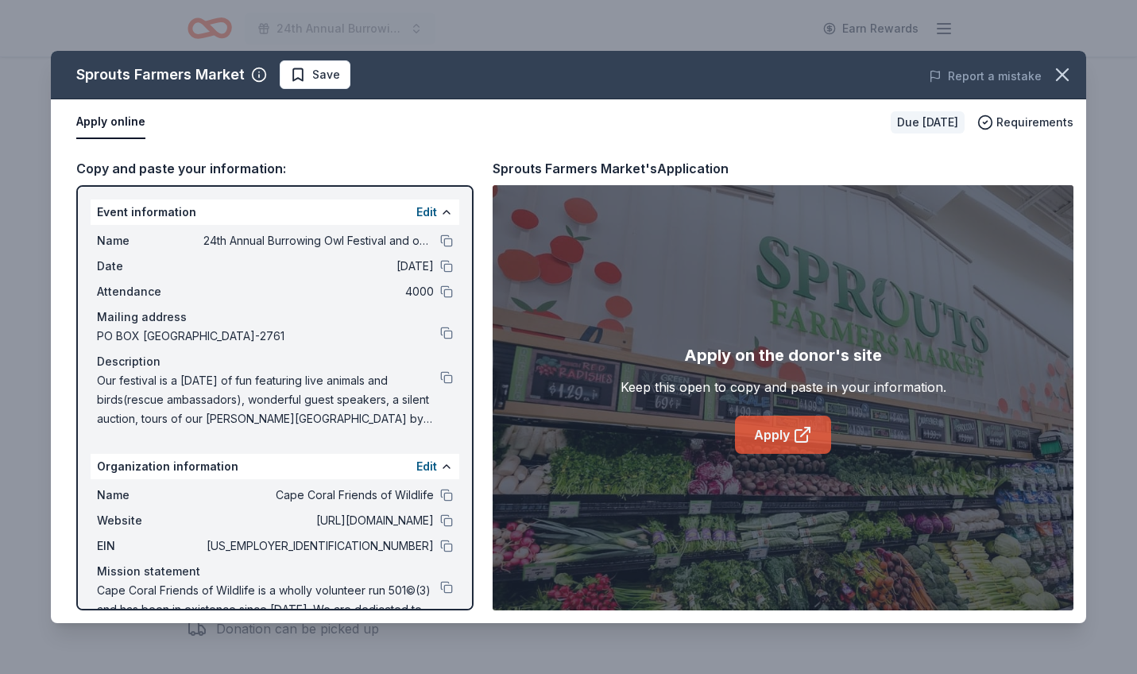
click at [770, 437] on link "Apply" at bounding box center [783, 434] width 96 height 38
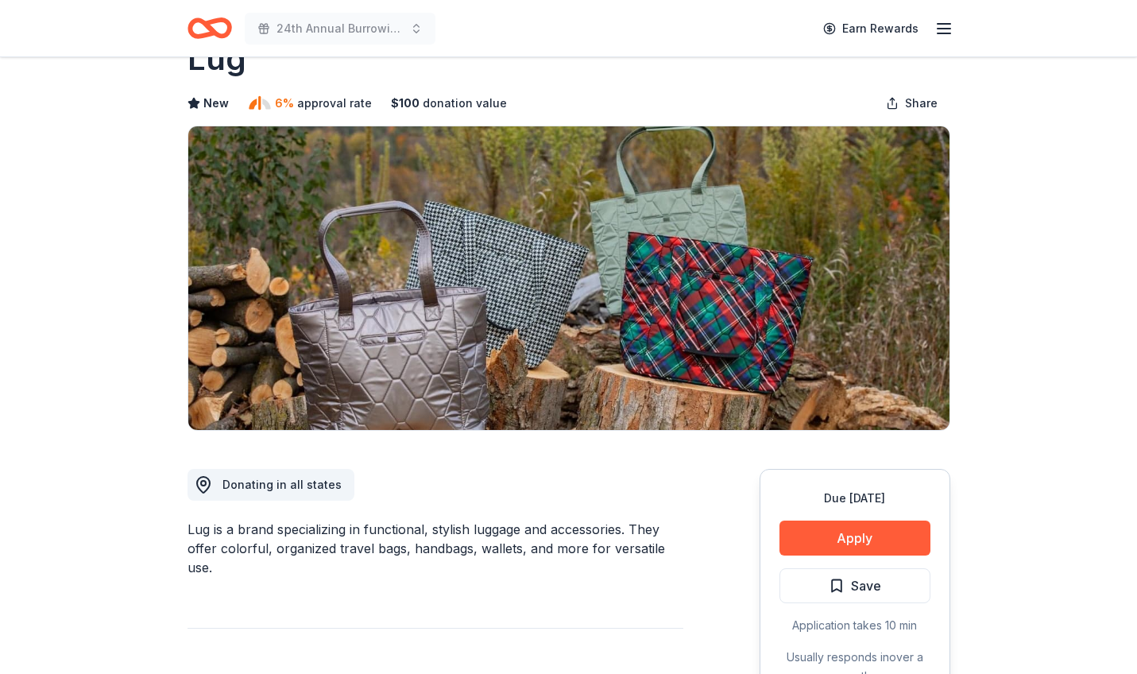
scroll to position [54, 0]
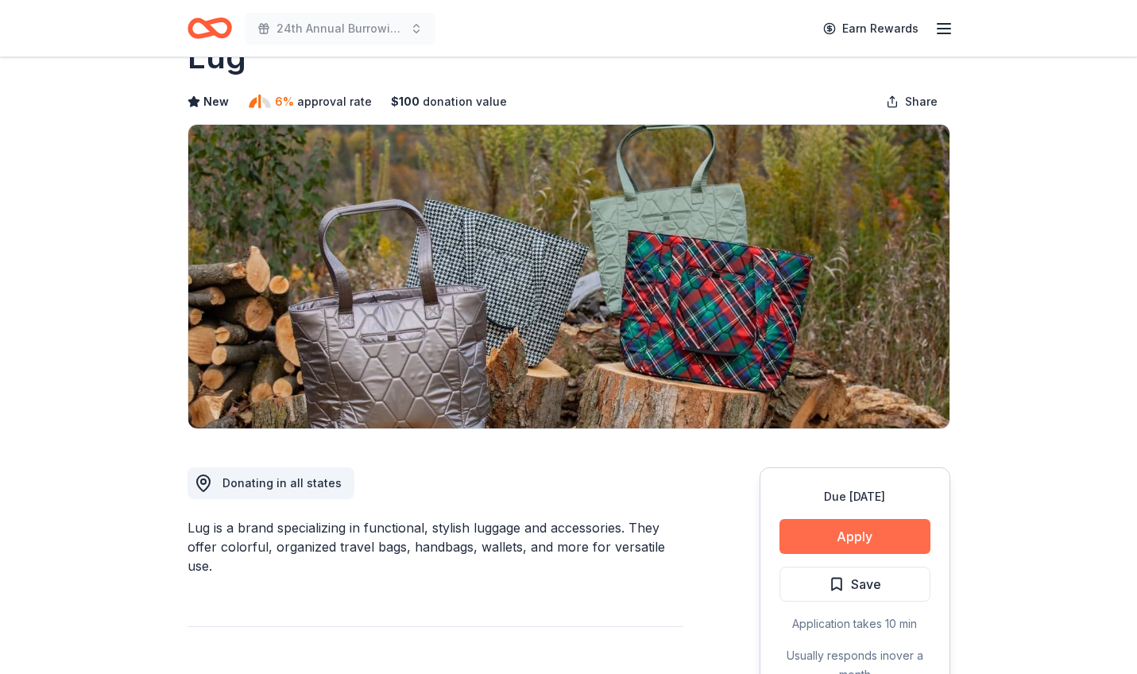
click at [870, 533] on button "Apply" at bounding box center [854, 536] width 151 height 35
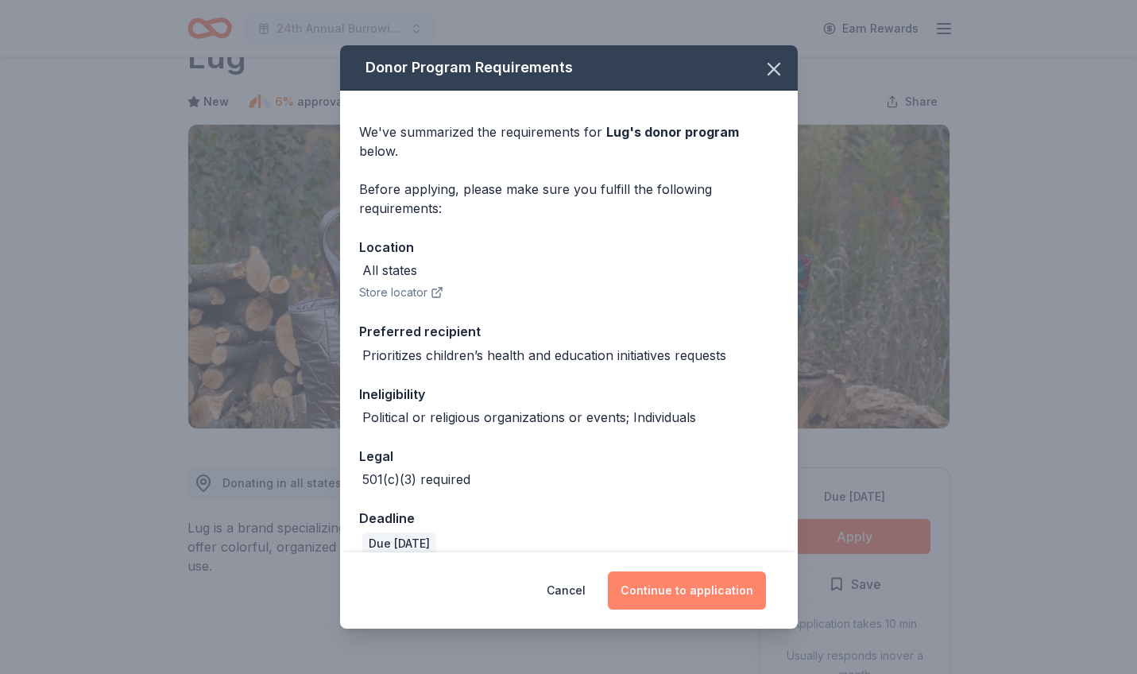
click at [694, 595] on button "Continue to application" at bounding box center [687, 590] width 158 height 38
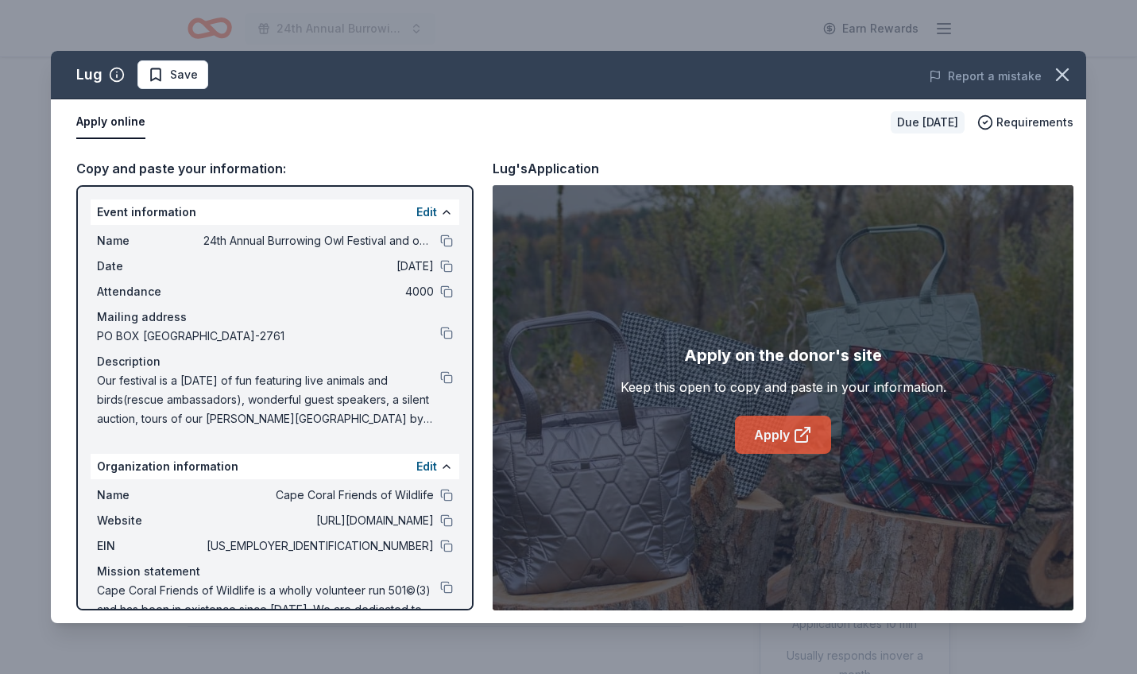
click at [764, 441] on link "Apply" at bounding box center [783, 434] width 96 height 38
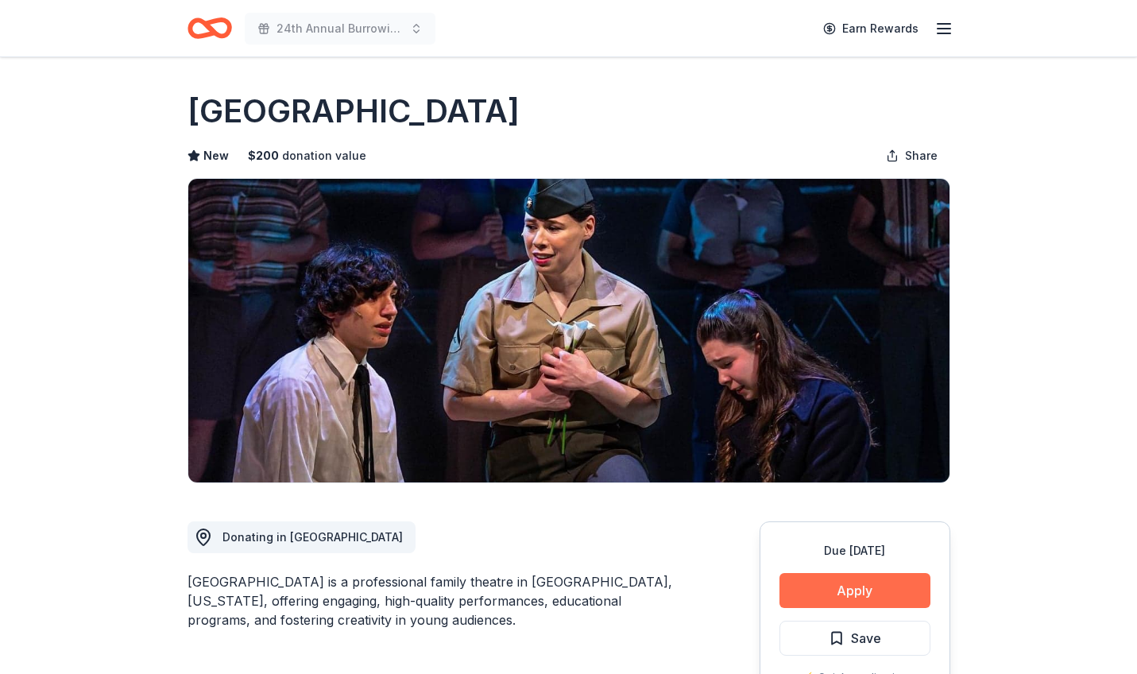
click at [862, 590] on button "Apply" at bounding box center [854, 590] width 151 height 35
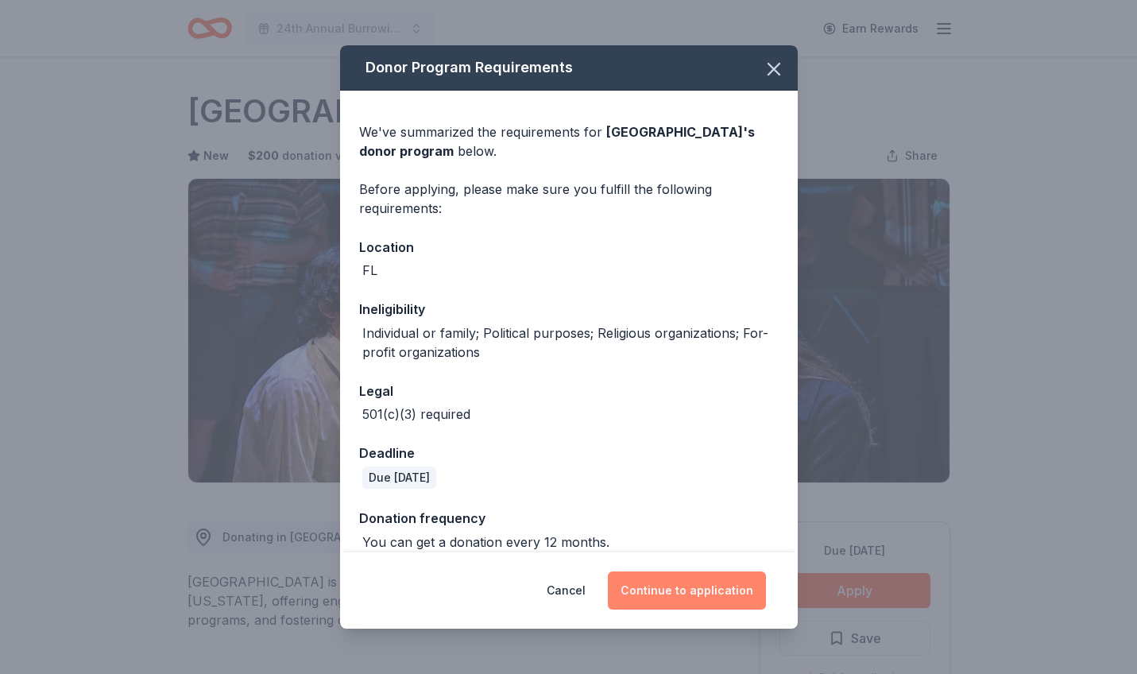
click at [671, 593] on button "Continue to application" at bounding box center [687, 590] width 158 height 38
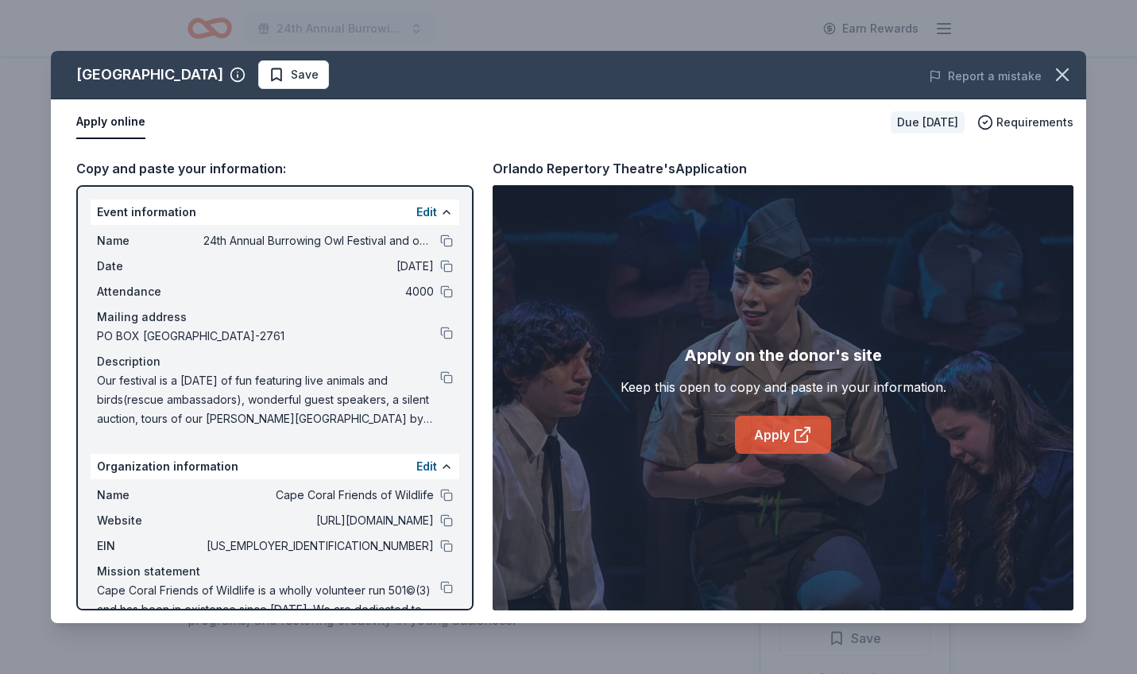
click at [769, 434] on link "Apply" at bounding box center [783, 434] width 96 height 38
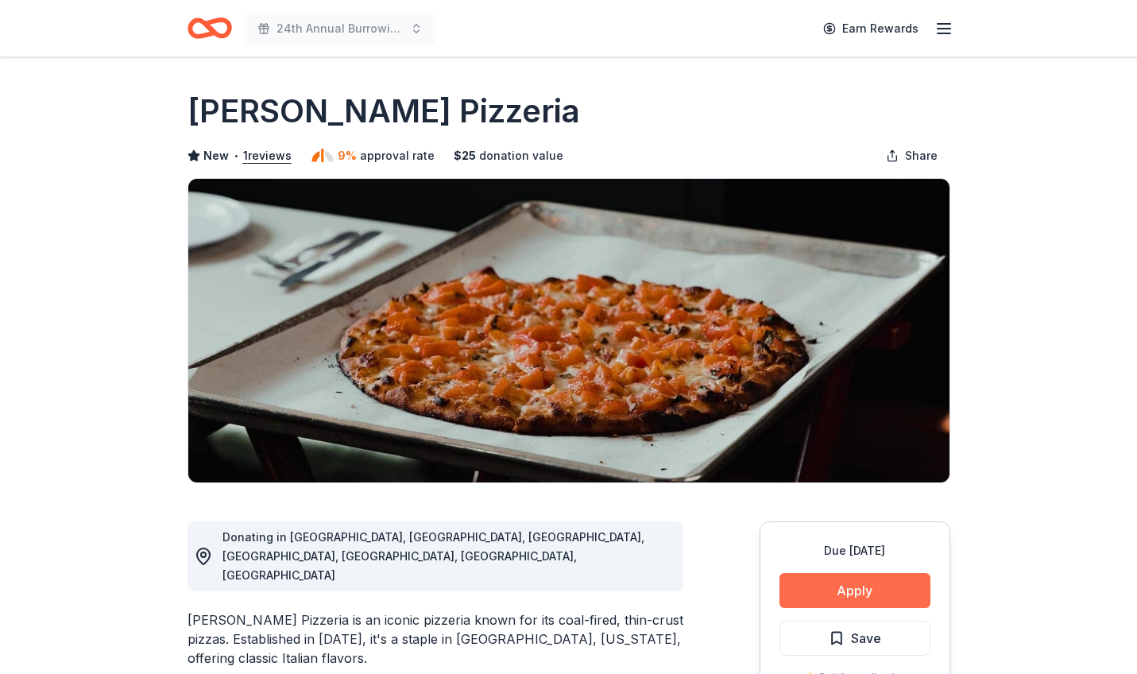
click at [851, 592] on button "Apply" at bounding box center [854, 590] width 151 height 35
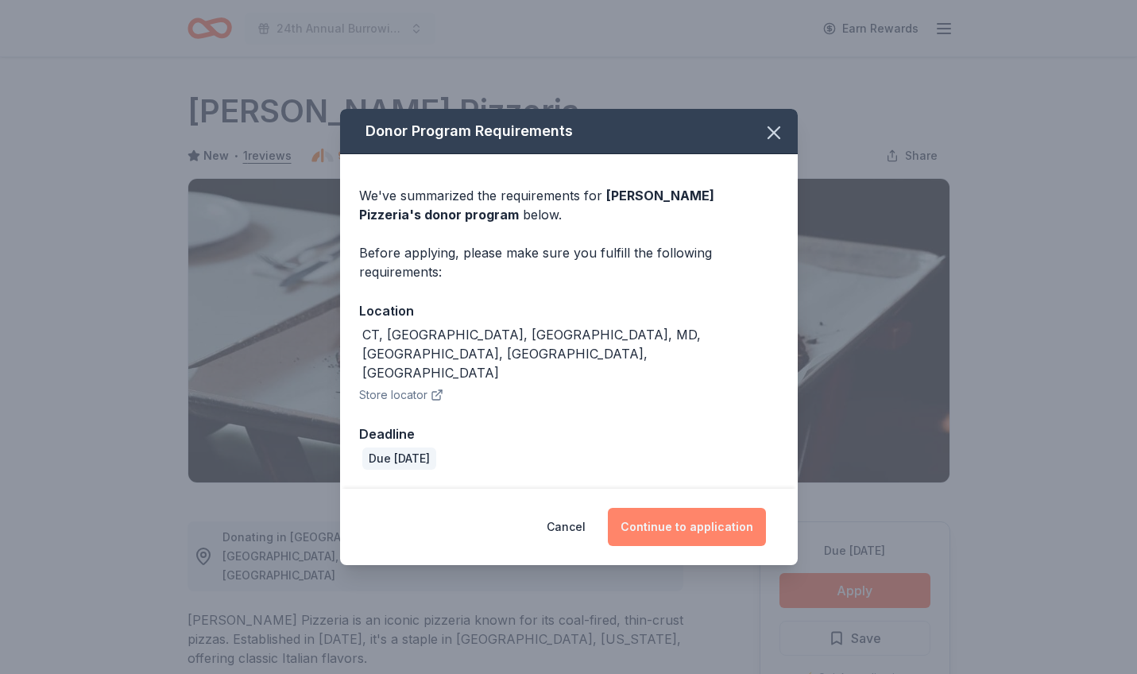
click at [694, 510] on button "Continue to application" at bounding box center [687, 527] width 158 height 38
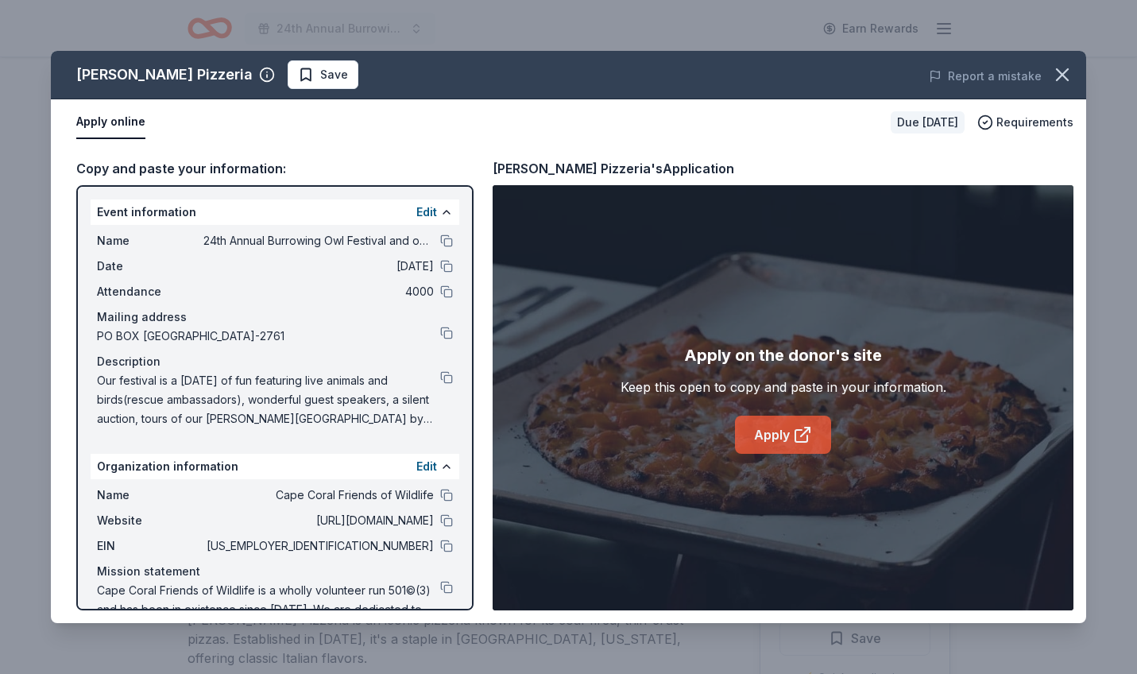
click at [776, 431] on link "Apply" at bounding box center [783, 434] width 96 height 38
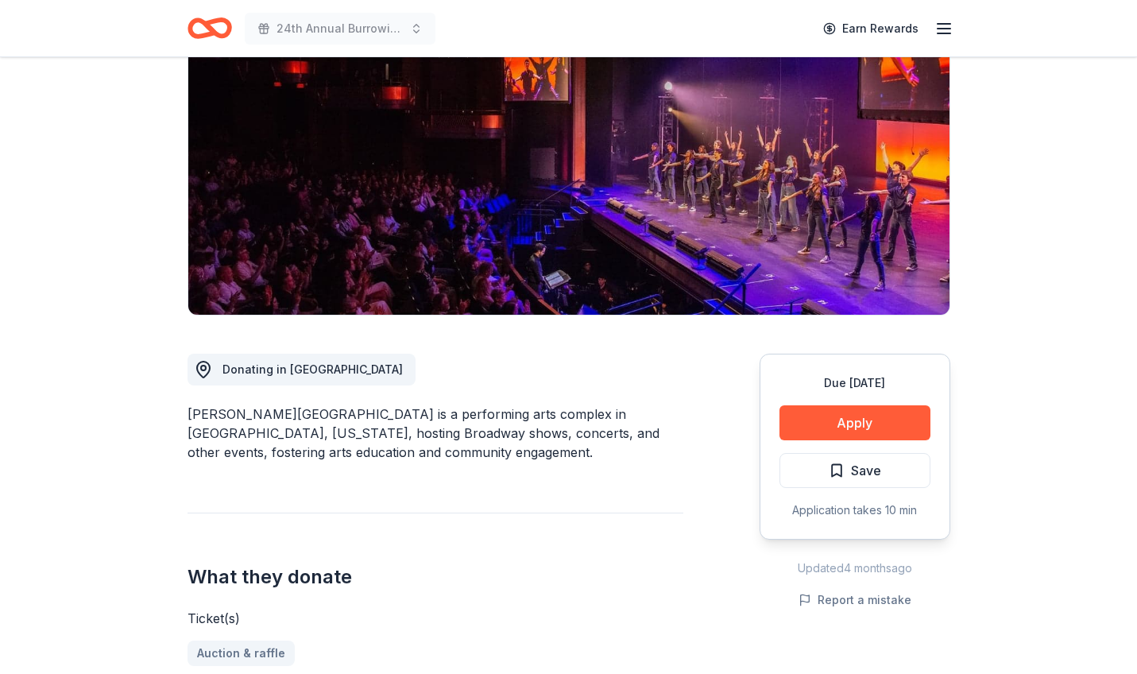
scroll to position [173, 0]
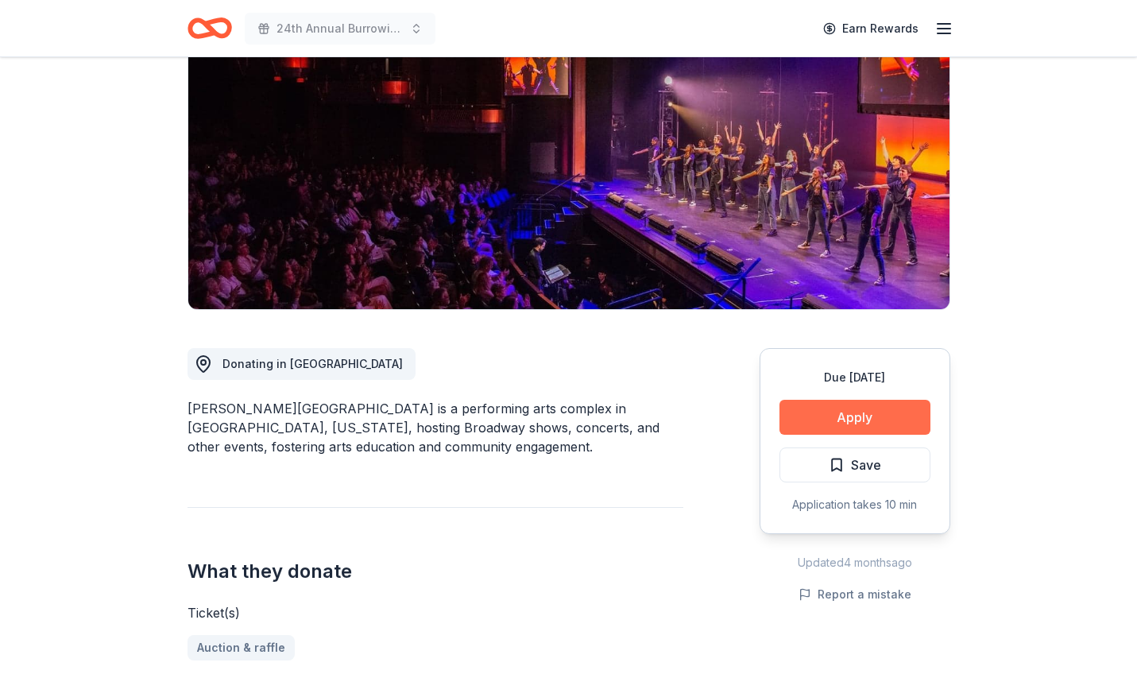
click at [828, 414] on button "Apply" at bounding box center [854, 417] width 151 height 35
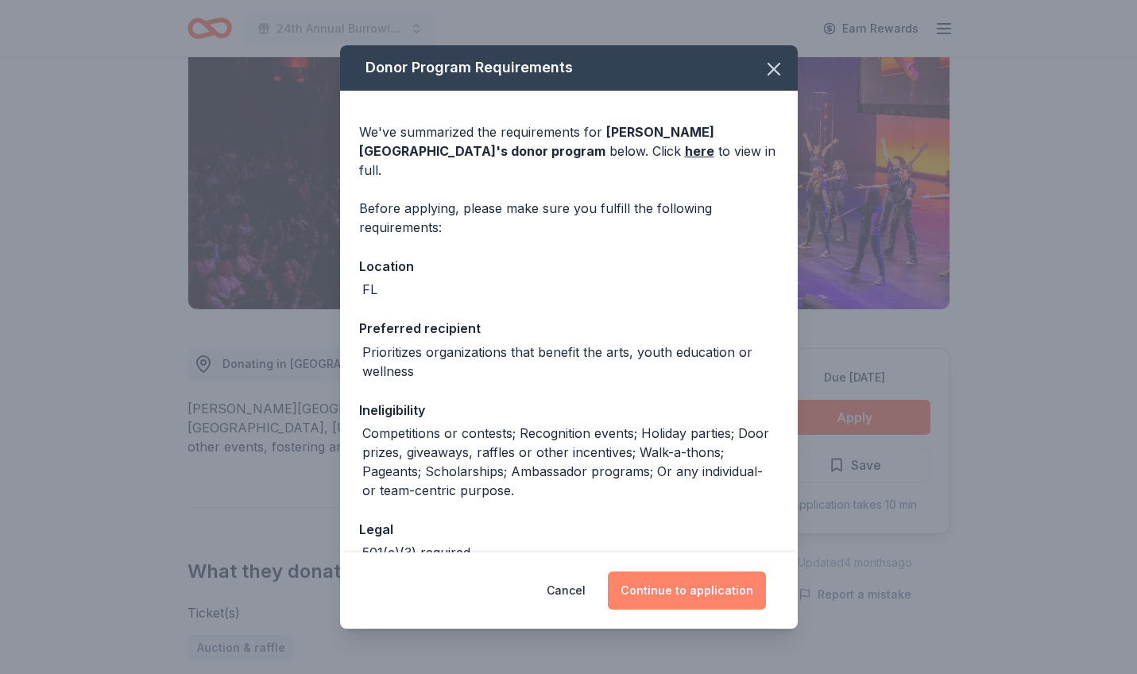
click at [664, 586] on button "Continue to application" at bounding box center [687, 590] width 158 height 38
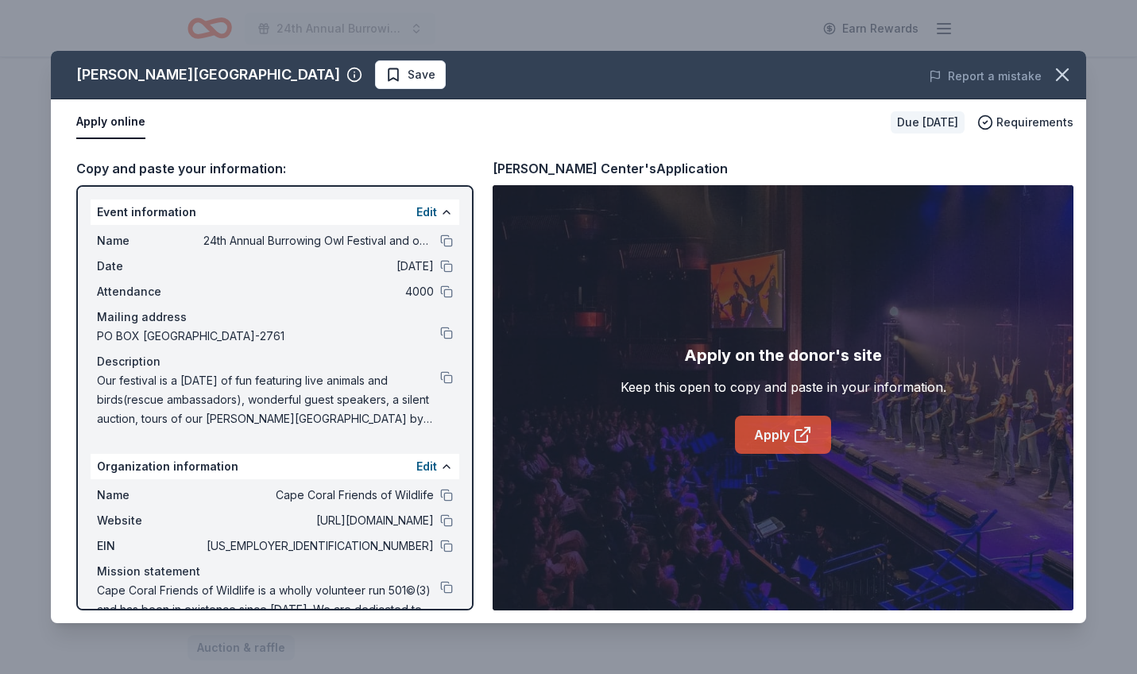
click at [785, 442] on link "Apply" at bounding box center [783, 434] width 96 height 38
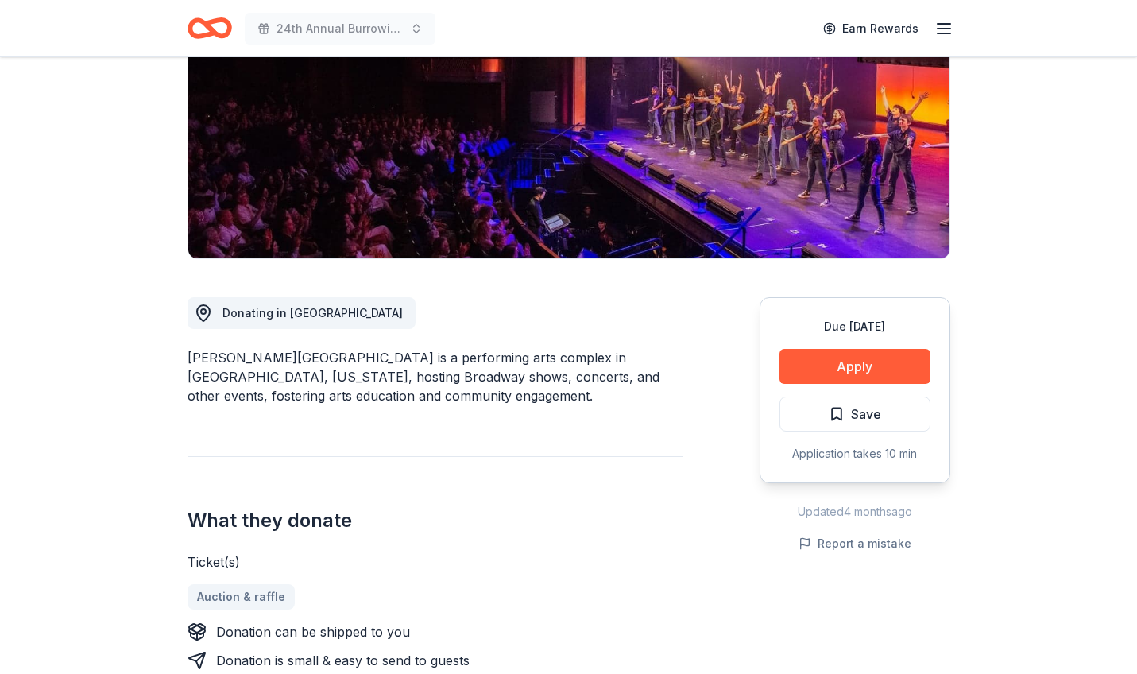
scroll to position [229, 0]
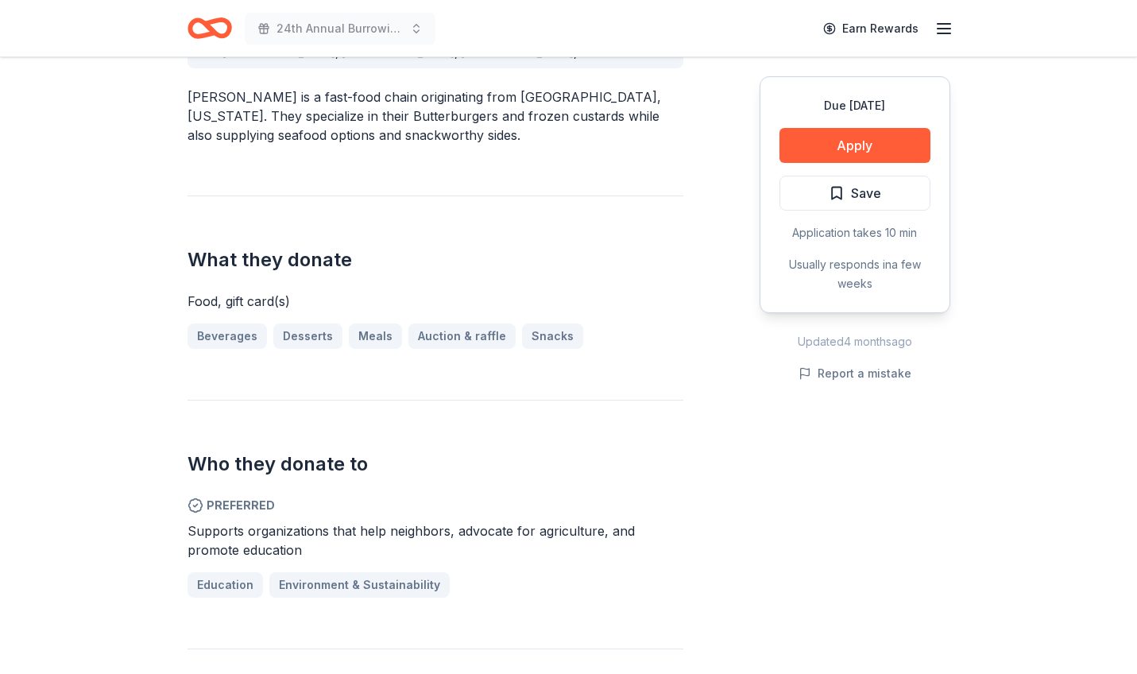
scroll to position [524, 0]
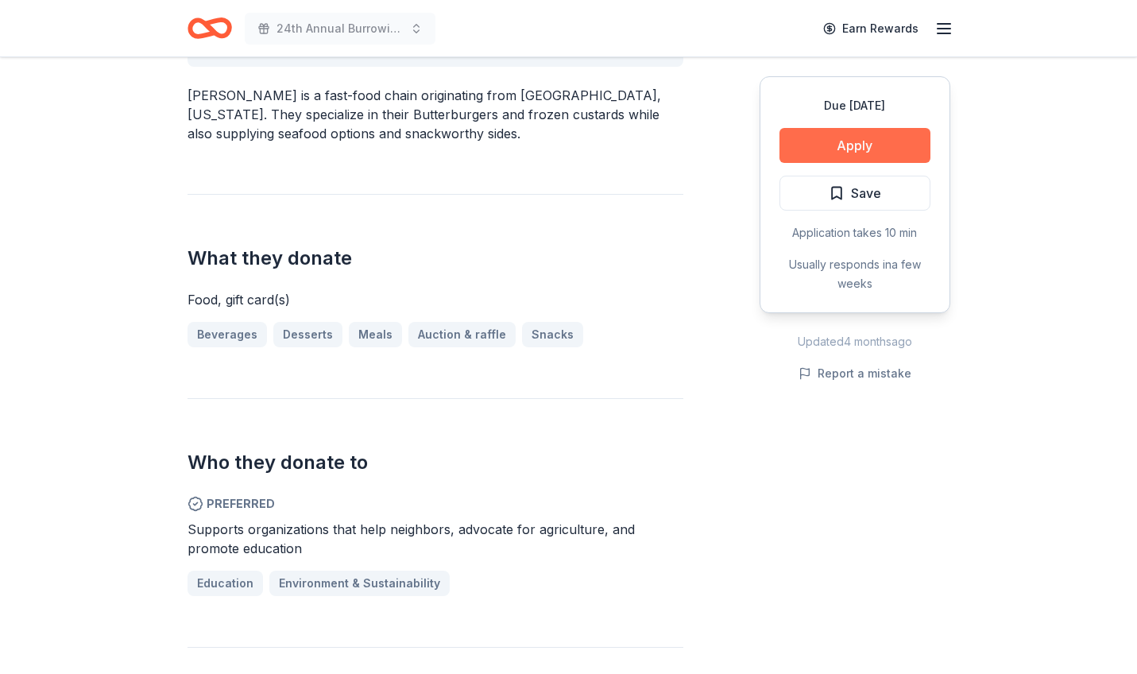
click at [853, 152] on button "Apply" at bounding box center [854, 145] width 151 height 35
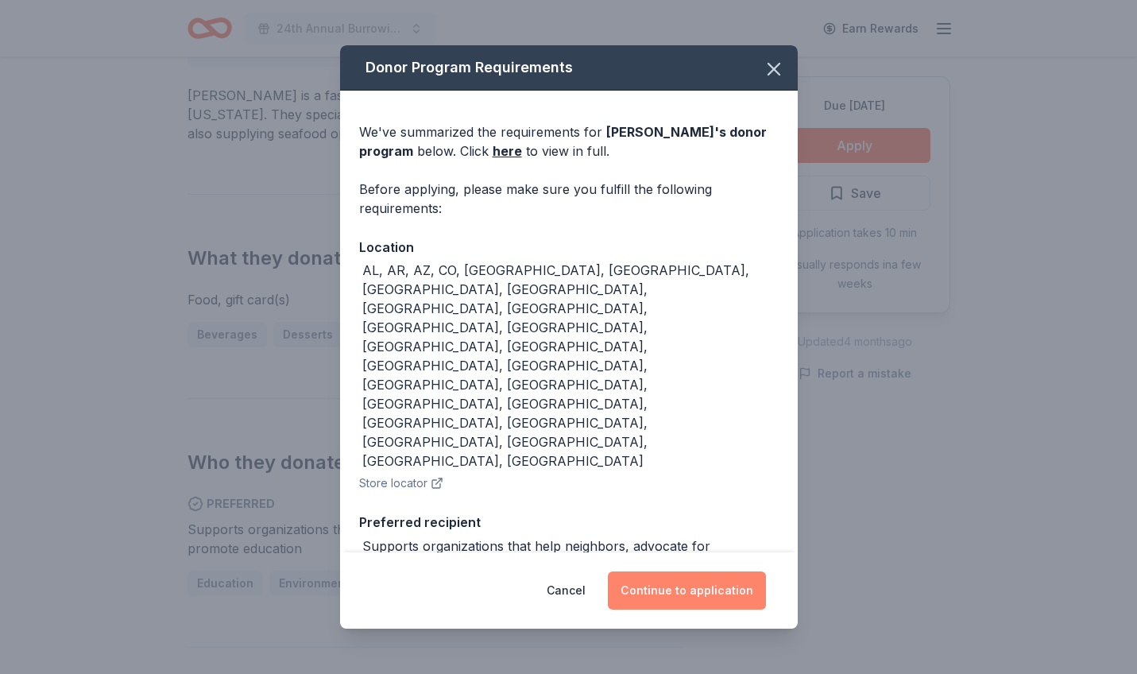
click at [701, 571] on button "Continue to application" at bounding box center [687, 590] width 158 height 38
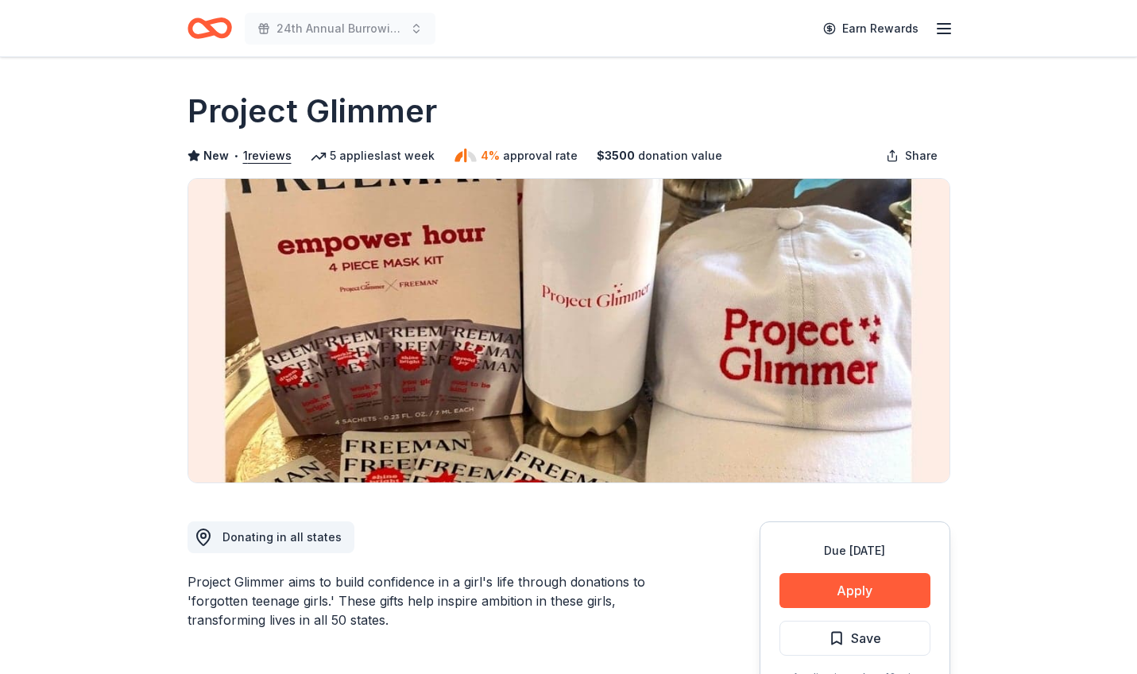
scroll to position [7, 0]
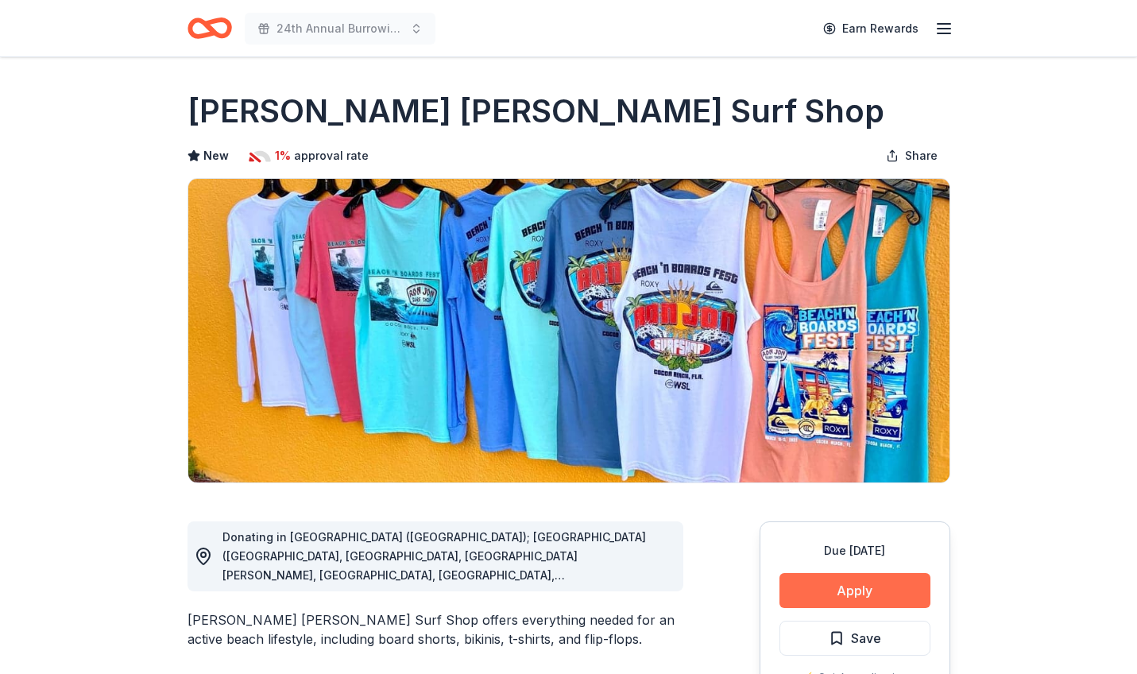
click at [859, 589] on button "Apply" at bounding box center [854, 590] width 151 height 35
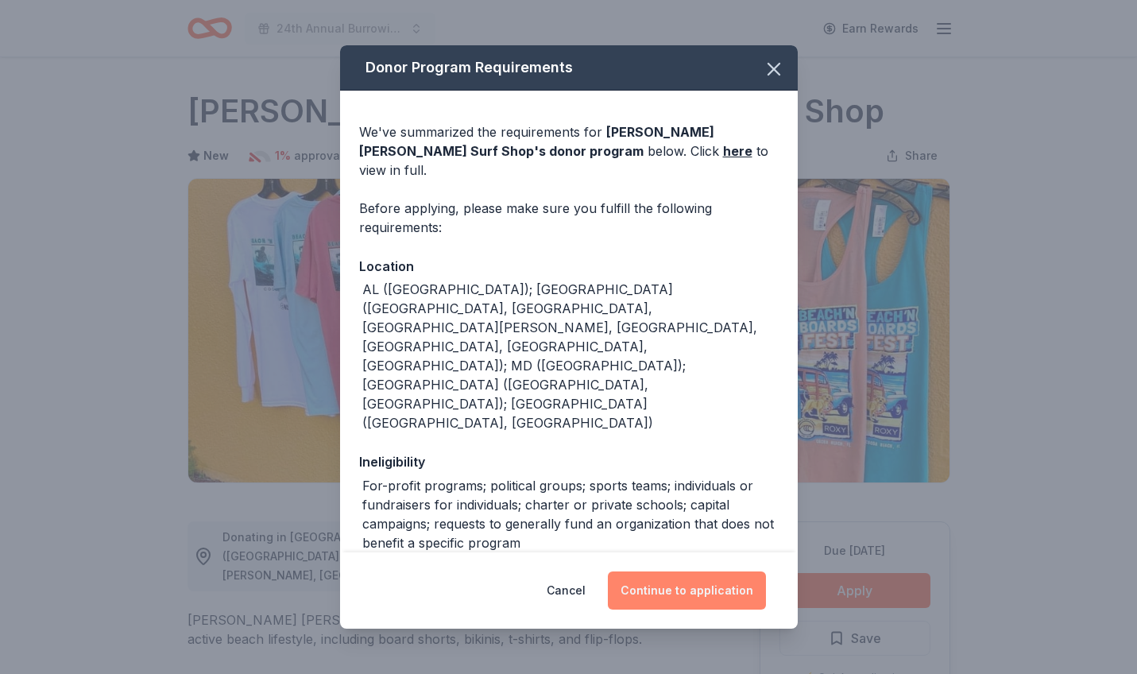
click at [658, 588] on button "Continue to application" at bounding box center [687, 590] width 158 height 38
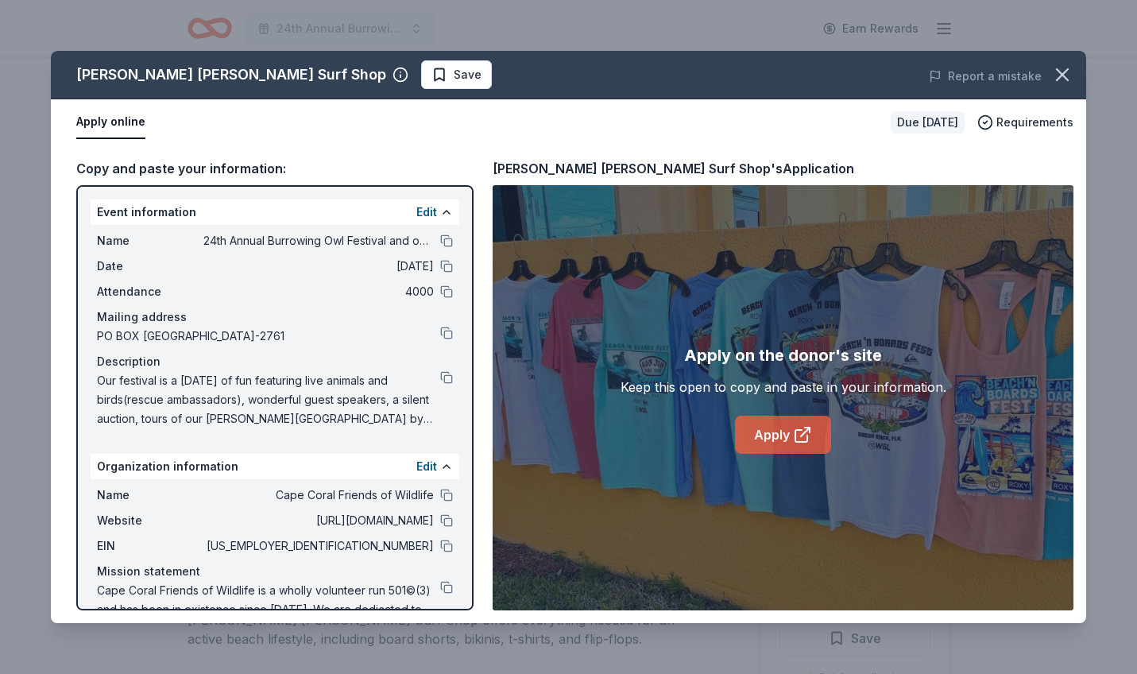
click at [762, 440] on link "Apply" at bounding box center [783, 434] width 96 height 38
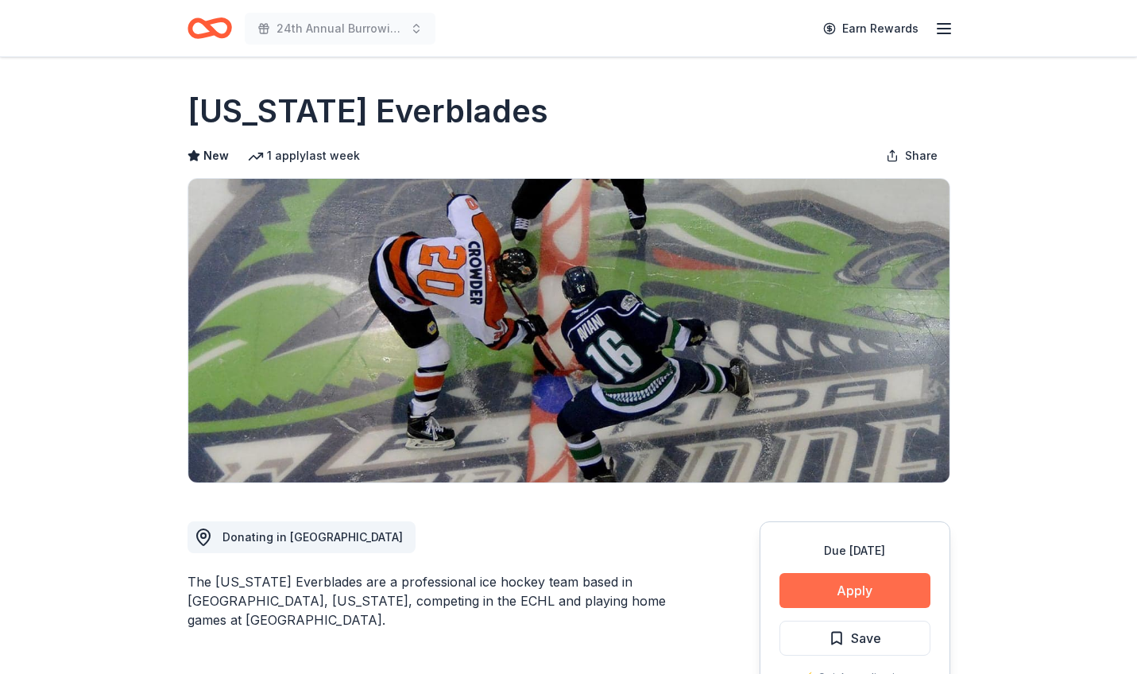
click at [844, 588] on button "Apply" at bounding box center [854, 590] width 151 height 35
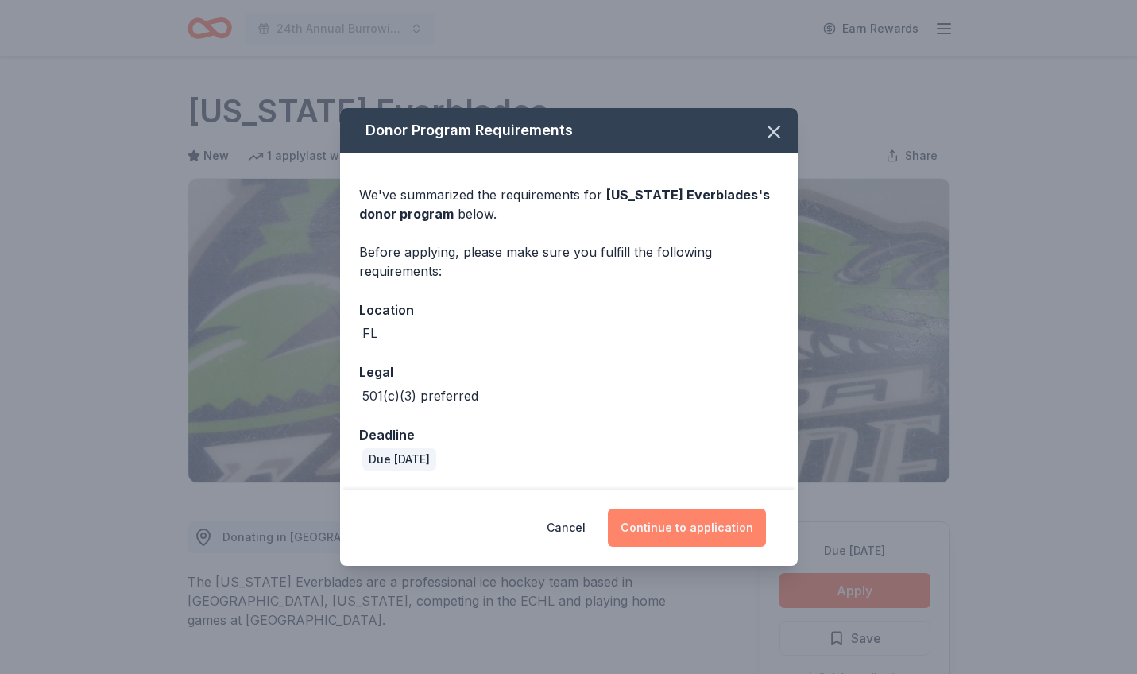
click at [690, 523] on button "Continue to application" at bounding box center [687, 527] width 158 height 38
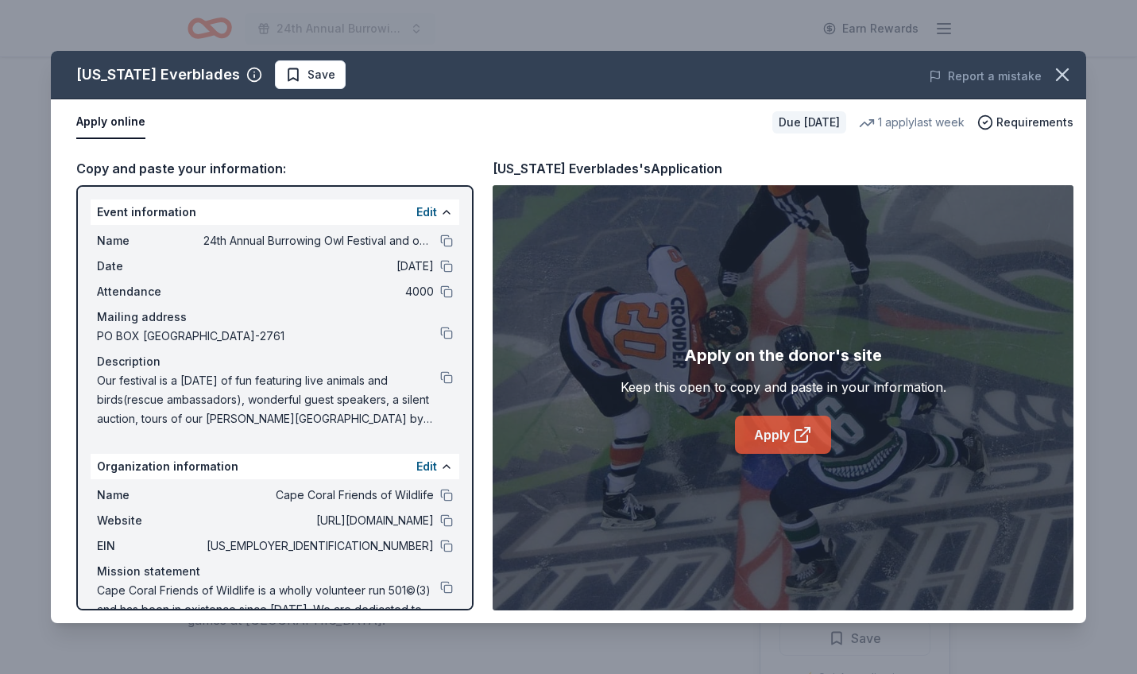
click at [780, 434] on link "Apply" at bounding box center [783, 434] width 96 height 38
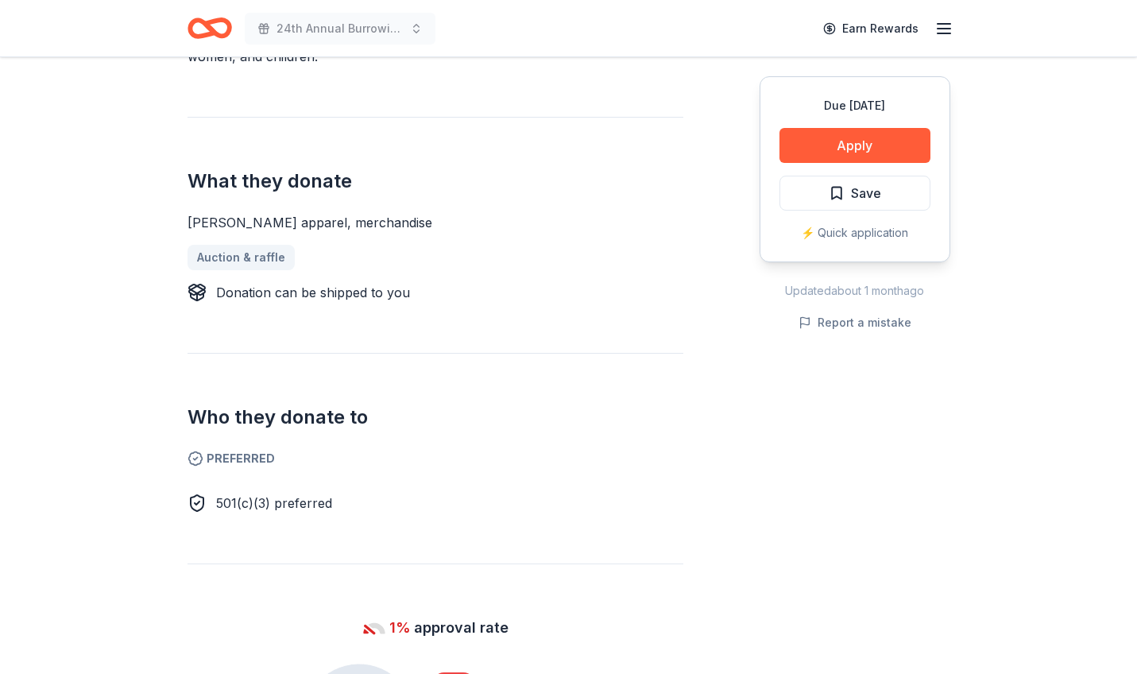
scroll to position [570, 0]
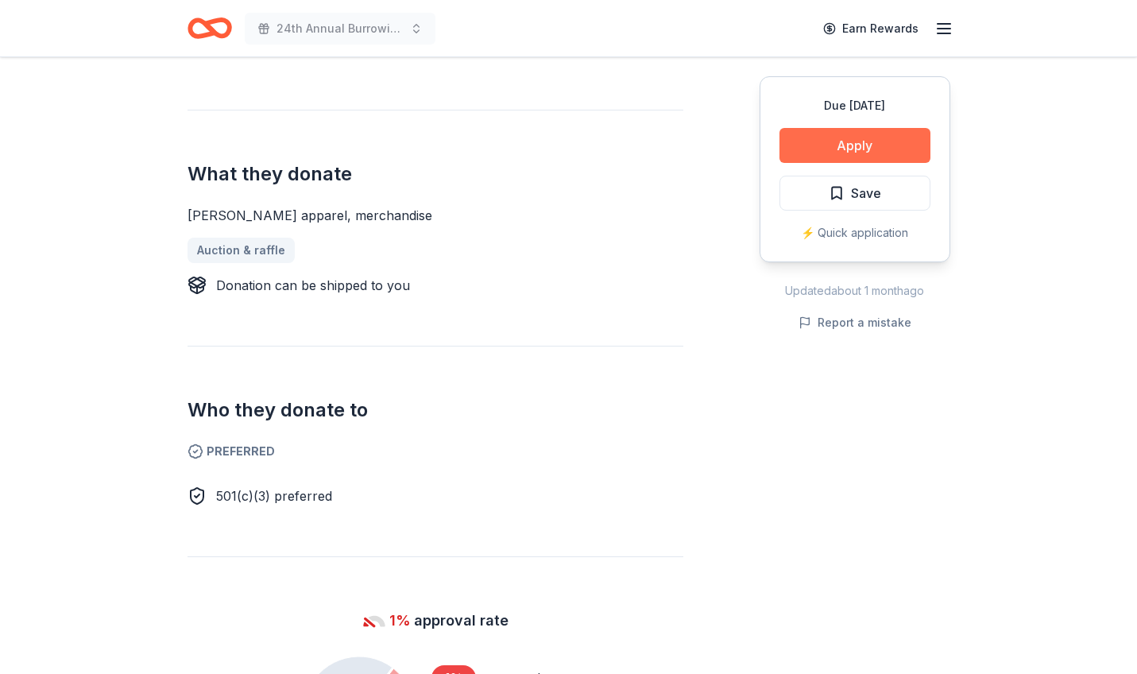
click at [851, 146] on button "Apply" at bounding box center [854, 145] width 151 height 35
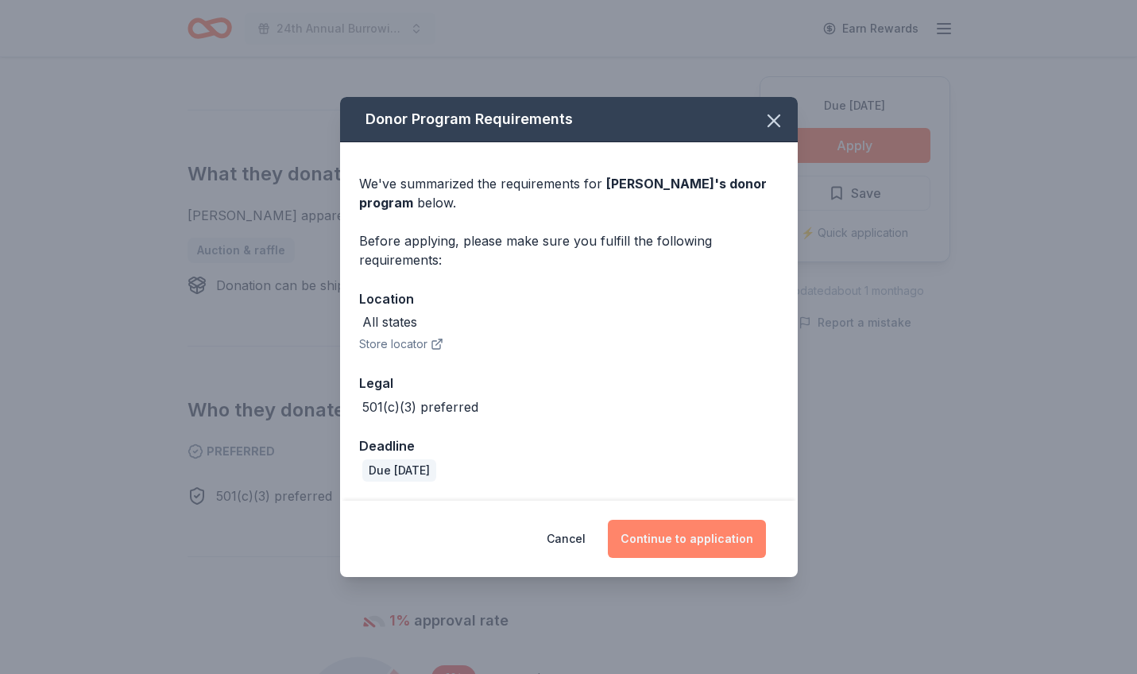
click at [685, 542] on button "Continue to application" at bounding box center [687, 538] width 158 height 38
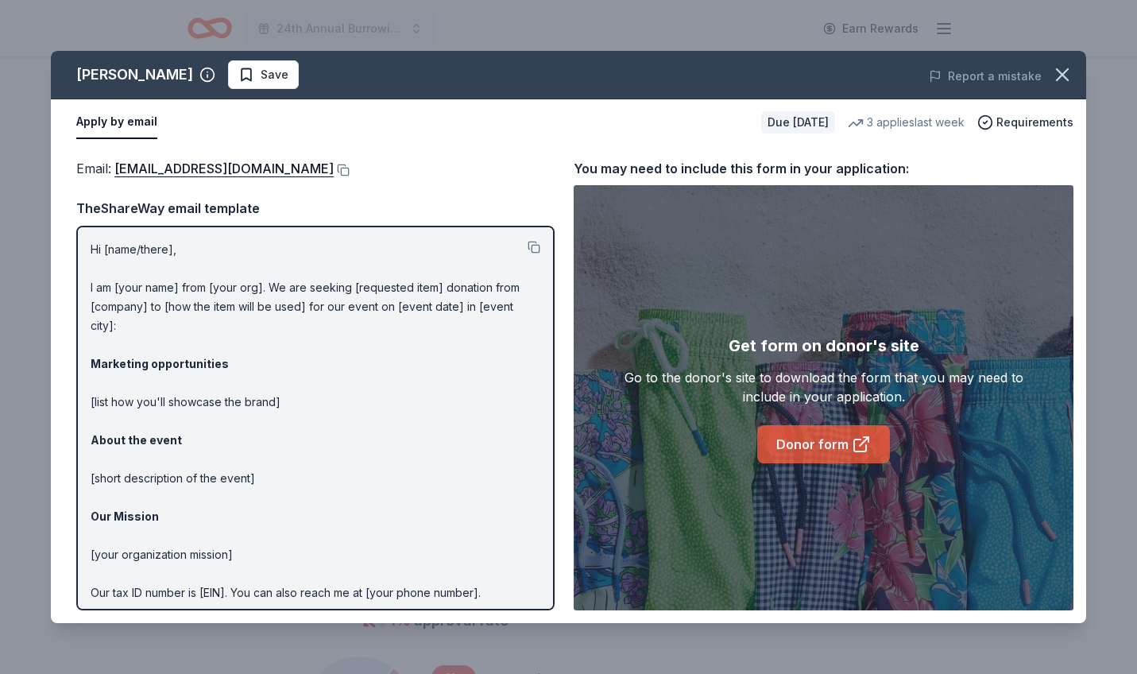
click at [819, 446] on link "Donor form" at bounding box center [823, 444] width 133 height 38
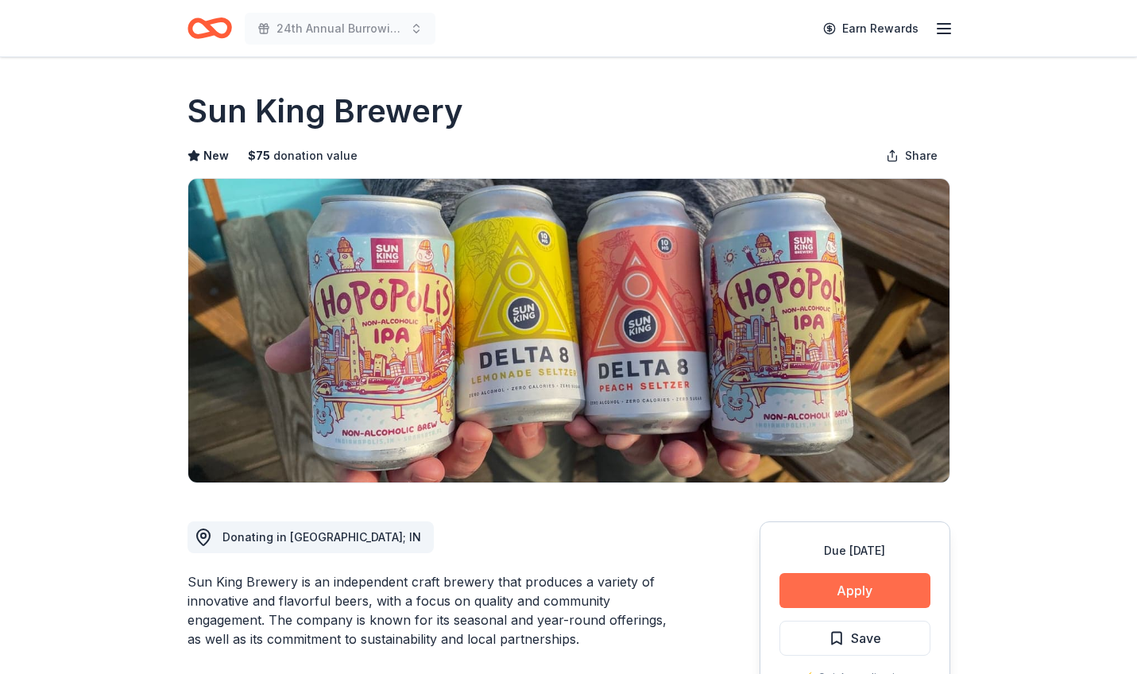
click at [847, 593] on button "Apply" at bounding box center [854, 590] width 151 height 35
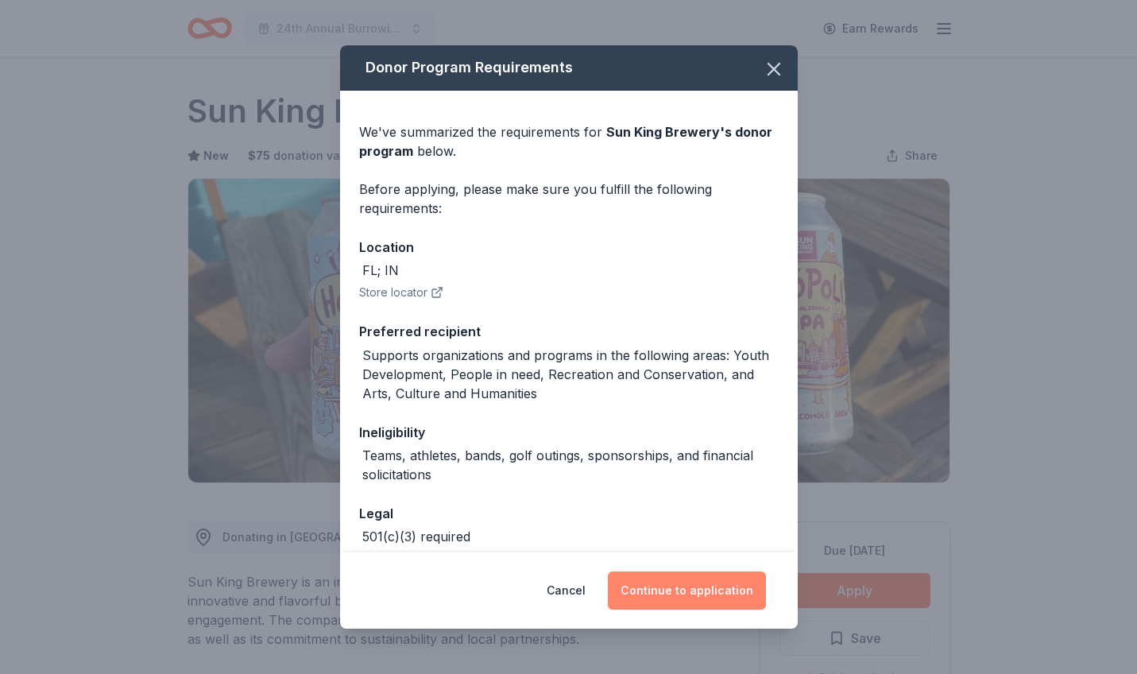
click at [689, 590] on button "Continue to application" at bounding box center [687, 590] width 158 height 38
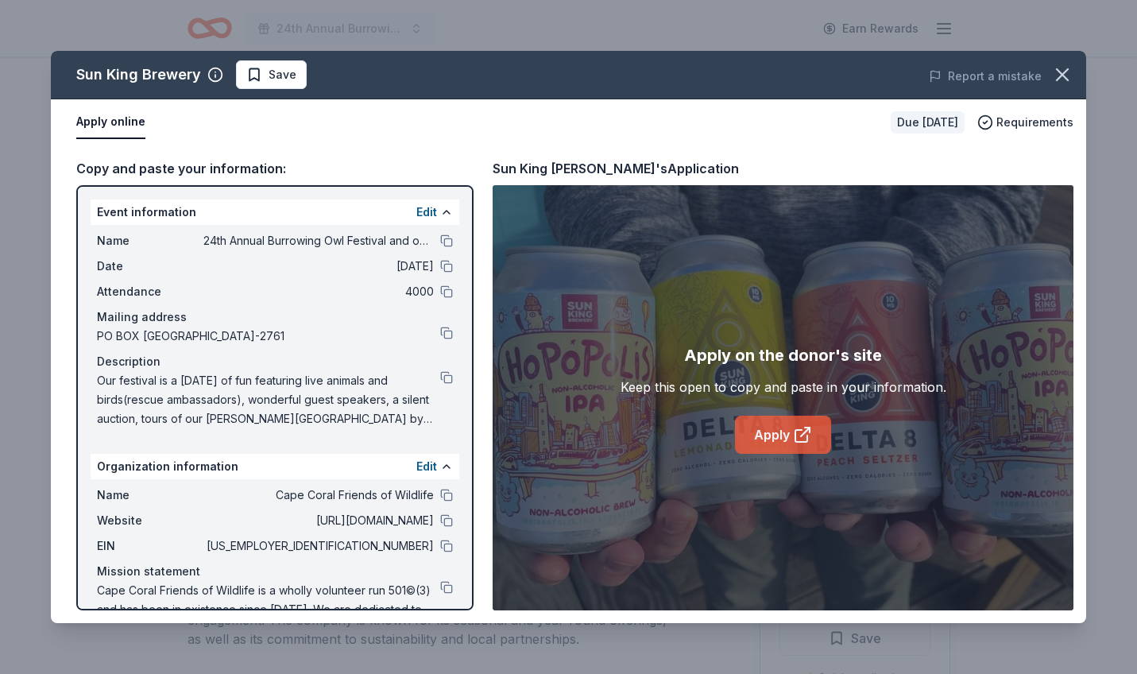
drag, startPoint x: 769, startPoint y: 436, endPoint x: 750, endPoint y: 435, distance: 19.1
click at [767, 436] on link "Apply" at bounding box center [783, 434] width 96 height 38
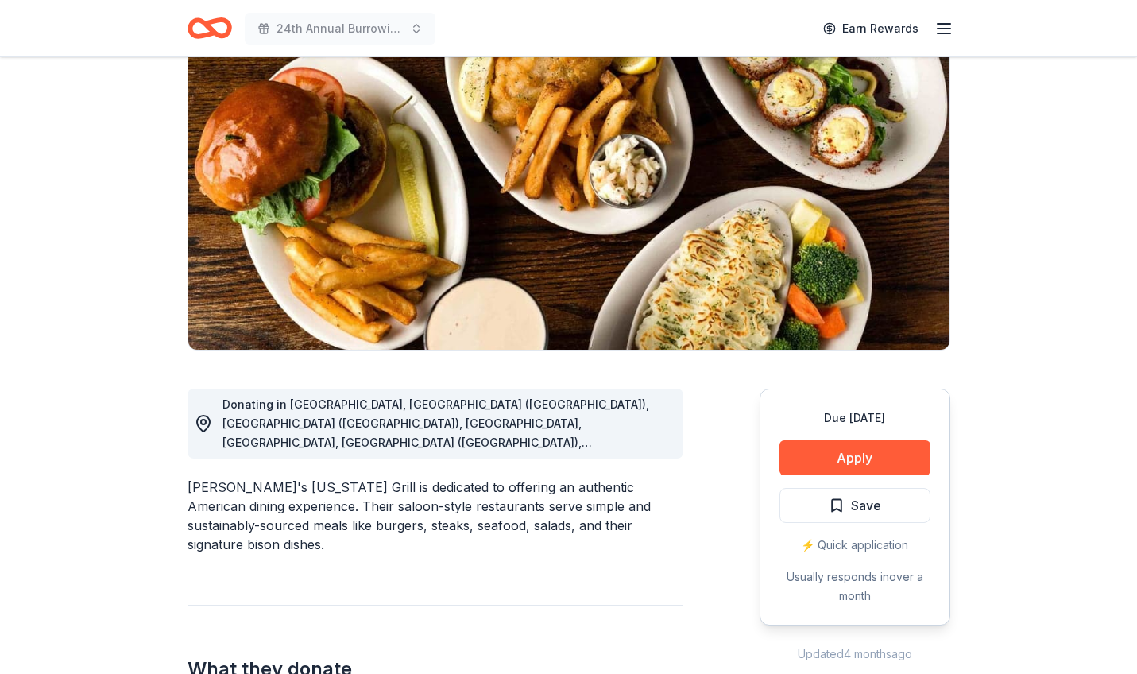
scroll to position [133, 0]
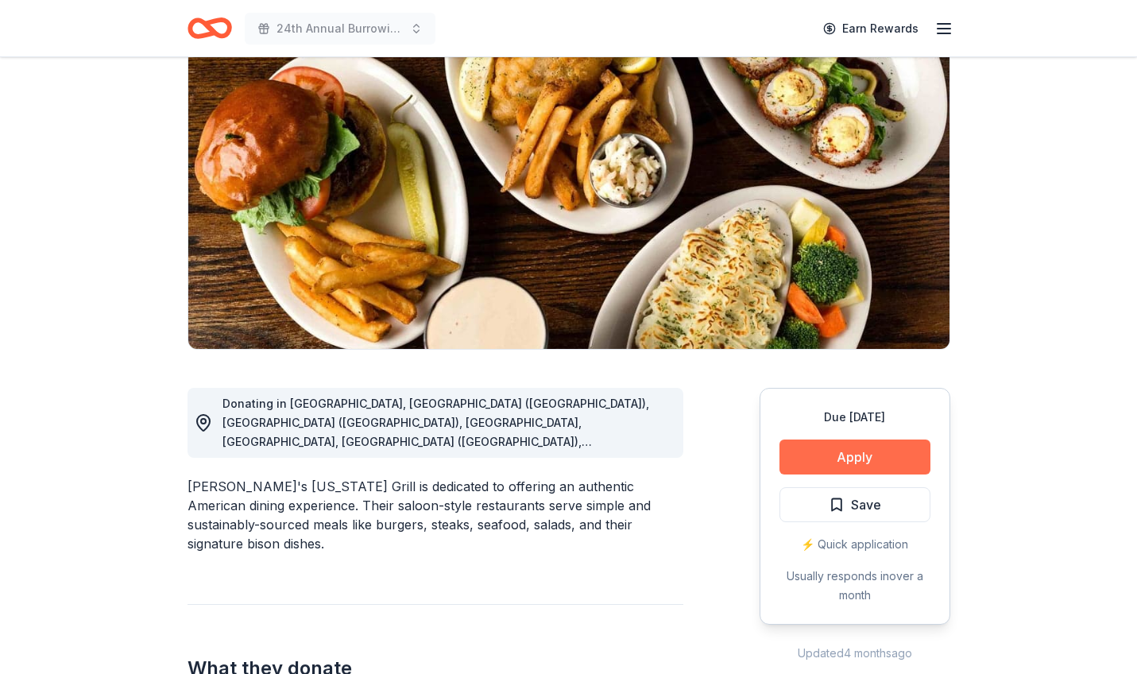
click at [849, 454] on button "Apply" at bounding box center [854, 456] width 151 height 35
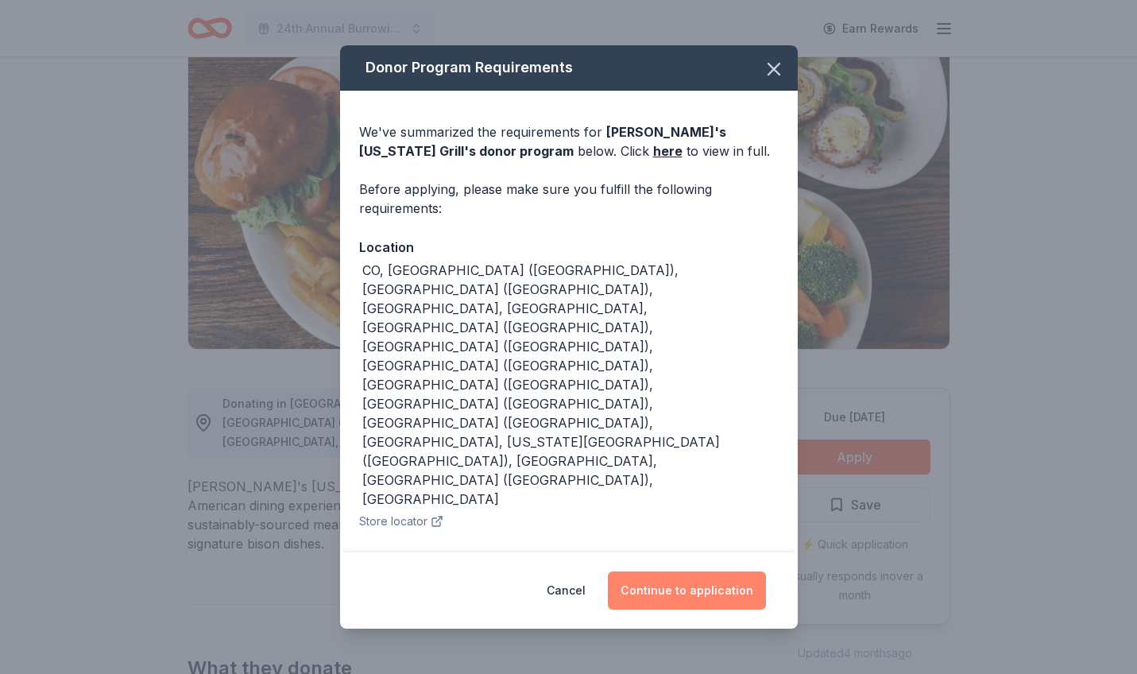
click at [691, 571] on button "Continue to application" at bounding box center [687, 590] width 158 height 38
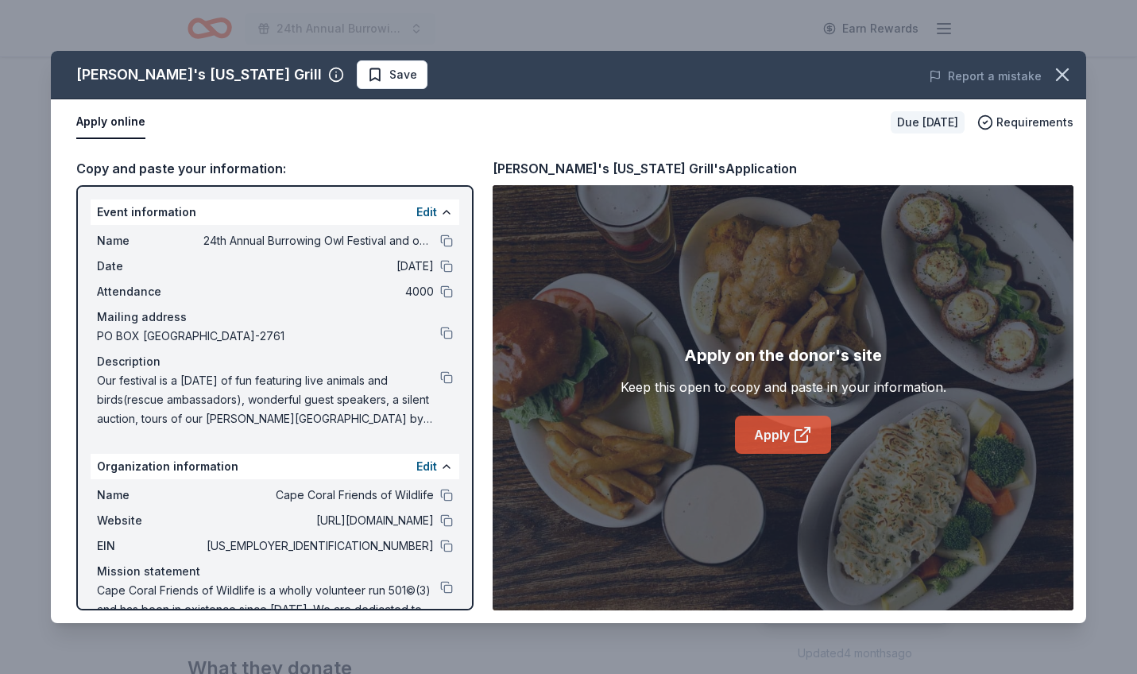
click at [778, 433] on link "Apply" at bounding box center [783, 434] width 96 height 38
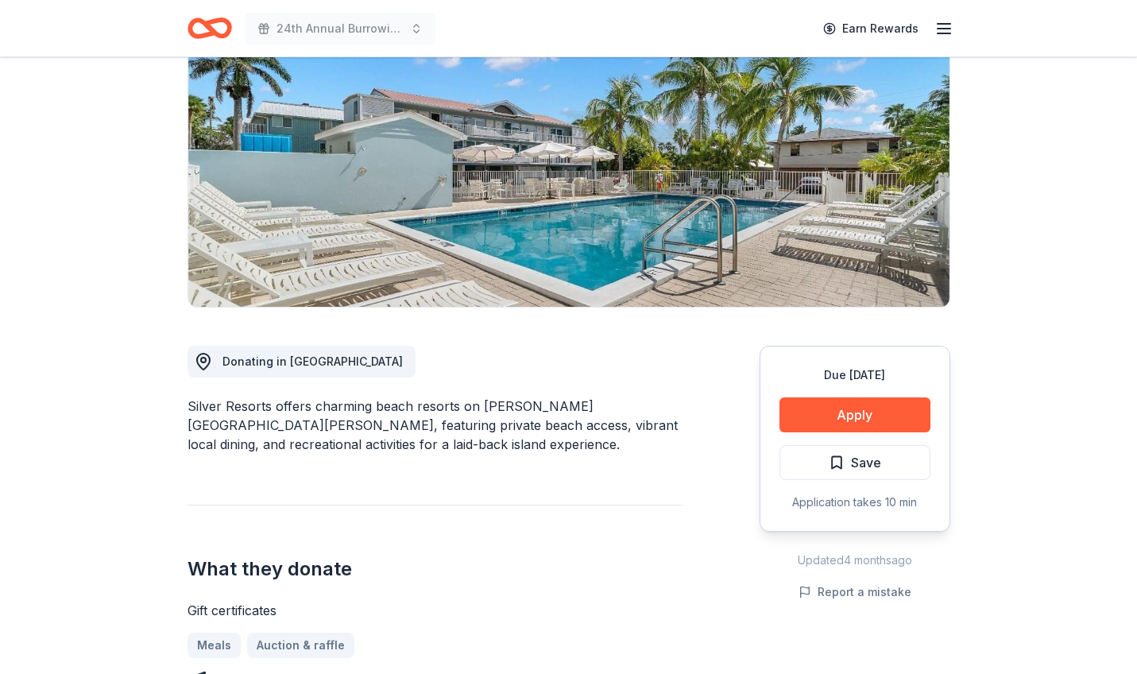
scroll to position [178, 0]
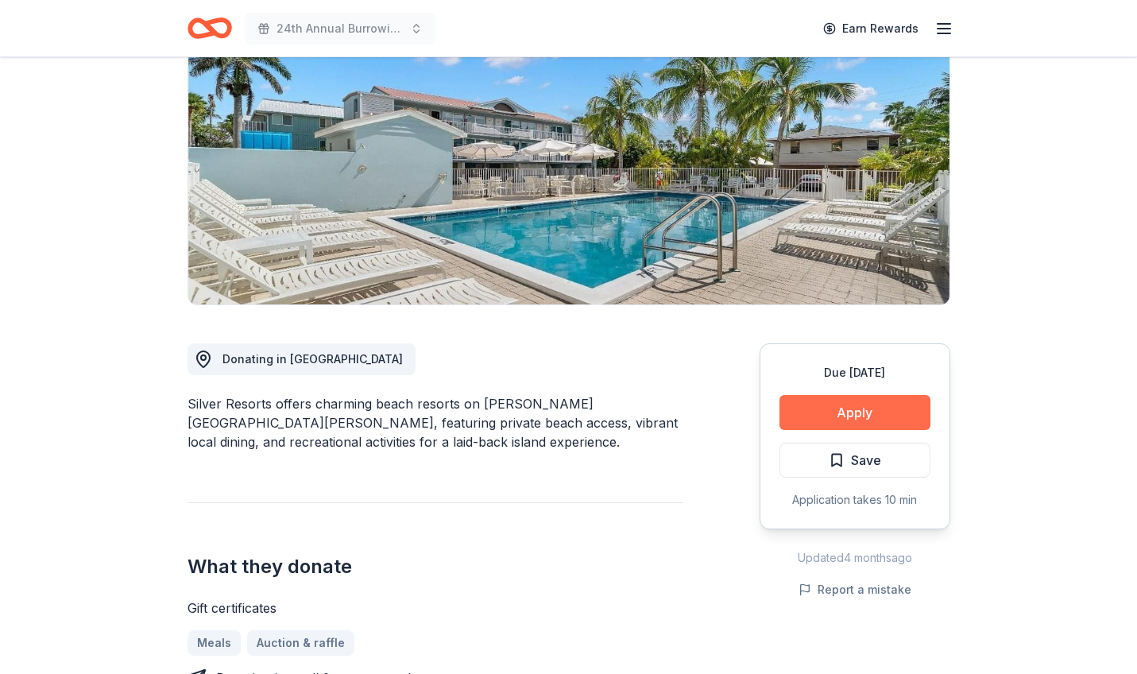
click at [858, 415] on button "Apply" at bounding box center [854, 412] width 151 height 35
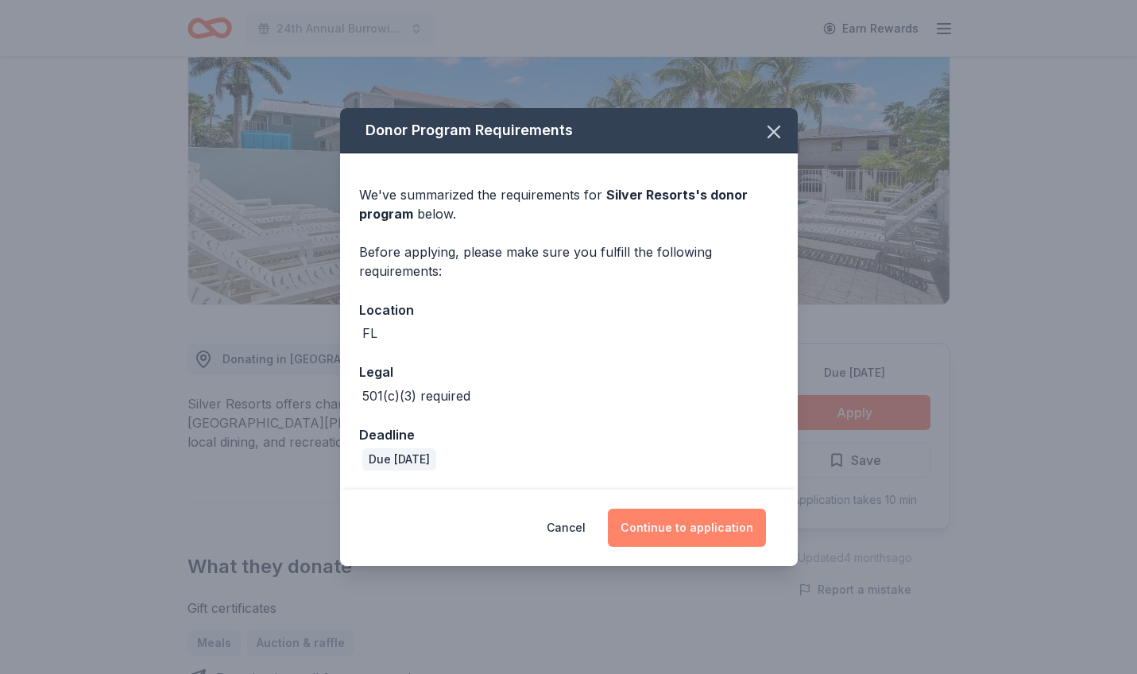
click at [678, 529] on button "Continue to application" at bounding box center [687, 527] width 158 height 38
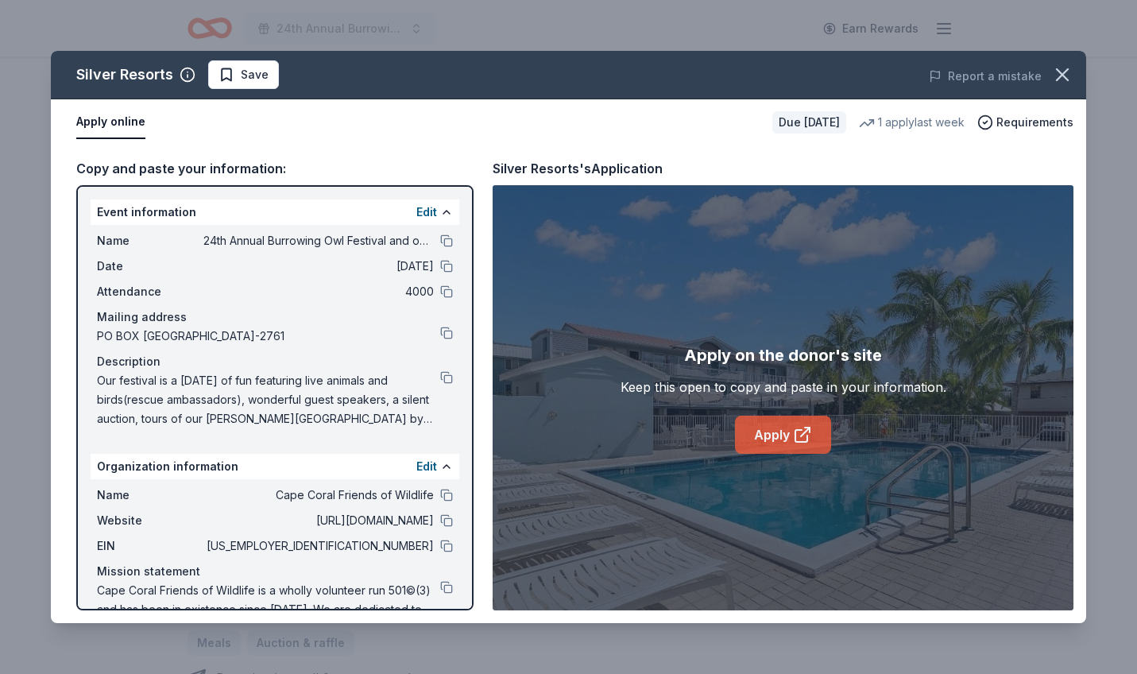
click at [780, 434] on link "Apply" at bounding box center [783, 434] width 96 height 38
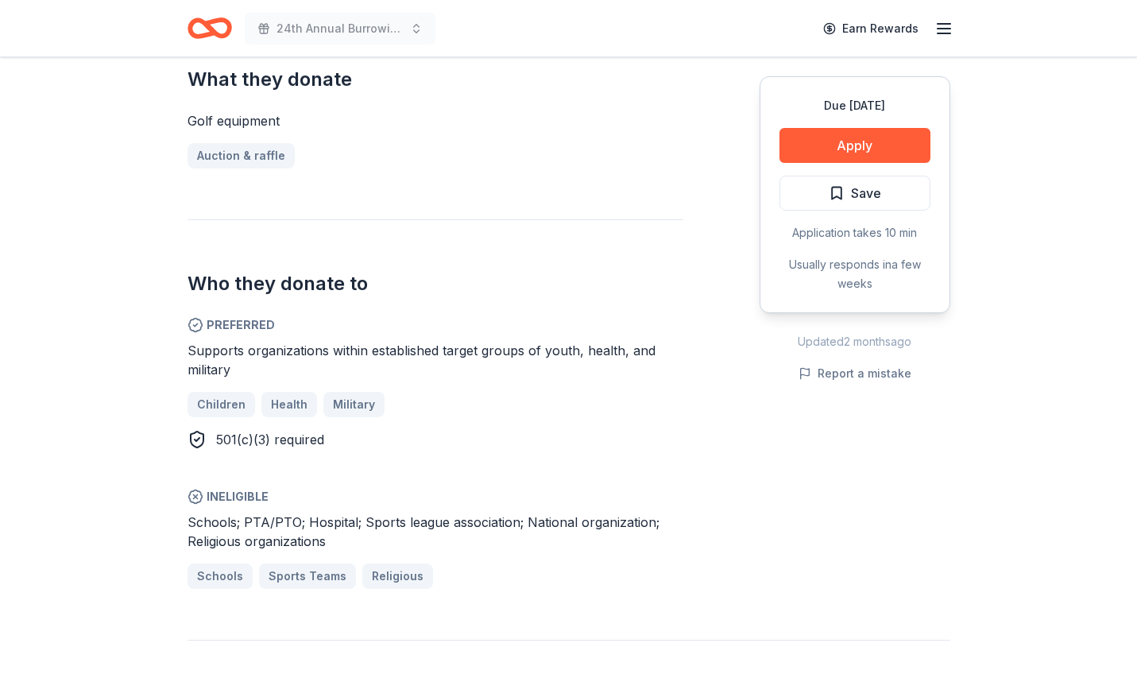
scroll to position [663, 0]
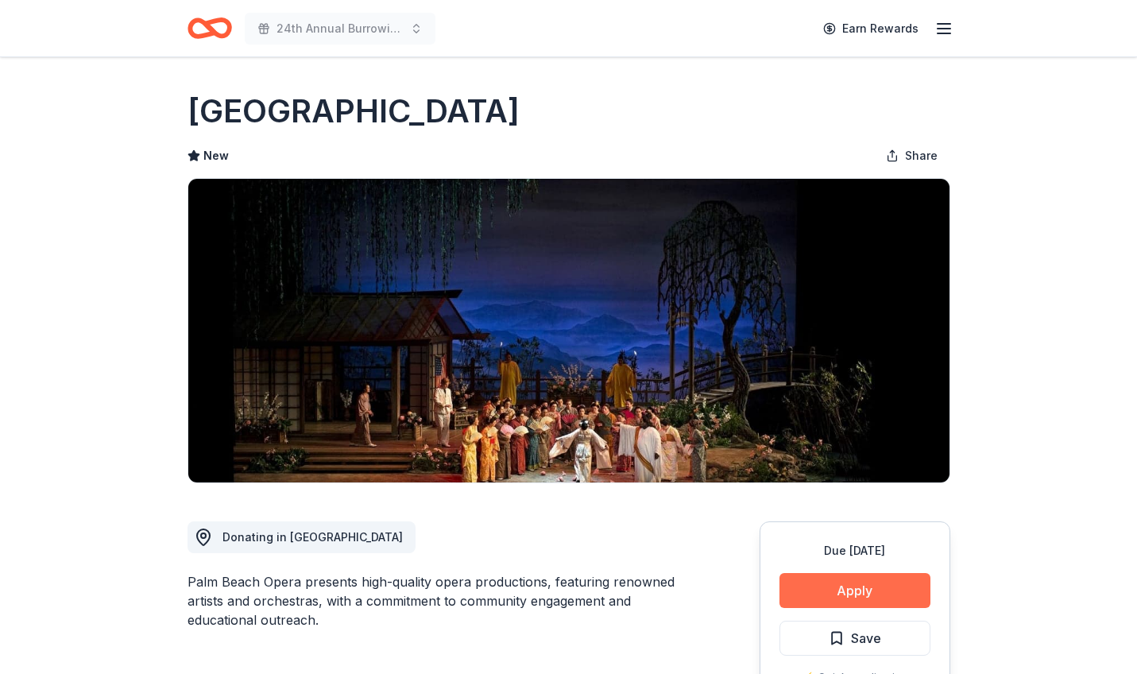
click at [842, 590] on button "Apply" at bounding box center [854, 590] width 151 height 35
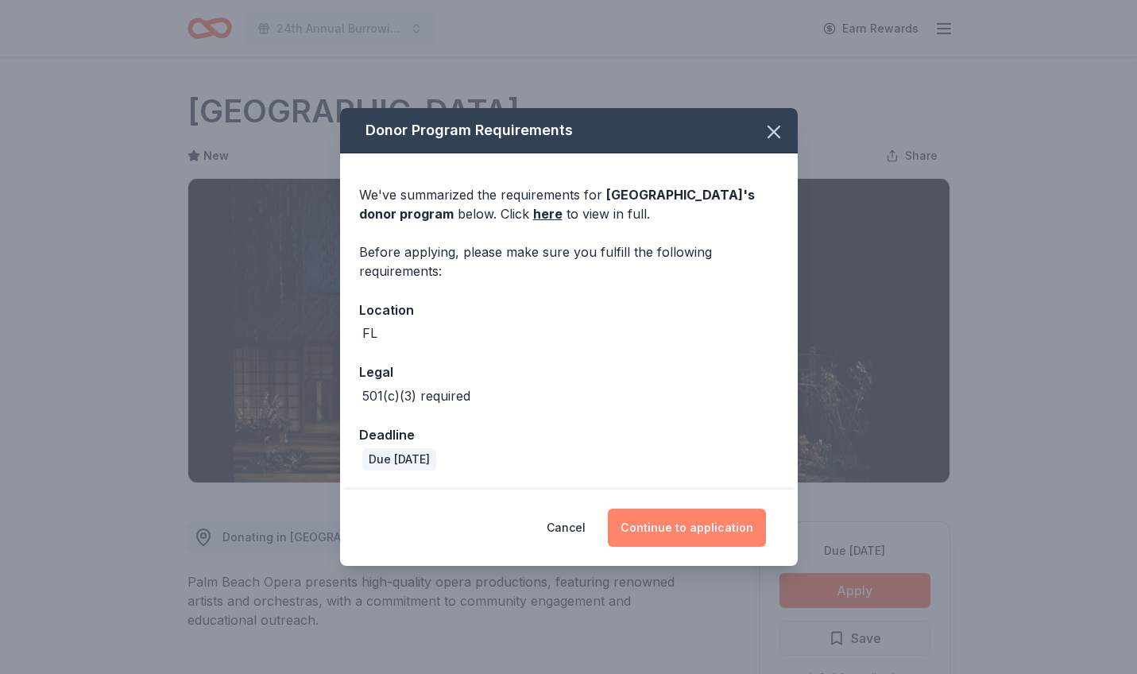
click at [678, 527] on button "Continue to application" at bounding box center [687, 527] width 158 height 38
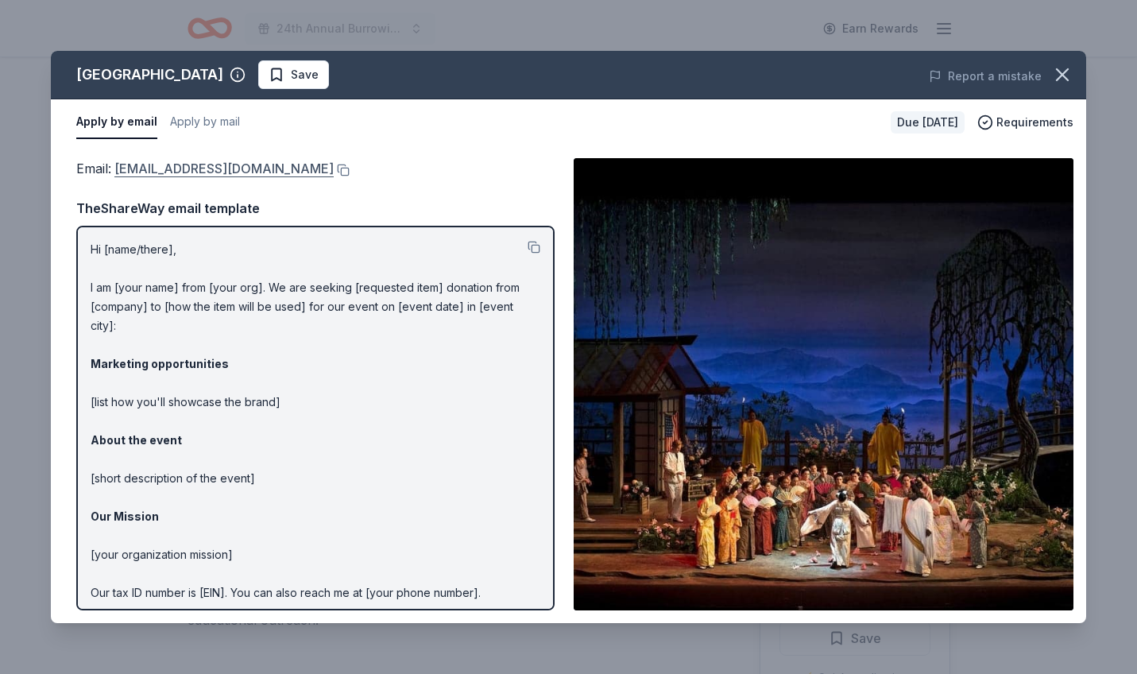
drag, startPoint x: 226, startPoint y: 172, endPoint x: 114, endPoint y: 172, distance: 112.0
click at [114, 172] on div "Email : [EMAIL_ADDRESS][DOMAIN_NAME]" at bounding box center [315, 168] width 478 height 21
click at [334, 169] on button at bounding box center [342, 170] width 16 height 13
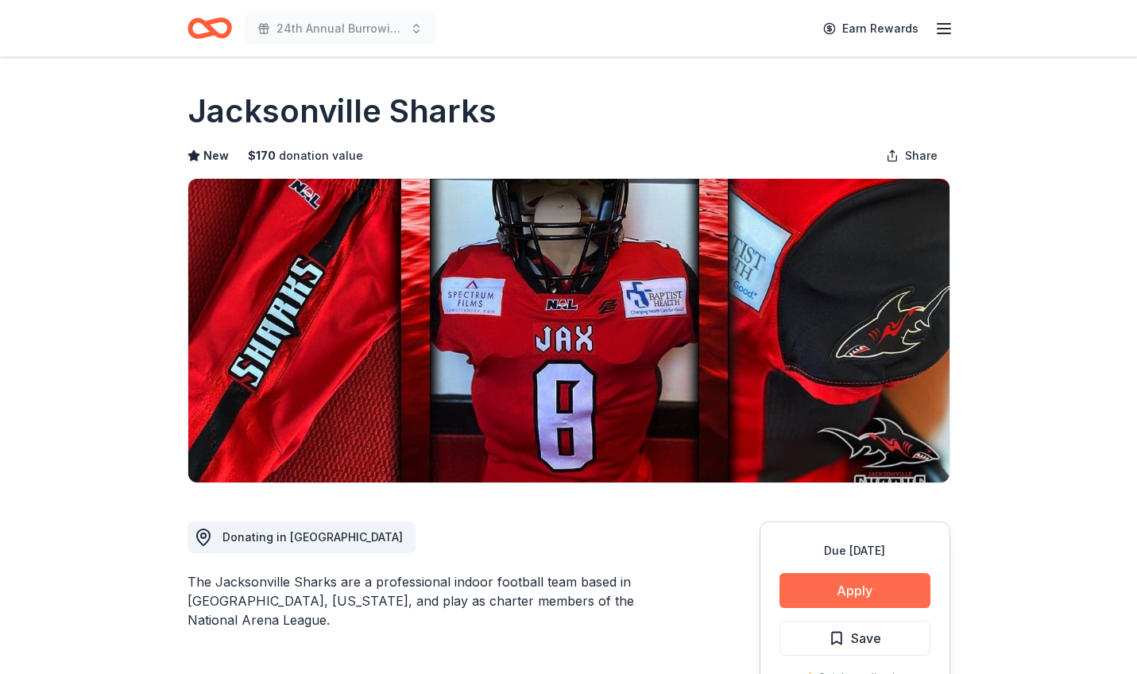
click at [856, 589] on button "Apply" at bounding box center [854, 590] width 151 height 35
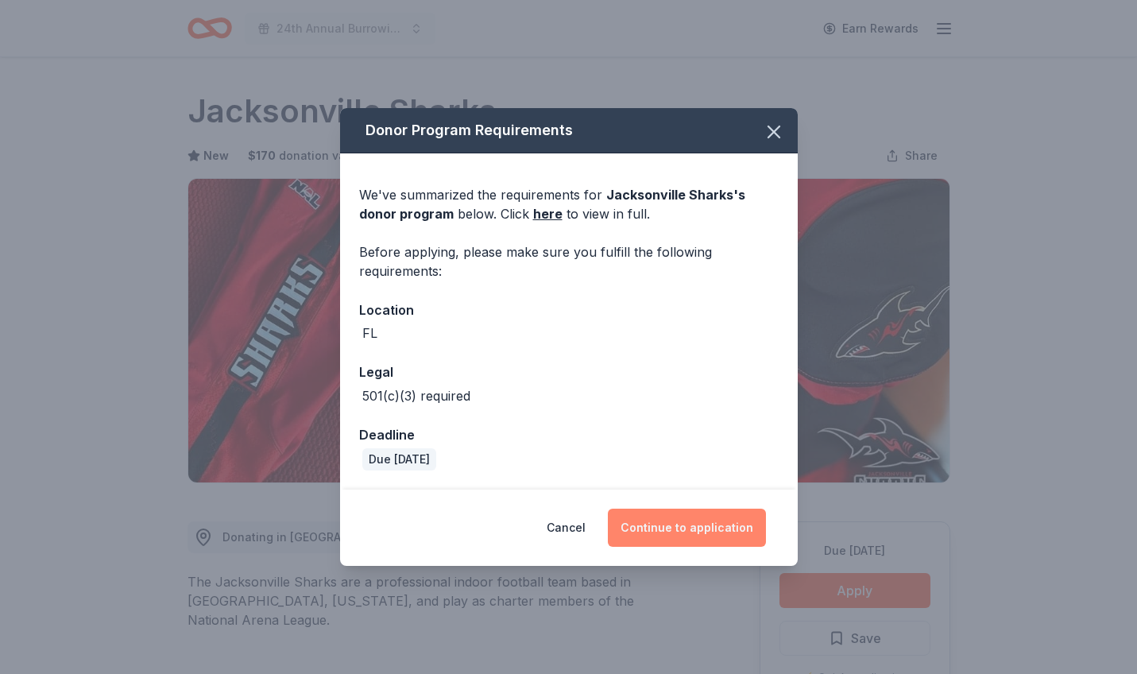
click at [704, 529] on button "Continue to application" at bounding box center [687, 527] width 158 height 38
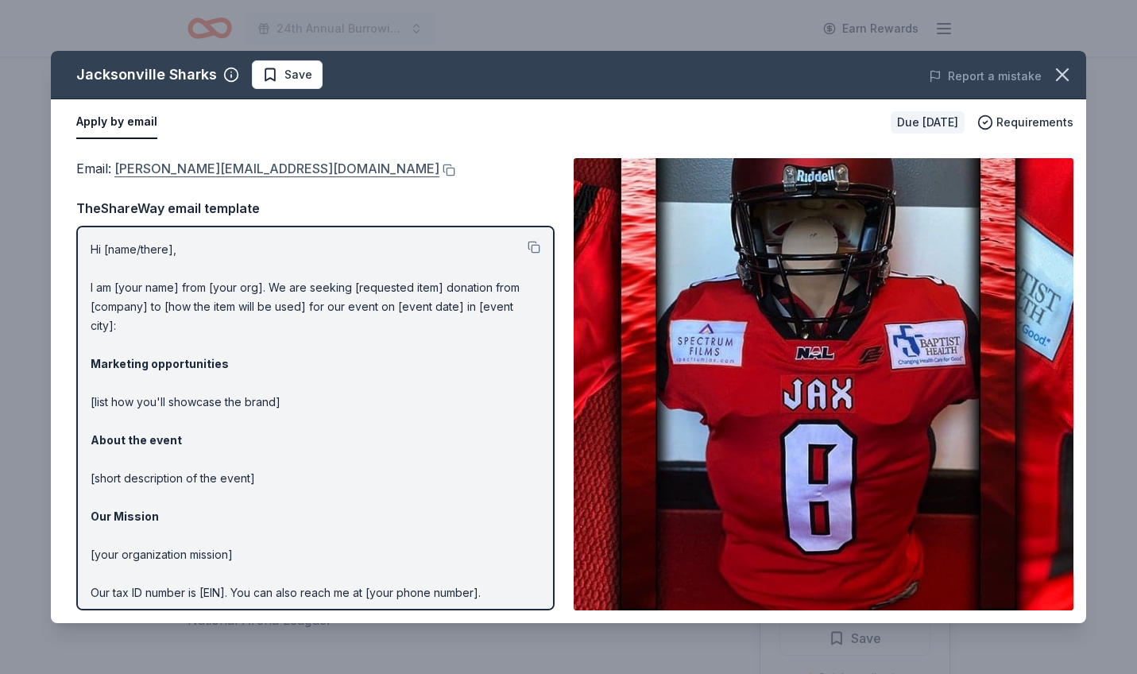
drag, startPoint x: 248, startPoint y: 174, endPoint x: 230, endPoint y: 176, distance: 18.3
click at [203, 176] on div "Email : dave@jaxsharks.com" at bounding box center [315, 168] width 478 height 21
click at [439, 172] on button at bounding box center [447, 170] width 16 height 13
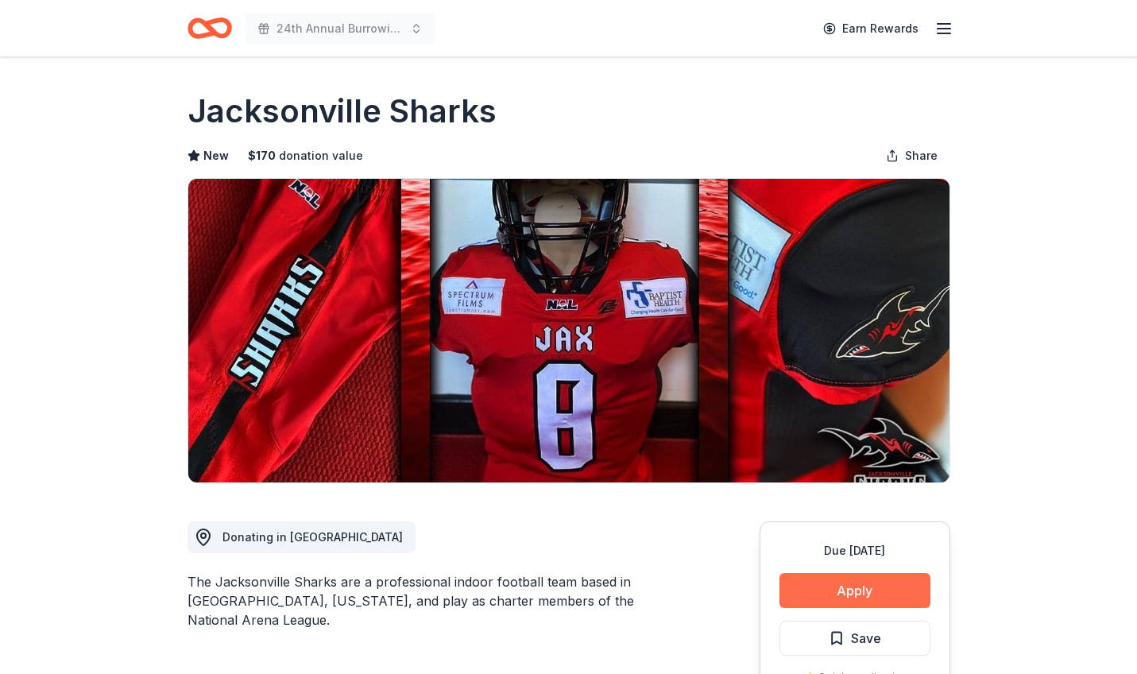
click at [861, 593] on button "Apply" at bounding box center [854, 590] width 151 height 35
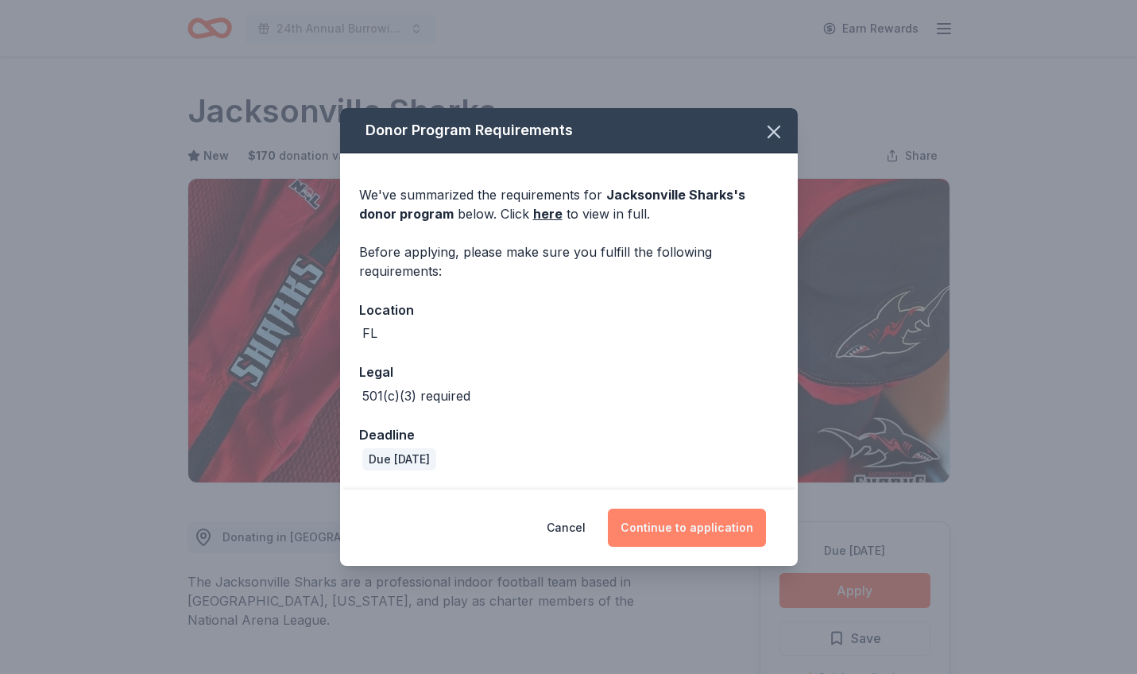
click at [680, 535] on button "Continue to application" at bounding box center [687, 527] width 158 height 38
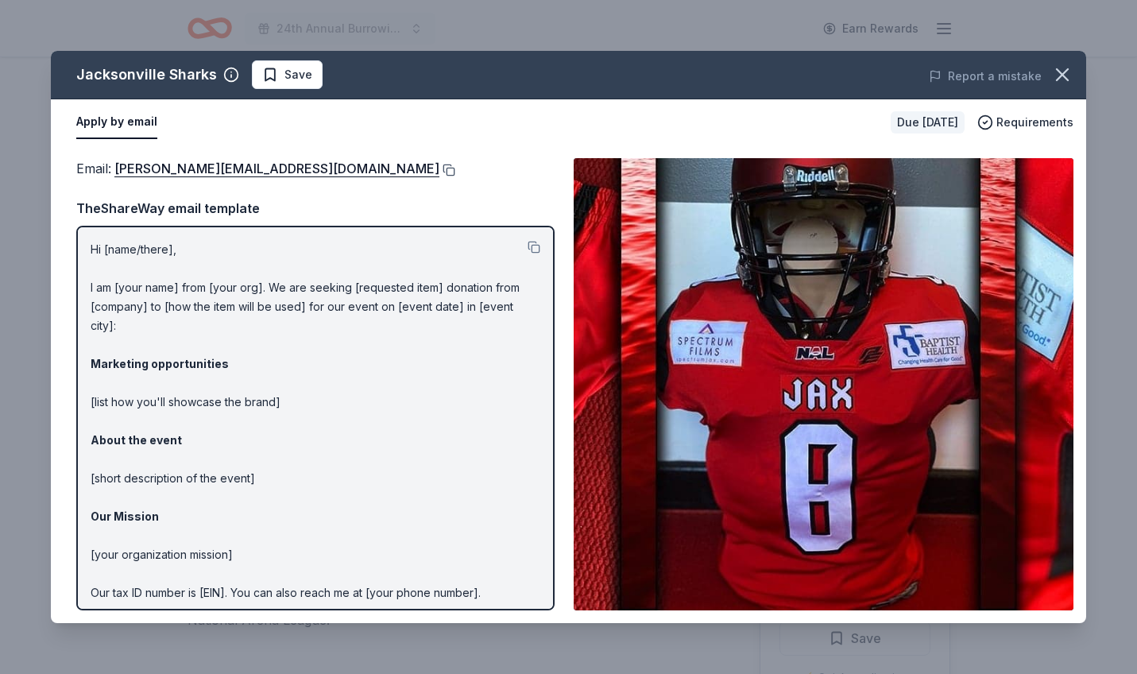
click at [439, 173] on button at bounding box center [447, 170] width 16 height 13
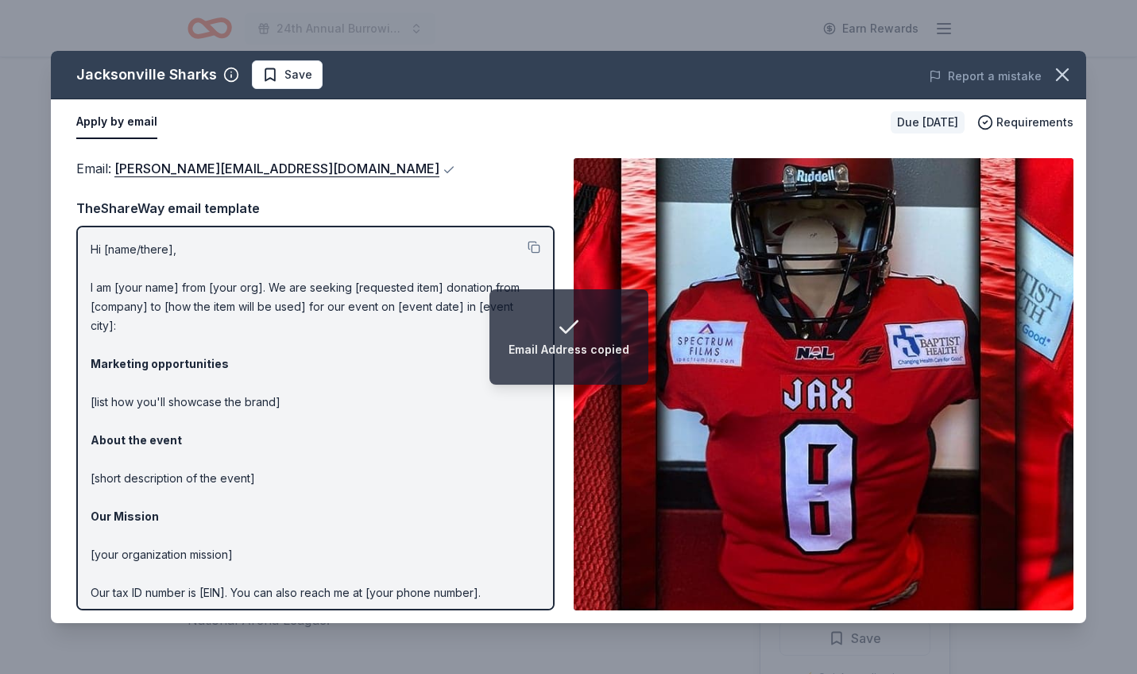
click at [569, 332] on icon "Notifications (F8)" at bounding box center [568, 327] width 25 height 25
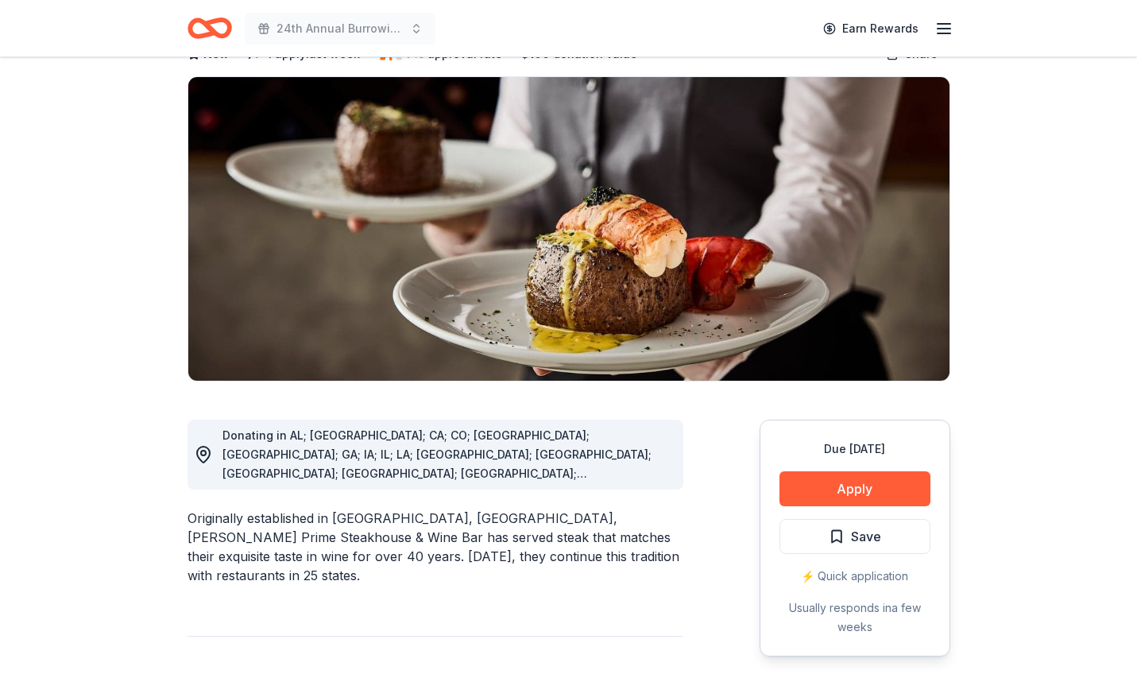
scroll to position [117, 0]
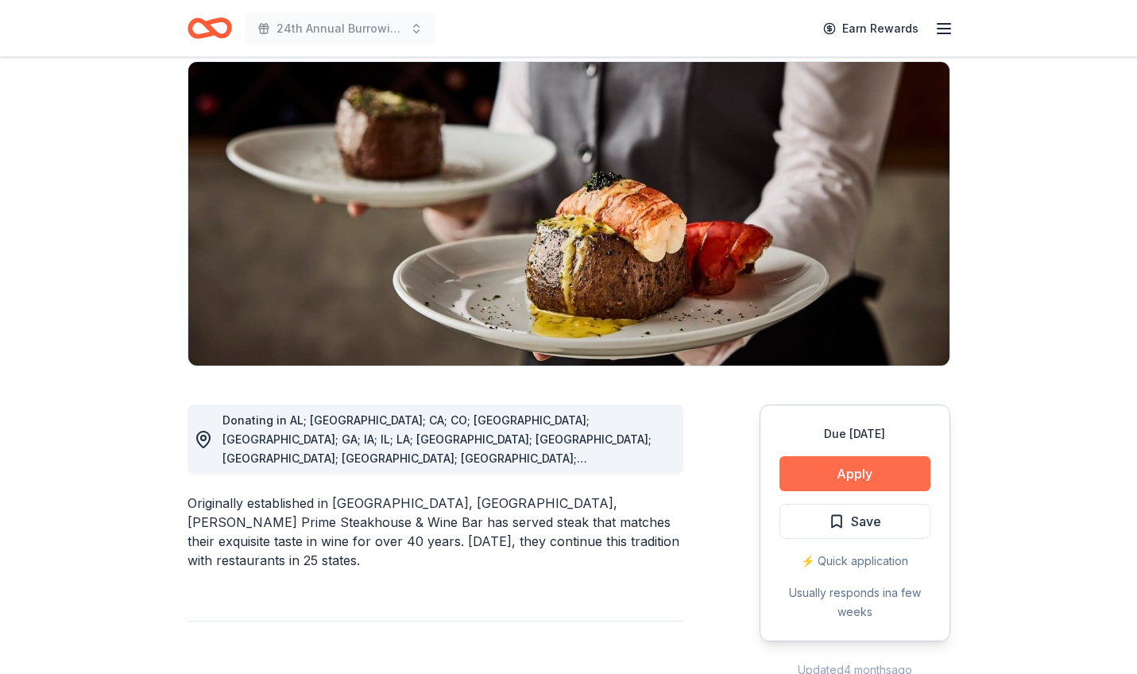
click at [855, 473] on button "Apply" at bounding box center [854, 473] width 151 height 35
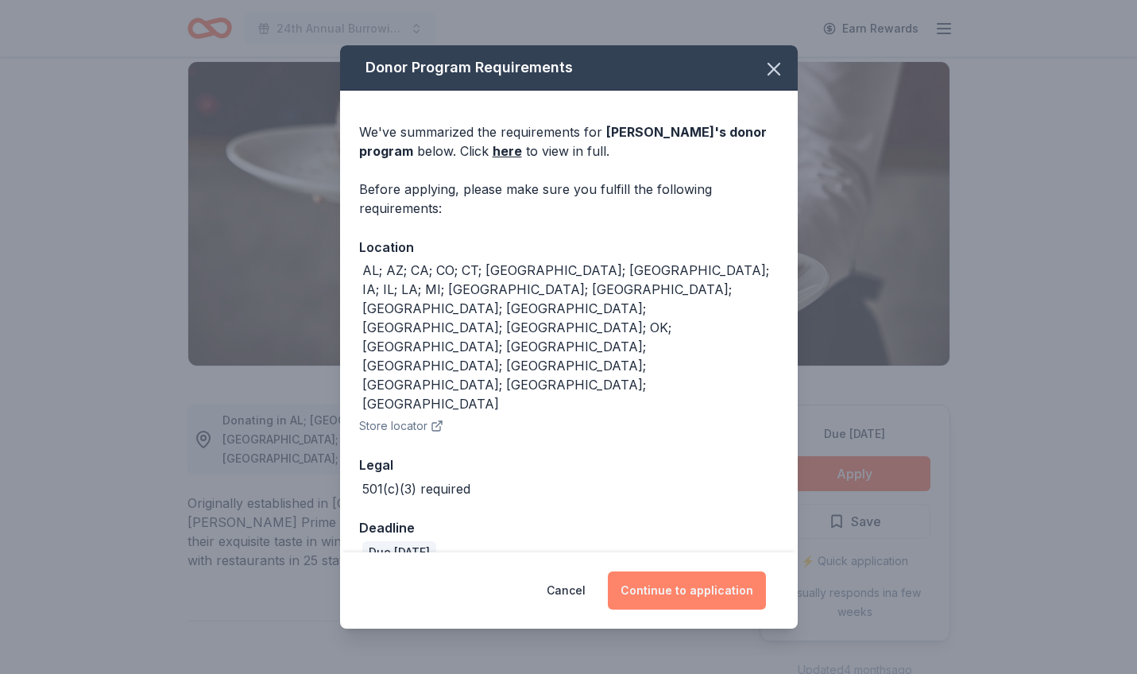
click at [688, 571] on button "Continue to application" at bounding box center [687, 590] width 158 height 38
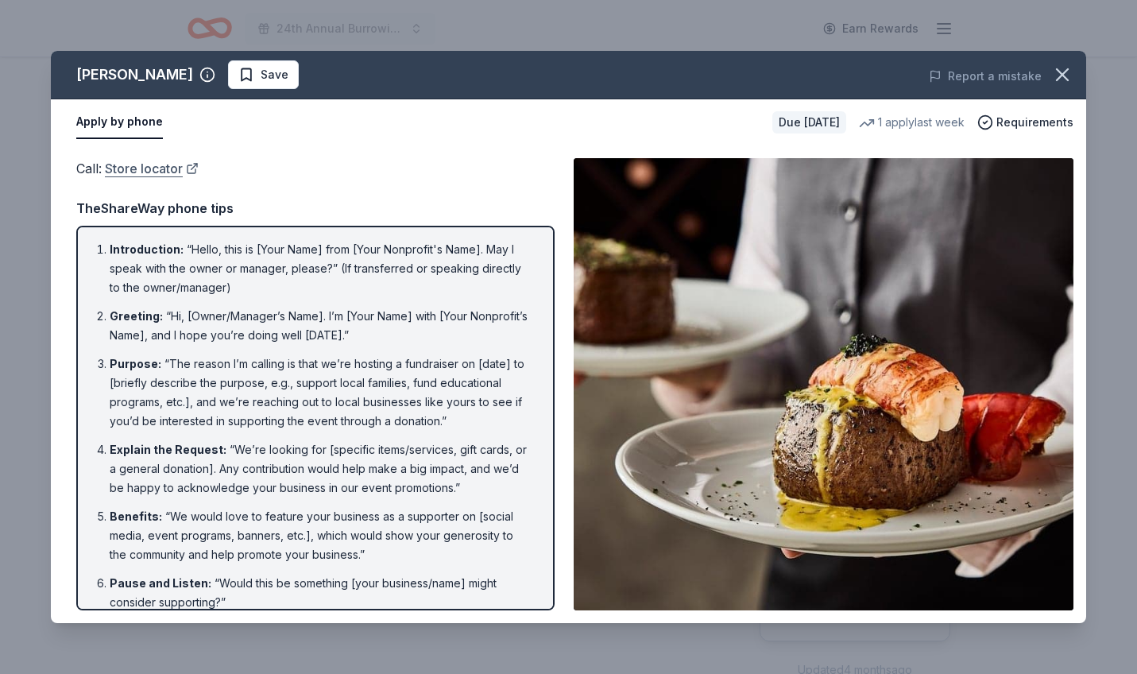
click at [156, 170] on link "Store locator" at bounding box center [152, 168] width 94 height 21
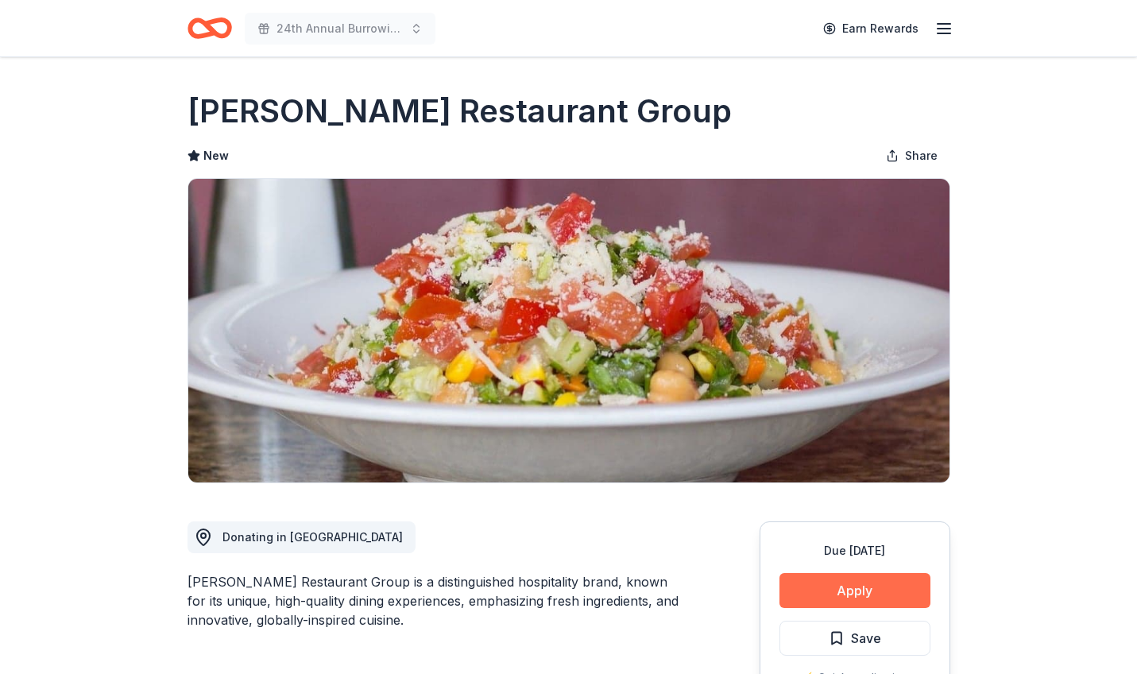
click at [859, 591] on button "Apply" at bounding box center [854, 590] width 151 height 35
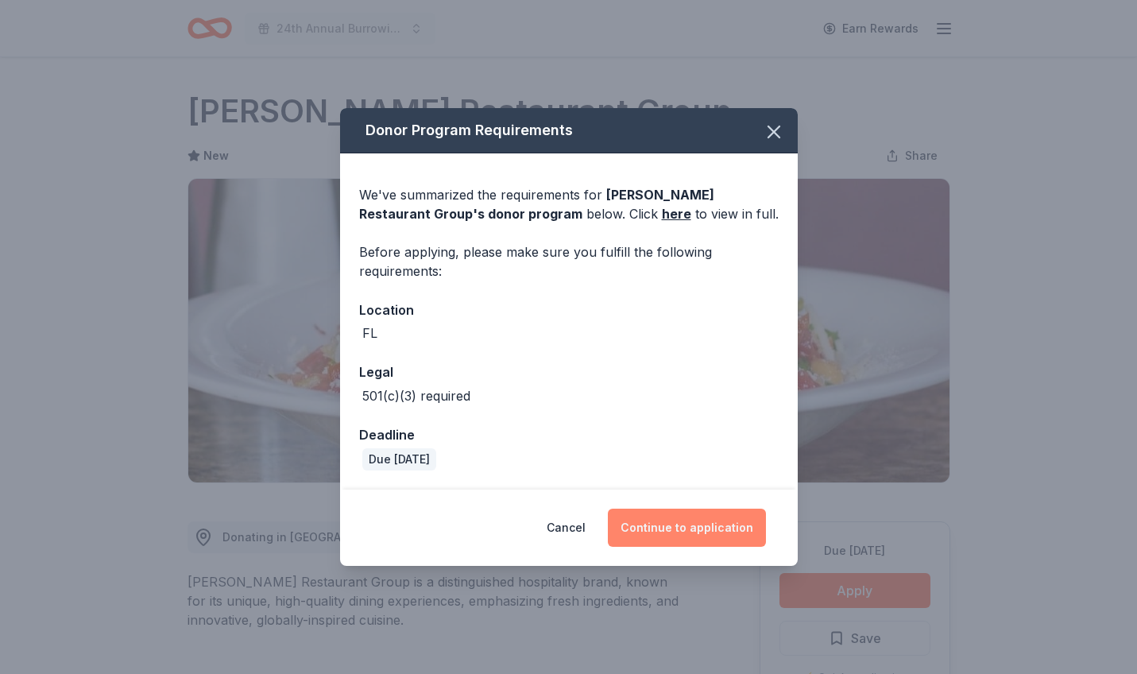
click at [689, 527] on button "Continue to application" at bounding box center [687, 527] width 158 height 38
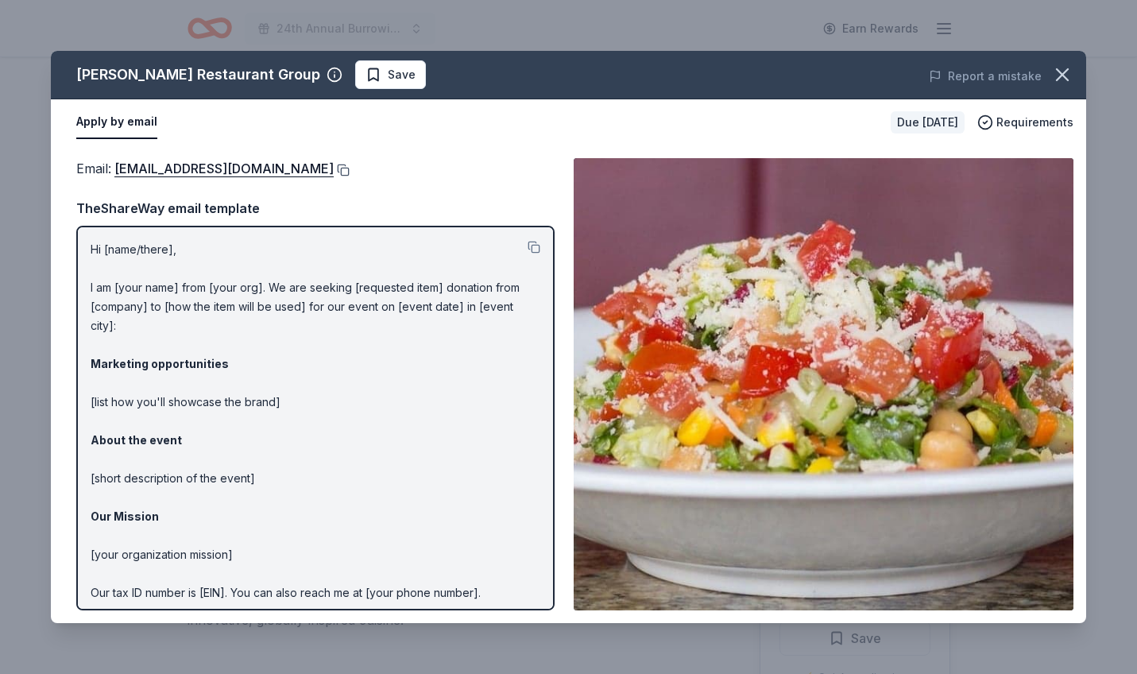
click at [334, 171] on button at bounding box center [342, 170] width 16 height 13
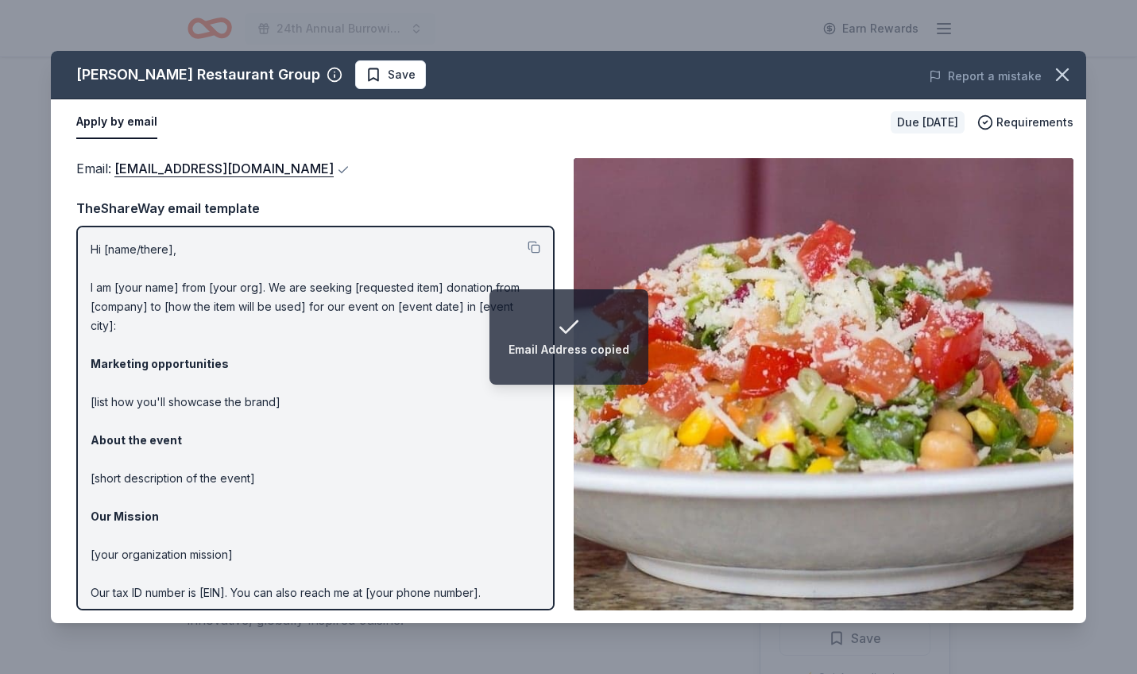
click at [519, 349] on div "Email Address copied" at bounding box center [568, 349] width 121 height 19
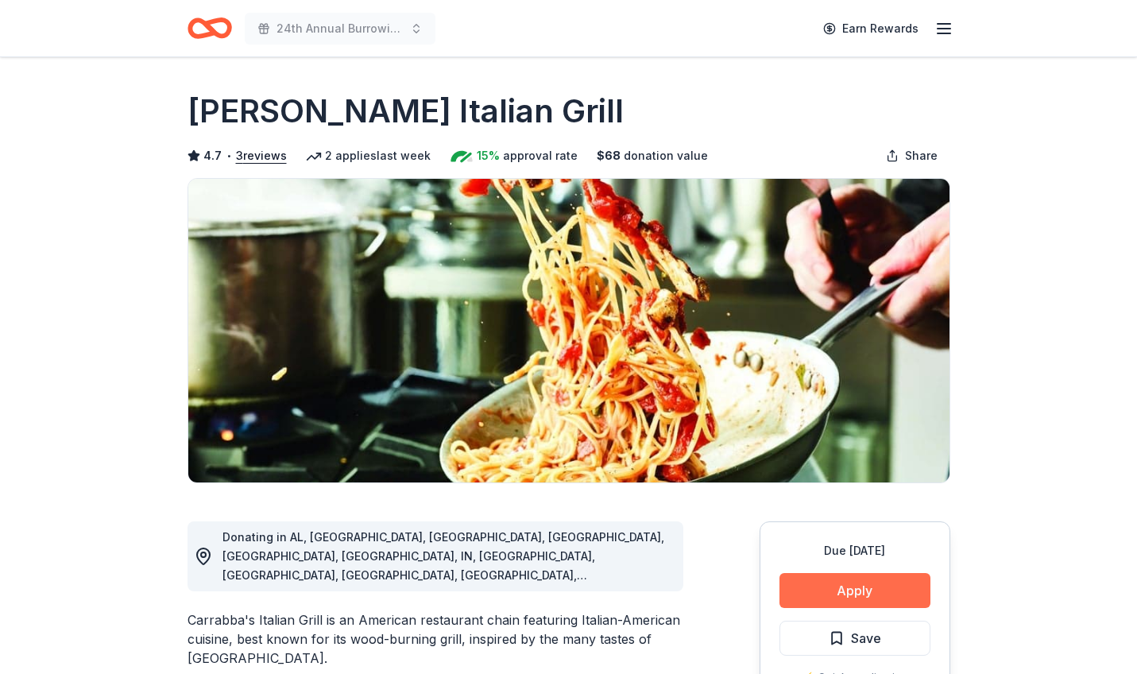
click at [828, 589] on button "Apply" at bounding box center [854, 590] width 151 height 35
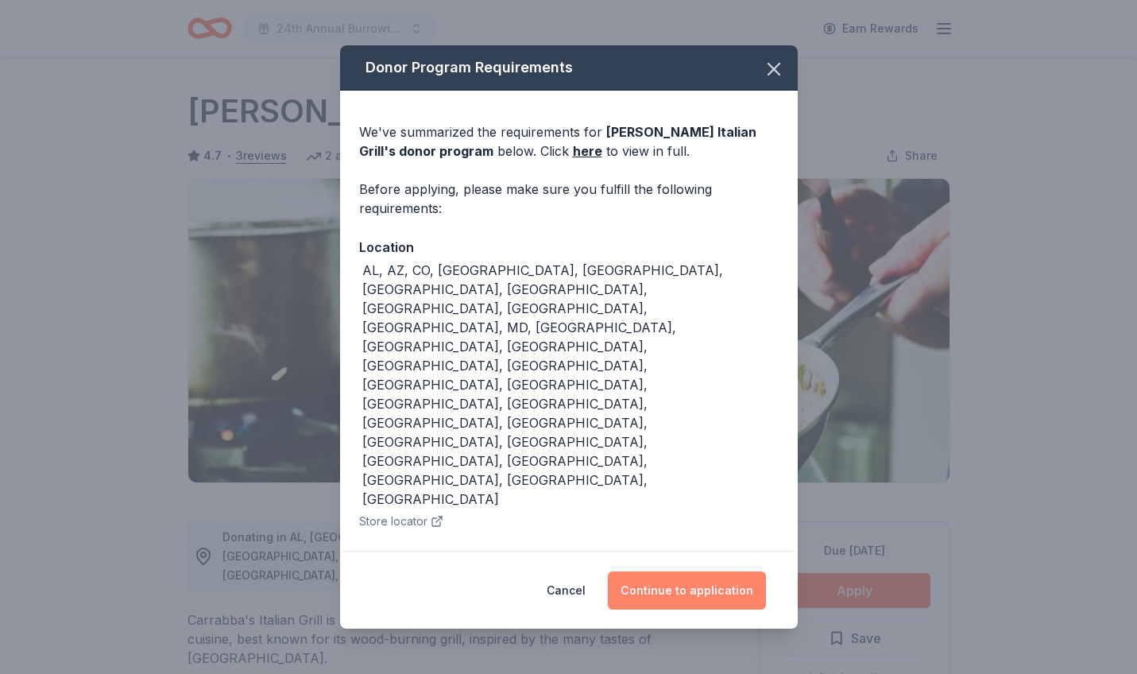
click at [745, 571] on button "Continue to application" at bounding box center [687, 590] width 158 height 38
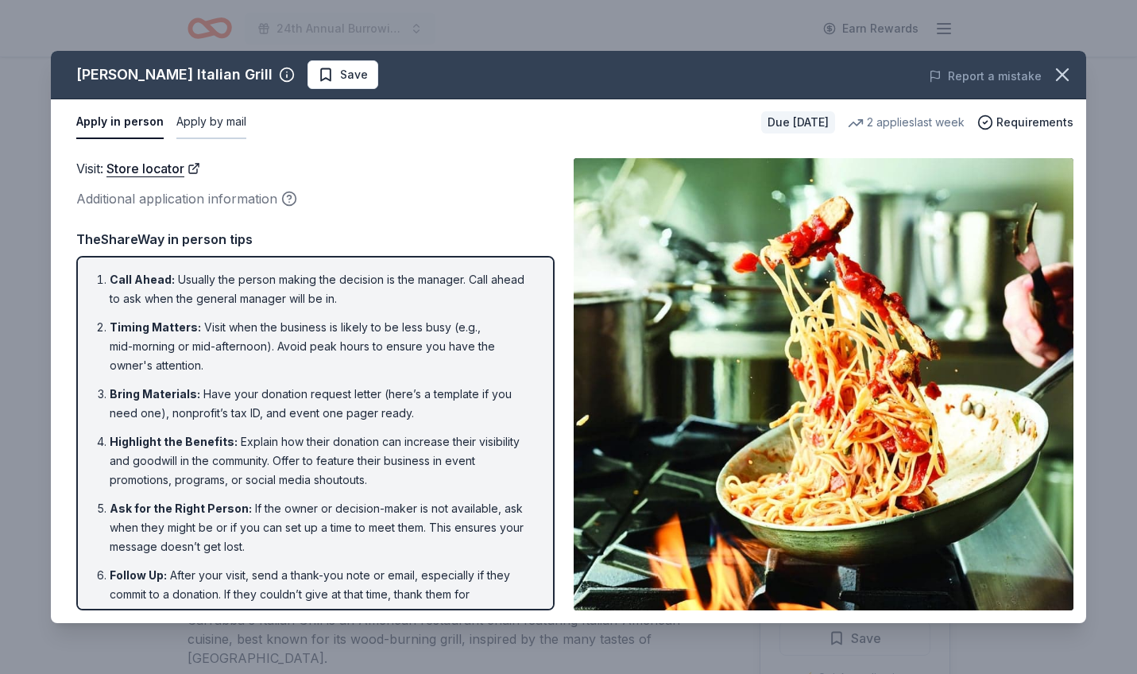
click at [225, 120] on button "Apply by mail" at bounding box center [211, 122] width 70 height 33
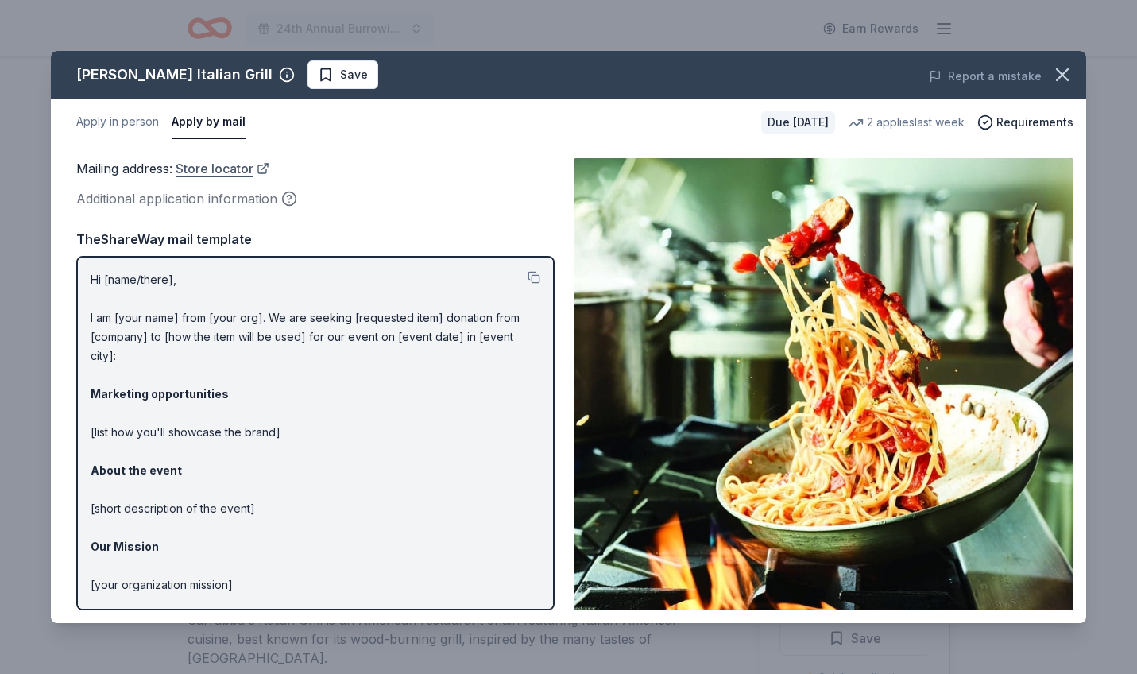
click at [207, 167] on link "Store locator" at bounding box center [223, 168] width 94 height 21
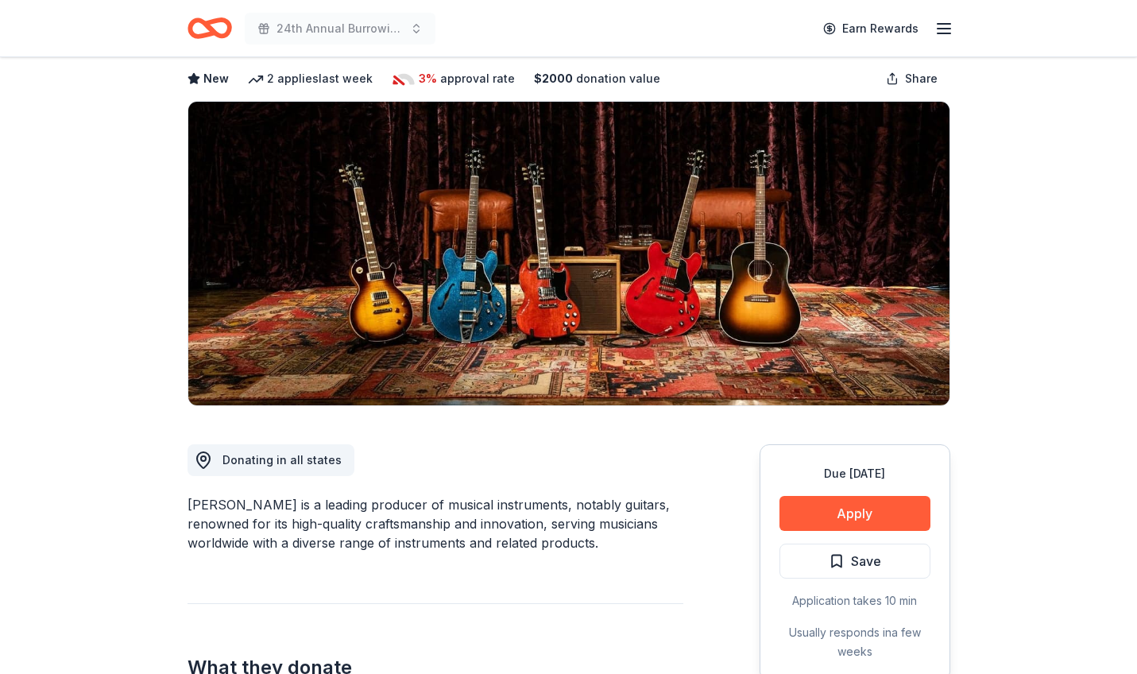
scroll to position [76, 0]
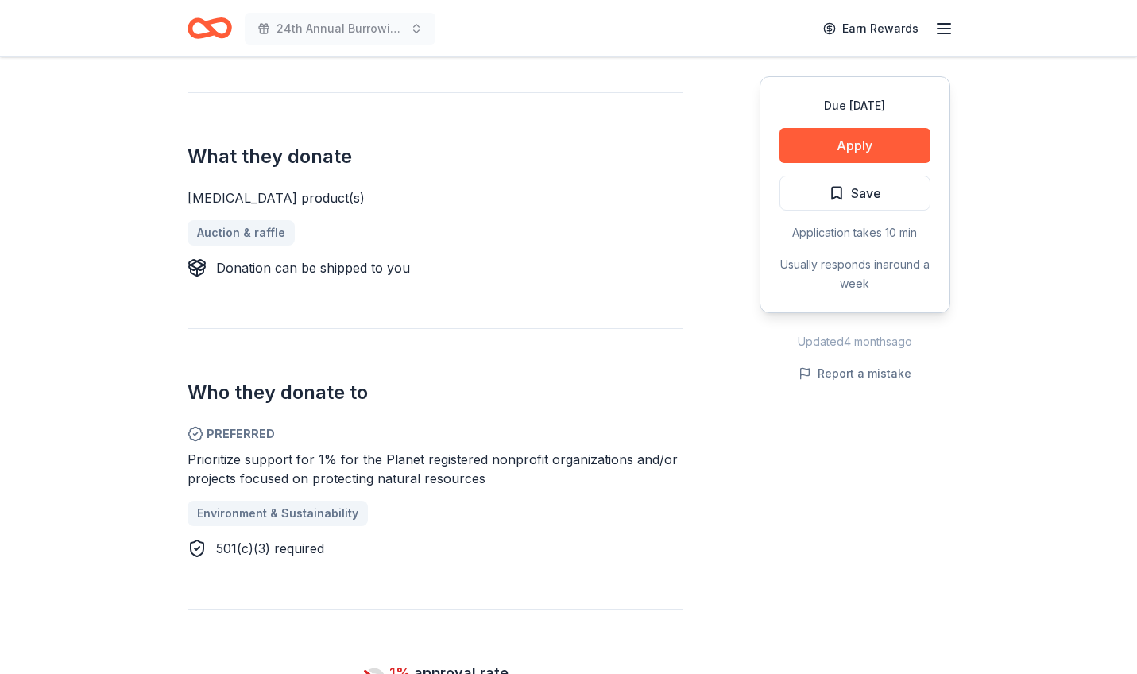
scroll to position [627, 0]
click at [857, 151] on button "Apply" at bounding box center [854, 145] width 151 height 35
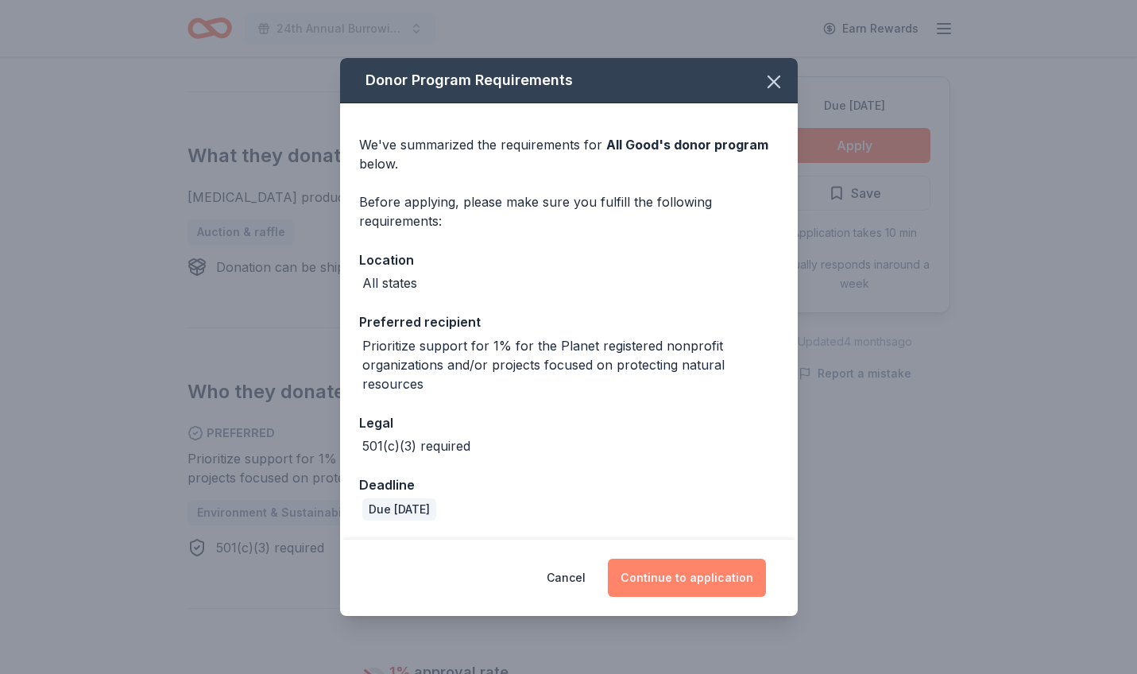
click at [685, 585] on button "Continue to application" at bounding box center [687, 577] width 158 height 38
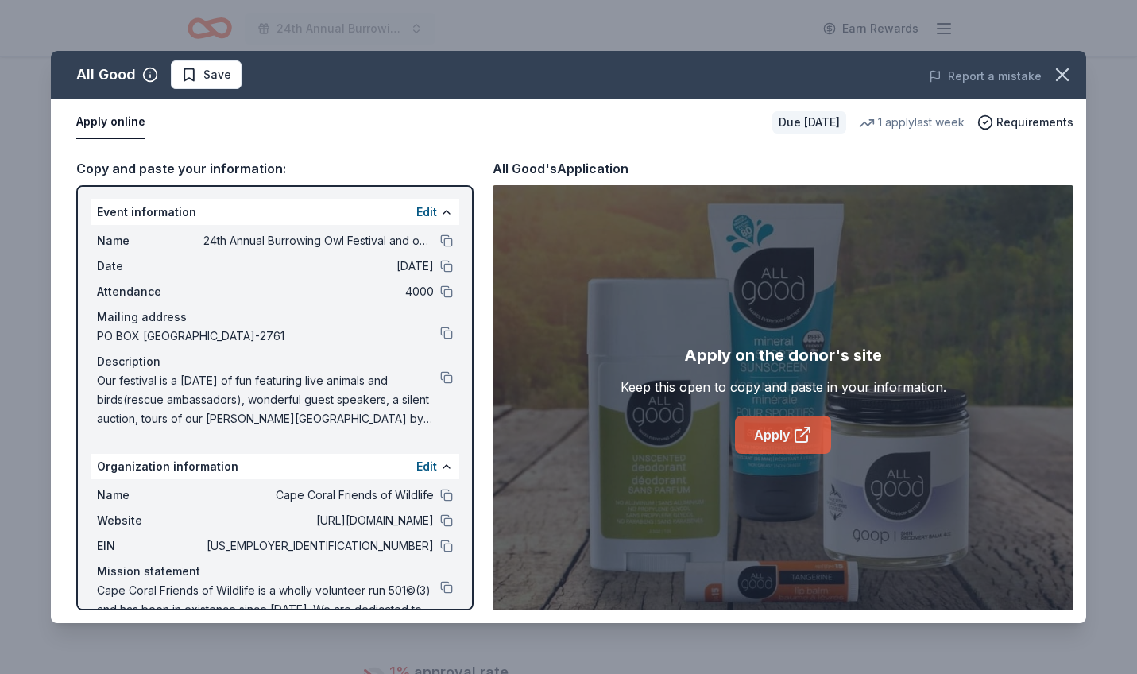
click at [784, 429] on link "Apply" at bounding box center [783, 434] width 96 height 38
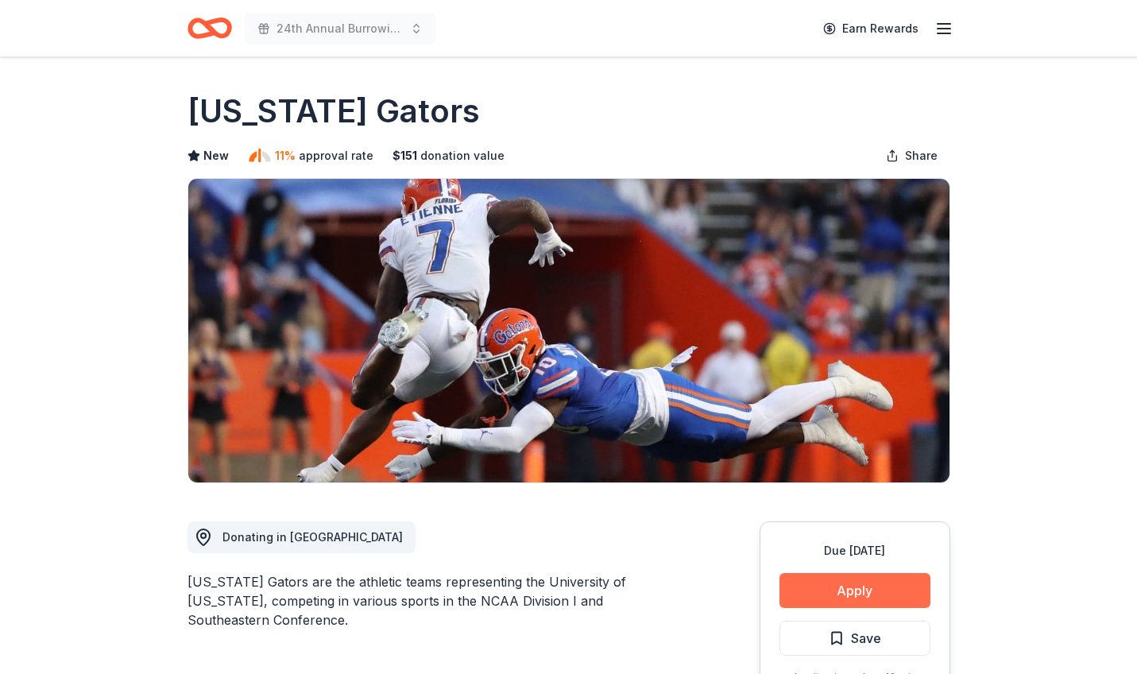
click at [850, 593] on button "Apply" at bounding box center [854, 590] width 151 height 35
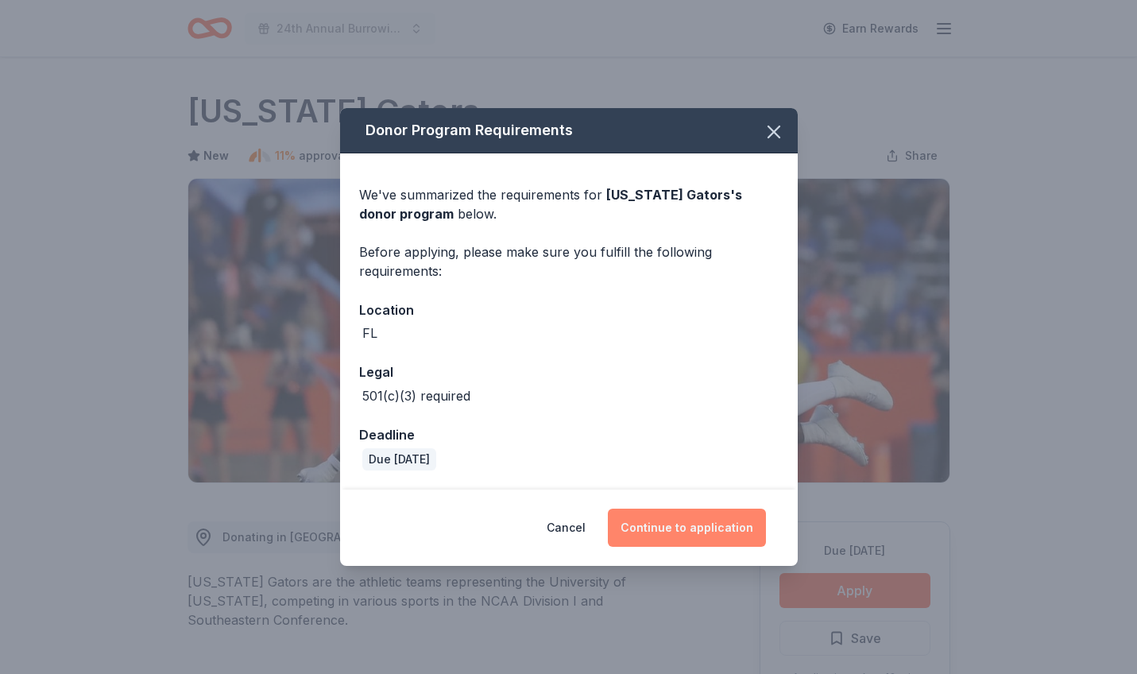
click at [674, 526] on button "Continue to application" at bounding box center [687, 527] width 158 height 38
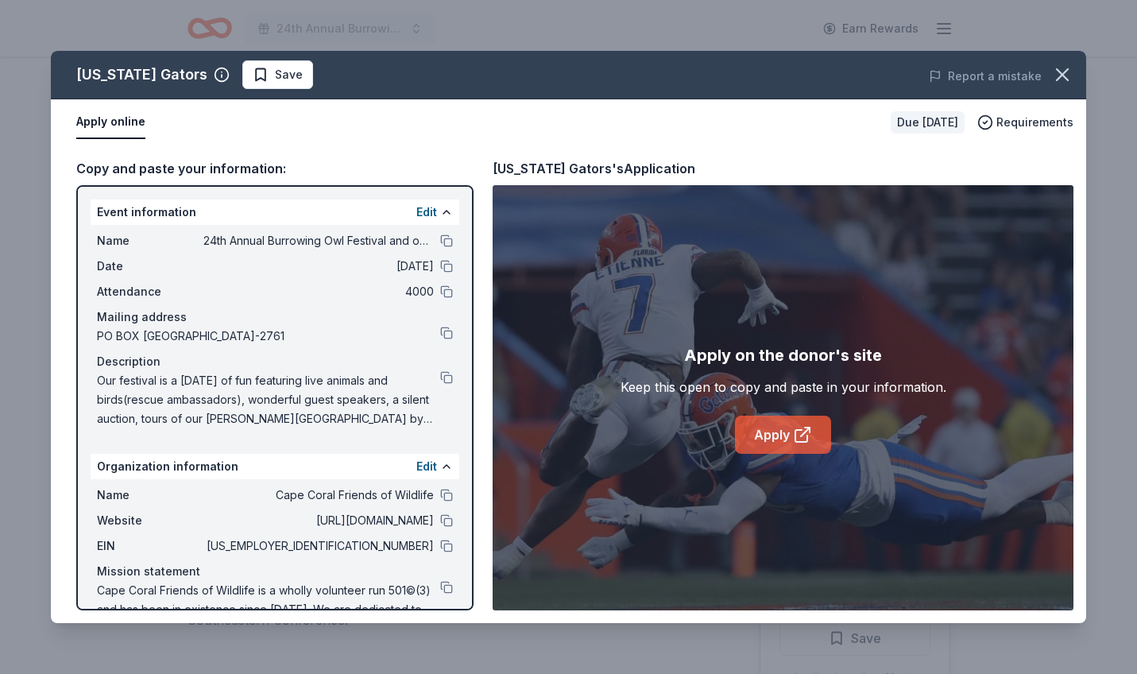
click at [751, 437] on link "Apply" at bounding box center [783, 434] width 96 height 38
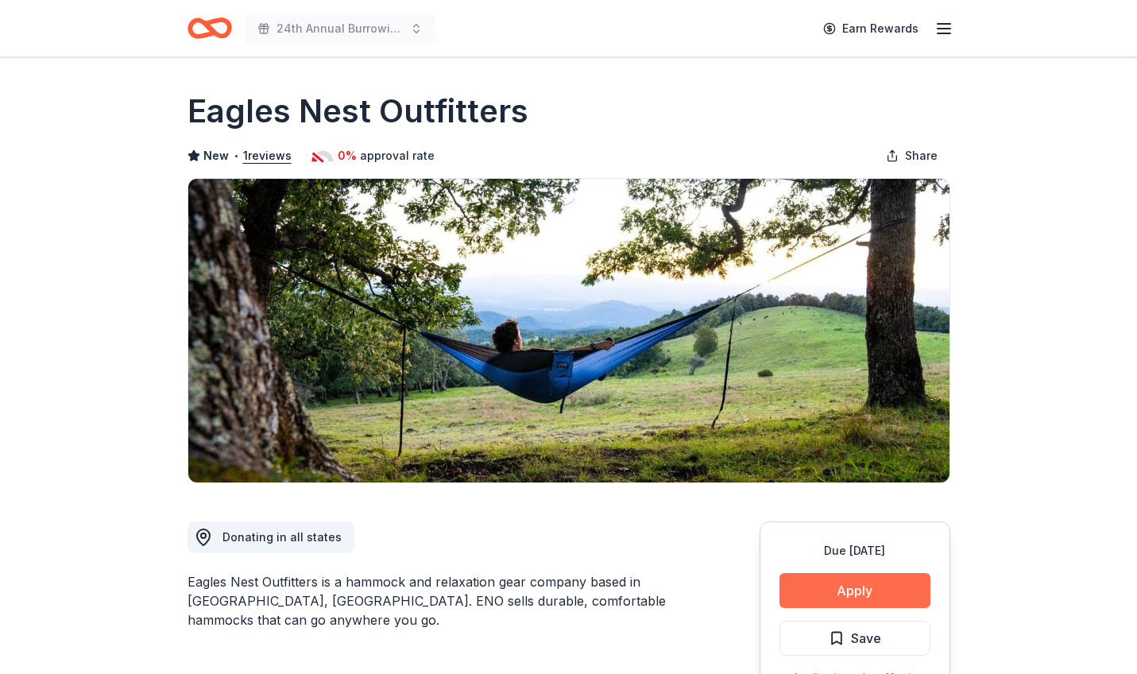
click at [855, 590] on button "Apply" at bounding box center [854, 590] width 151 height 35
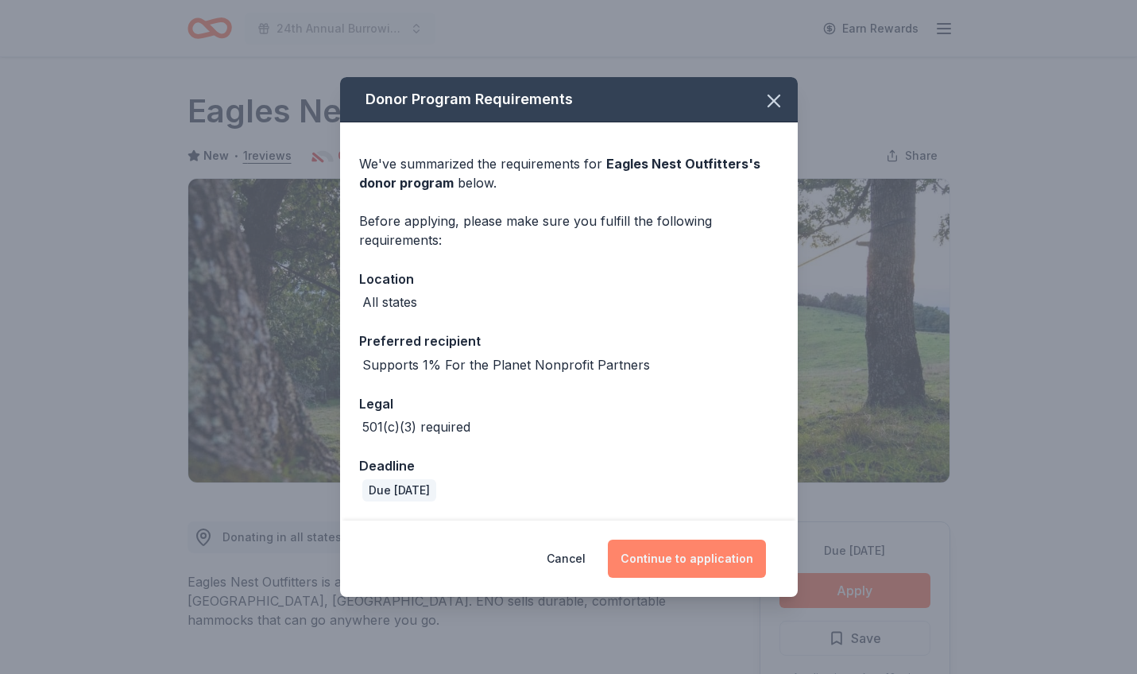
click at [711, 561] on button "Continue to application" at bounding box center [687, 558] width 158 height 38
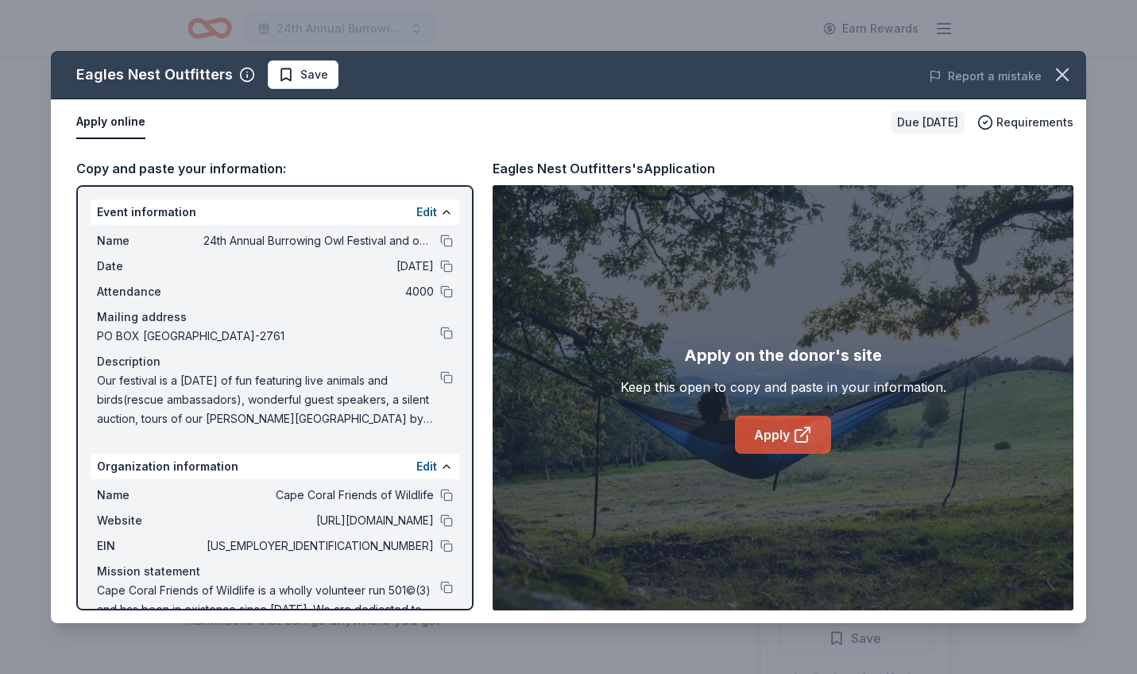
click at [770, 438] on link "Apply" at bounding box center [783, 434] width 96 height 38
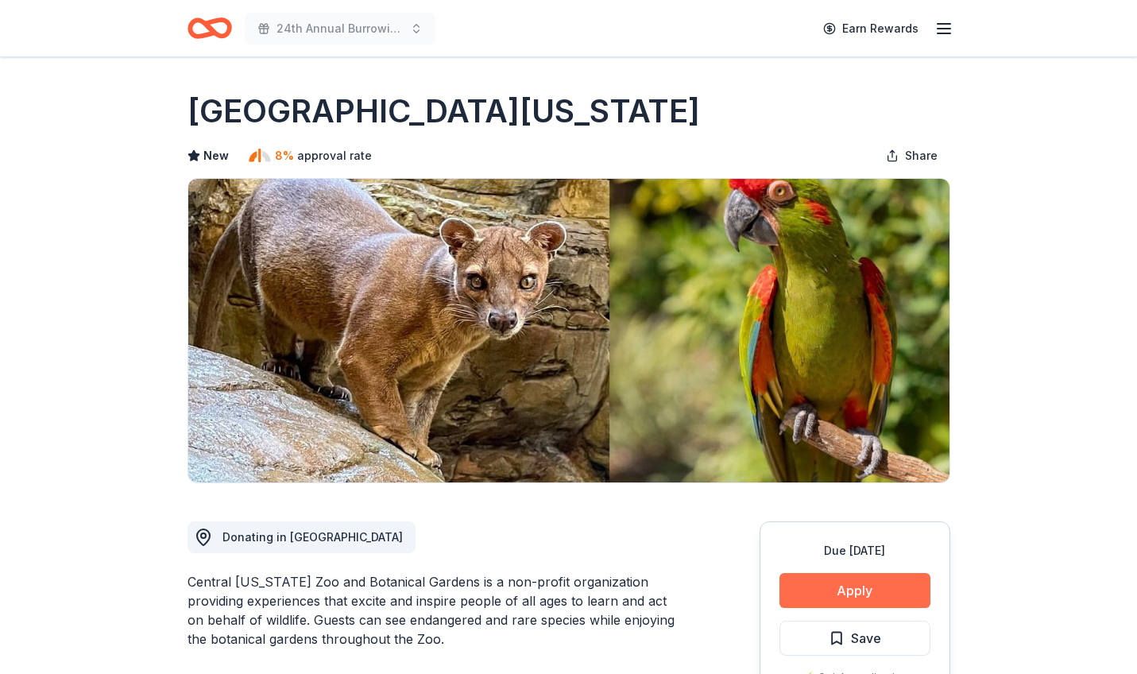
click at [852, 591] on button "Apply" at bounding box center [854, 590] width 151 height 35
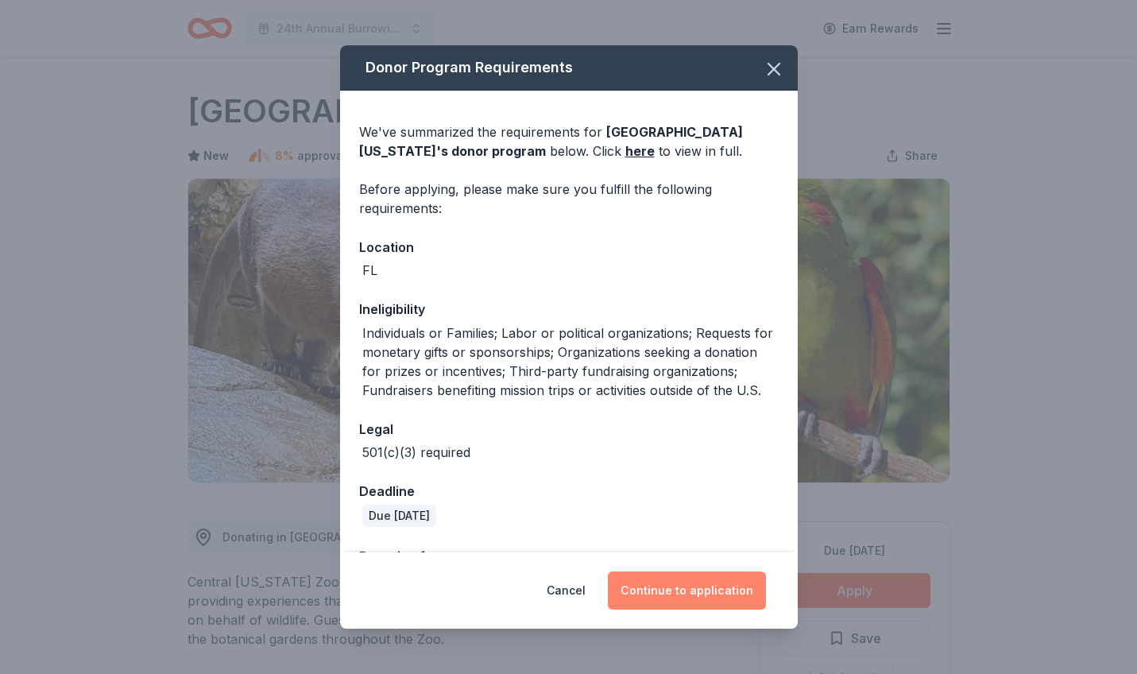
click at [710, 592] on button "Continue to application" at bounding box center [687, 590] width 158 height 38
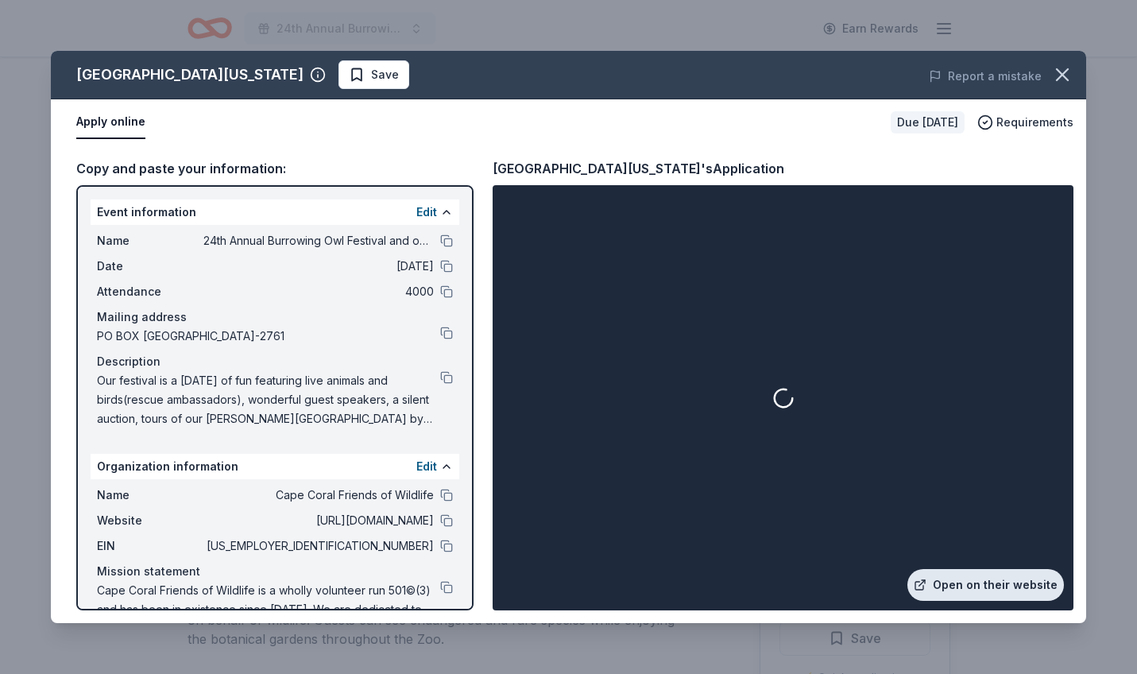
click at [984, 588] on link "Open on their website" at bounding box center [985, 585] width 156 height 32
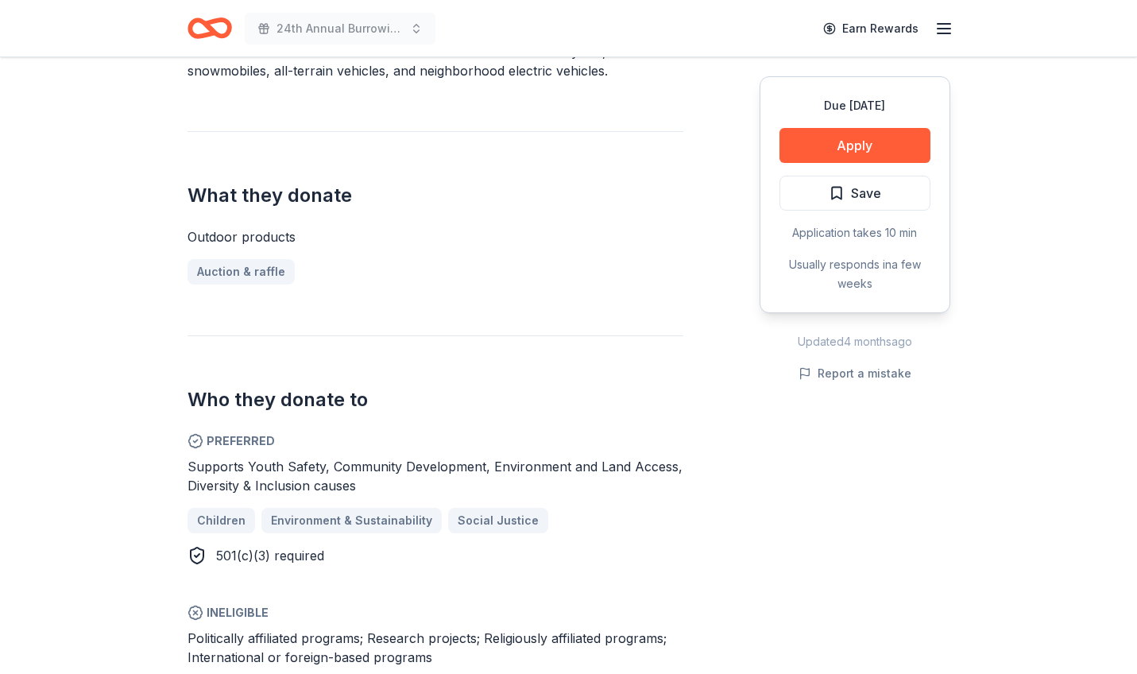
scroll to position [534, 0]
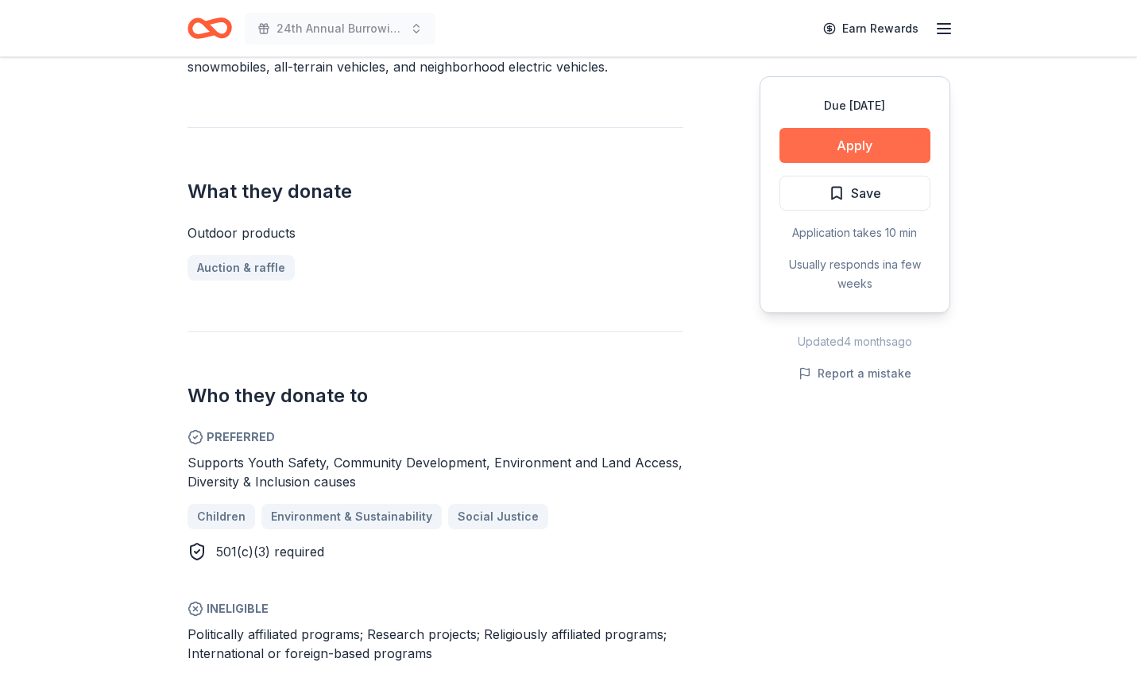
click at [862, 154] on button "Apply" at bounding box center [854, 145] width 151 height 35
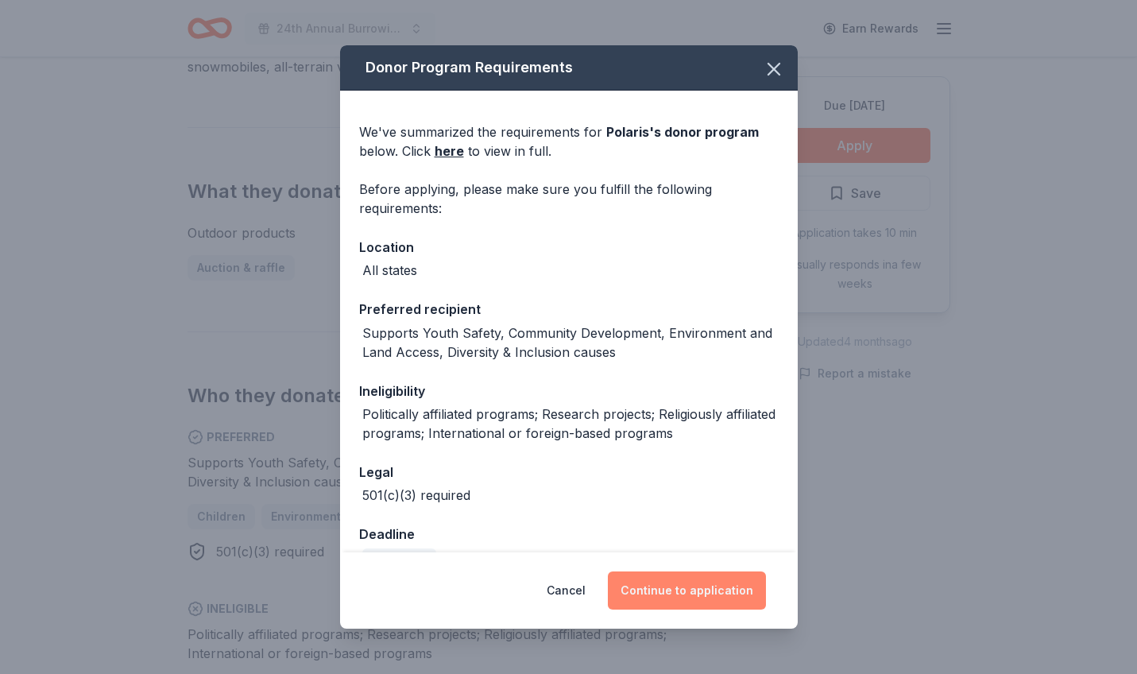
click at [685, 589] on button "Continue to application" at bounding box center [687, 590] width 158 height 38
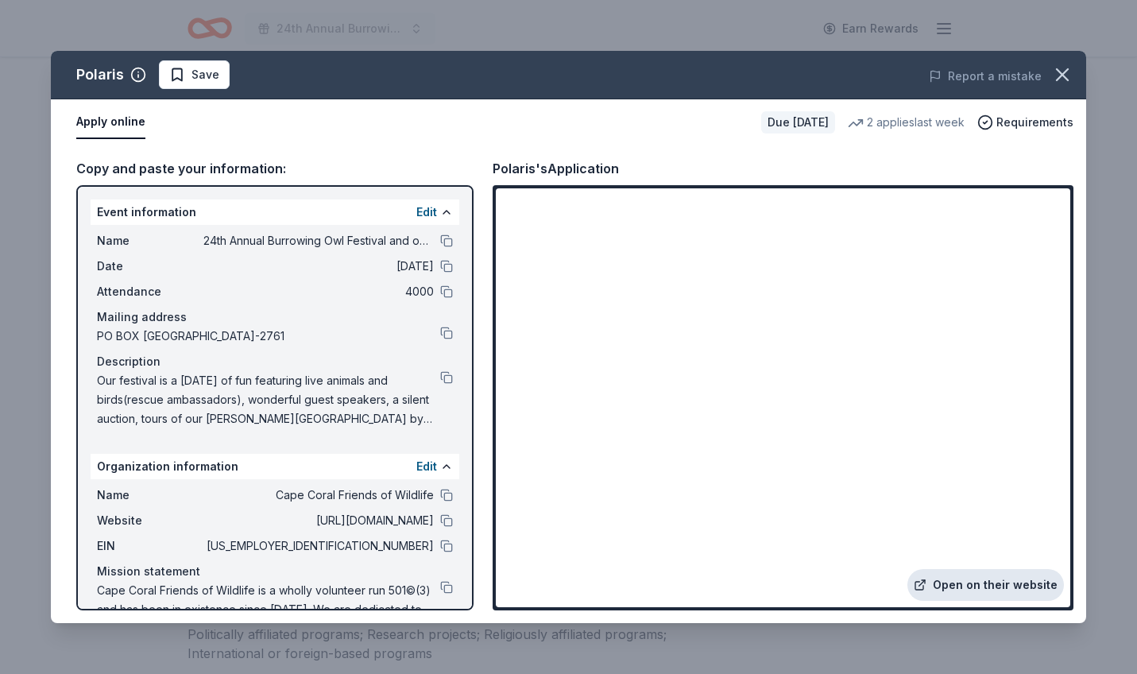
click at [990, 588] on link "Open on their website" at bounding box center [985, 585] width 156 height 32
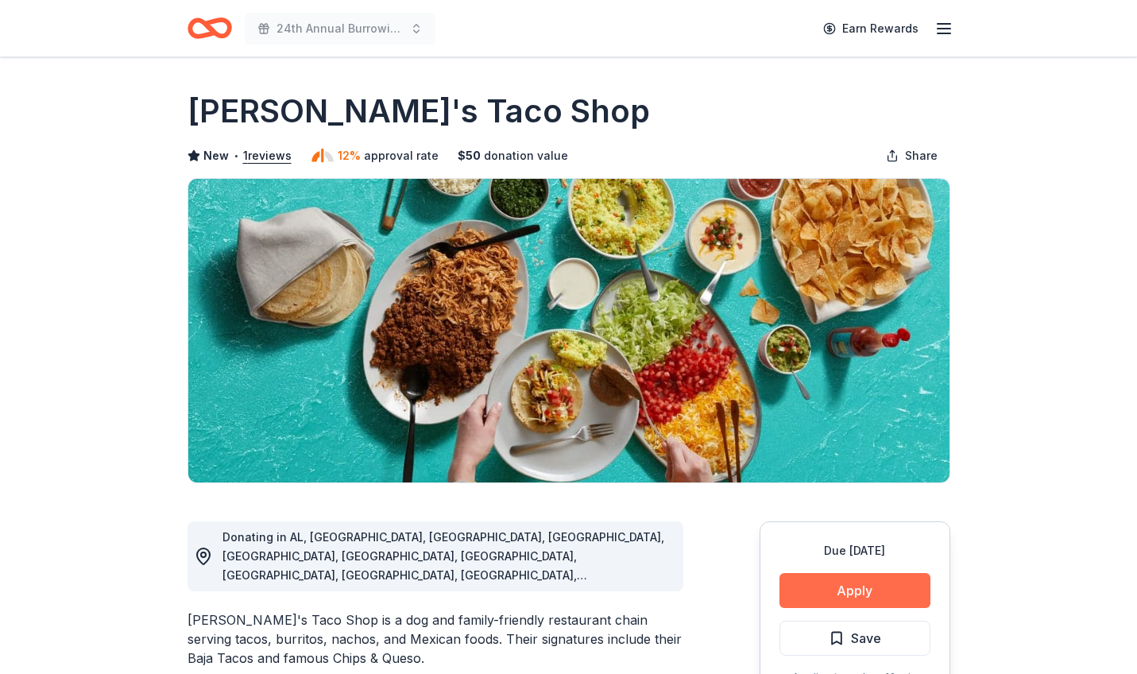
click at [866, 592] on button "Apply" at bounding box center [854, 590] width 151 height 35
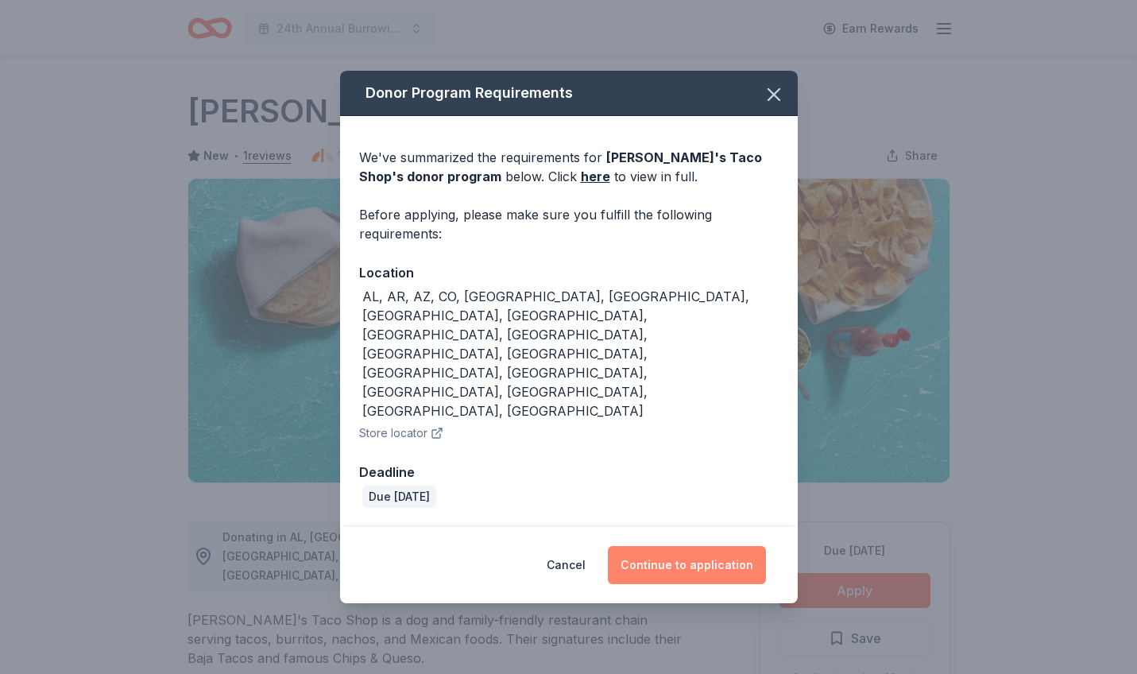
click at [692, 546] on button "Continue to application" at bounding box center [687, 565] width 158 height 38
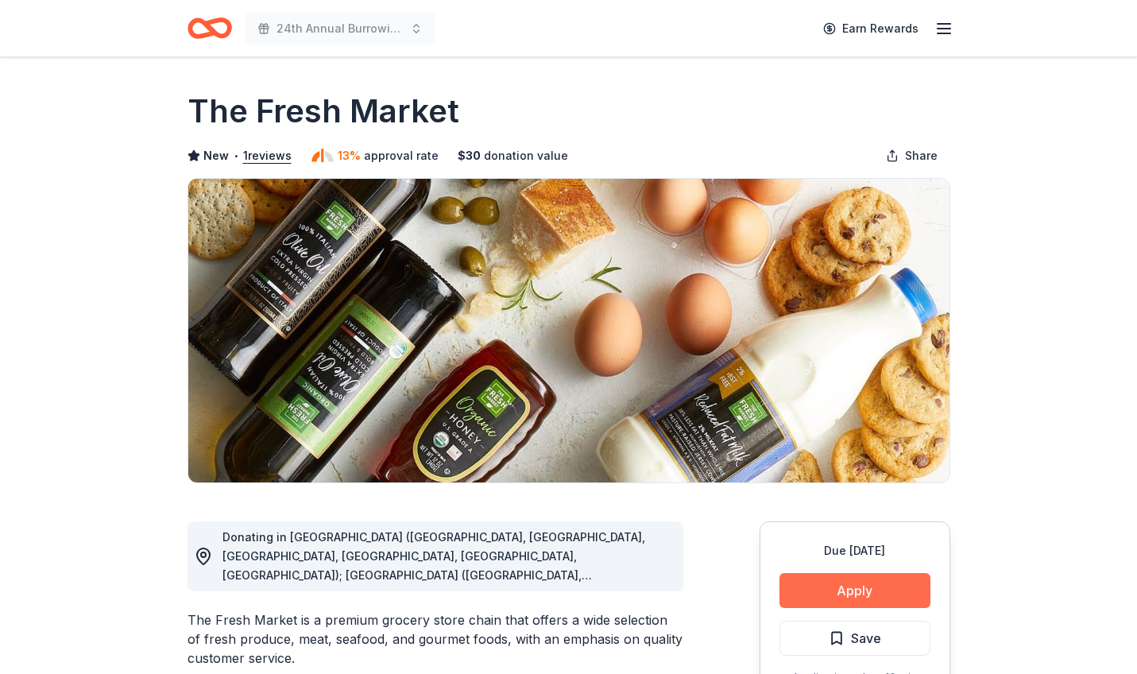
click at [855, 586] on button "Apply" at bounding box center [854, 590] width 151 height 35
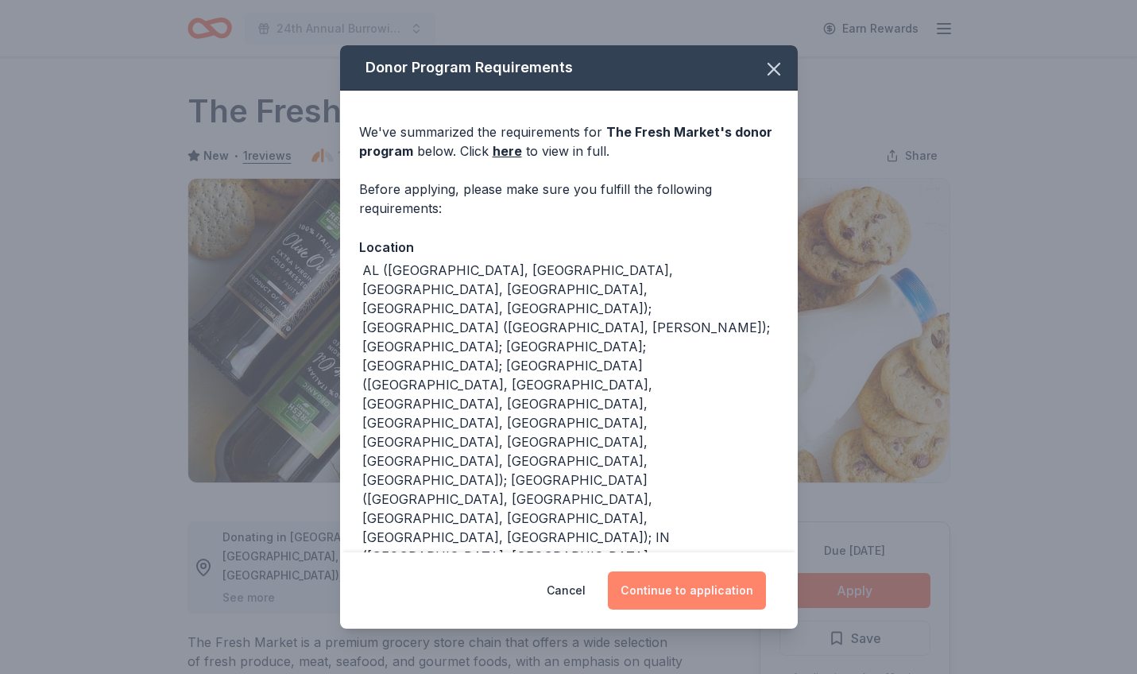
click at [717, 594] on button "Continue to application" at bounding box center [687, 590] width 158 height 38
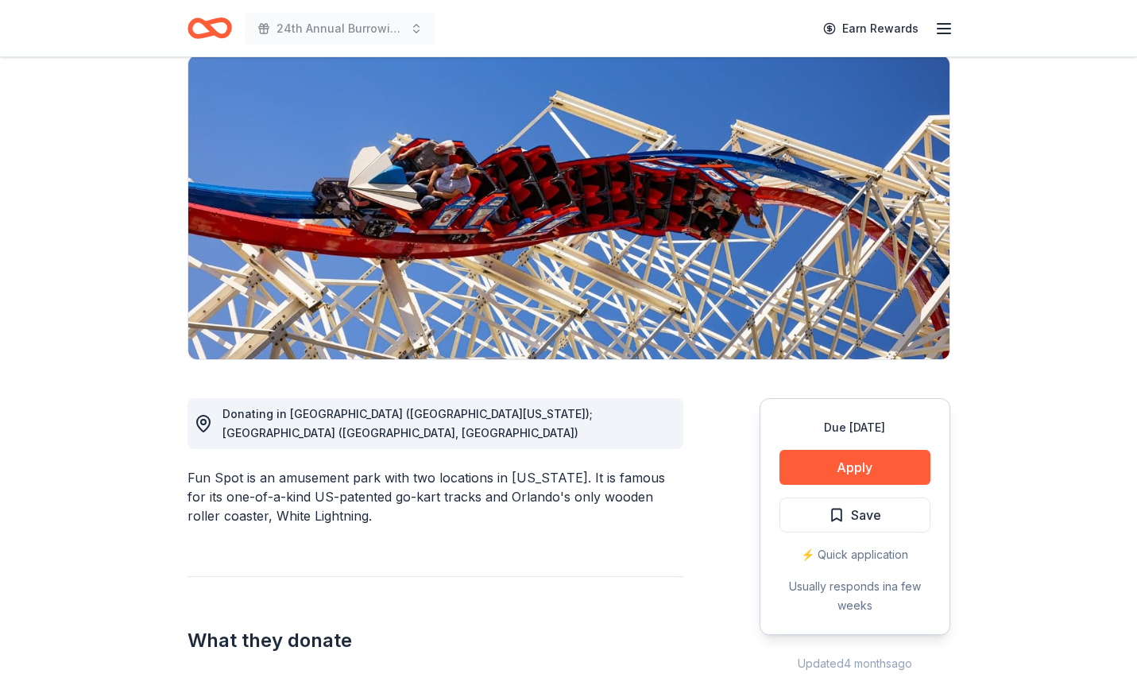
scroll to position [122, 0]
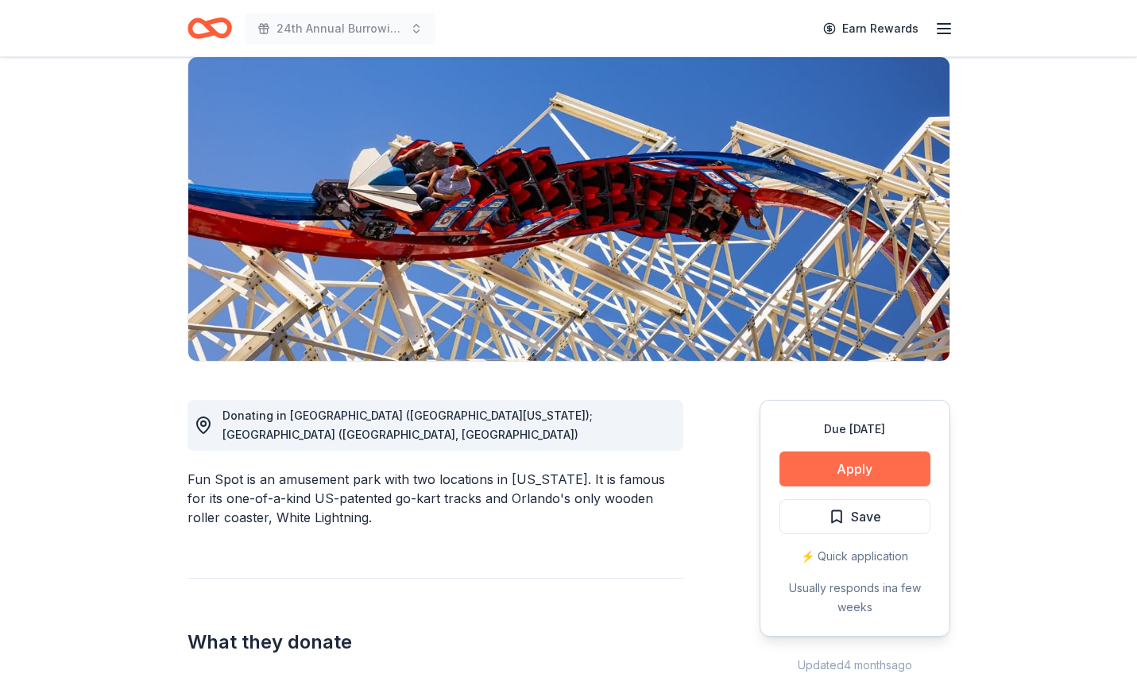
click at [859, 470] on button "Apply" at bounding box center [854, 468] width 151 height 35
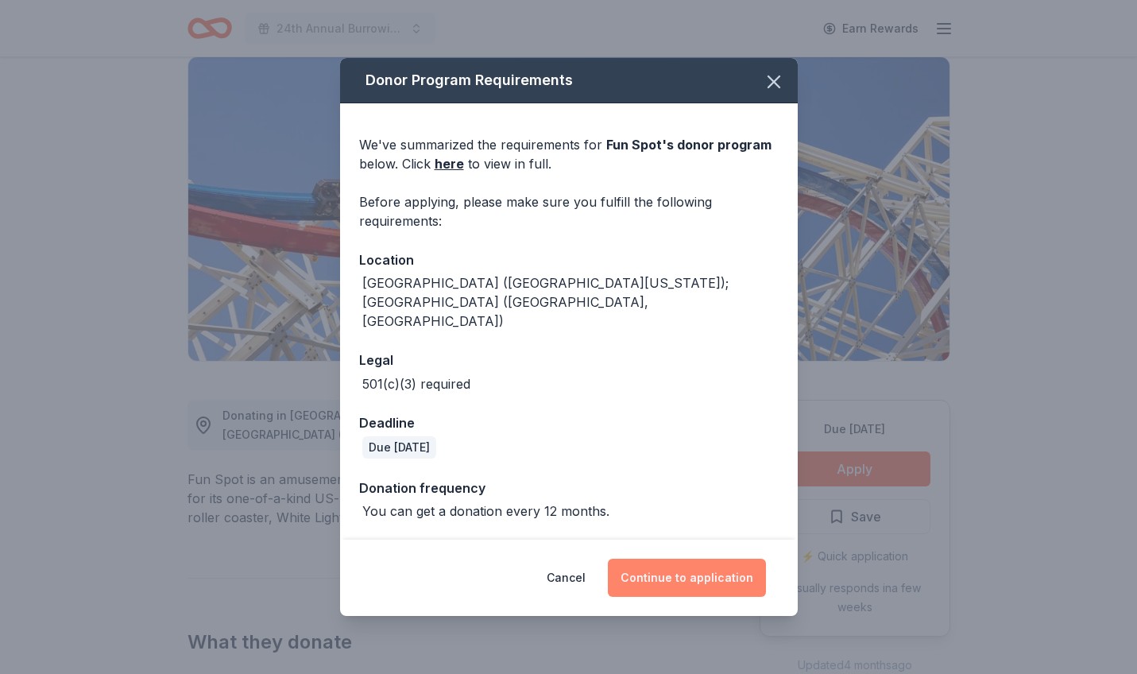
click at [676, 558] on button "Continue to application" at bounding box center [687, 577] width 158 height 38
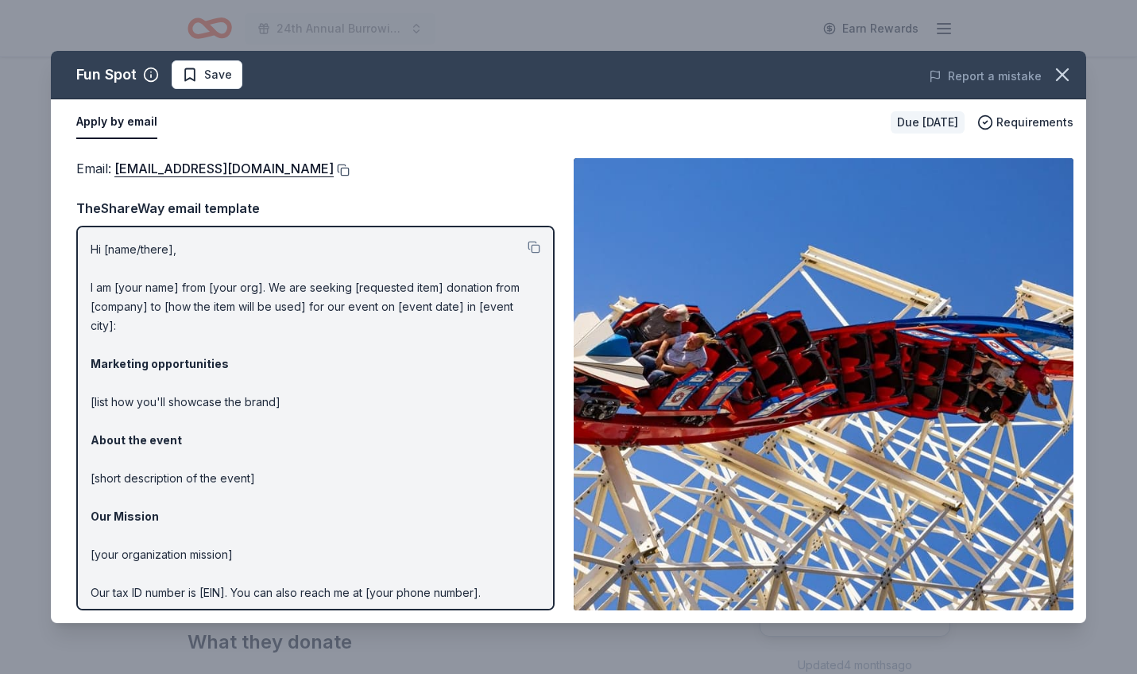
click at [334, 171] on button at bounding box center [342, 170] width 16 height 13
